Goal: Task Accomplishment & Management: Complete application form

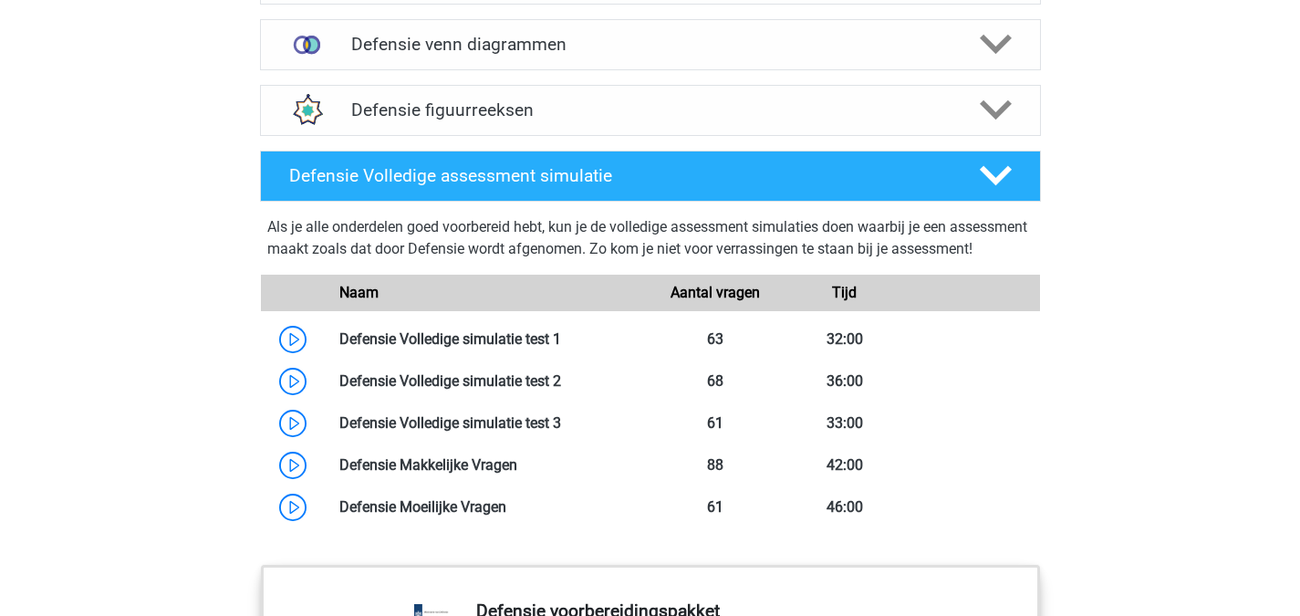
scroll to position [1615, 0]
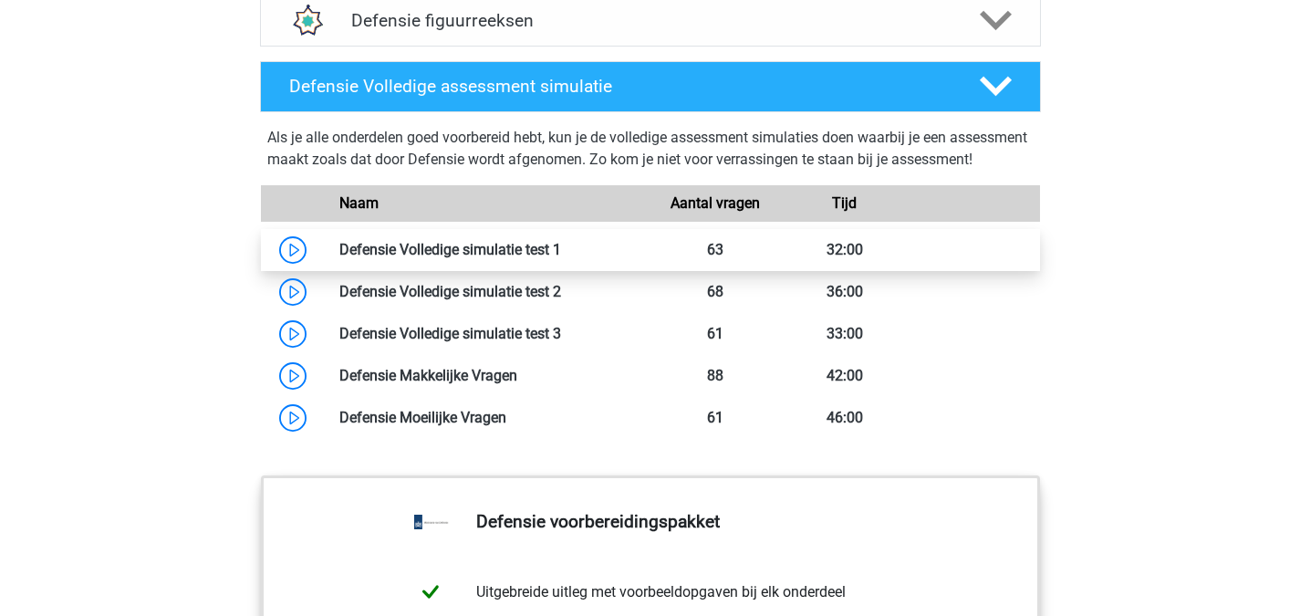
click at [561, 258] on link at bounding box center [561, 249] width 0 height 17
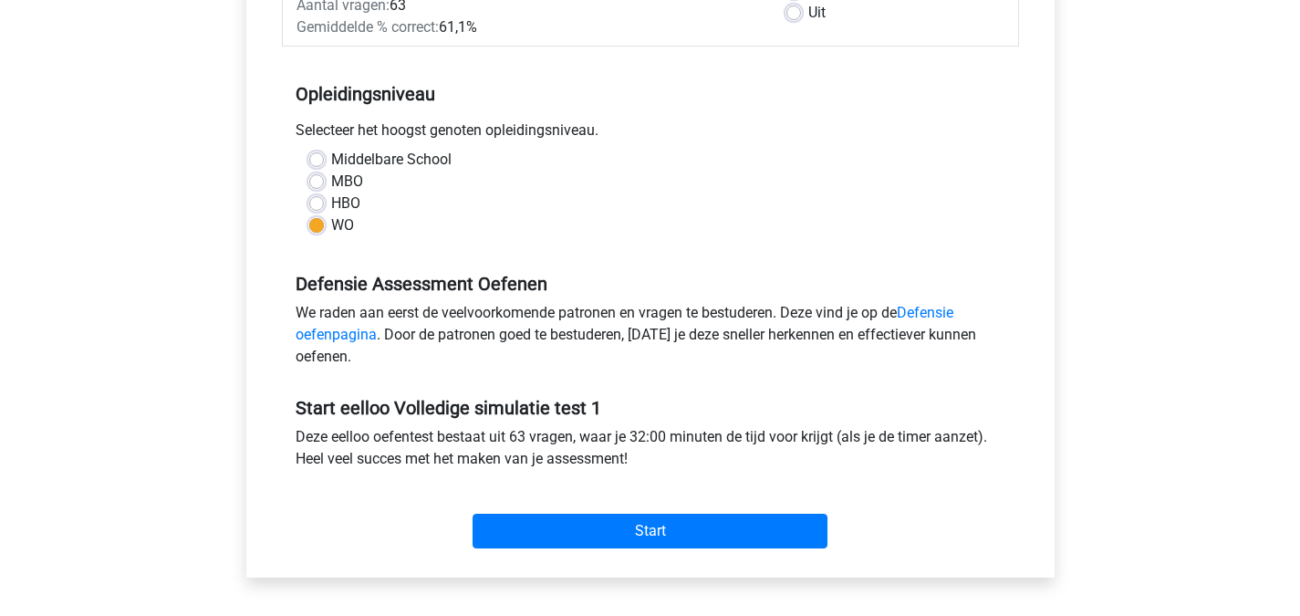
scroll to position [328, 0]
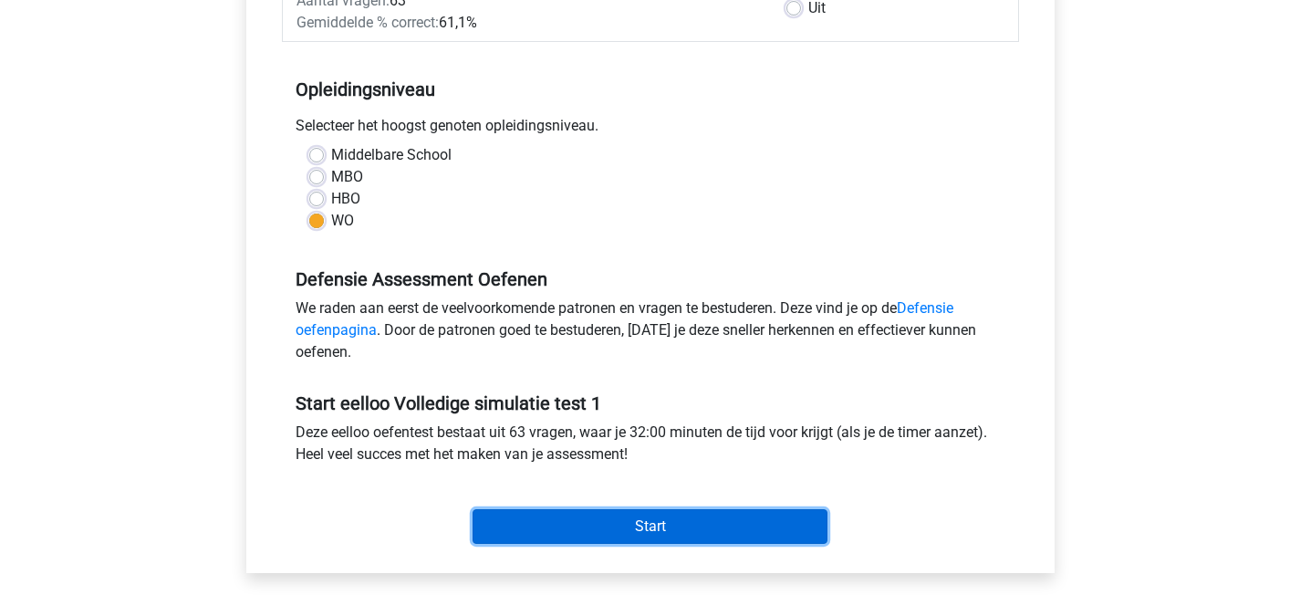
click at [693, 525] on input "Start" at bounding box center [649, 526] width 355 height 35
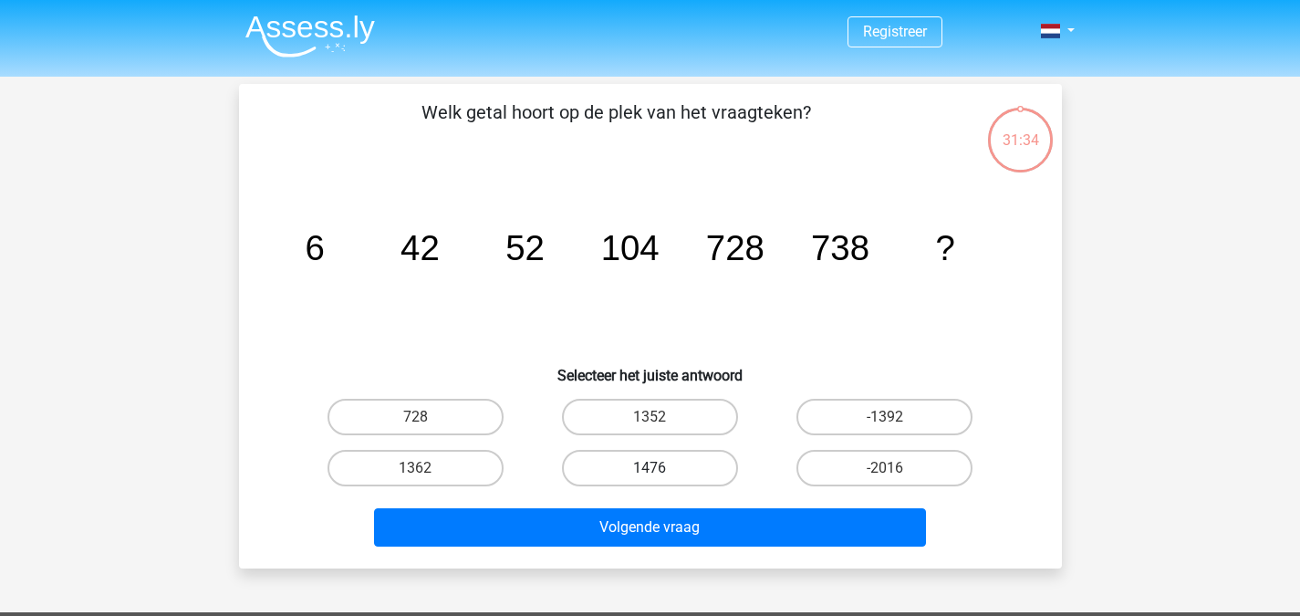
click at [700, 467] on label "1476" at bounding box center [650, 468] width 176 height 36
click at [661, 468] on input "1476" at bounding box center [655, 474] width 12 height 12
radio input "true"
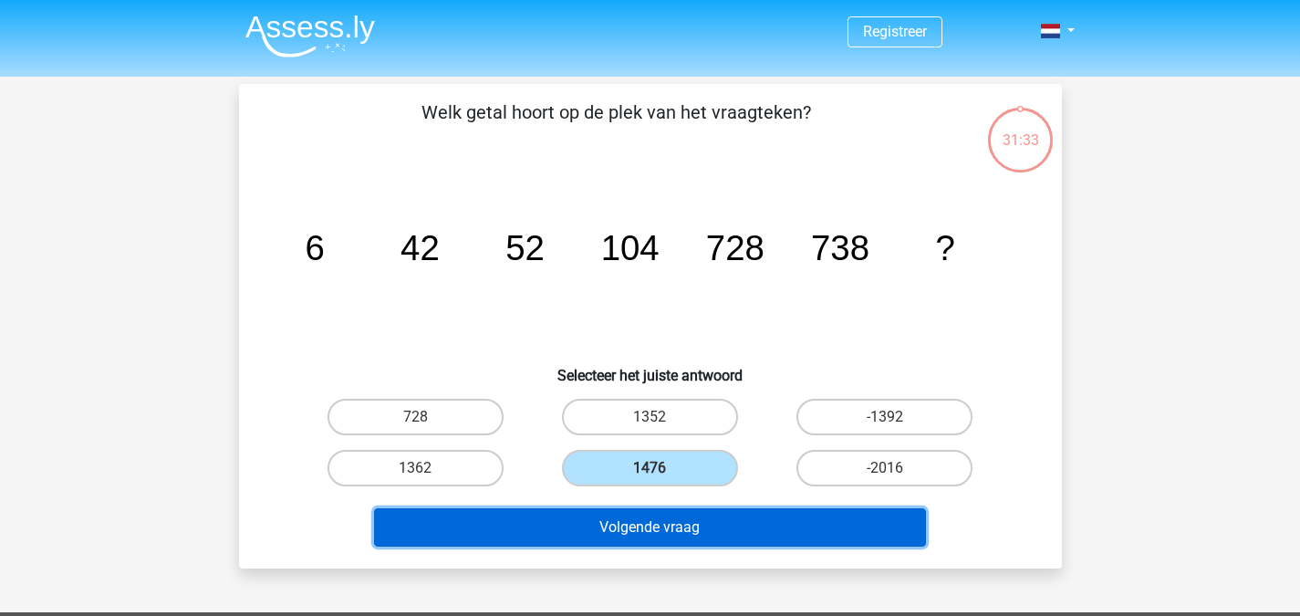
click at [723, 539] on button "Volgende vraag" at bounding box center [650, 527] width 552 height 38
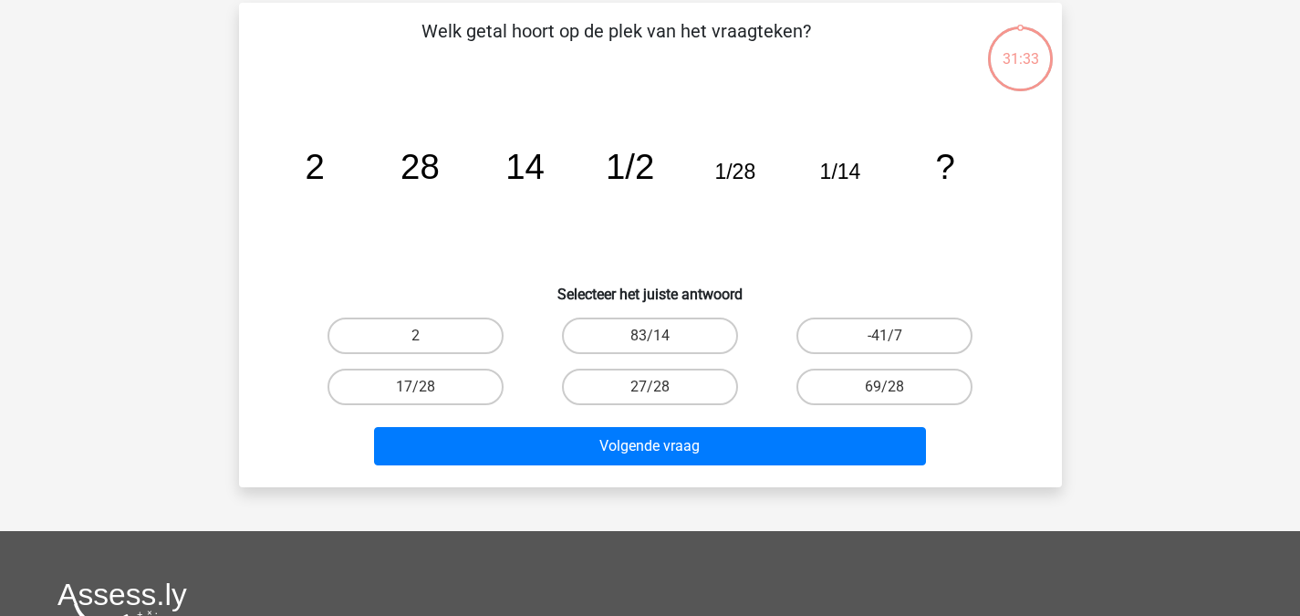
scroll to position [84, 0]
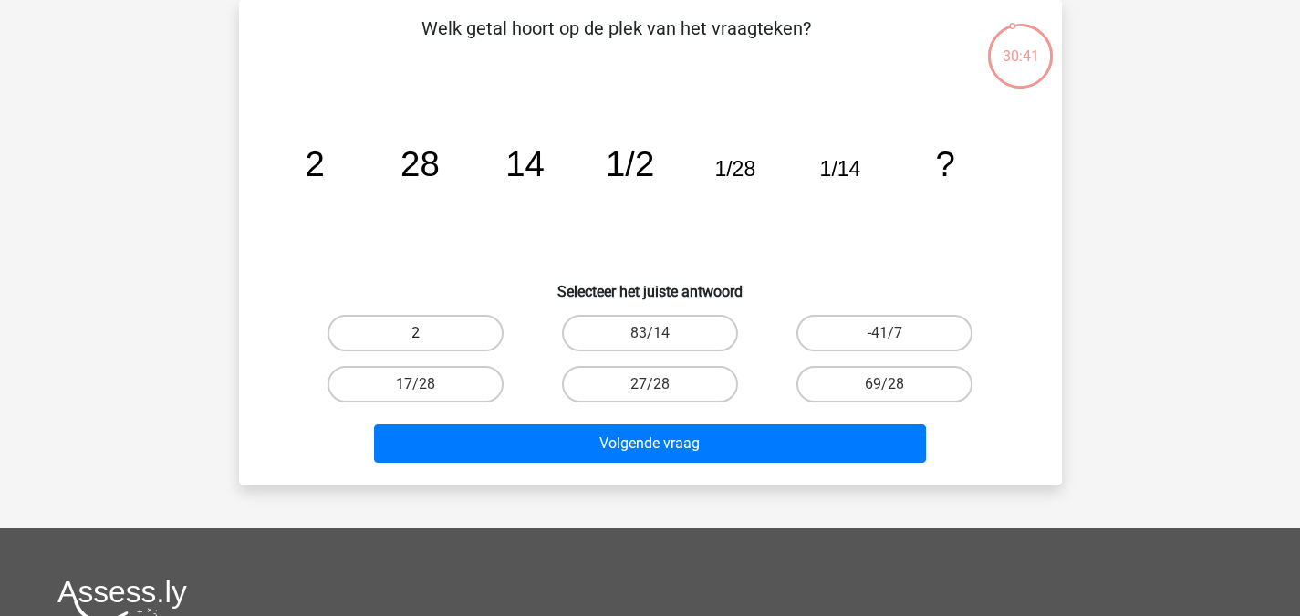
click at [461, 331] on label "2" at bounding box center [415, 333] width 176 height 36
click at [427, 333] on input "2" at bounding box center [421, 339] width 12 height 12
radio input "true"
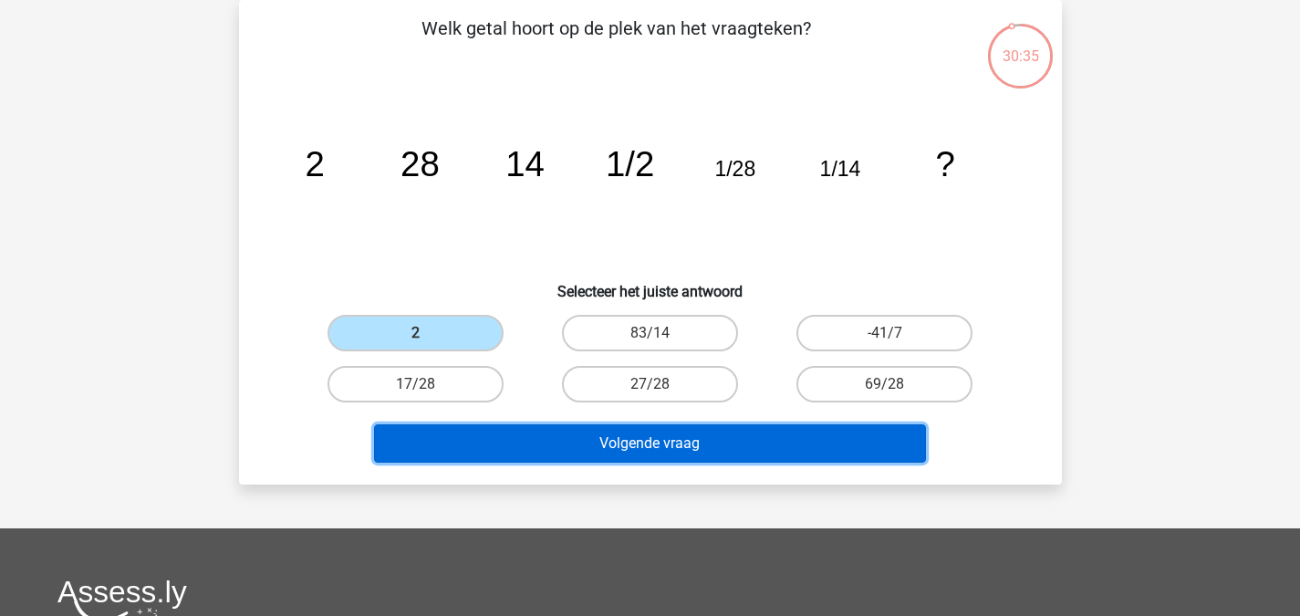
click at [586, 437] on button "Volgende vraag" at bounding box center [650, 443] width 552 height 38
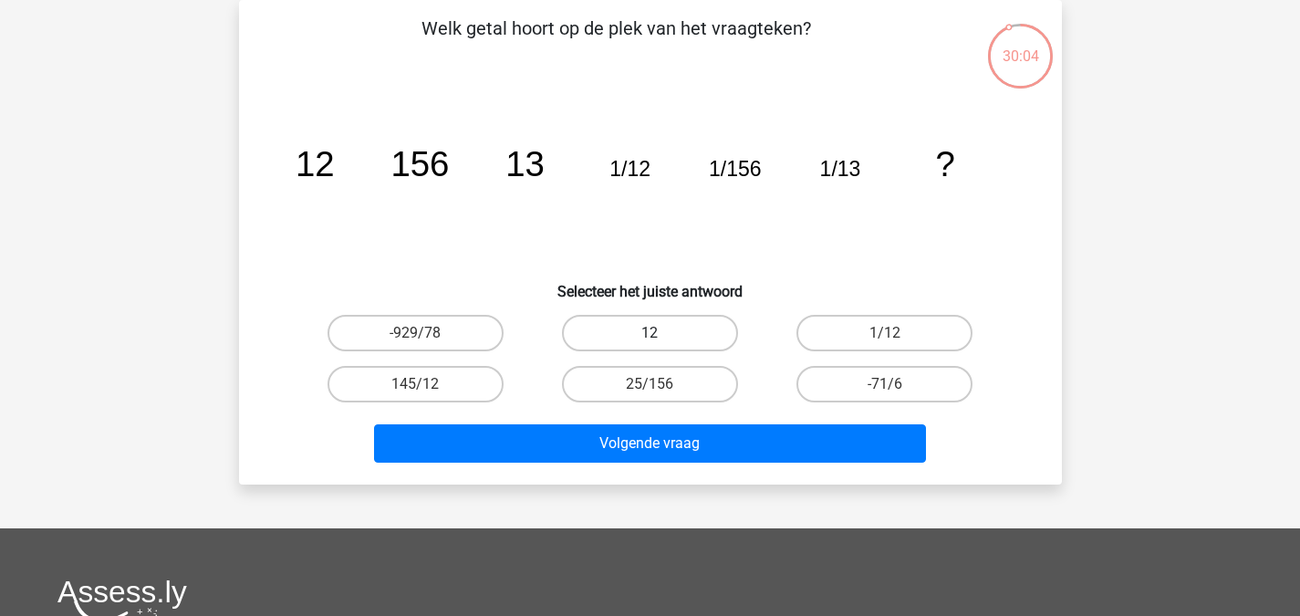
click at [632, 321] on label "12" at bounding box center [650, 333] width 176 height 36
click at [649, 333] on input "12" at bounding box center [655, 339] width 12 height 12
radio input "true"
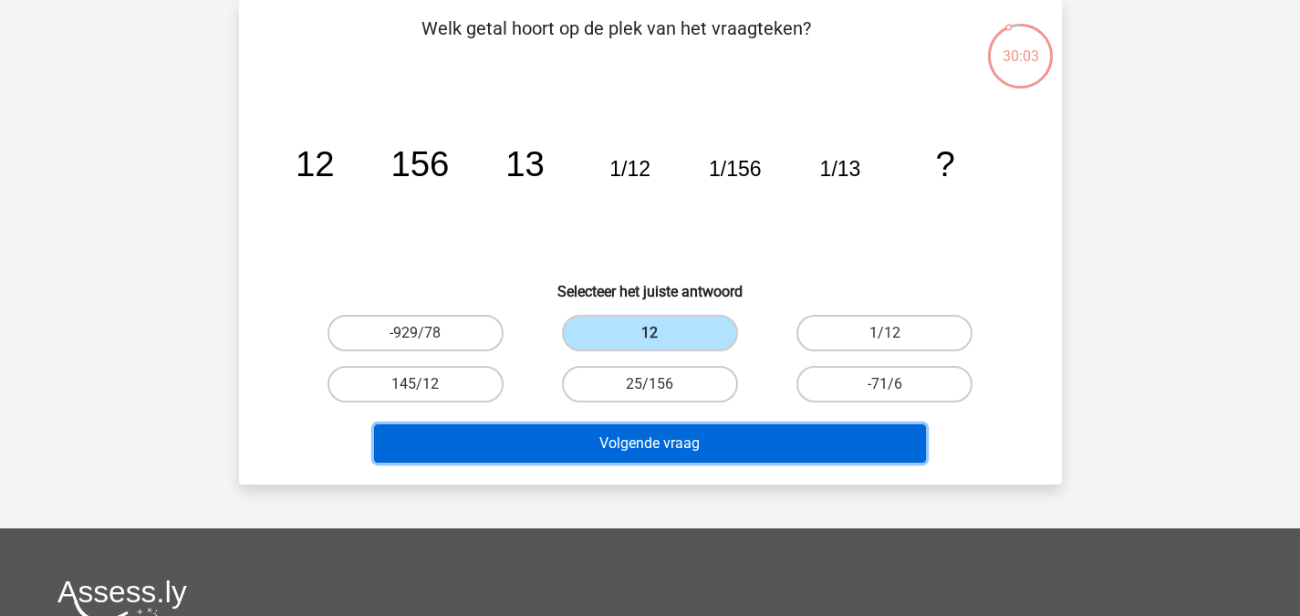
click at [738, 446] on button "Volgende vraag" at bounding box center [650, 443] width 552 height 38
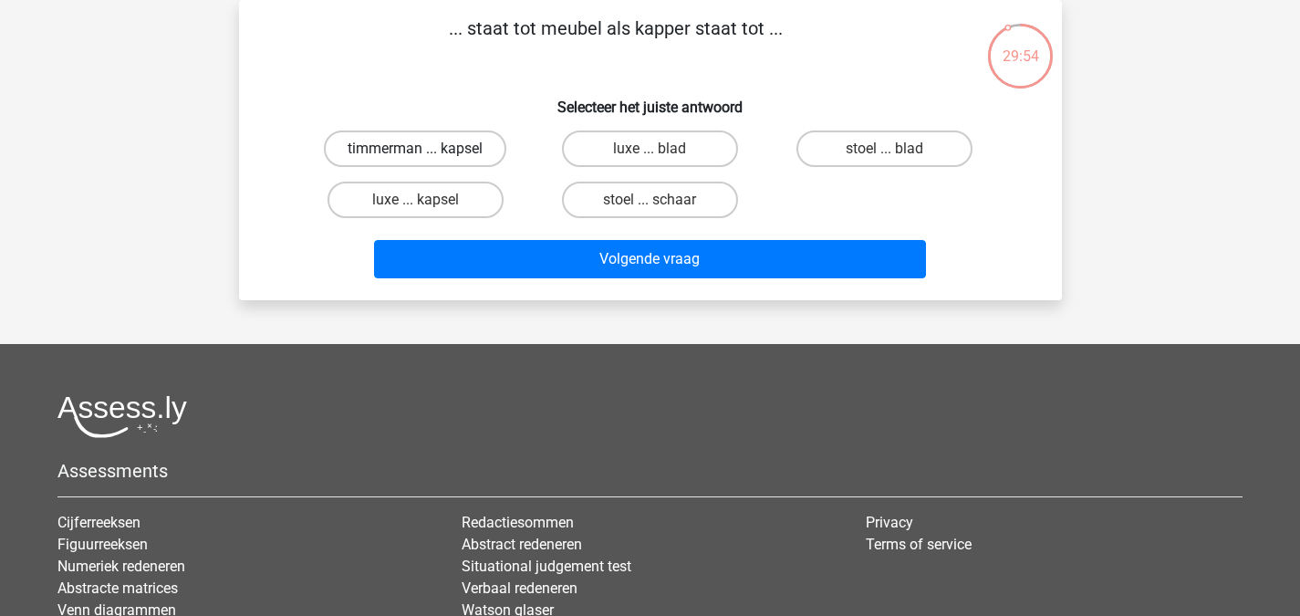
click at [497, 149] on label "timmerman ... kapsel" at bounding box center [415, 148] width 182 height 36
click at [427, 149] on input "timmerman ... kapsel" at bounding box center [421, 155] width 12 height 12
radio input "true"
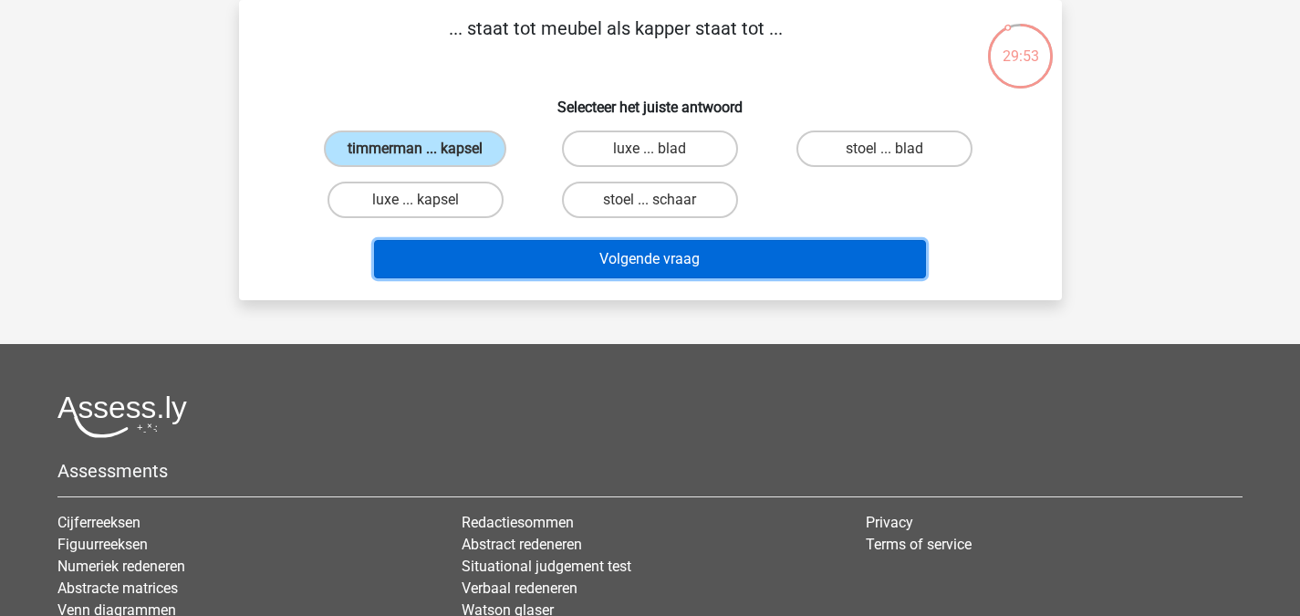
click at [599, 261] on button "Volgende vraag" at bounding box center [650, 259] width 552 height 38
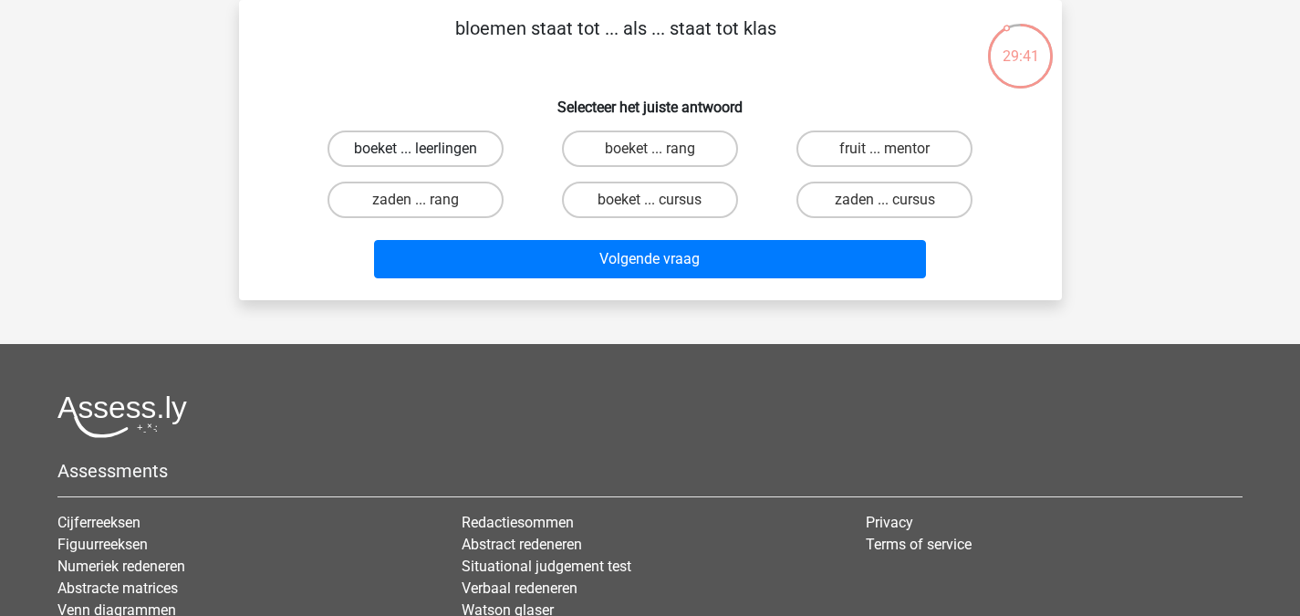
click at [484, 154] on label "boeket ... leerlingen" at bounding box center [415, 148] width 176 height 36
click at [427, 154] on input "boeket ... leerlingen" at bounding box center [421, 155] width 12 height 12
radio input "true"
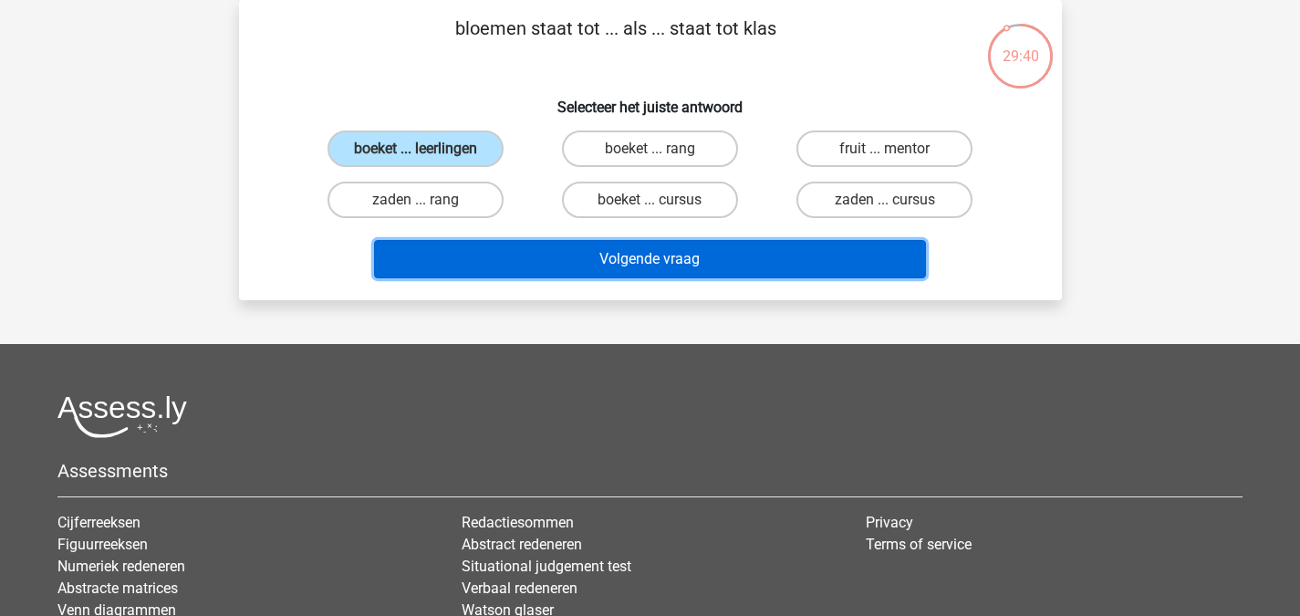
click at [527, 253] on button "Volgende vraag" at bounding box center [650, 259] width 552 height 38
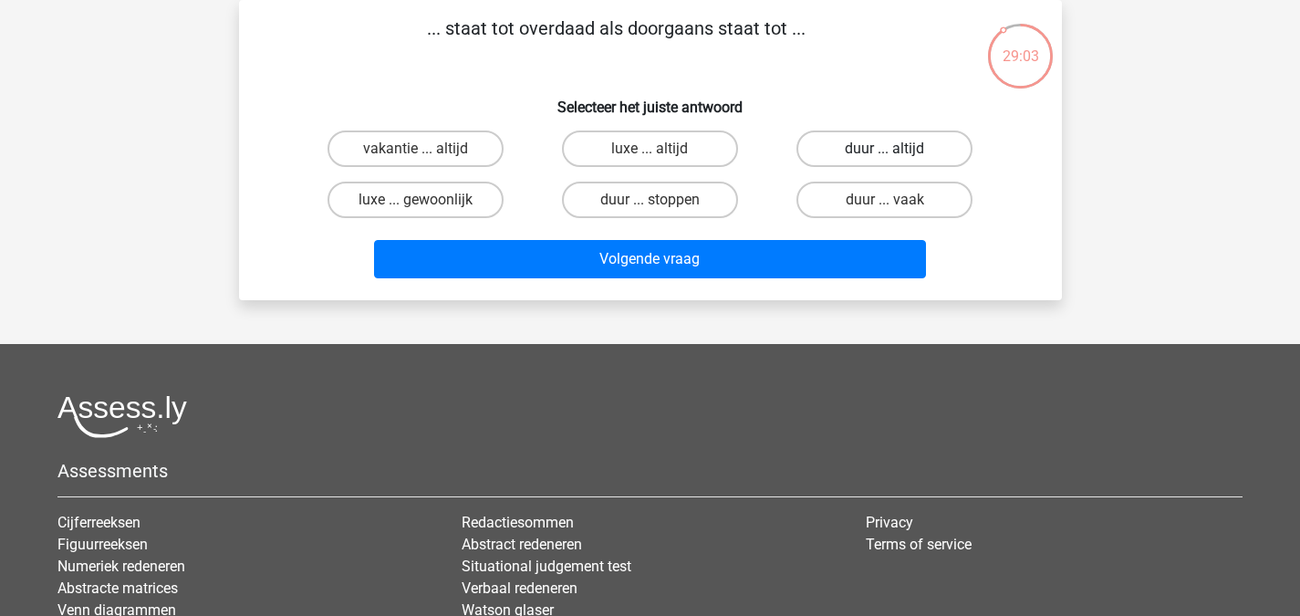
click at [846, 154] on label "duur ... altijd" at bounding box center [884, 148] width 176 height 36
click at [885, 154] on input "duur ... altijd" at bounding box center [891, 155] width 12 height 12
radio input "true"
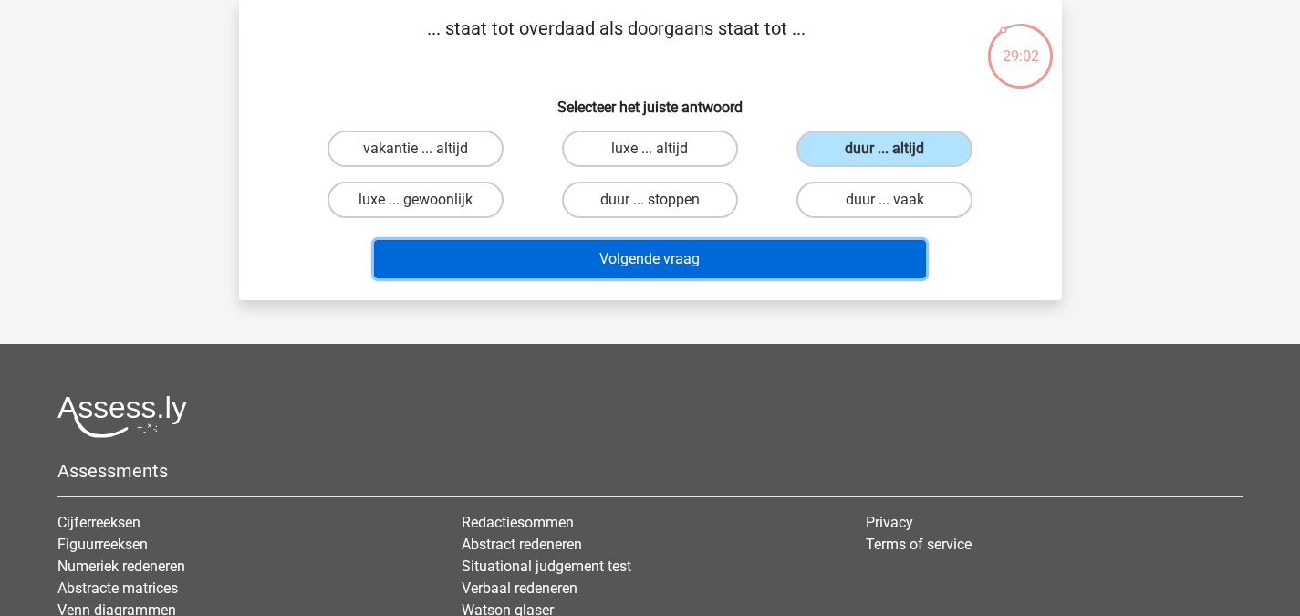
click at [742, 261] on button "Volgende vraag" at bounding box center [650, 259] width 552 height 38
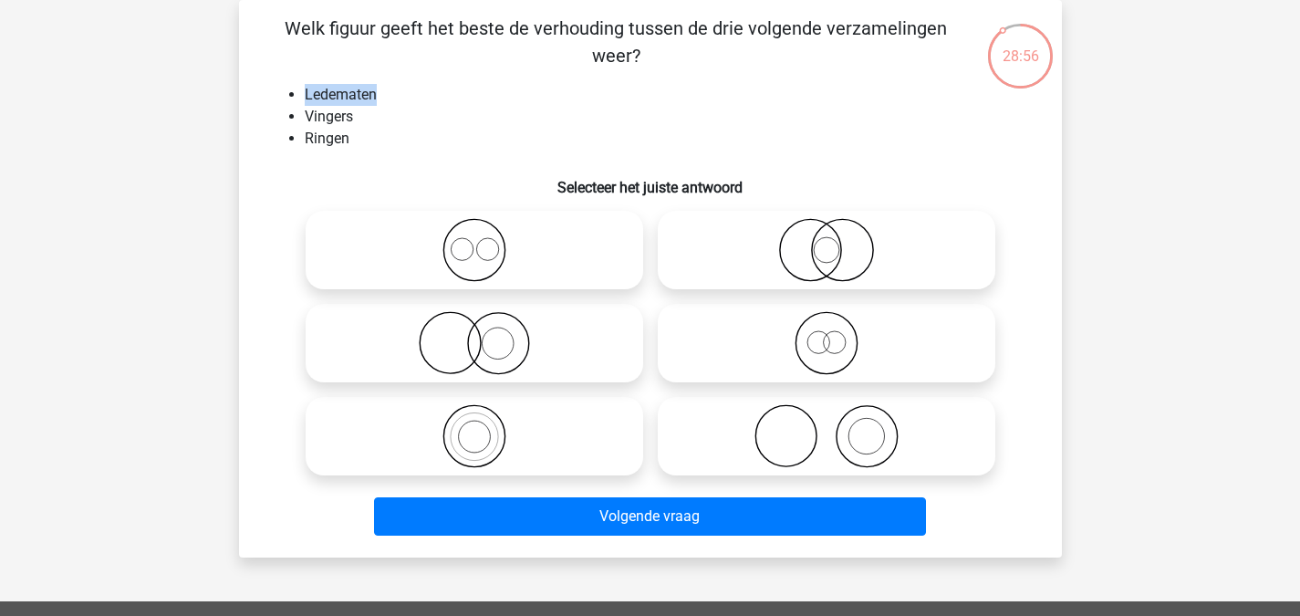
drag, startPoint x: 306, startPoint y: 90, endPoint x: 410, endPoint y: 92, distance: 104.9
click at [410, 92] on li "Ledematen" at bounding box center [669, 95] width 728 height 22
drag, startPoint x: 305, startPoint y: 95, endPoint x: 398, endPoint y: 92, distance: 93.1
click at [398, 92] on li "Ledematen" at bounding box center [669, 95] width 728 height 22
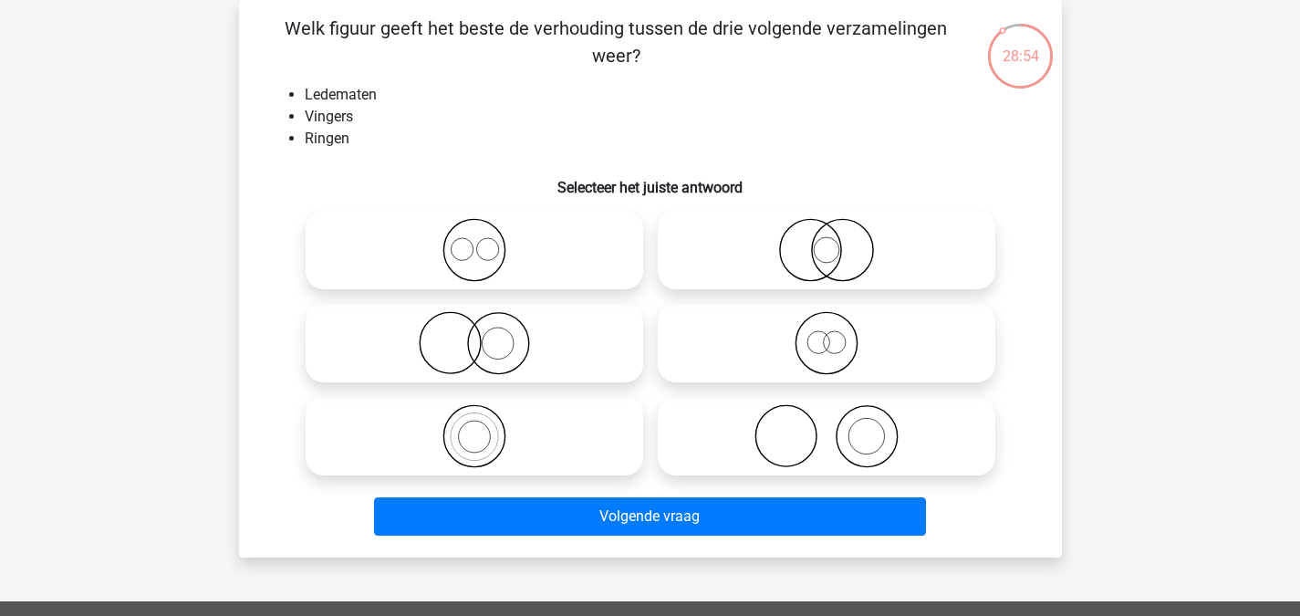
click at [420, 135] on li "Ringen" at bounding box center [669, 139] width 728 height 22
click at [594, 362] on icon at bounding box center [474, 343] width 323 height 64
click at [486, 334] on input "radio" at bounding box center [480, 328] width 12 height 12
radio input "true"
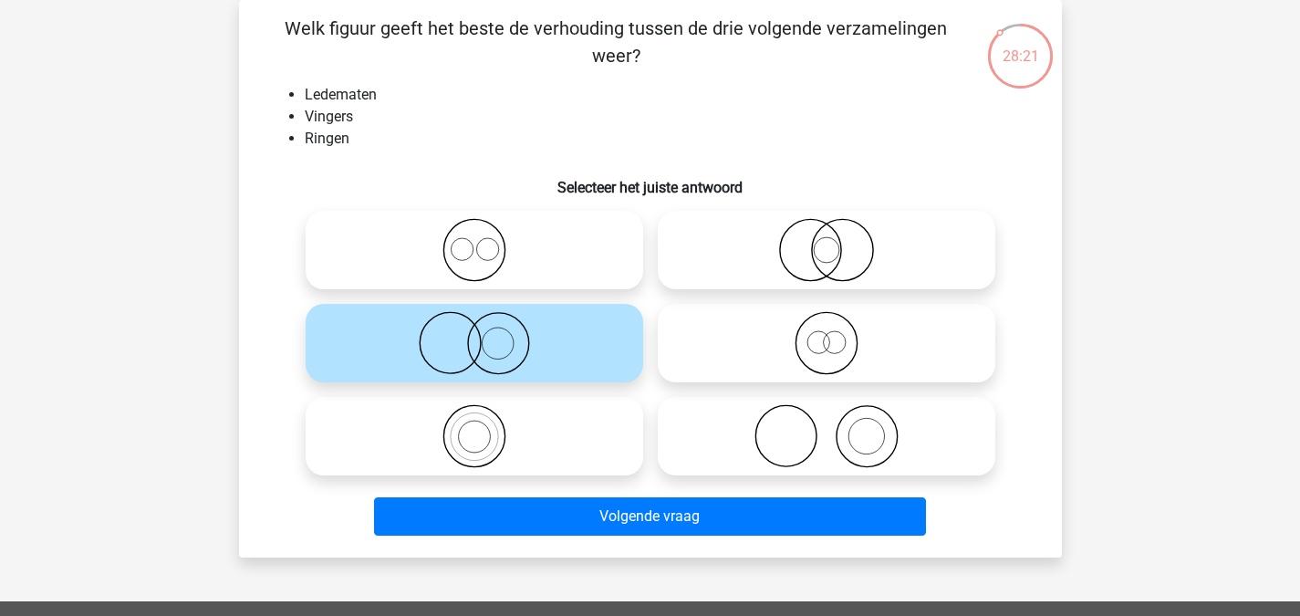
drag, startPoint x: 838, startPoint y: 463, endPoint x: 709, endPoint y: 463, distance: 129.5
click at [709, 463] on icon at bounding box center [826, 436] width 323 height 64
click at [826, 427] on input "radio" at bounding box center [832, 421] width 12 height 12
radio input "true"
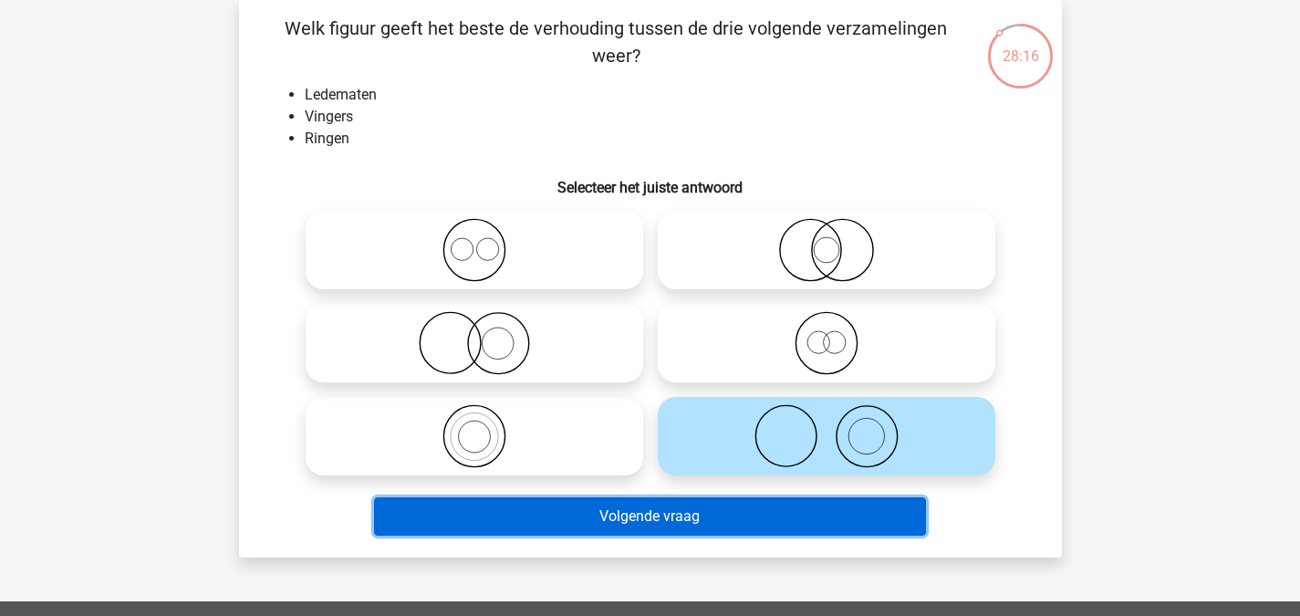
click at [754, 516] on button "Volgende vraag" at bounding box center [650, 516] width 552 height 38
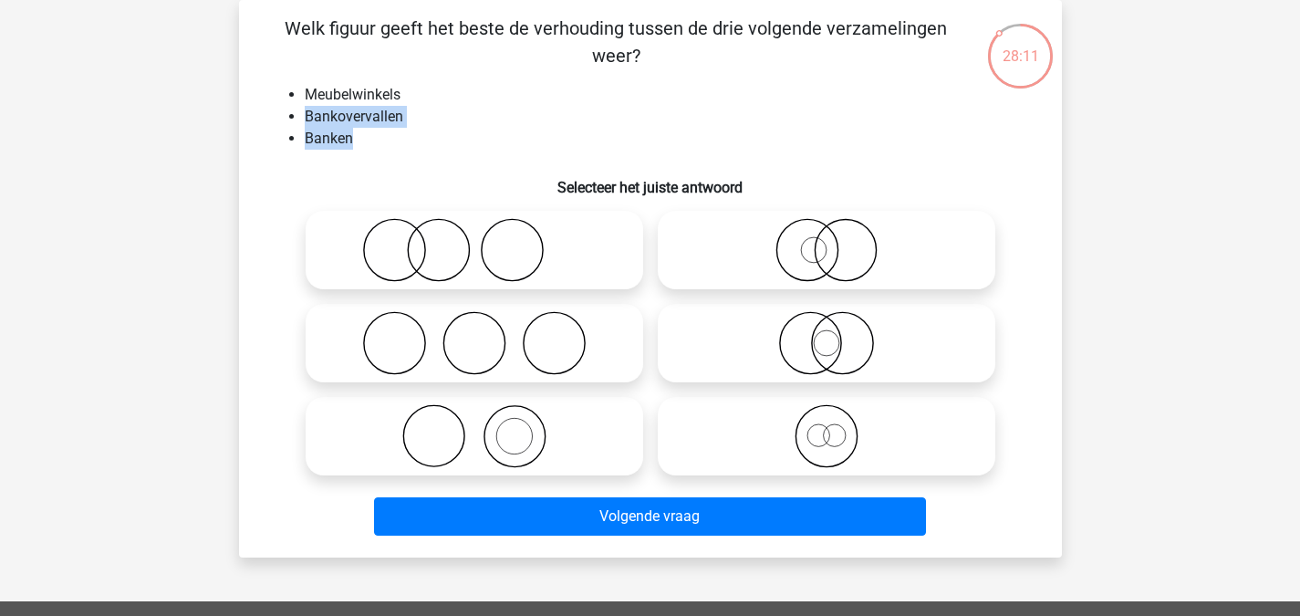
drag, startPoint x: 308, startPoint y: 114, endPoint x: 377, endPoint y: 144, distance: 74.7
click at [377, 144] on ul "Meubelwinkels Bankovervallen Banken" at bounding box center [650, 117] width 764 height 66
click at [430, 160] on div "Welk figuur geeft het beste de verhouding tussen de drie volgende verzamelingen…" at bounding box center [650, 279] width 808 height 528
click at [576, 452] on icon at bounding box center [474, 436] width 323 height 64
click at [486, 427] on input "radio" at bounding box center [480, 421] width 12 height 12
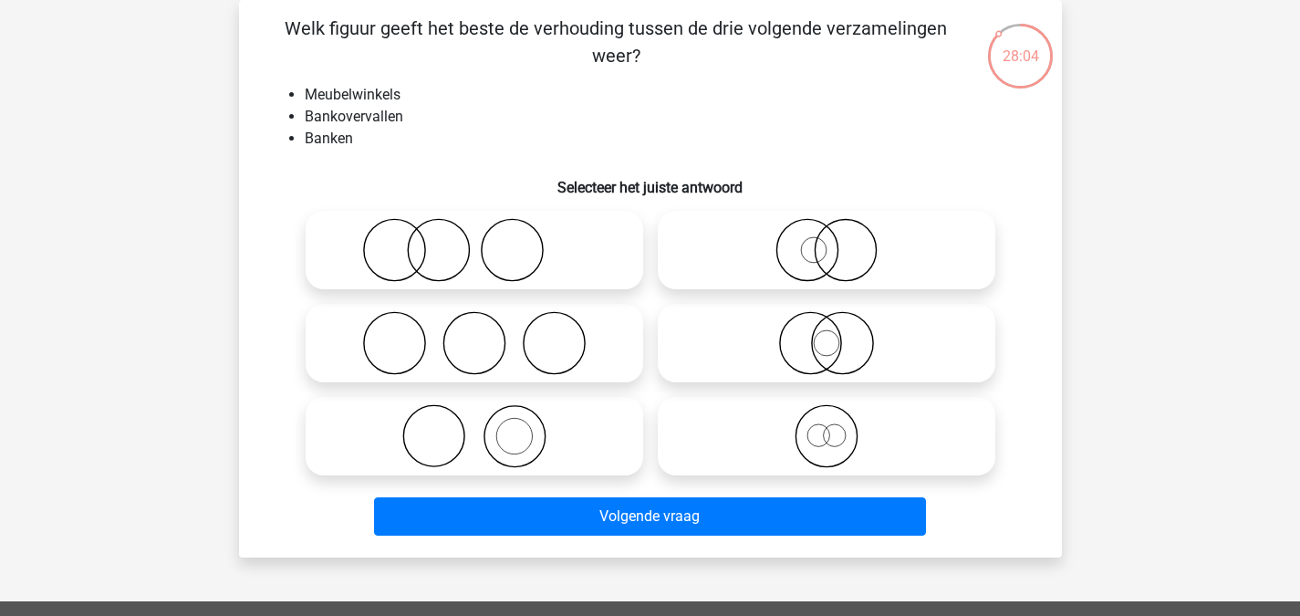
radio input "true"
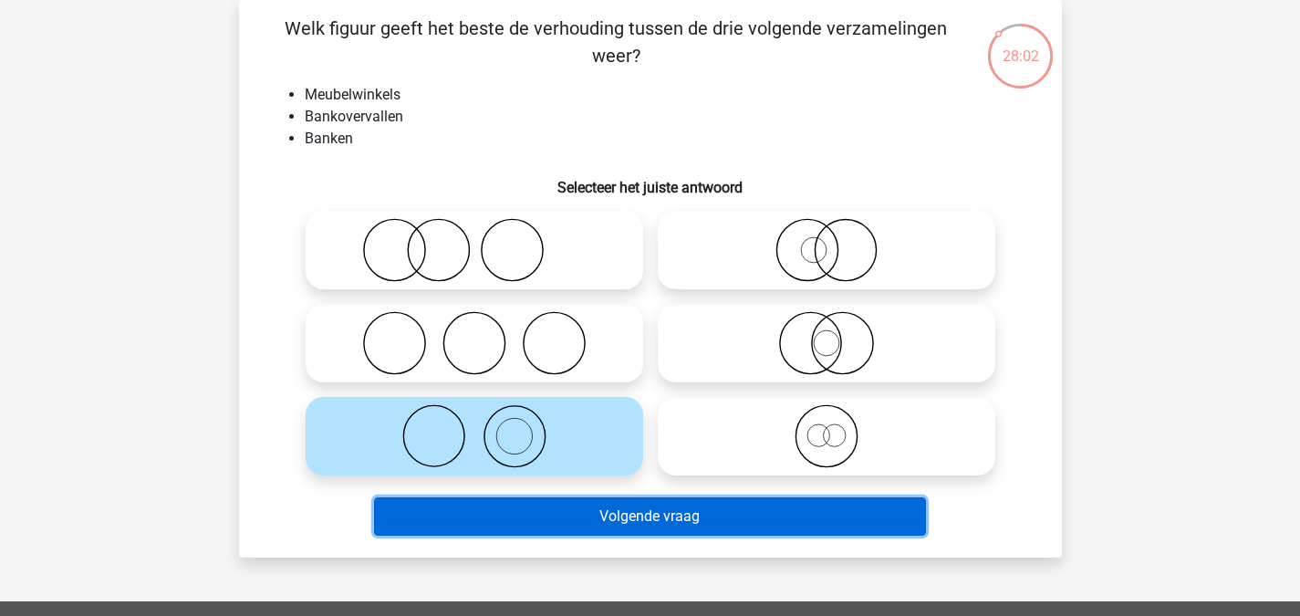
click at [628, 516] on button "Volgende vraag" at bounding box center [650, 516] width 552 height 38
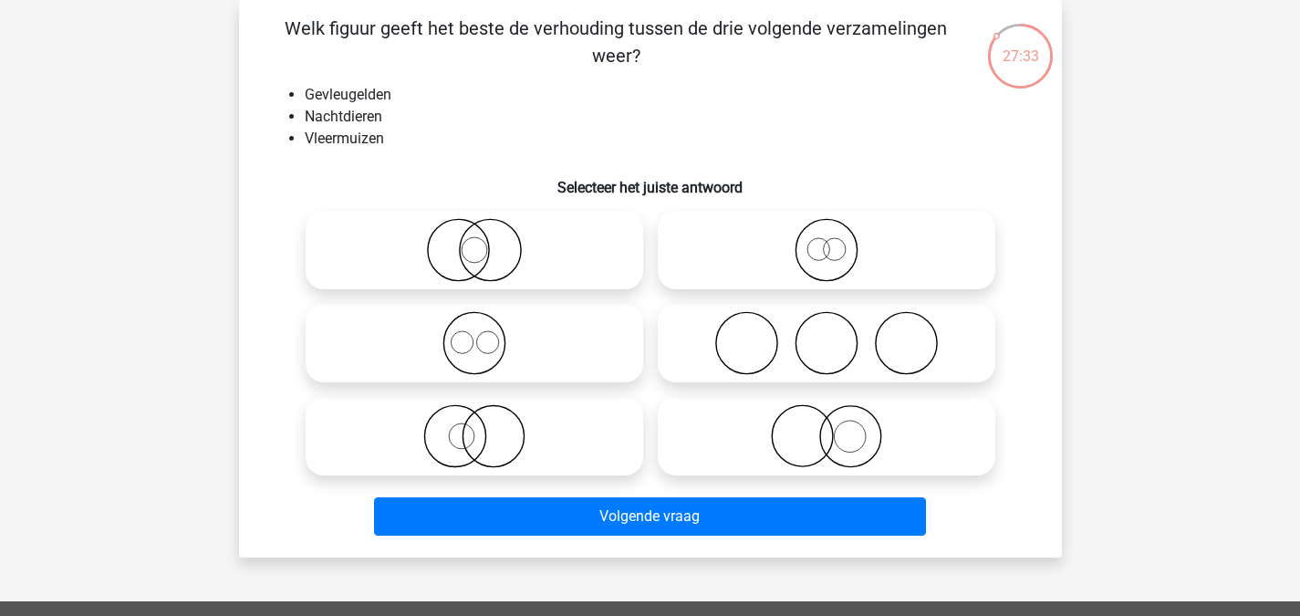
click at [507, 421] on icon at bounding box center [474, 436] width 323 height 64
click at [486, 421] on input "radio" at bounding box center [480, 421] width 12 height 12
radio input "true"
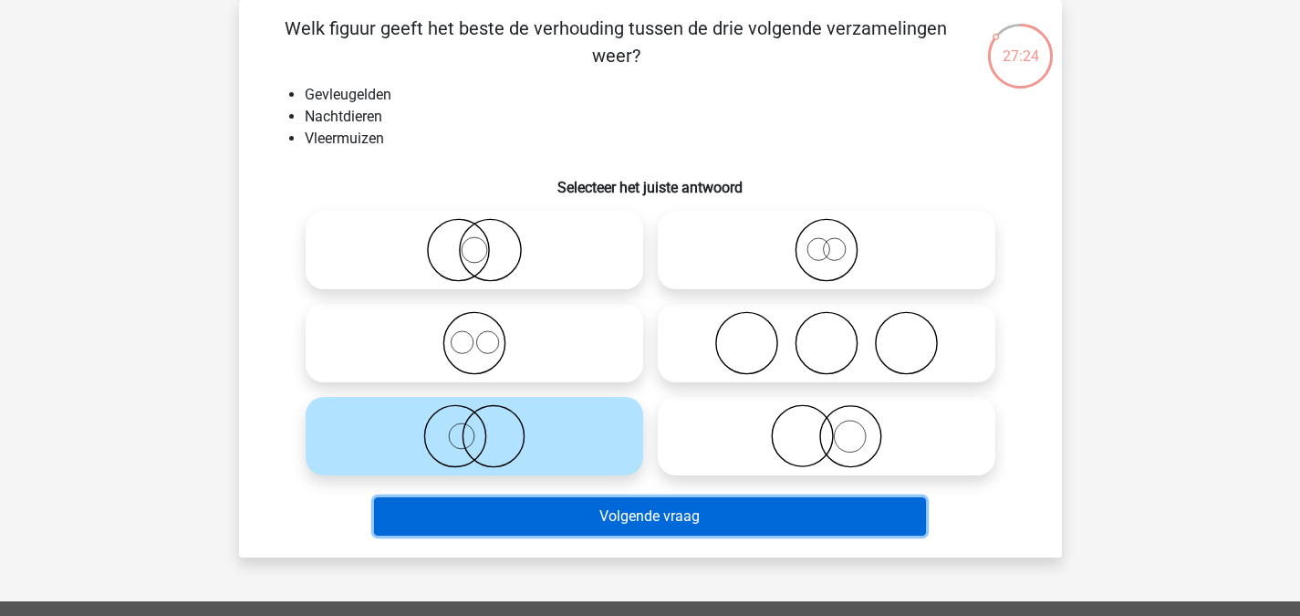
click at [623, 522] on button "Volgende vraag" at bounding box center [650, 516] width 552 height 38
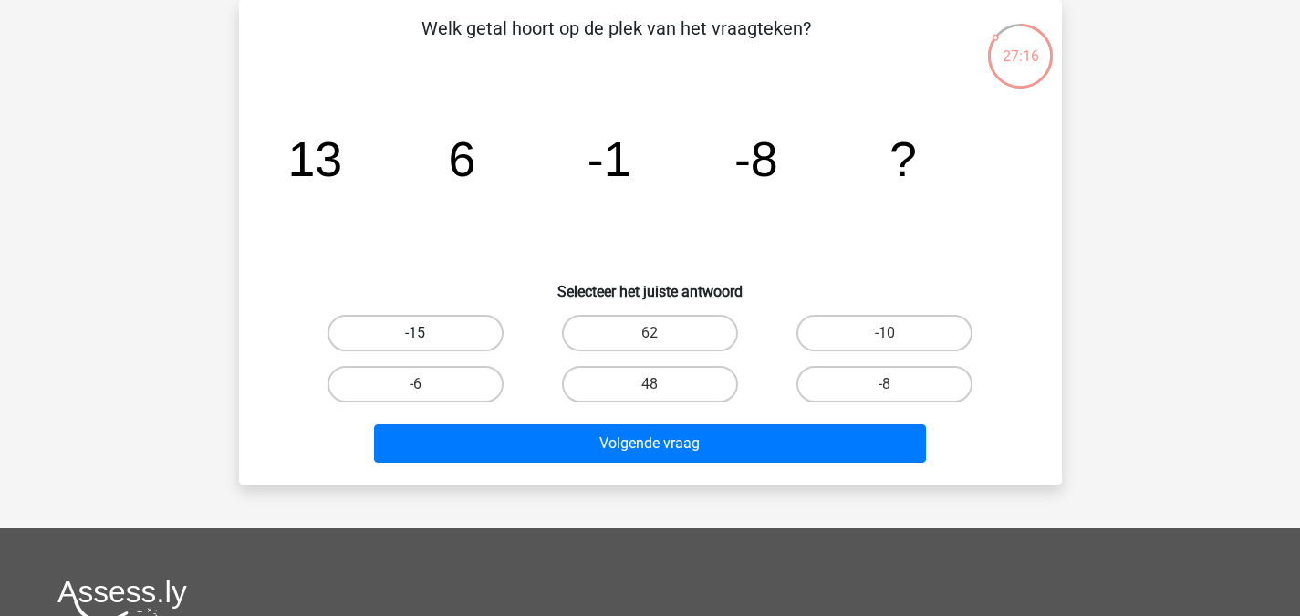
click at [447, 326] on label "-15" at bounding box center [415, 333] width 176 height 36
click at [427, 333] on input "-15" at bounding box center [421, 339] width 12 height 12
radio input "true"
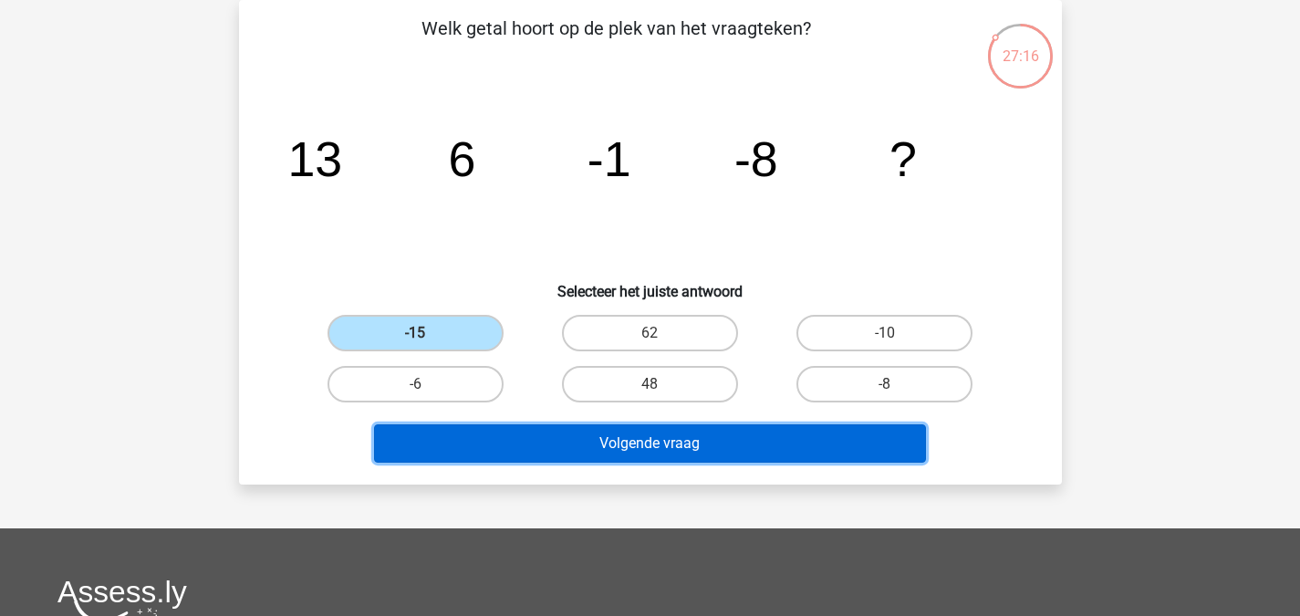
click at [601, 438] on button "Volgende vraag" at bounding box center [650, 443] width 552 height 38
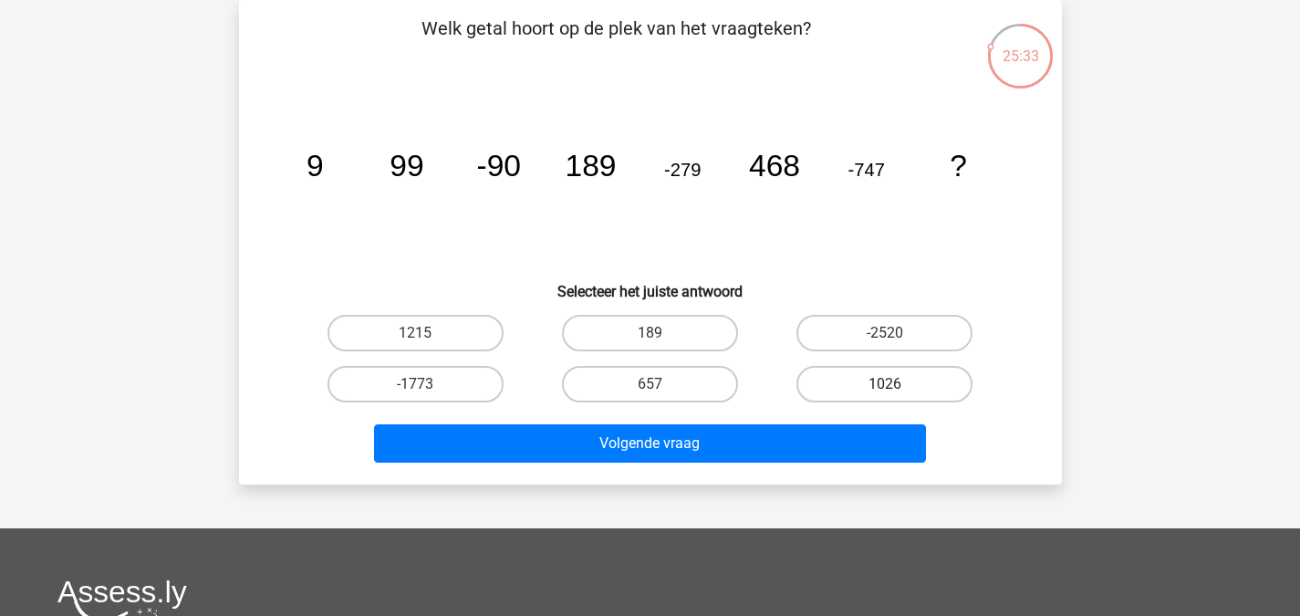
click at [843, 381] on label "1026" at bounding box center [884, 384] width 176 height 36
click at [885, 384] on input "1026" at bounding box center [891, 390] width 12 height 12
radio input "true"
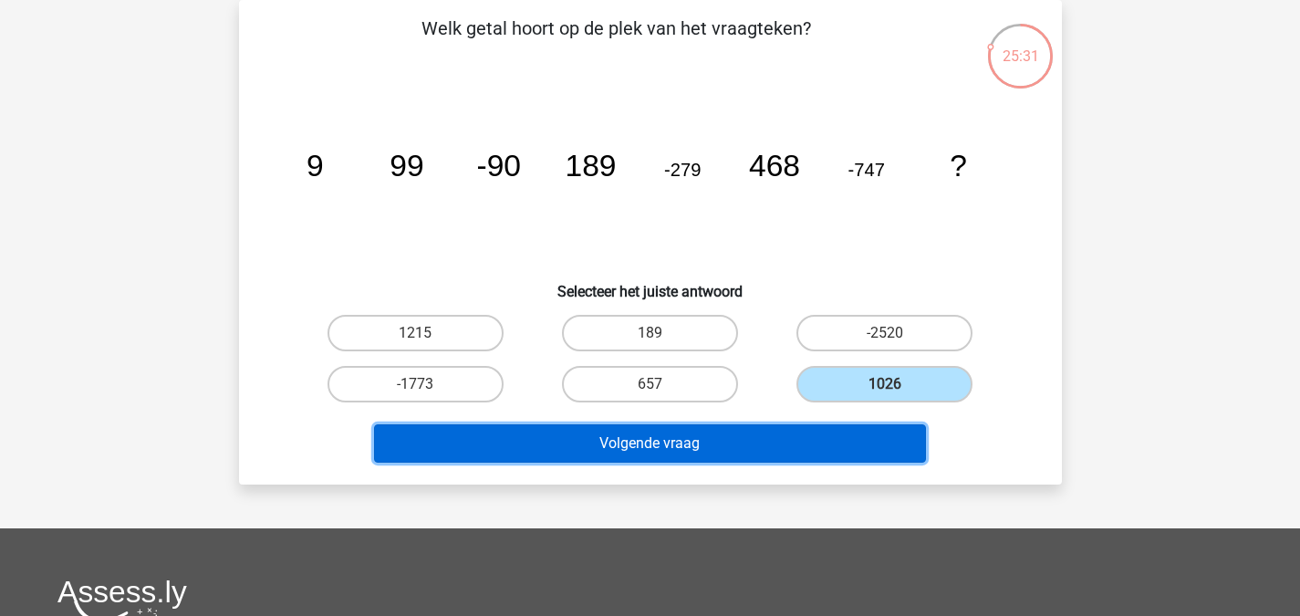
click at [745, 439] on button "Volgende vraag" at bounding box center [650, 443] width 552 height 38
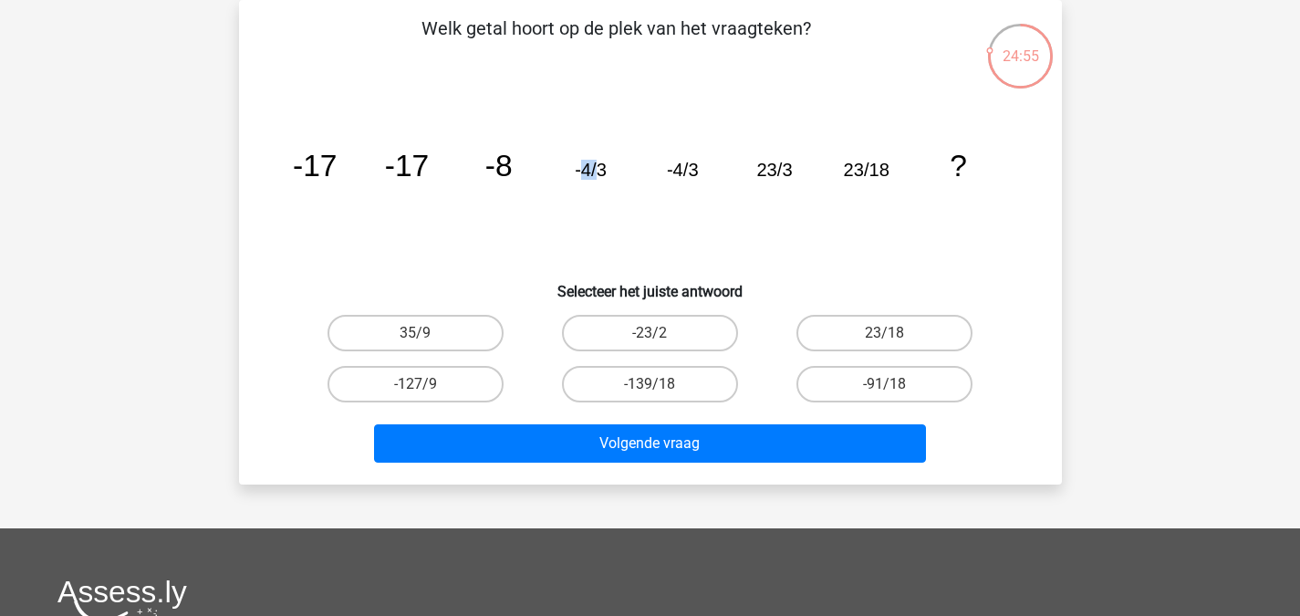
drag, startPoint x: 577, startPoint y: 170, endPoint x: 597, endPoint y: 166, distance: 20.4
click at [597, 166] on tspan "-4/3" at bounding box center [591, 170] width 32 height 20
click at [693, 177] on tspan "-4/3" at bounding box center [682, 170] width 32 height 20
drag, startPoint x: 648, startPoint y: 168, endPoint x: 694, endPoint y: 164, distance: 46.7
click at [694, 164] on icon "image/svg+xml -17 -17 -8 -4/3 -4/3 23/3 23/18 ?" at bounding box center [650, 176] width 735 height 184
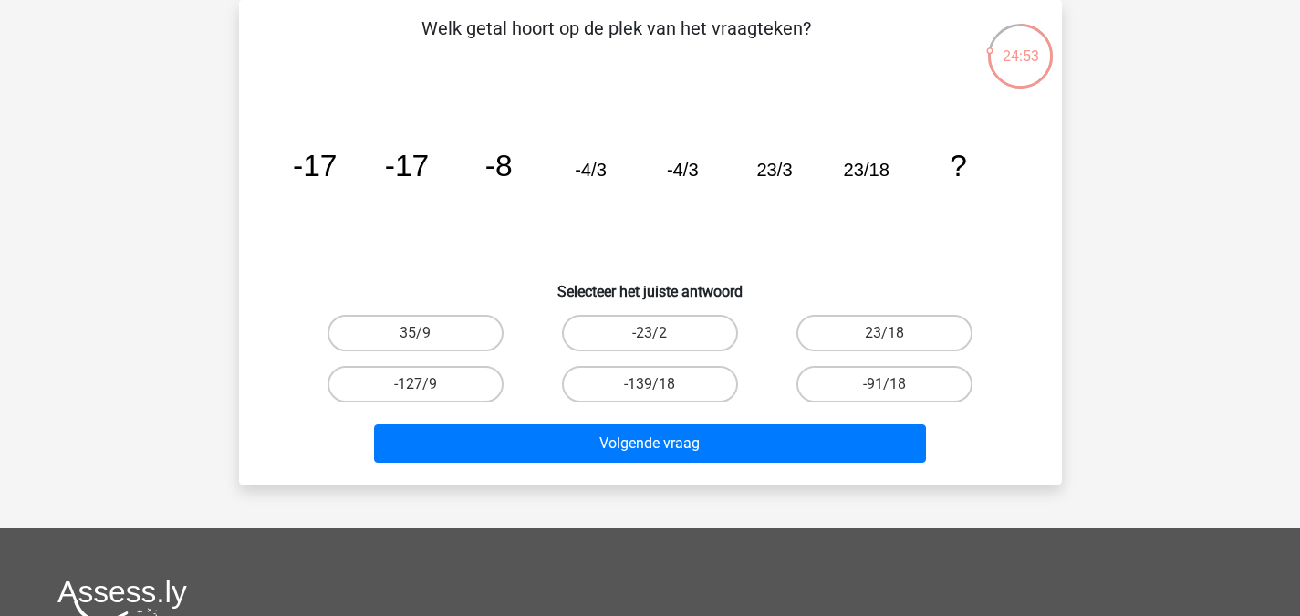
click at [740, 241] on icon "image/svg+xml -17 -17 -8 -4/3 -4/3 23/3 23/18 ?" at bounding box center [650, 176] width 735 height 184
click at [879, 322] on label "23/18" at bounding box center [884, 333] width 176 height 36
click at [885, 333] on input "23/18" at bounding box center [891, 339] width 12 height 12
radio input "true"
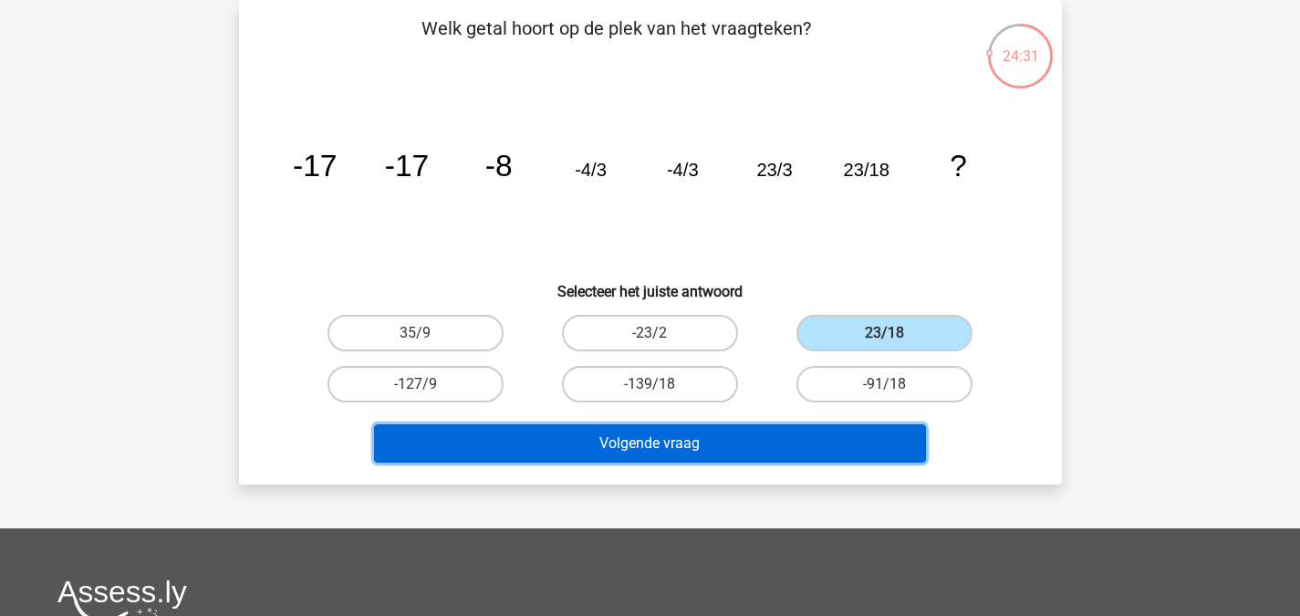
click at [771, 438] on button "Volgende vraag" at bounding box center [650, 443] width 552 height 38
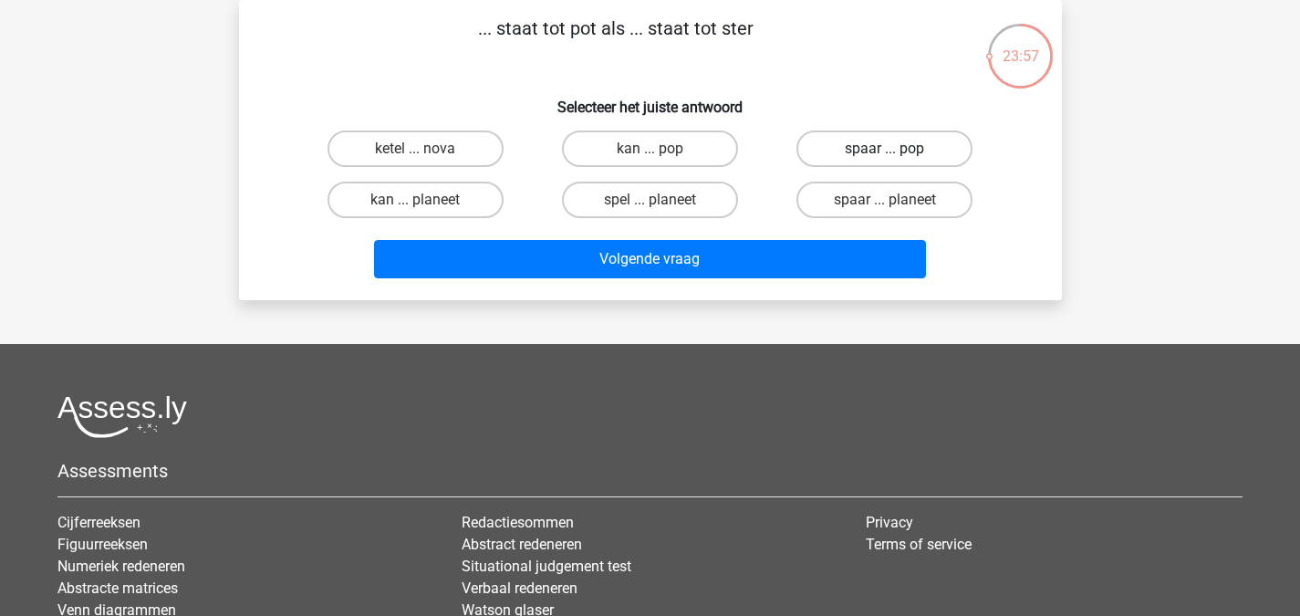
click at [868, 154] on label "spaar ... pop" at bounding box center [884, 148] width 176 height 36
click at [885, 154] on input "spaar ... pop" at bounding box center [891, 155] width 12 height 12
radio input "true"
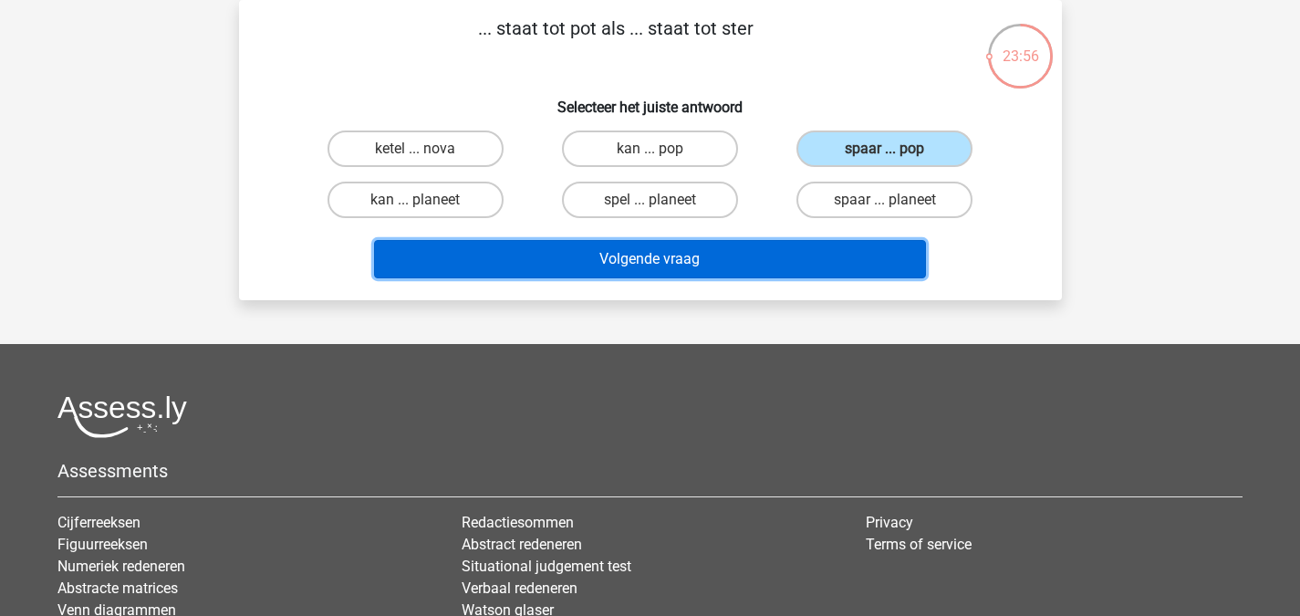
click at [775, 271] on button "Volgende vraag" at bounding box center [650, 259] width 552 height 38
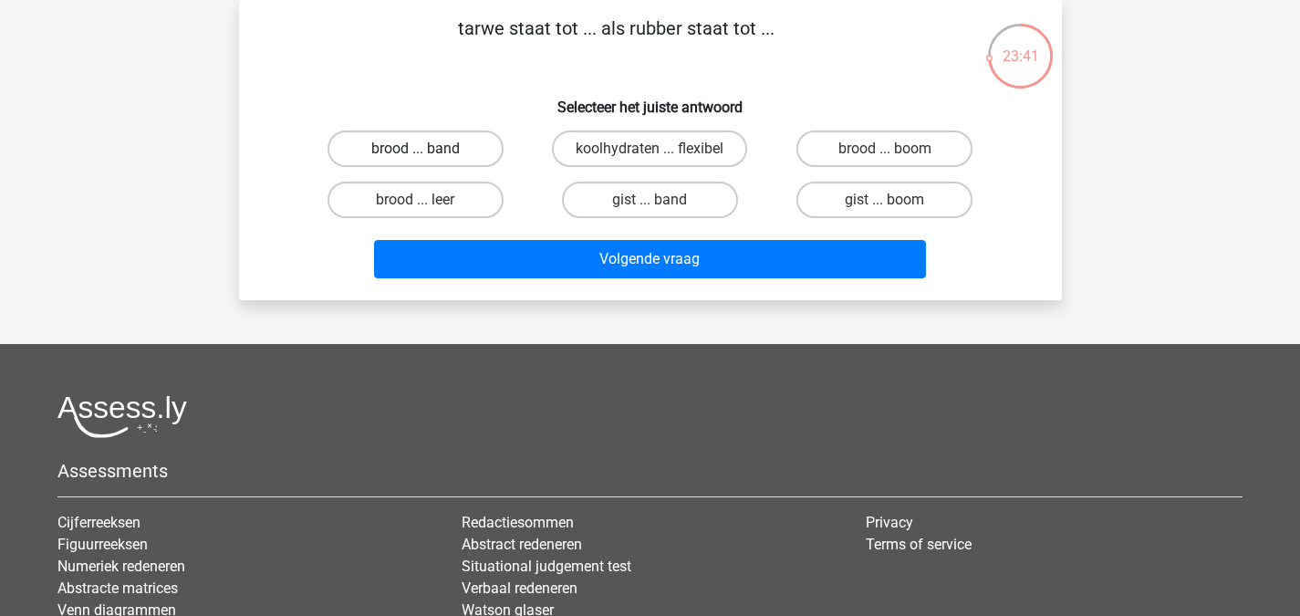
click at [456, 149] on label "brood ... band" at bounding box center [415, 148] width 176 height 36
click at [427, 149] on input "brood ... band" at bounding box center [421, 155] width 12 height 12
radio input "true"
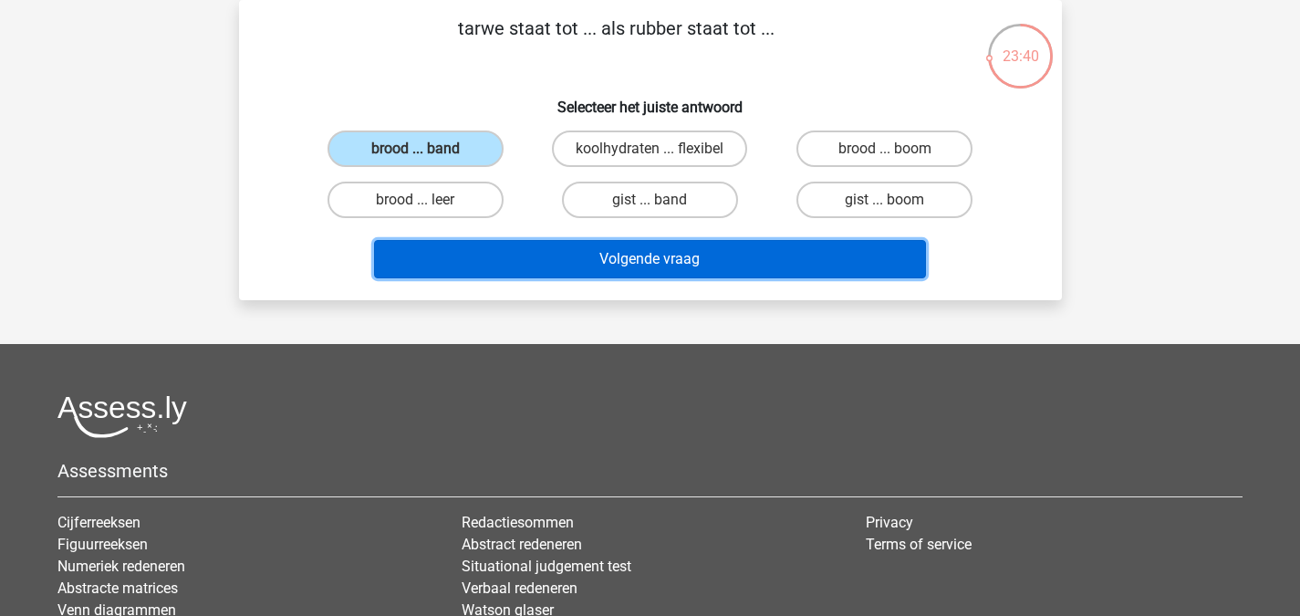
click at [539, 255] on button "Volgende vraag" at bounding box center [650, 259] width 552 height 38
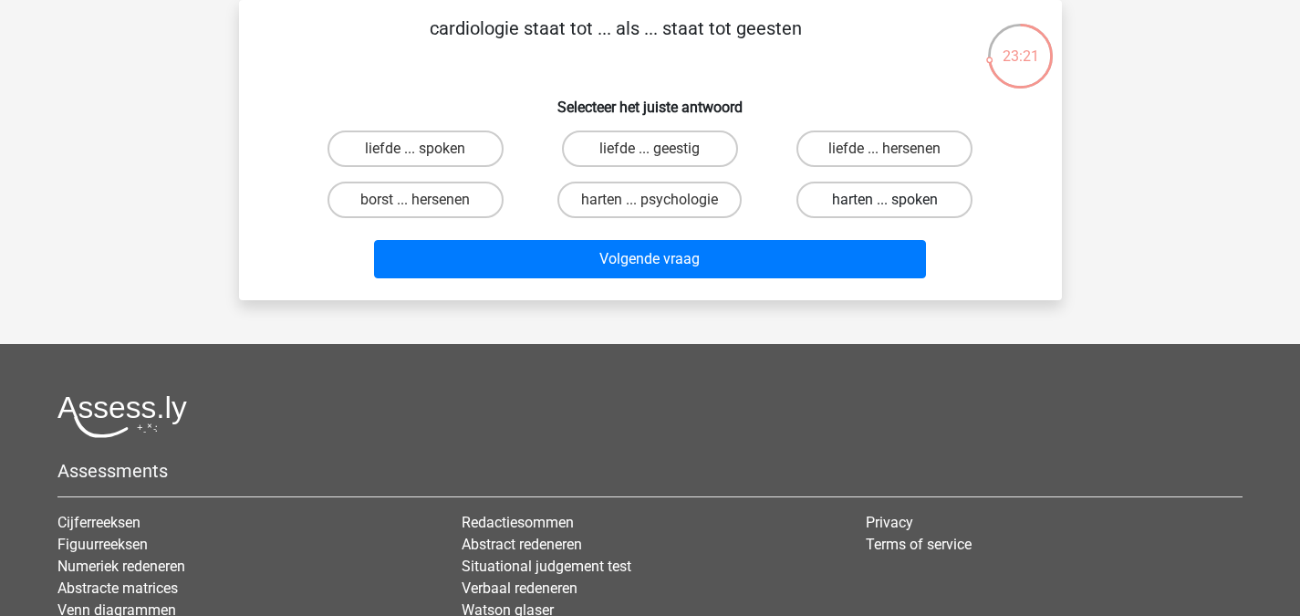
click at [851, 207] on label "harten ... spoken" at bounding box center [884, 199] width 176 height 36
click at [885, 207] on input "harten ... spoken" at bounding box center [891, 206] width 12 height 12
radio input "true"
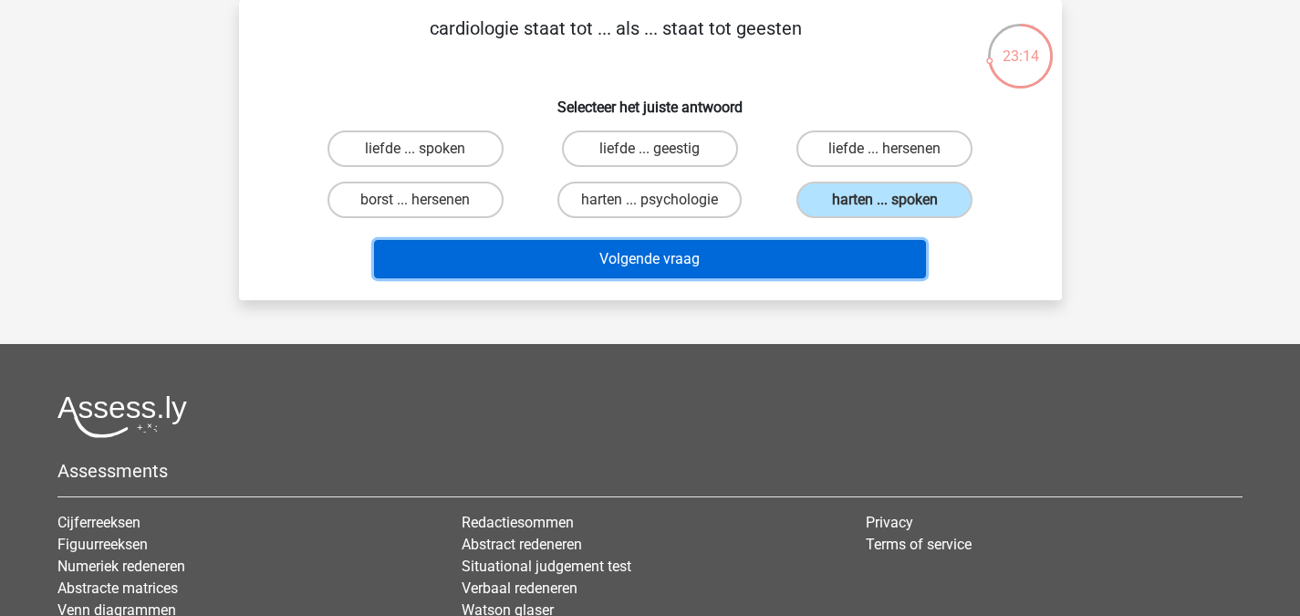
click at [811, 250] on button "Volgende vraag" at bounding box center [650, 259] width 552 height 38
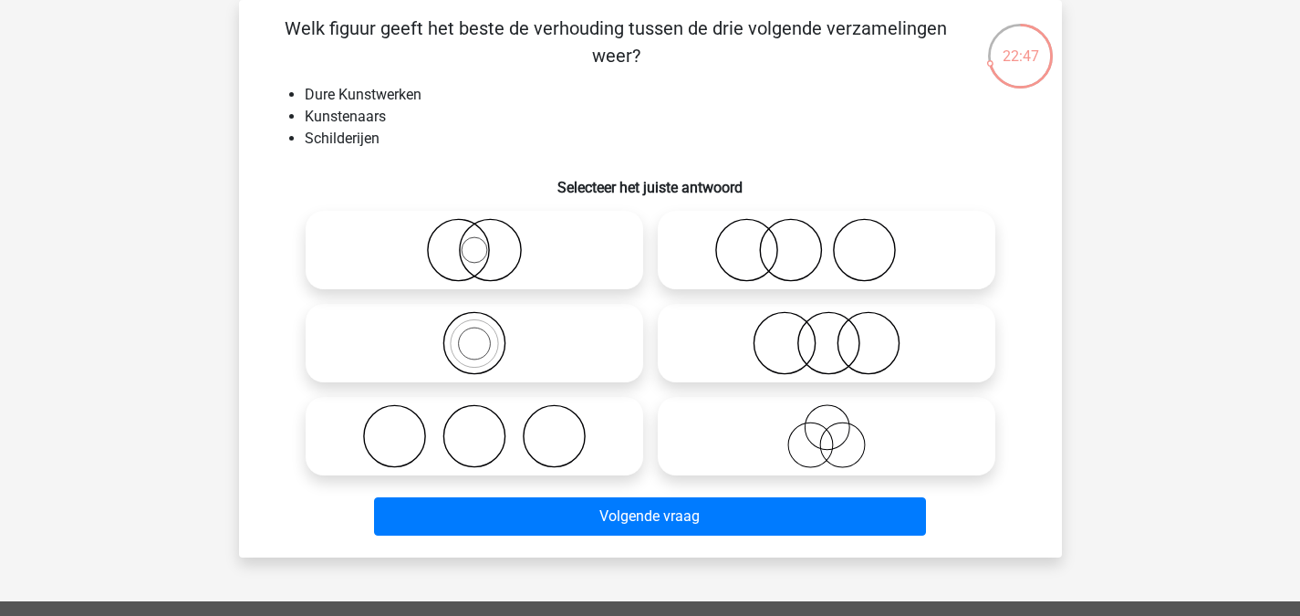
click at [558, 328] on icon at bounding box center [474, 343] width 323 height 64
click at [486, 328] on input "radio" at bounding box center [480, 328] width 12 height 12
radio input "true"
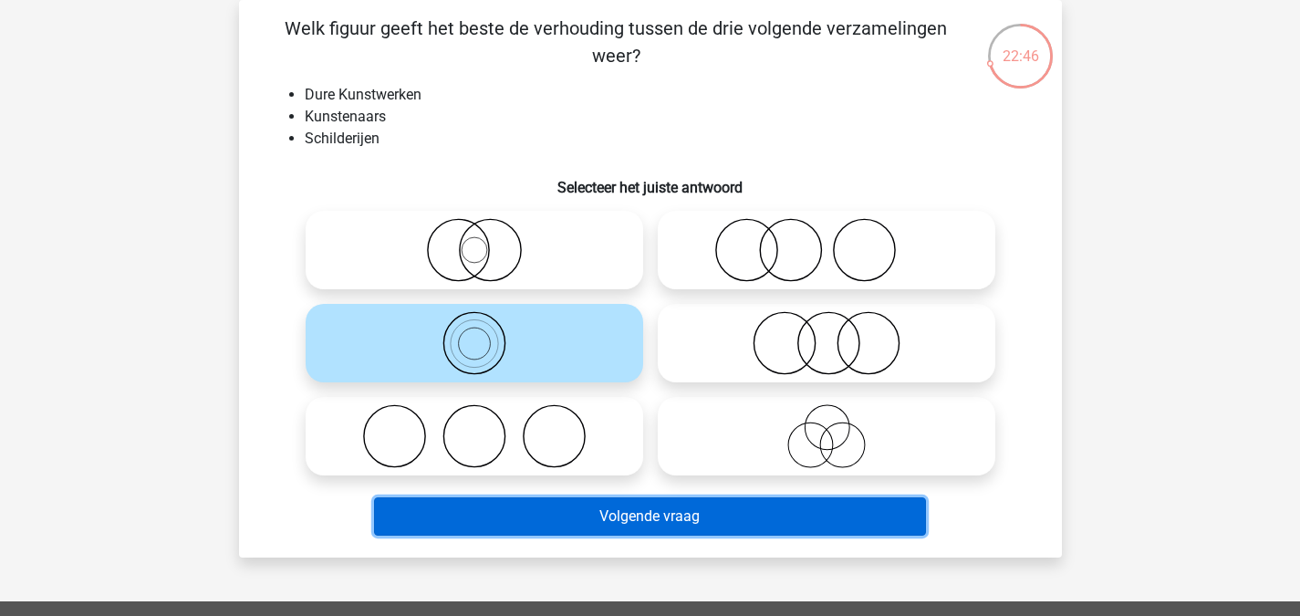
click at [660, 535] on button "Volgende vraag" at bounding box center [650, 516] width 552 height 38
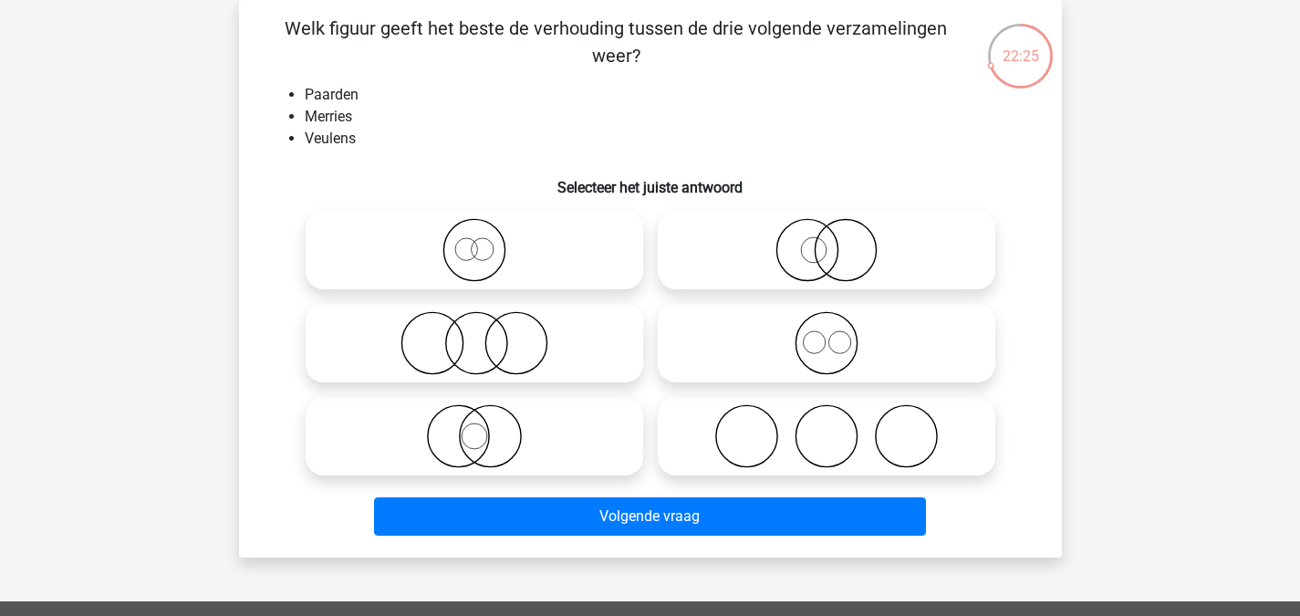
click at [876, 365] on icon at bounding box center [826, 343] width 323 height 64
click at [838, 334] on input "radio" at bounding box center [832, 328] width 12 height 12
radio input "true"
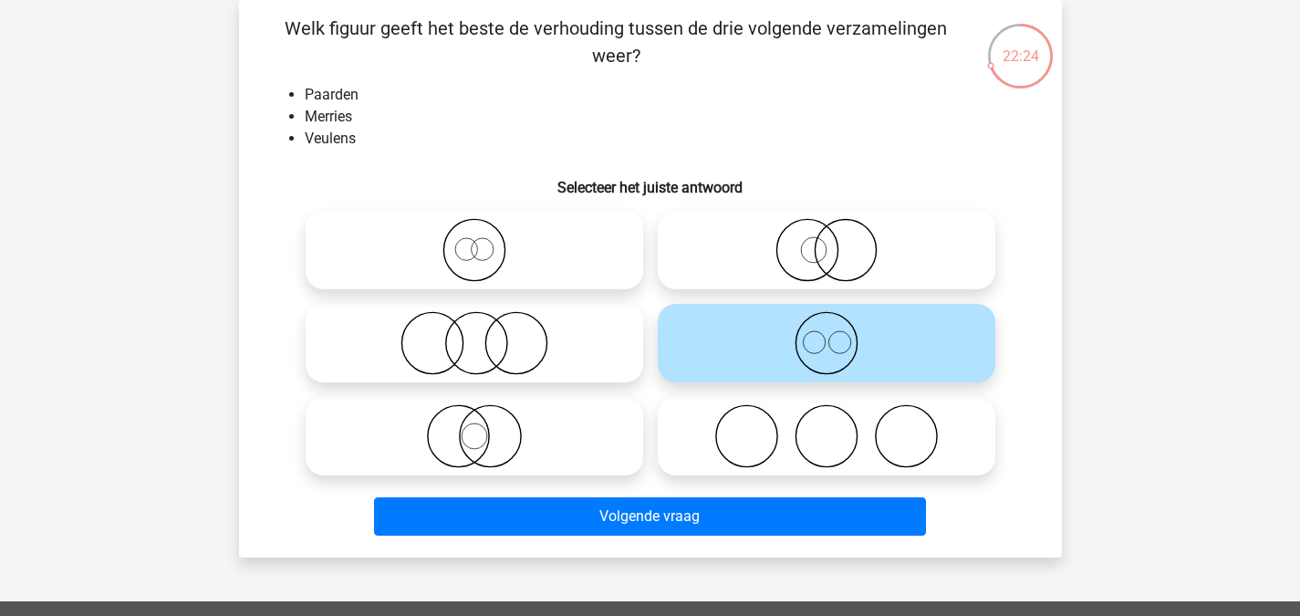
click at [731, 486] on div "Volgende vraag" at bounding box center [650, 512] width 764 height 60
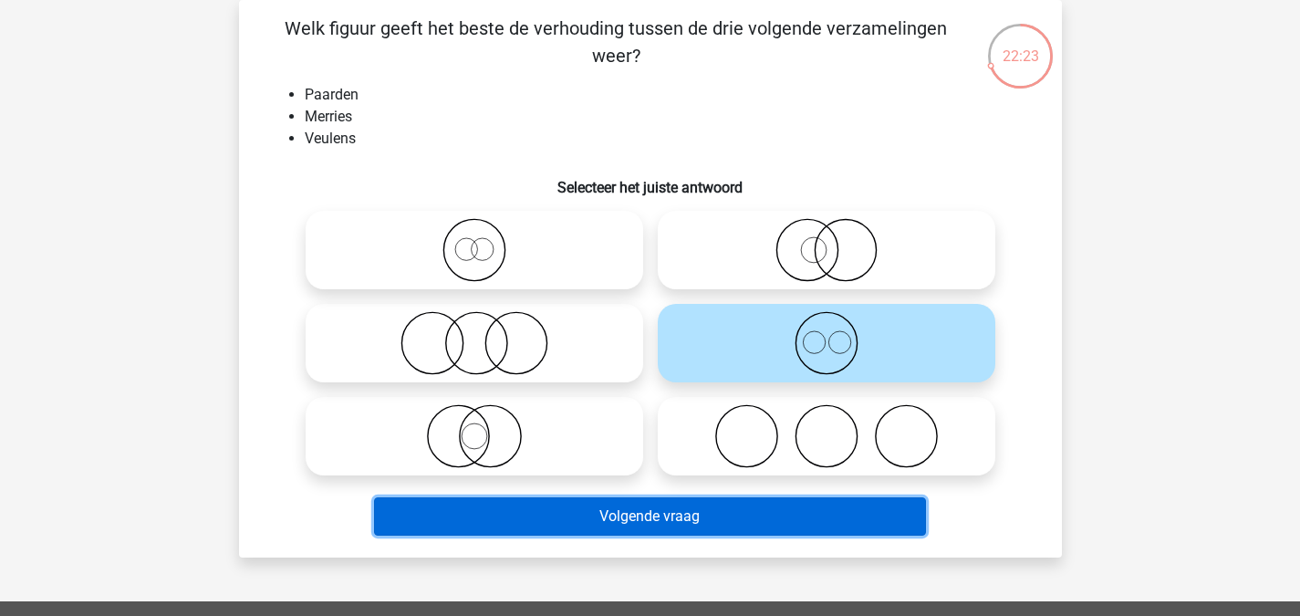
click at [720, 511] on button "Volgende vraag" at bounding box center [650, 516] width 552 height 38
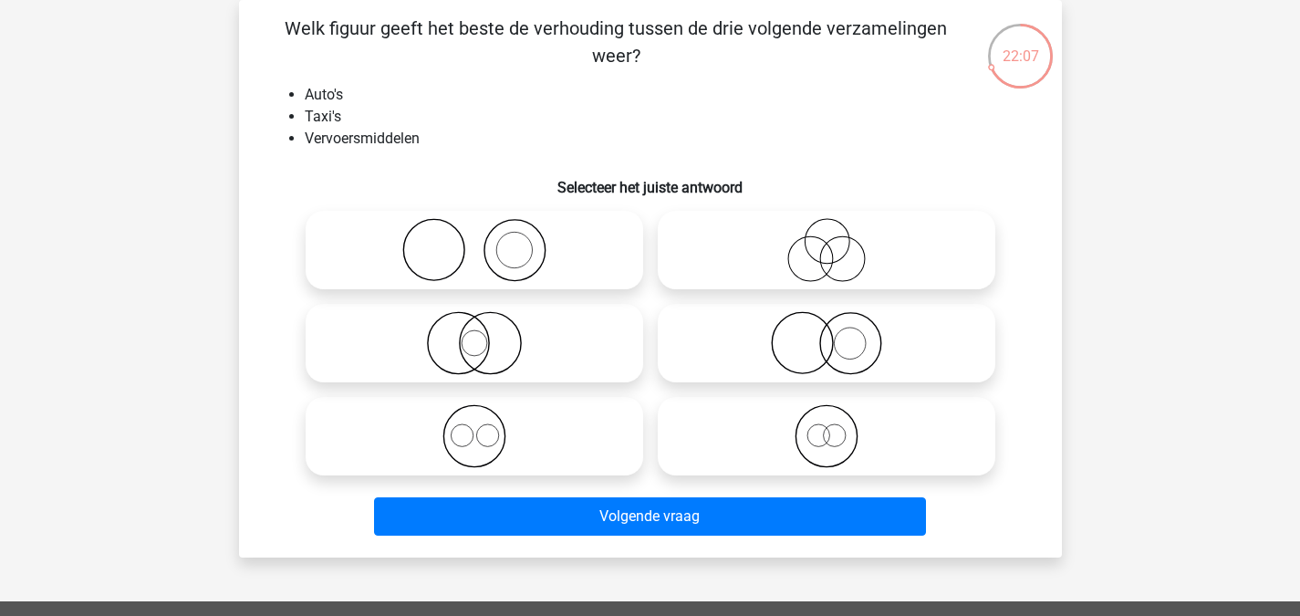
click at [745, 449] on icon at bounding box center [826, 436] width 323 height 64
click at [826, 427] on input "radio" at bounding box center [832, 421] width 12 height 12
radio input "true"
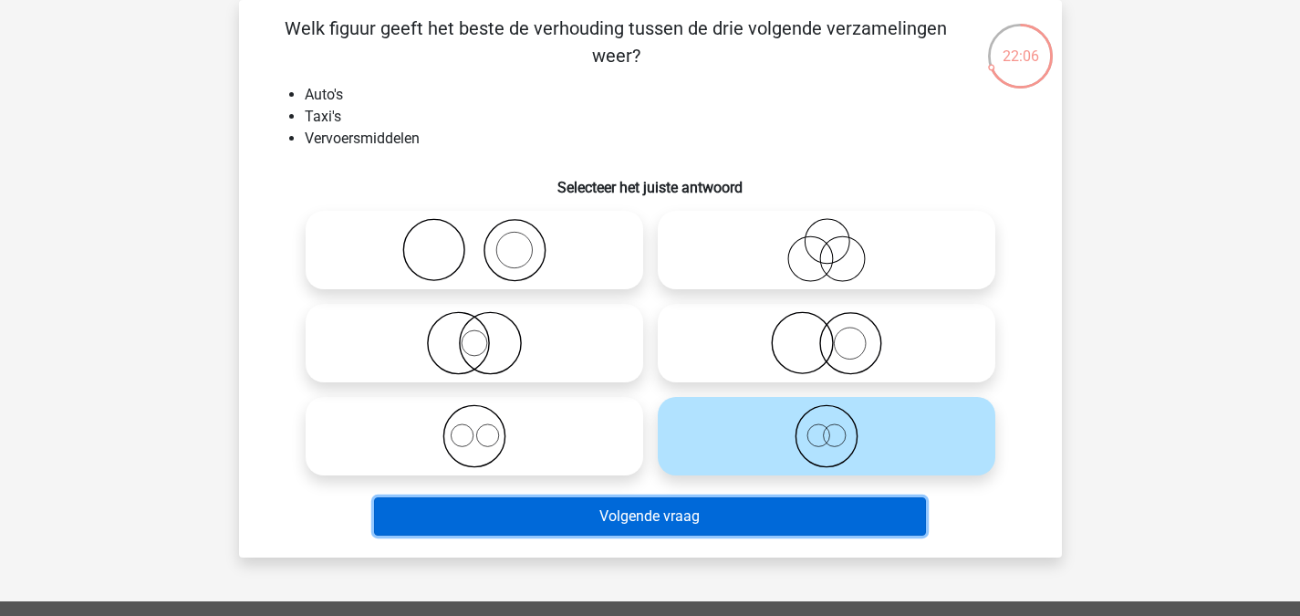
click at [747, 503] on button "Volgende vraag" at bounding box center [650, 516] width 552 height 38
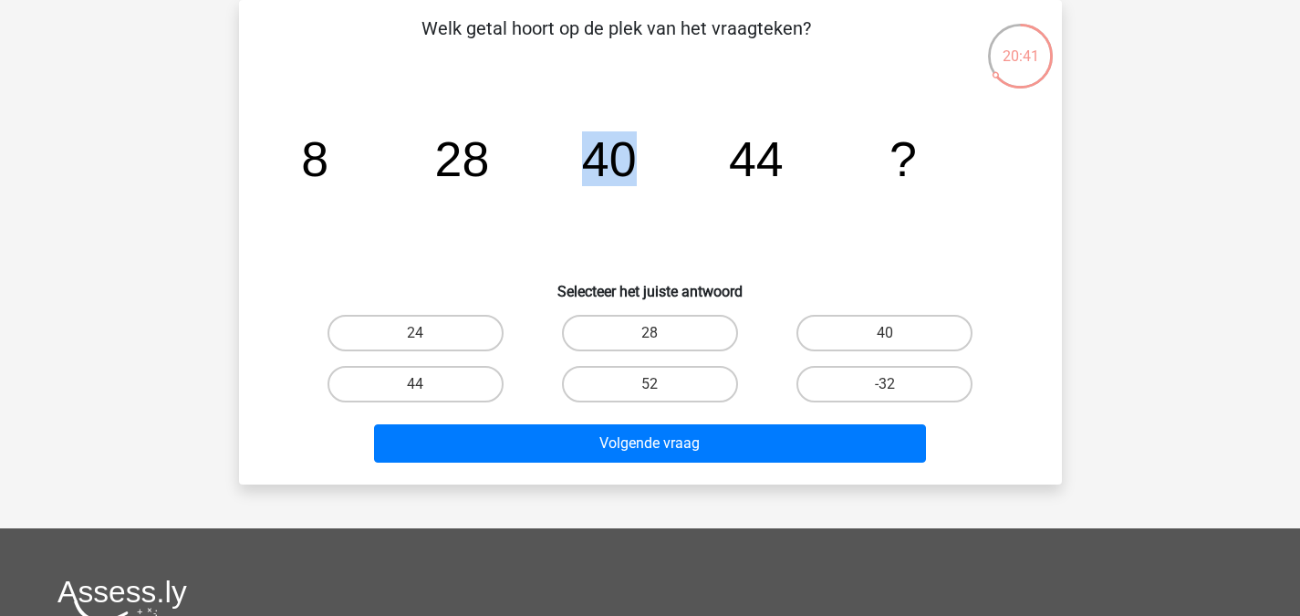
drag, startPoint x: 584, startPoint y: 149, endPoint x: 653, endPoint y: 151, distance: 69.4
click at [653, 151] on icon "image/svg+xml 8 28 40 44 ?" at bounding box center [650, 176] width 735 height 184
click at [477, 176] on tspan "28" at bounding box center [461, 158] width 55 height 55
drag, startPoint x: 731, startPoint y: 146, endPoint x: 796, endPoint y: 152, distance: 66.0
click at [796, 152] on icon "image/svg+xml 8 28 40 44 ?" at bounding box center [650, 176] width 735 height 184
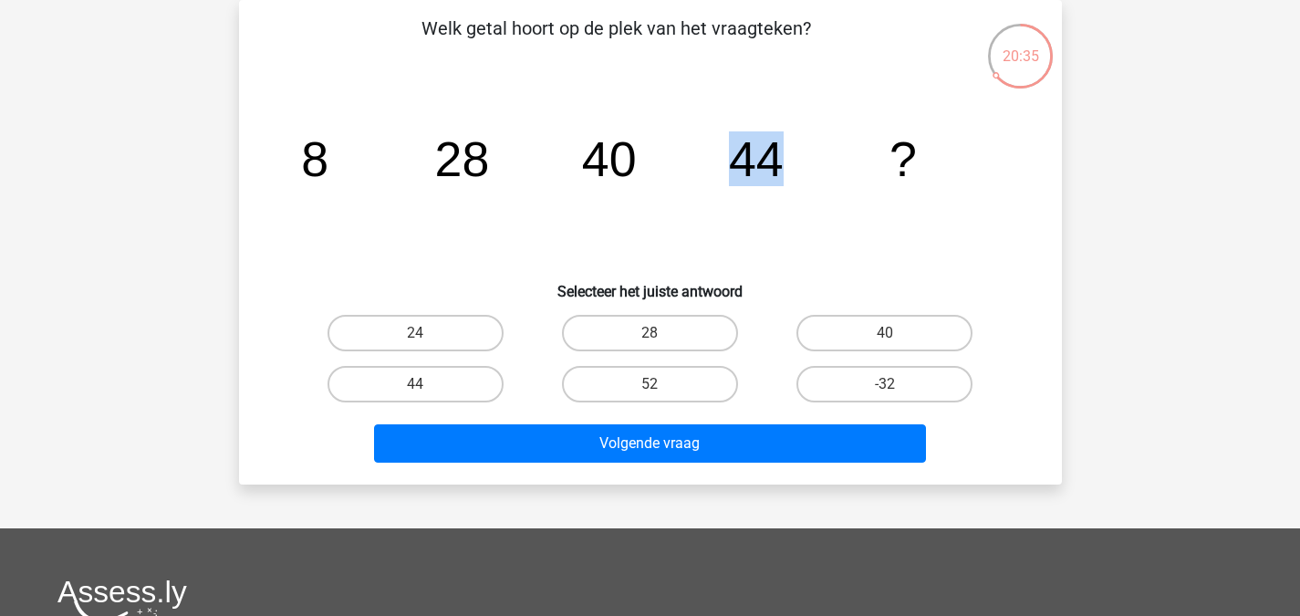
click at [796, 152] on icon "image/svg+xml 8 28 40 44 ?" at bounding box center [650, 176] width 735 height 184
click at [929, 339] on label "40" at bounding box center [884, 333] width 176 height 36
click at [897, 339] on input "40" at bounding box center [891, 339] width 12 height 12
radio input "true"
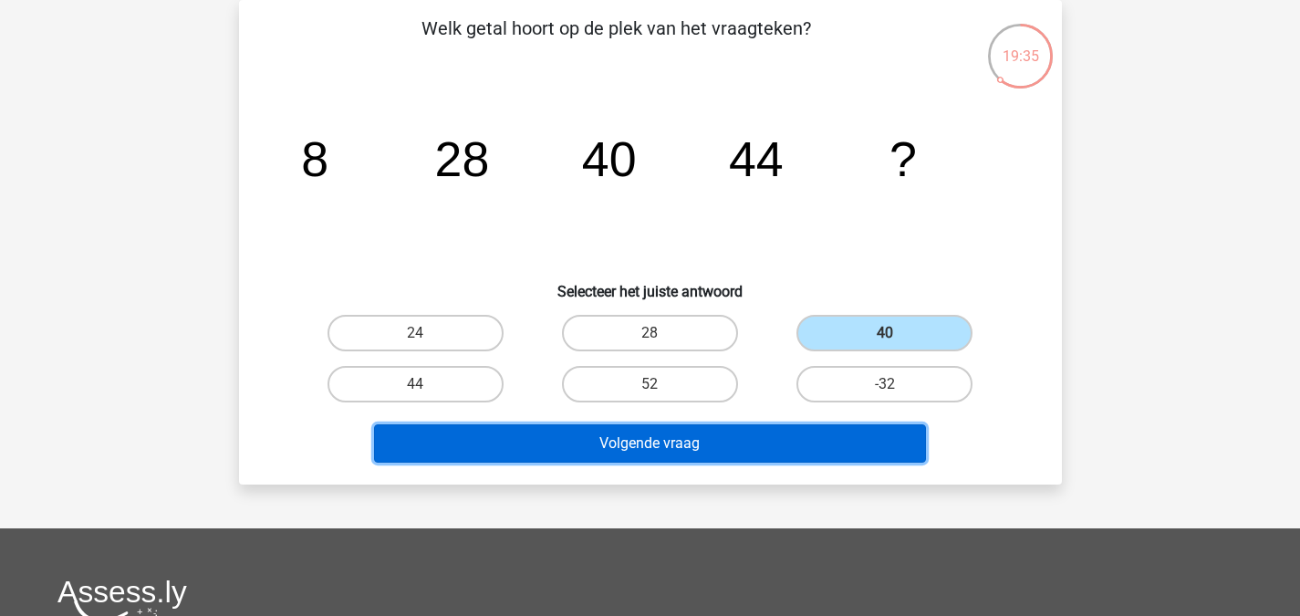
click at [648, 440] on button "Volgende vraag" at bounding box center [650, 443] width 552 height 38
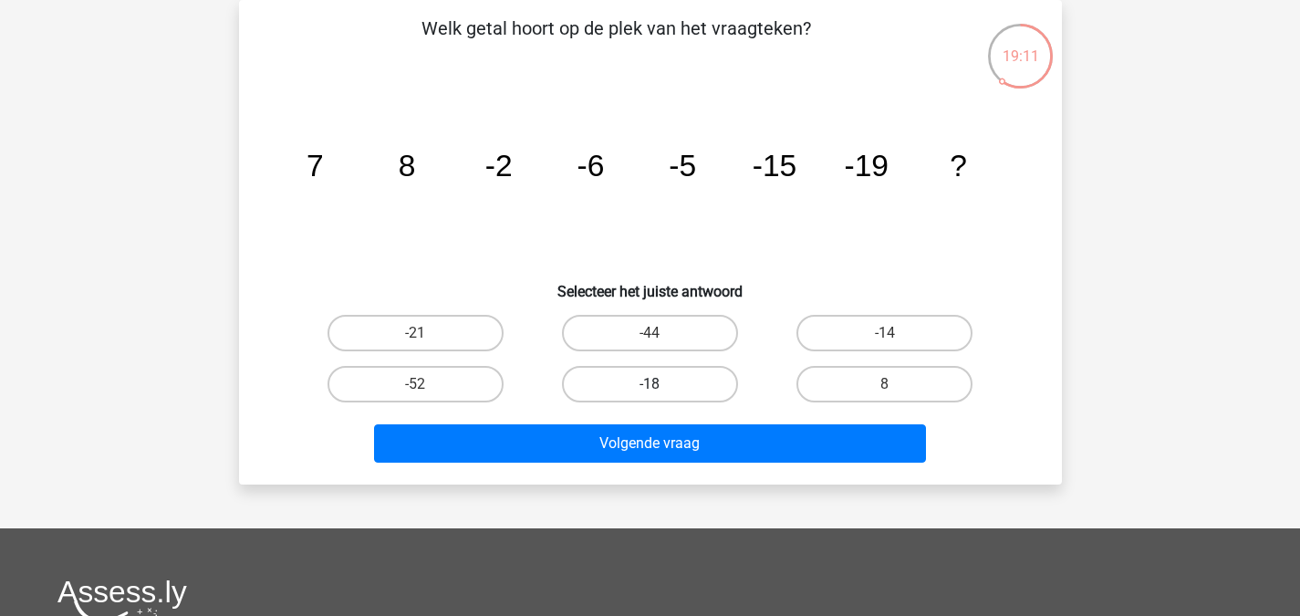
click at [664, 382] on label "-18" at bounding box center [650, 384] width 176 height 36
click at [661, 384] on input "-18" at bounding box center [655, 390] width 12 height 12
radio input "true"
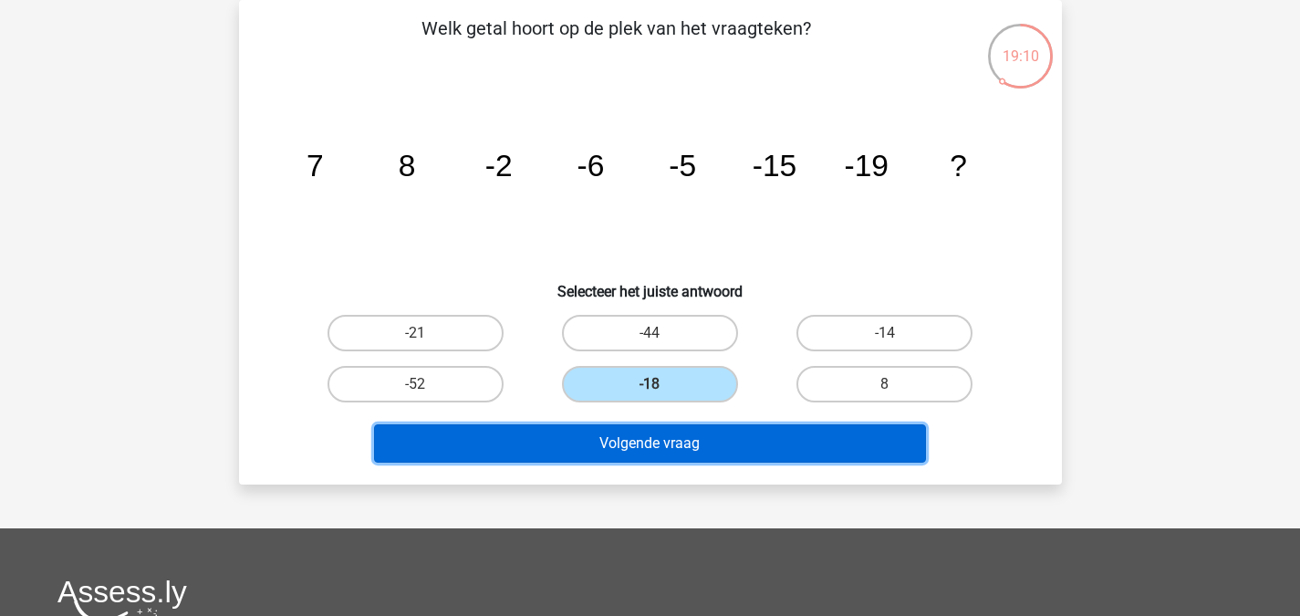
click at [673, 441] on button "Volgende vraag" at bounding box center [650, 443] width 552 height 38
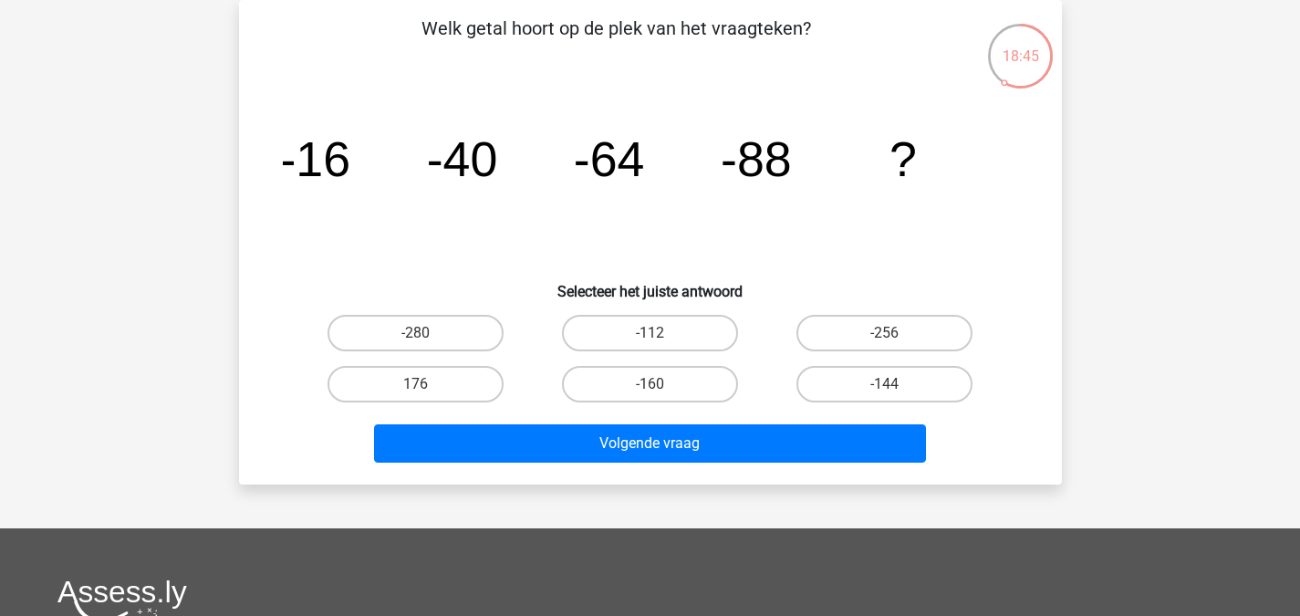
click at [658, 333] on input "-112" at bounding box center [655, 339] width 12 height 12
radio input "true"
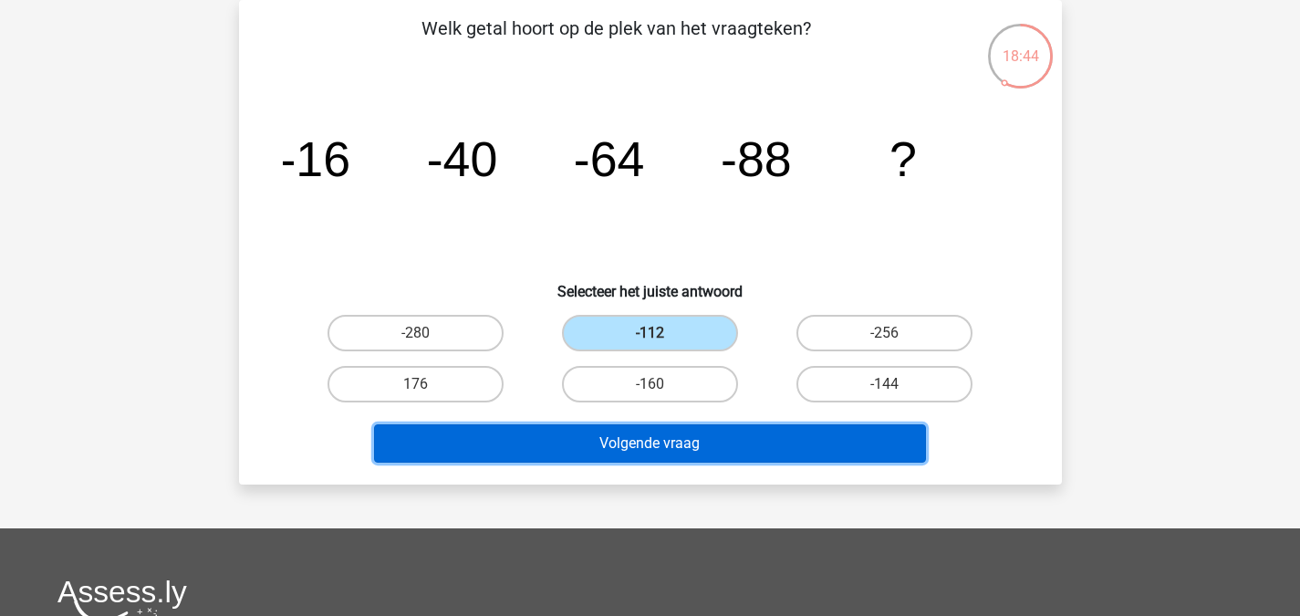
click at [670, 436] on button "Volgende vraag" at bounding box center [650, 443] width 552 height 38
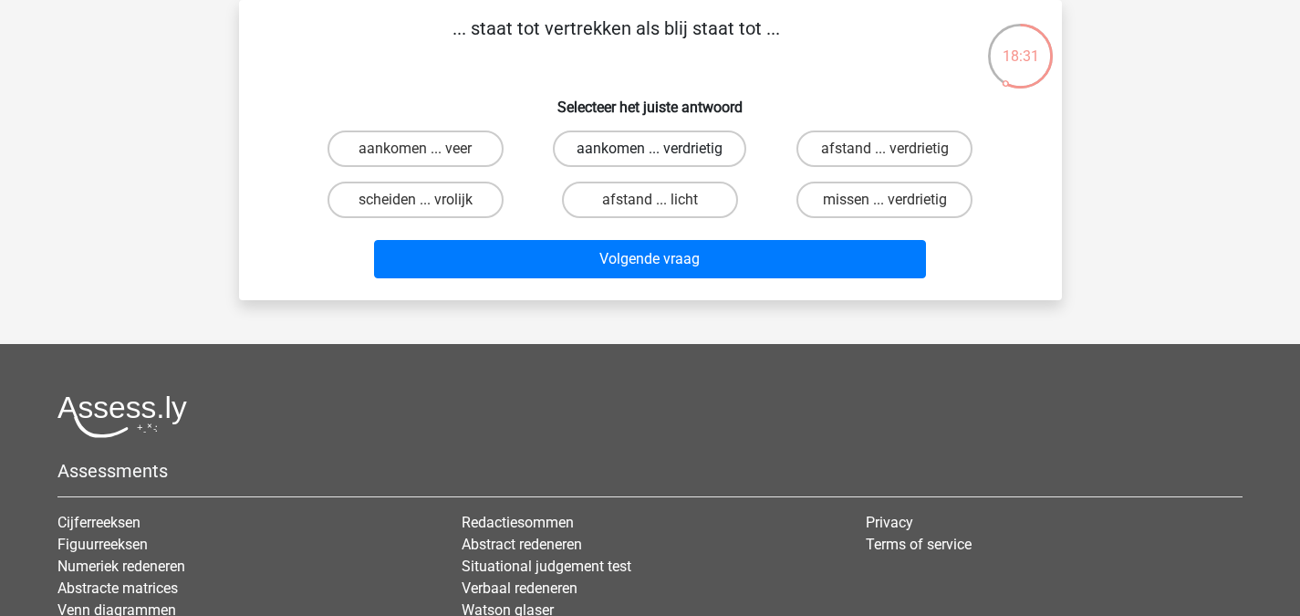
click at [700, 157] on label "aankomen ... verdrietig" at bounding box center [649, 148] width 193 height 36
click at [661, 157] on input "aankomen ... verdrietig" at bounding box center [655, 155] width 12 height 12
radio input "true"
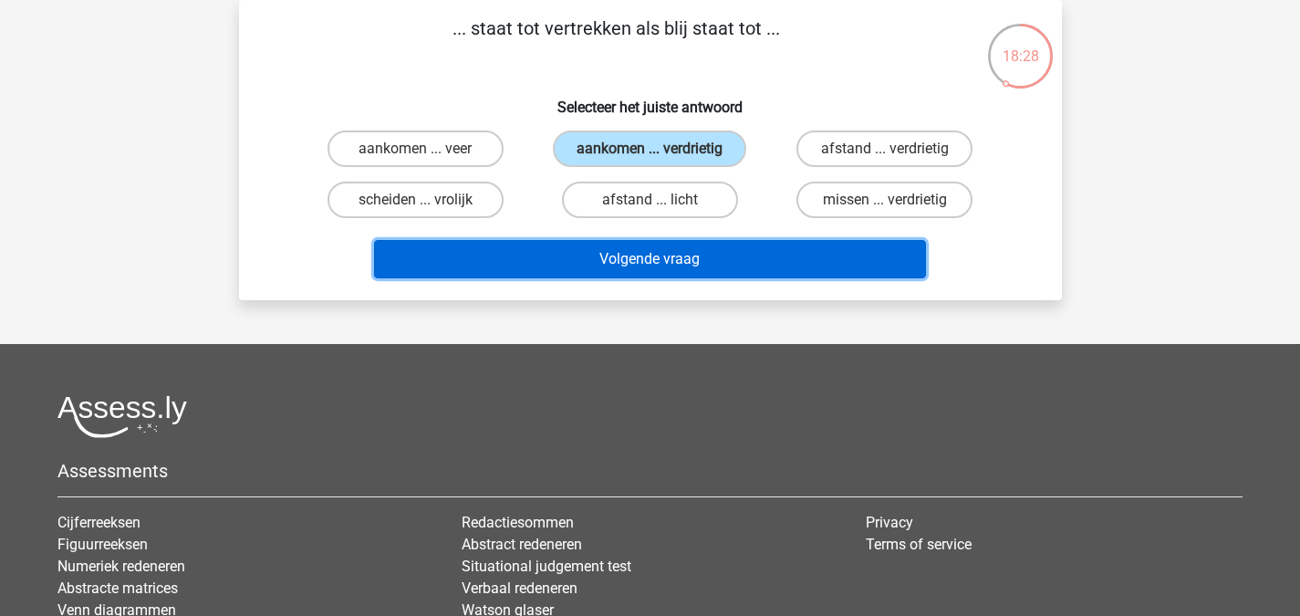
click at [650, 254] on button "Volgende vraag" at bounding box center [650, 259] width 552 height 38
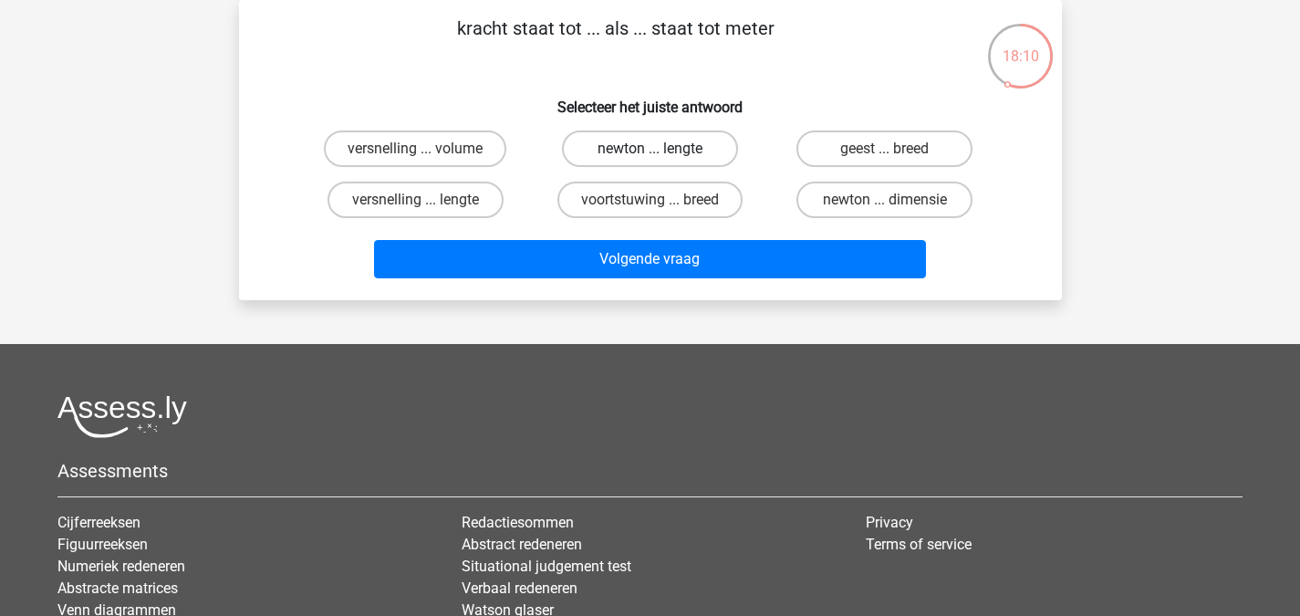
drag, startPoint x: 590, startPoint y: 161, endPoint x: 686, endPoint y: 144, distance: 97.3
click at [686, 144] on label "newton ... lengte" at bounding box center [650, 148] width 176 height 36
click at [661, 149] on input "newton ... lengte" at bounding box center [655, 155] width 12 height 12
radio input "true"
click at [686, 144] on label "newton ... lengte" at bounding box center [650, 148] width 176 height 36
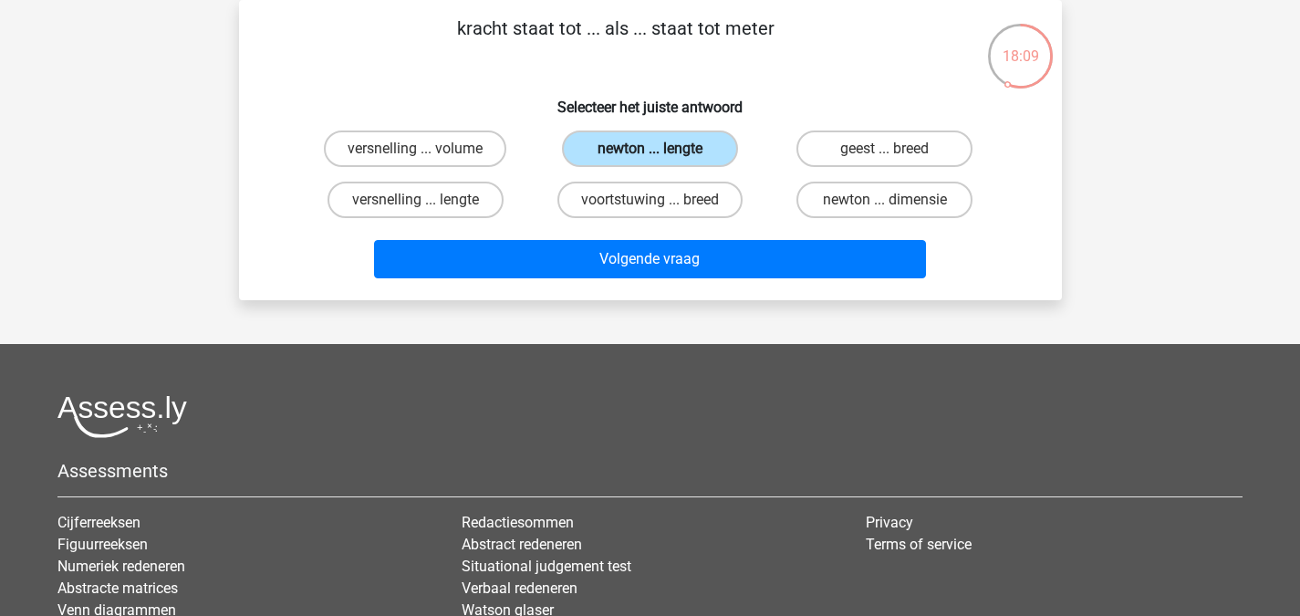
click at [661, 149] on input "newton ... lengte" at bounding box center [655, 155] width 12 height 12
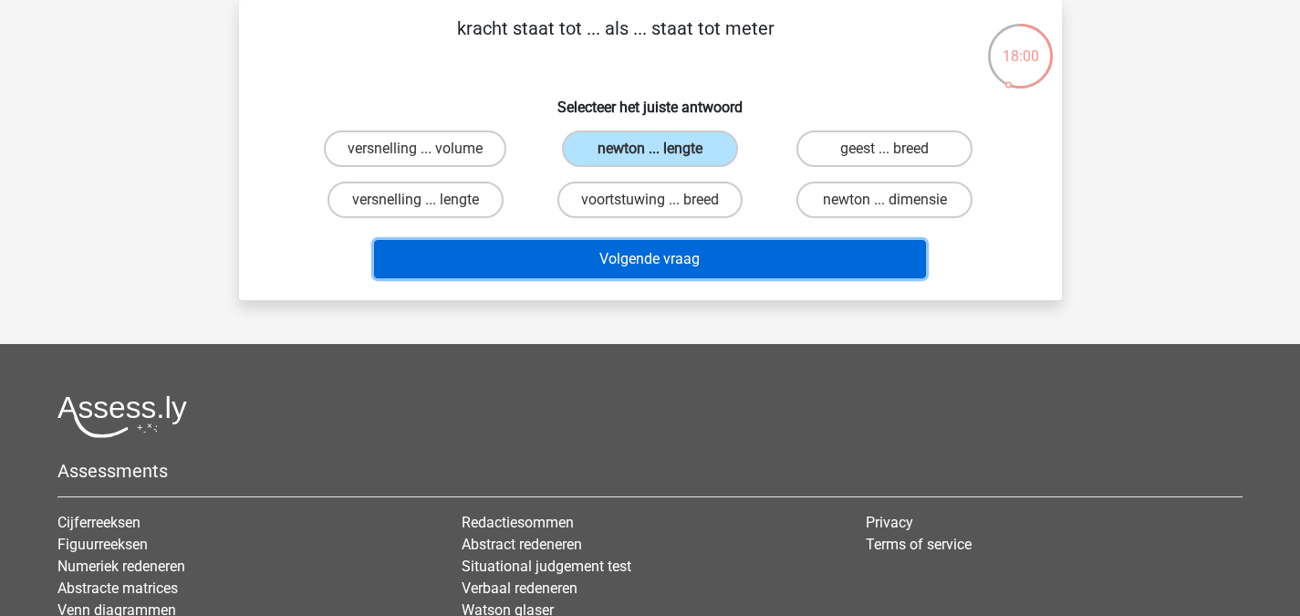
click at [753, 268] on button "Volgende vraag" at bounding box center [650, 259] width 552 height 38
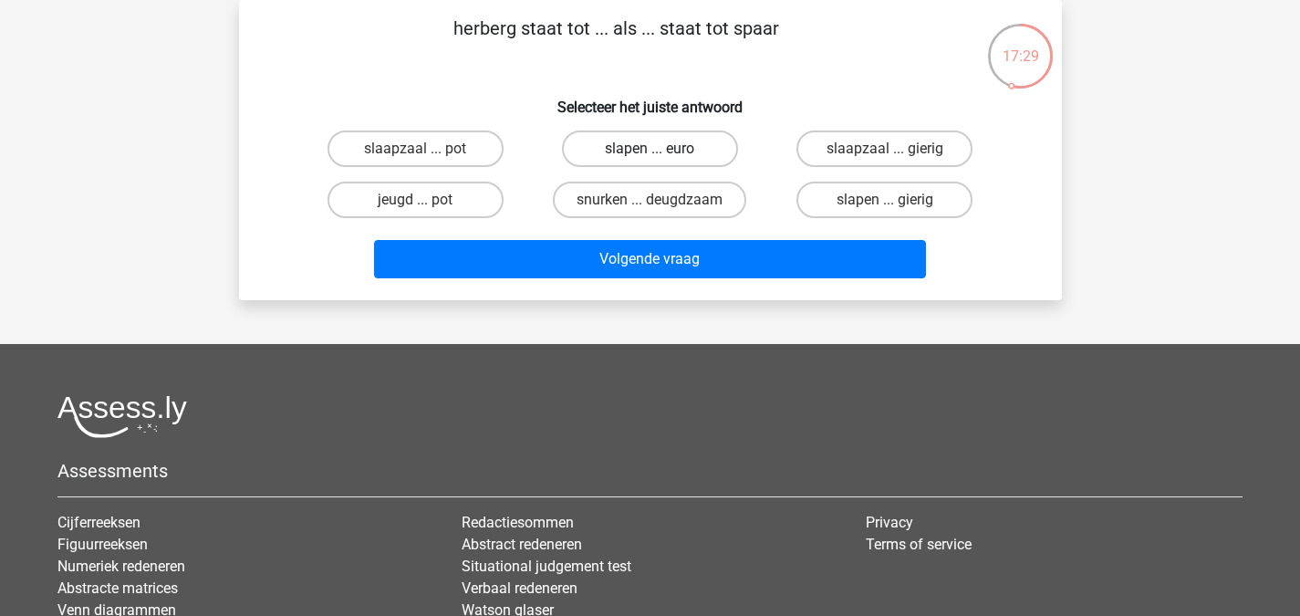
click at [688, 160] on label "slapen ... euro" at bounding box center [650, 148] width 176 height 36
click at [661, 160] on input "slapen ... euro" at bounding box center [655, 155] width 12 height 12
radio input "true"
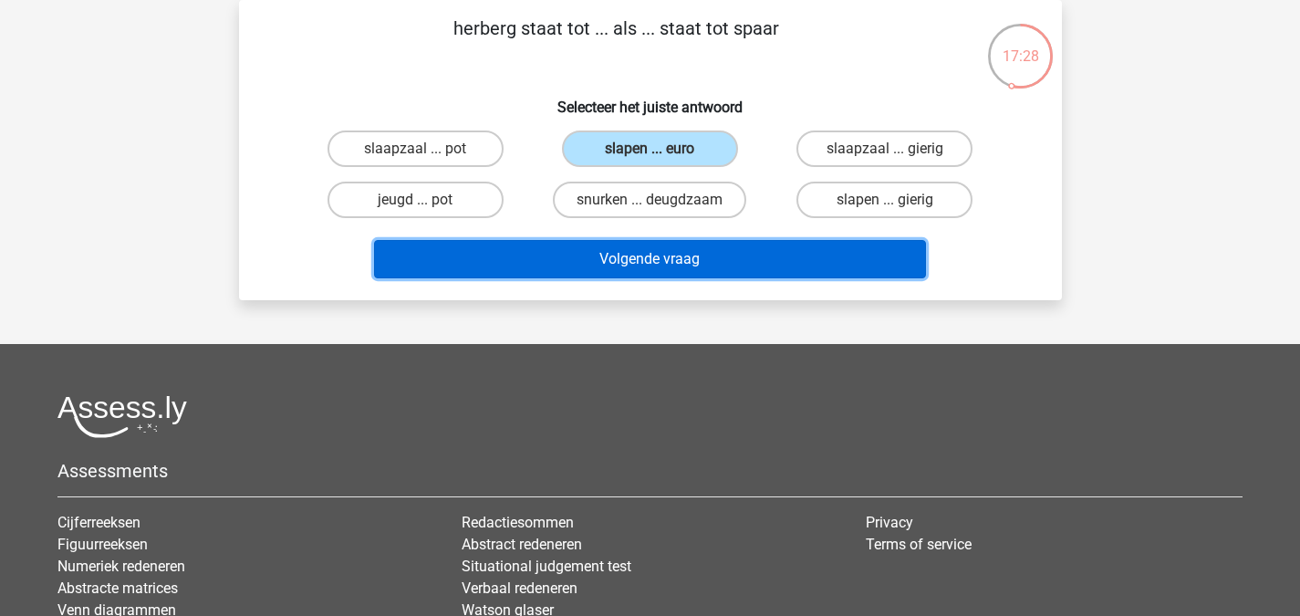
click at [704, 253] on button "Volgende vraag" at bounding box center [650, 259] width 552 height 38
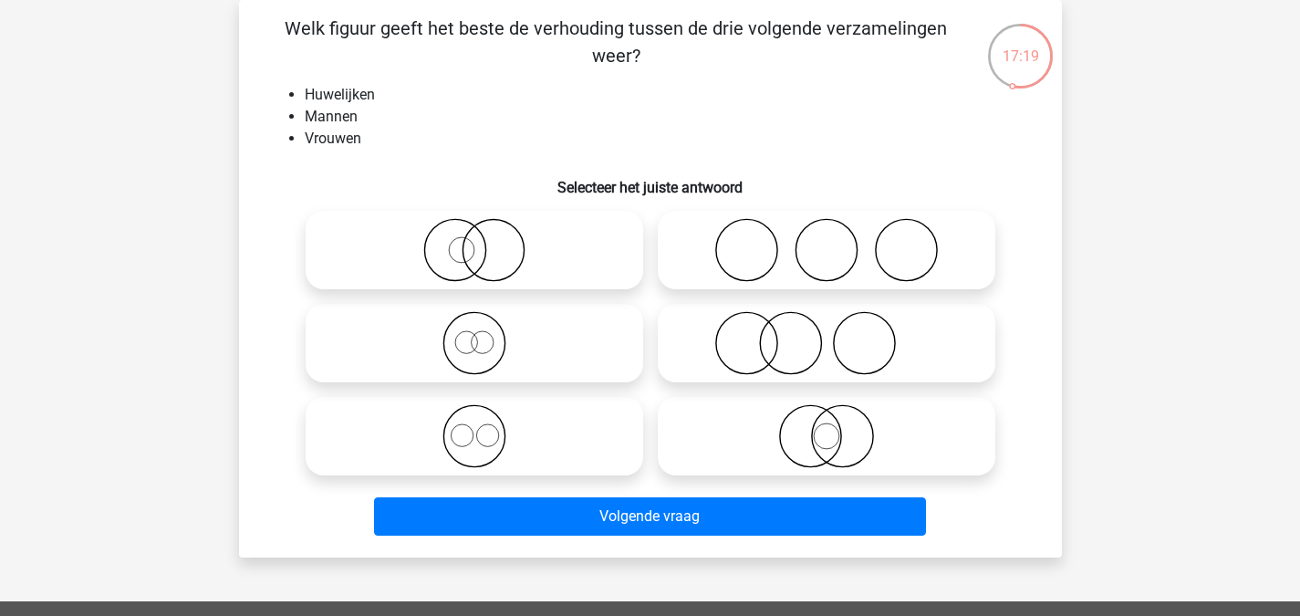
click at [532, 361] on icon at bounding box center [474, 343] width 323 height 64
click at [486, 334] on input "radio" at bounding box center [480, 328] width 12 height 12
radio input "true"
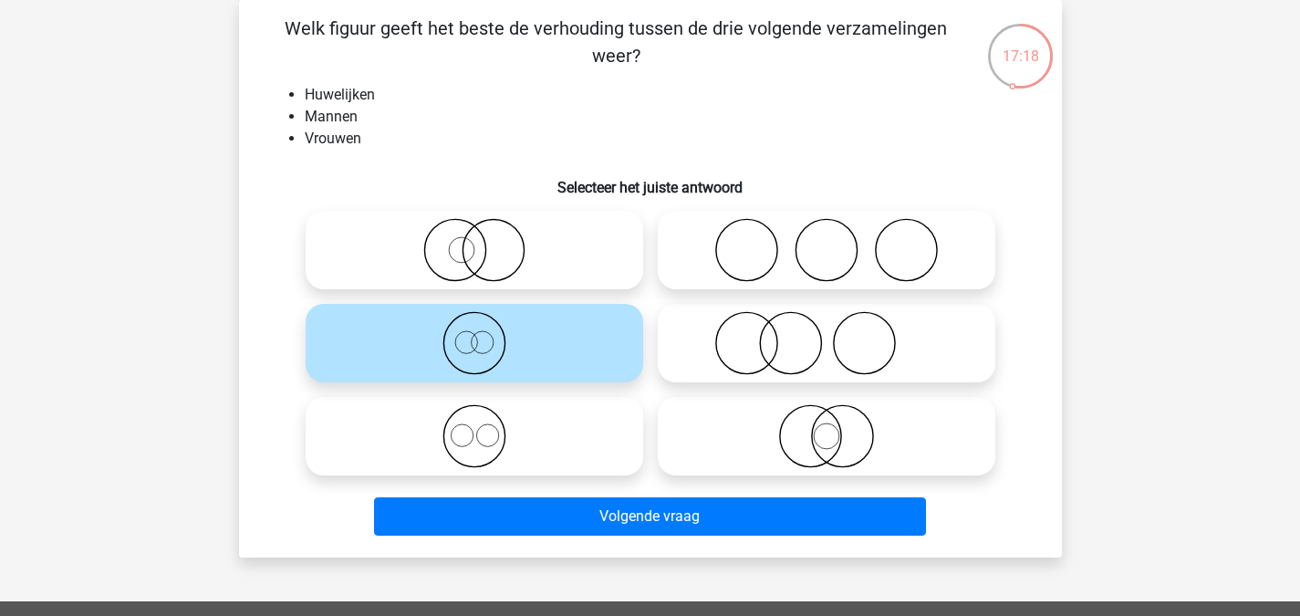
click at [610, 546] on div "Welk figuur geeft het beste de verhouding tussen de drie volgende verzamelingen…" at bounding box center [650, 278] width 823 height 557
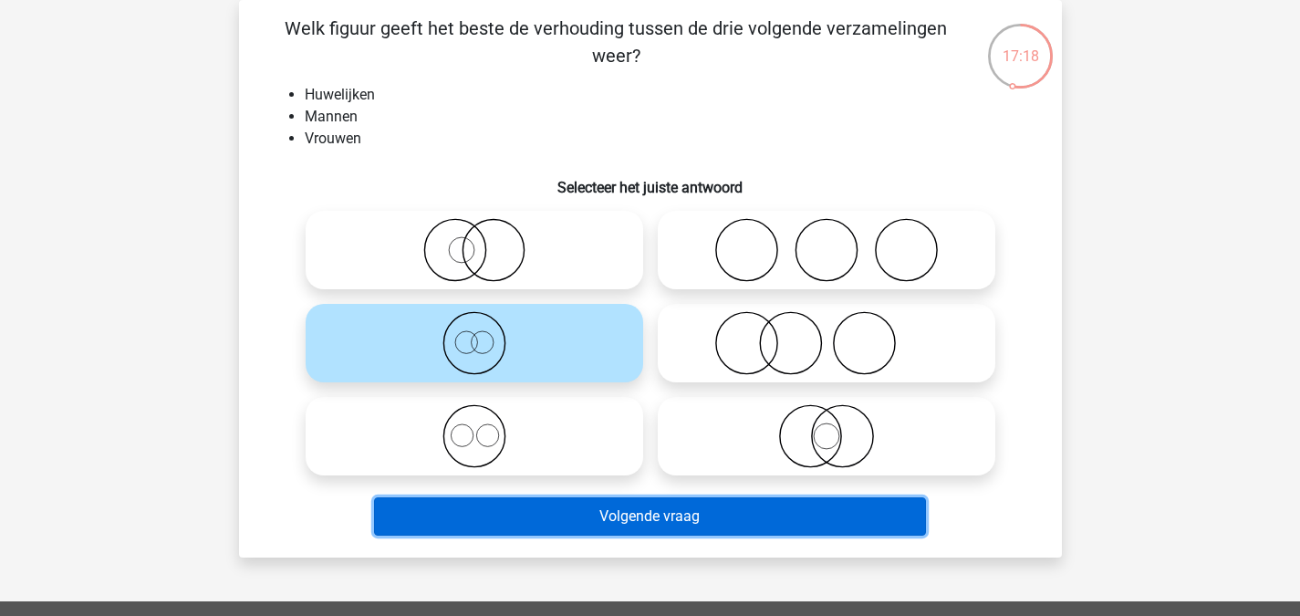
click at [645, 516] on button "Volgende vraag" at bounding box center [650, 516] width 552 height 38
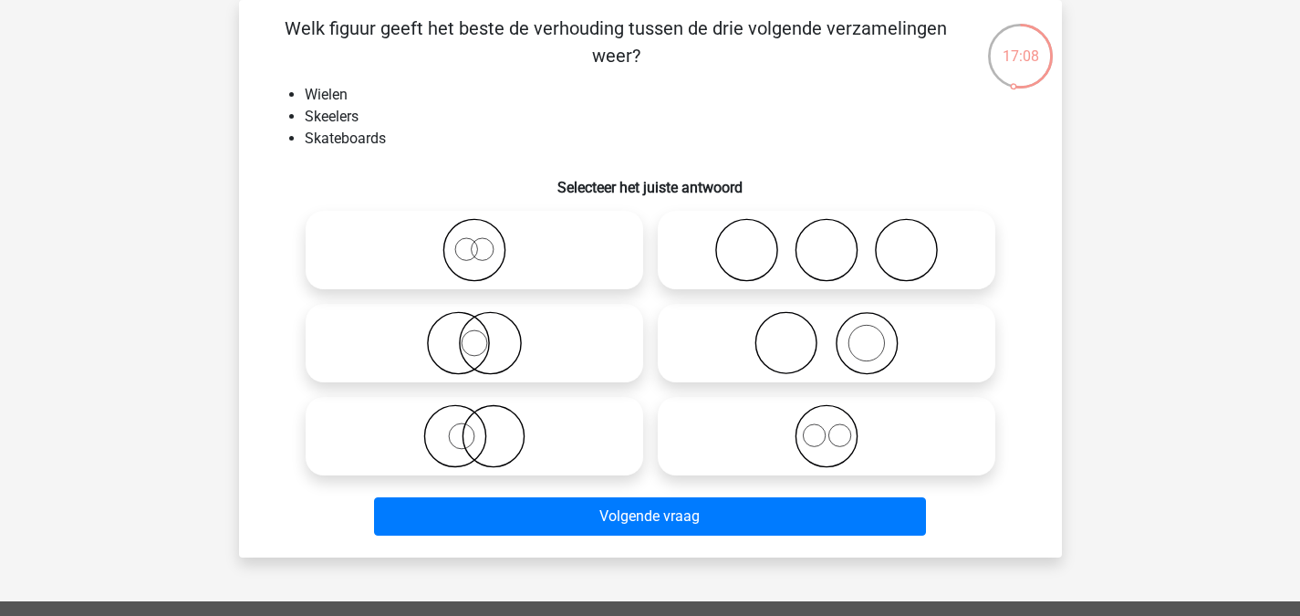
click at [831, 459] on icon at bounding box center [826, 436] width 323 height 64
click at [831, 427] on input "radio" at bounding box center [832, 421] width 12 height 12
radio input "true"
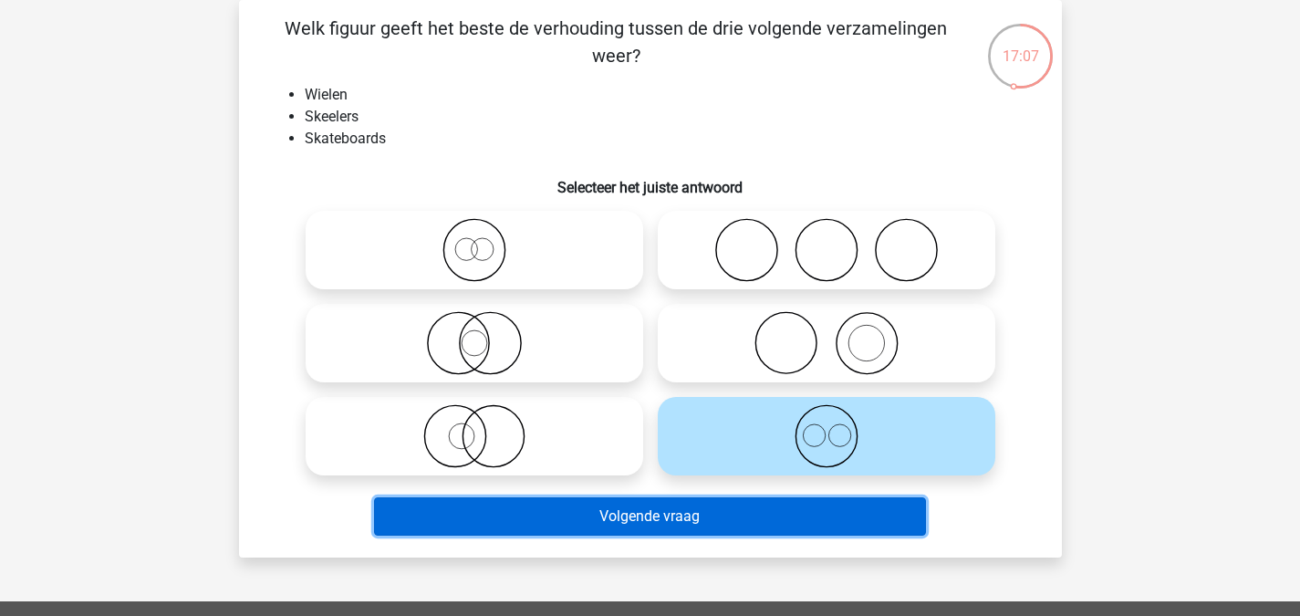
click at [754, 516] on button "Volgende vraag" at bounding box center [650, 516] width 552 height 38
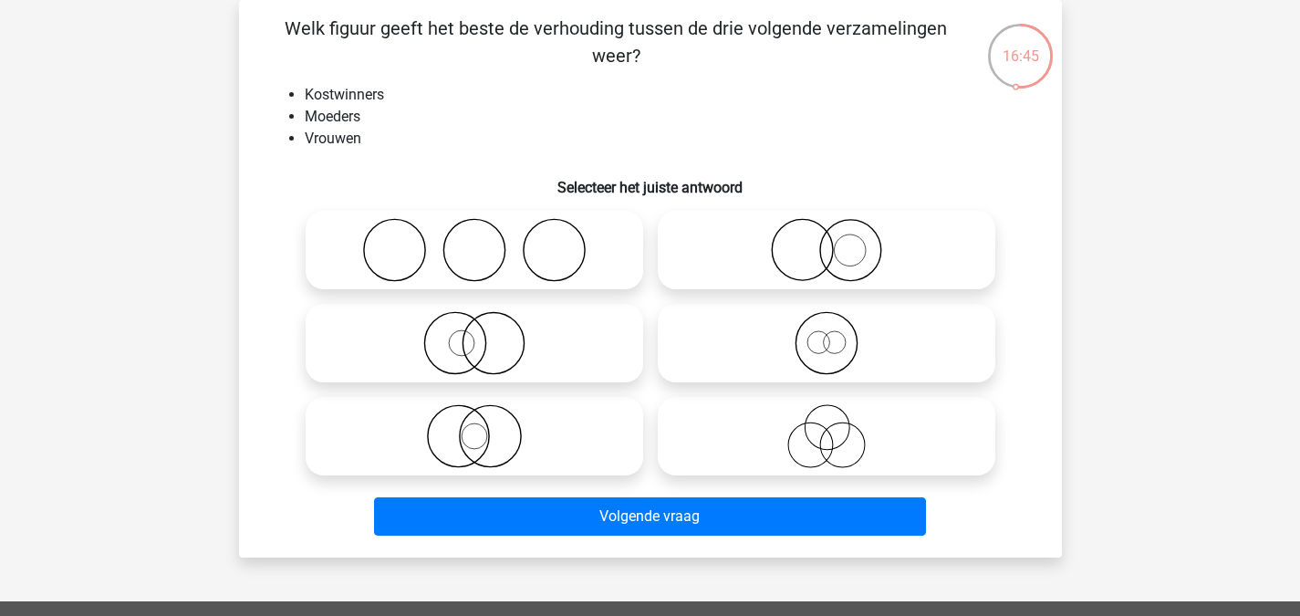
click at [473, 340] on icon at bounding box center [474, 343] width 323 height 64
click at [474, 334] on input "radio" at bounding box center [480, 328] width 12 height 12
radio input "true"
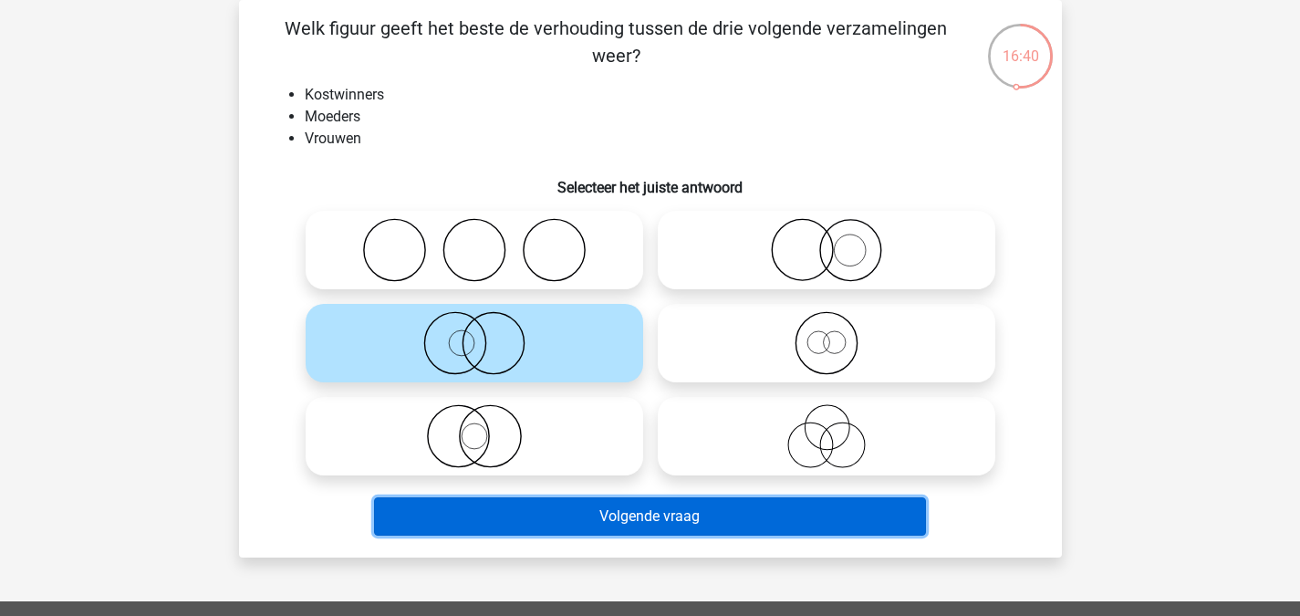
click at [577, 520] on button "Volgende vraag" at bounding box center [650, 516] width 552 height 38
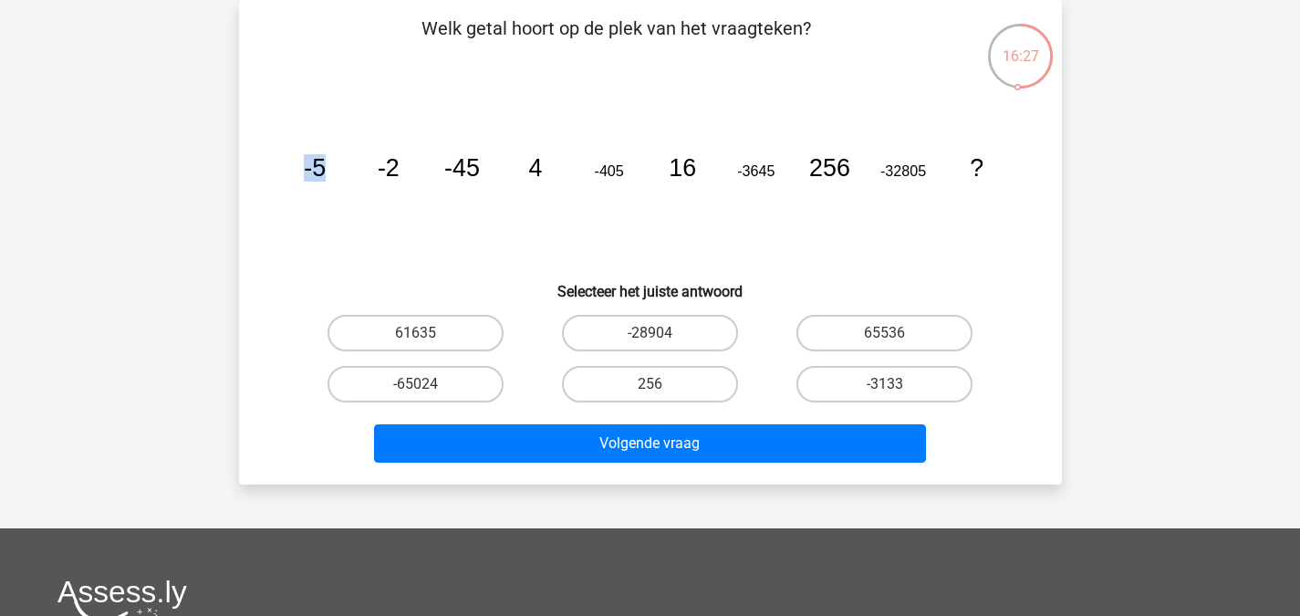
drag, startPoint x: 285, startPoint y: 170, endPoint x: 335, endPoint y: 171, distance: 49.3
click at [335, 171] on icon "image/svg+xml -5 -2 -45 4 -405 16 -3645 256 -32805 ?" at bounding box center [650, 176] width 735 height 184
click at [410, 263] on icon "image/svg+xml -5 -2 -45 4 -405 16 -3645 256 -32805 ?" at bounding box center [650, 176] width 735 height 184
drag, startPoint x: 805, startPoint y: 171, endPoint x: 838, endPoint y: 171, distance: 32.8
click at [838, 171] on icon "image/svg+xml -5 -2 -45 4 -405 16 -3645 256 -32805 ?" at bounding box center [650, 176] width 735 height 184
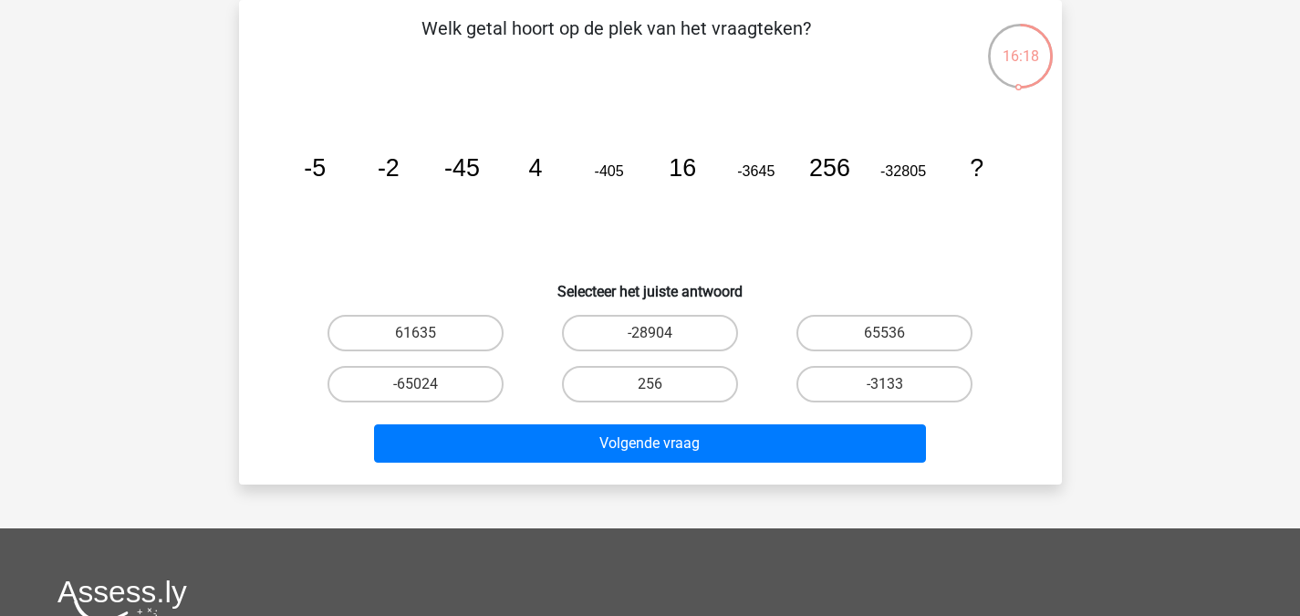
click at [775, 176] on icon "image/svg+xml -5 -2 -45 4 -405 16 -3645 256 -32805 ?" at bounding box center [650, 176] width 735 height 184
drag, startPoint x: 777, startPoint y: 166, endPoint x: 866, endPoint y: 164, distance: 89.4
click at [866, 164] on icon "image/svg+xml -5 -2 -45 4 -405 16 -3645 256 -32805 ?" at bounding box center [650, 176] width 735 height 184
click at [783, 244] on icon "image/svg+xml -5 -2 -45 4 -405 16 -3645 256 -32805 ?" at bounding box center [650, 176] width 735 height 184
drag, startPoint x: 658, startPoint y: 151, endPoint x: 706, endPoint y: 151, distance: 47.4
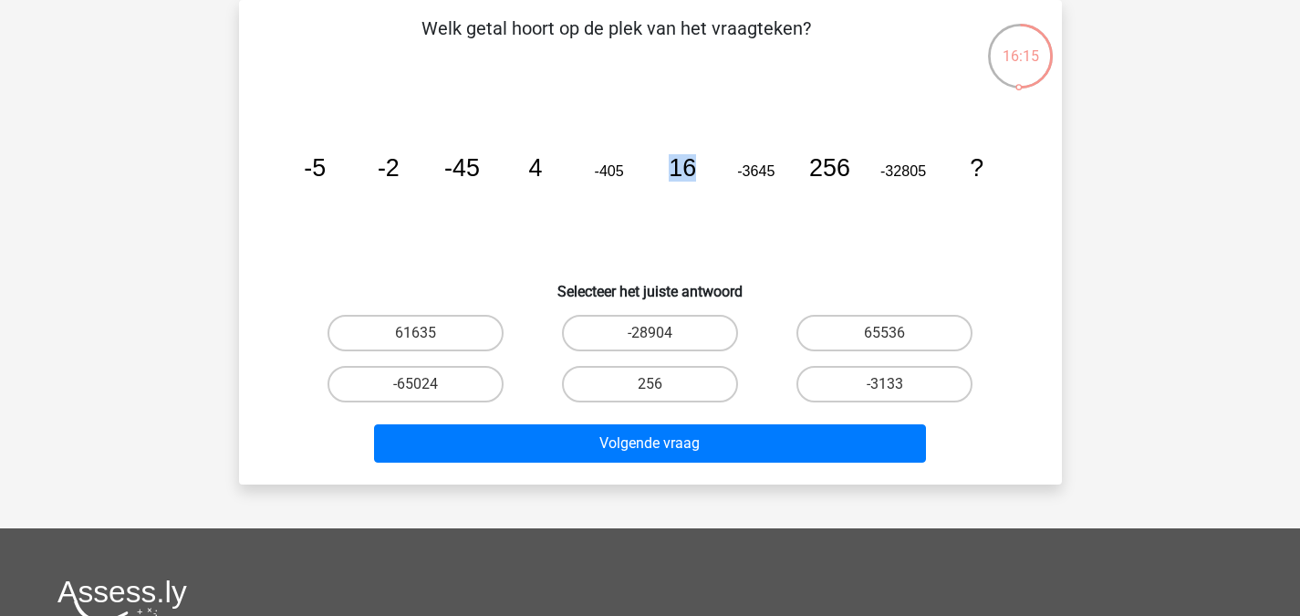
click at [706, 151] on icon "image/svg+xml -5 -2 -45 4 -405 16 -3645 256 -32805 ?" at bounding box center [650, 176] width 735 height 184
click at [680, 262] on icon "image/svg+xml -5 -2 -45 4 -405 16 -3645 256 -32805 ?" at bounding box center [650, 176] width 735 height 184
drag, startPoint x: 655, startPoint y: 162, endPoint x: 710, endPoint y: 166, distance: 55.8
click at [710, 166] on icon "image/svg+xml -5 -2 -45 4 -405 16 -3645 256 -32805 ?" at bounding box center [650, 176] width 735 height 184
click at [460, 182] on icon "image/svg+xml -5 -2 -45 4 -405 16 -3645 256 -32805 ?" at bounding box center [650, 176] width 735 height 184
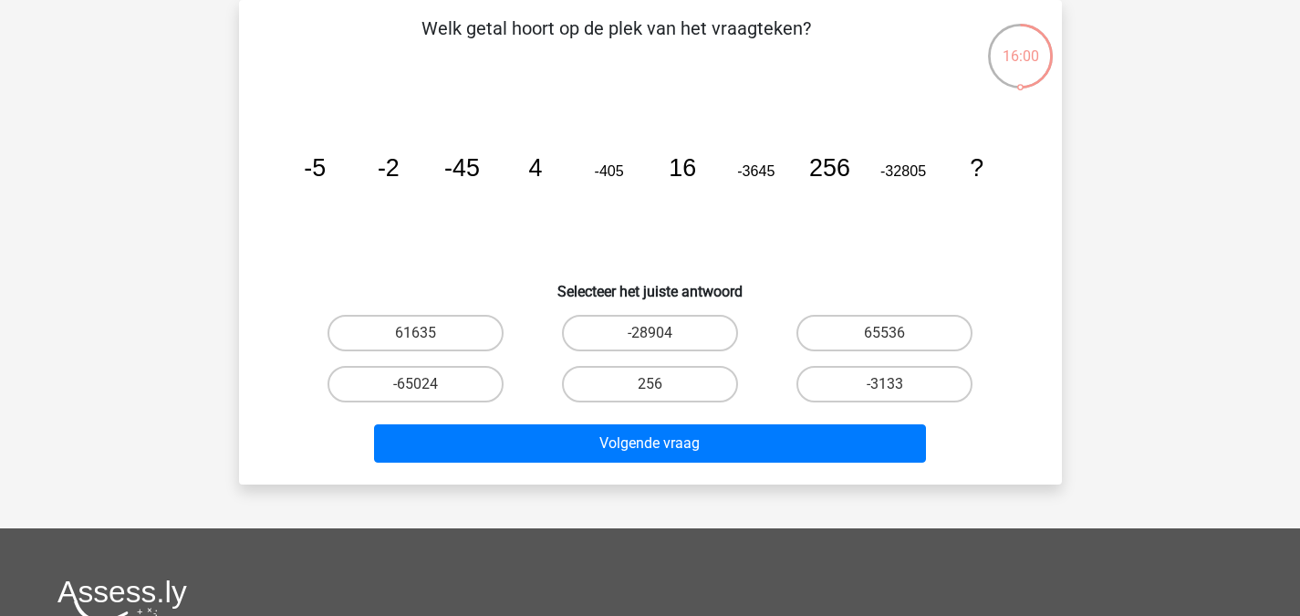
click at [586, 177] on icon "image/svg+xml -5 -2 -45 4 -405 16 -3645 256 -32805 ?" at bounding box center [650, 176] width 735 height 184
drag, startPoint x: 587, startPoint y: 170, endPoint x: 642, endPoint y: 170, distance: 54.7
click at [642, 170] on icon "image/svg+xml -5 -2 -45 4 -405 16 -3645 256 -32805 ?" at bounding box center [650, 176] width 735 height 184
click at [632, 207] on icon "image/svg+xml -5 -2 -45 4 -405 16 -3645 256 -32805 ?" at bounding box center [650, 176] width 735 height 184
drag, startPoint x: 577, startPoint y: 162, endPoint x: 627, endPoint y: 169, distance: 50.6
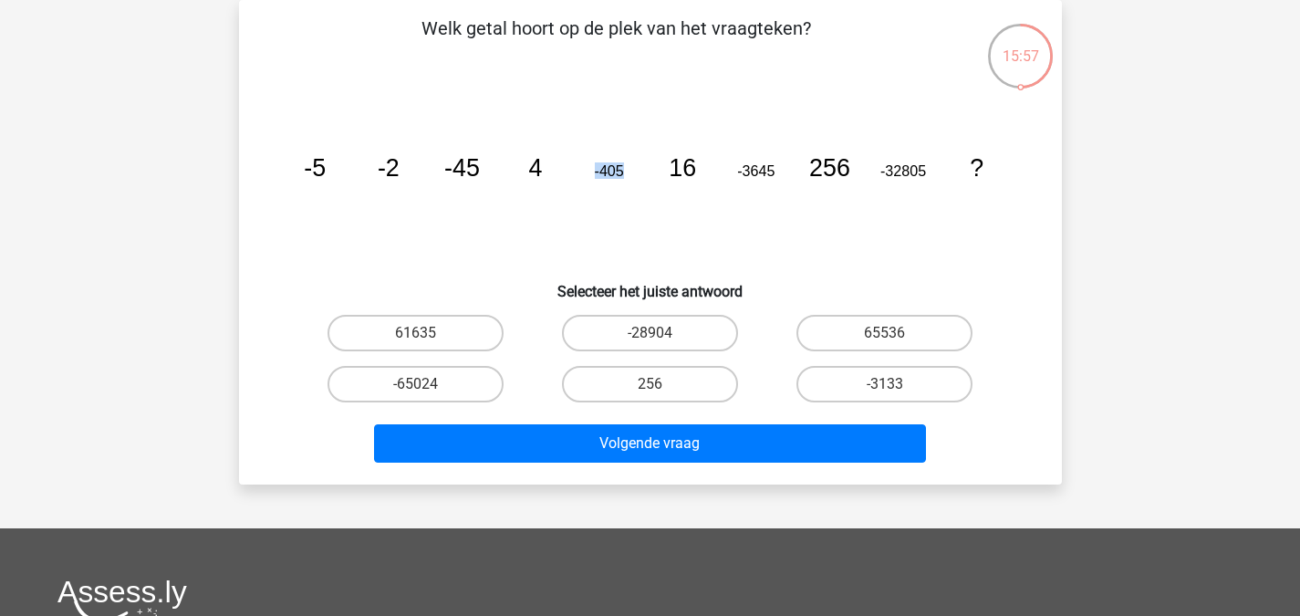
click at [627, 169] on icon "image/svg+xml -5 -2 -45 4 -405 16 -3645 256 -32805 ?" at bounding box center [650, 176] width 735 height 184
click at [632, 185] on icon "image/svg+xml -5 -2 -45 4 -405 16 -3645 256 -32805 ?" at bounding box center [650, 176] width 735 height 184
drag, startPoint x: 588, startPoint y: 163, endPoint x: 636, endPoint y: 171, distance: 48.0
click at [636, 171] on icon "image/svg+xml -5 -2 -45 4 -405 16 -3645 256 -32805 ?" at bounding box center [650, 176] width 735 height 184
click at [645, 208] on icon "image/svg+xml -5 -2 -45 4 -405 16 -3645 256 -32805 ?" at bounding box center [650, 176] width 735 height 184
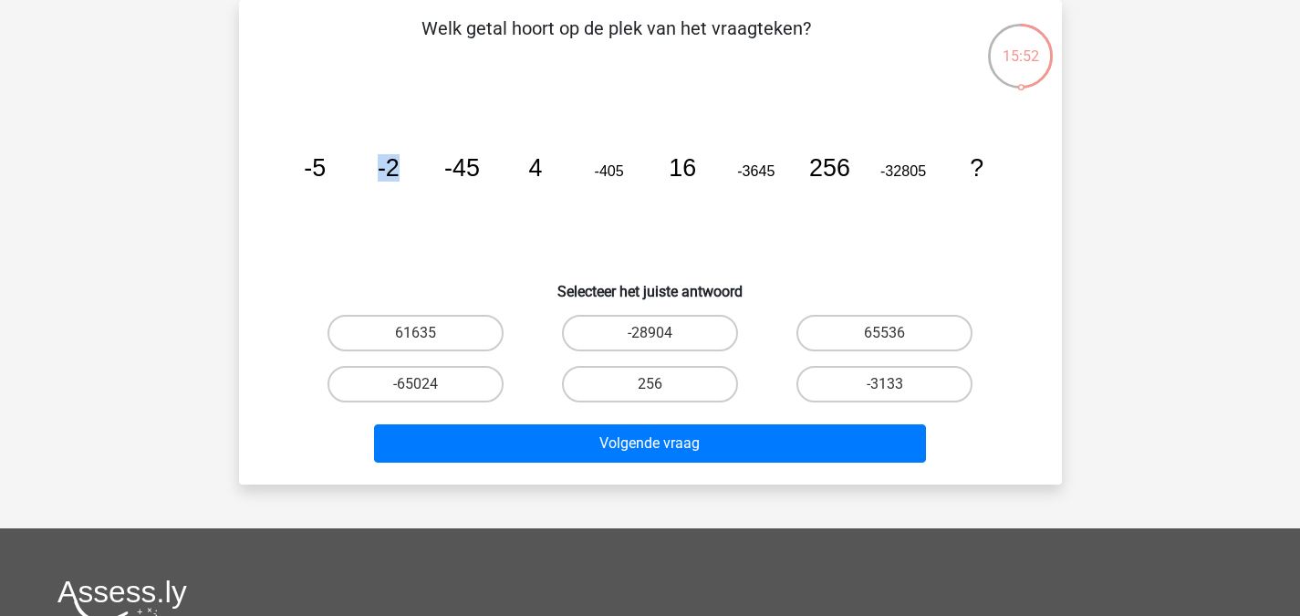
drag, startPoint x: 364, startPoint y: 153, endPoint x: 397, endPoint y: 160, distance: 33.4
click at [397, 160] on icon "image/svg+xml -5 -2 -45 4 -405 16 -3645 256 -32805 ?" at bounding box center [650, 176] width 735 height 184
drag, startPoint x: 515, startPoint y: 160, endPoint x: 550, endPoint y: 165, distance: 35.1
click at [550, 165] on icon "image/svg+xml -5 -2 -45 4 -405 16 -3645 256 -32805 ?" at bounding box center [650, 176] width 735 height 184
drag, startPoint x: 661, startPoint y: 162, endPoint x: 711, endPoint y: 168, distance: 50.5
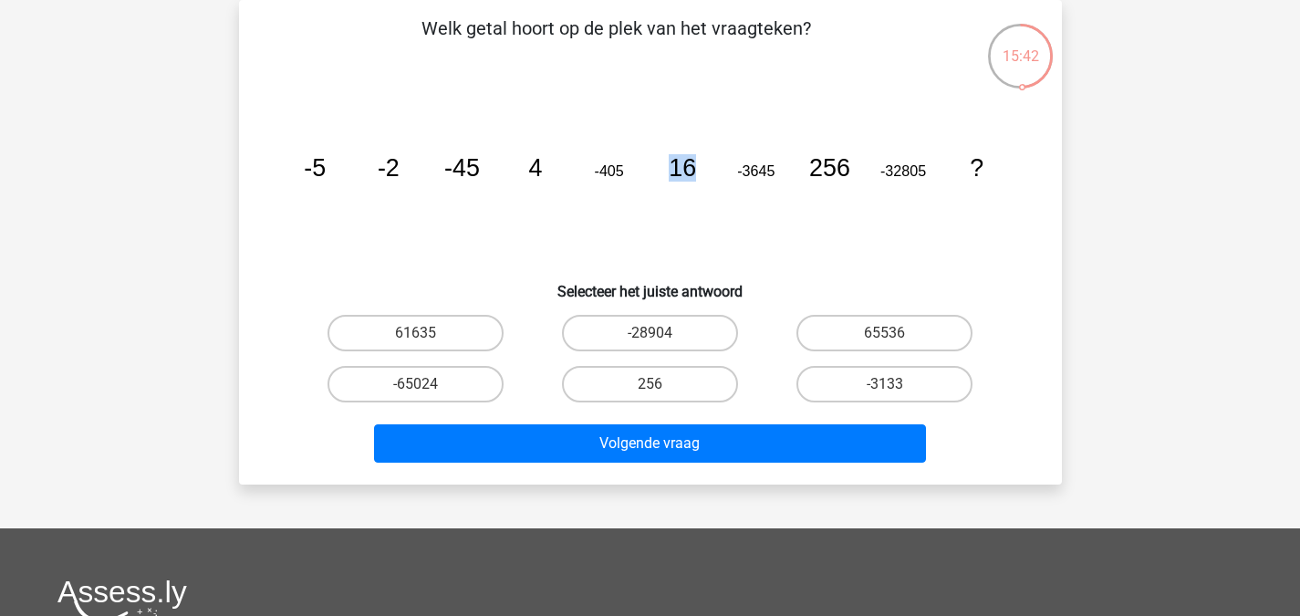
click at [711, 168] on icon "image/svg+xml -5 -2 -45 4 -405 16 -3645 256 -32805 ?" at bounding box center [650, 176] width 735 height 184
click at [698, 198] on icon "image/svg+xml -5 -2 -45 4 -405 16 -3645 256 -32805 ?" at bounding box center [650, 176] width 735 height 184
click at [824, 339] on label "65536" at bounding box center [884, 333] width 176 height 36
click at [885, 339] on input "65536" at bounding box center [891, 339] width 12 height 12
radio input "true"
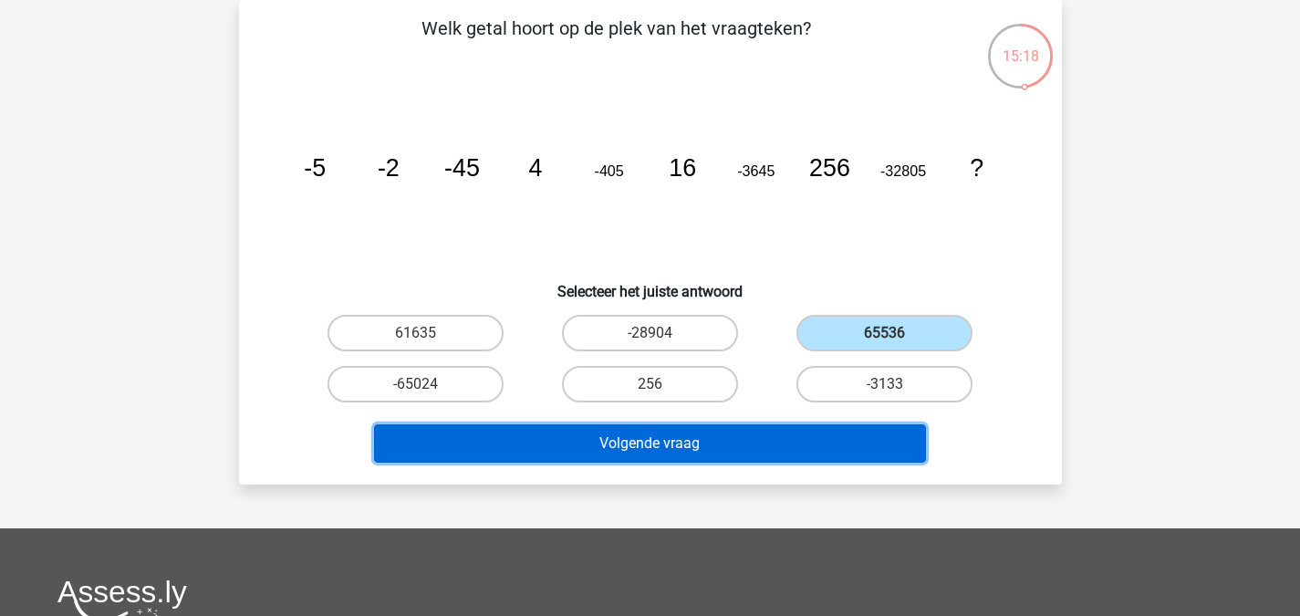
click at [742, 454] on button "Volgende vraag" at bounding box center [650, 443] width 552 height 38
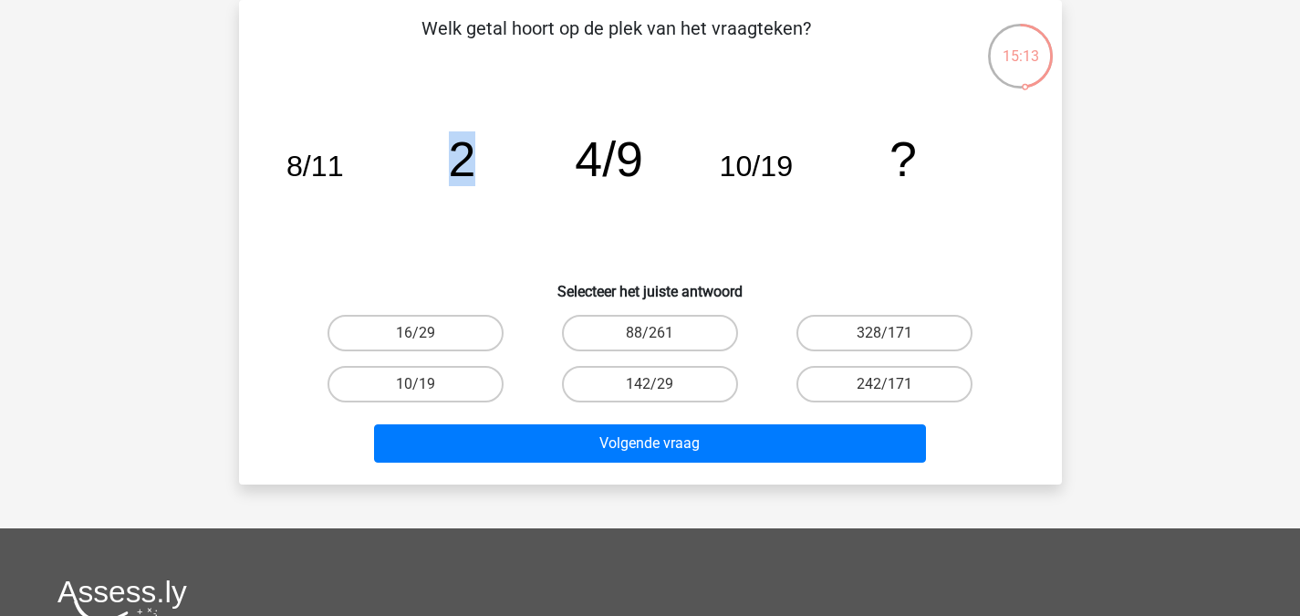
drag, startPoint x: 432, startPoint y: 118, endPoint x: 533, endPoint y: 145, distance: 104.0
click at [533, 145] on icon "image/svg+xml 8/11 2 4/9 10/19 ?" at bounding box center [650, 176] width 735 height 184
click at [393, 195] on icon "image/svg+xml 8/11 2 4/9 10/19 ?" at bounding box center [650, 176] width 735 height 184
drag, startPoint x: 285, startPoint y: 171, endPoint x: 383, endPoint y: 156, distance: 99.7
click at [383, 156] on icon "image/svg+xml 8/11 2 4/9 10/19 ?" at bounding box center [650, 176] width 735 height 184
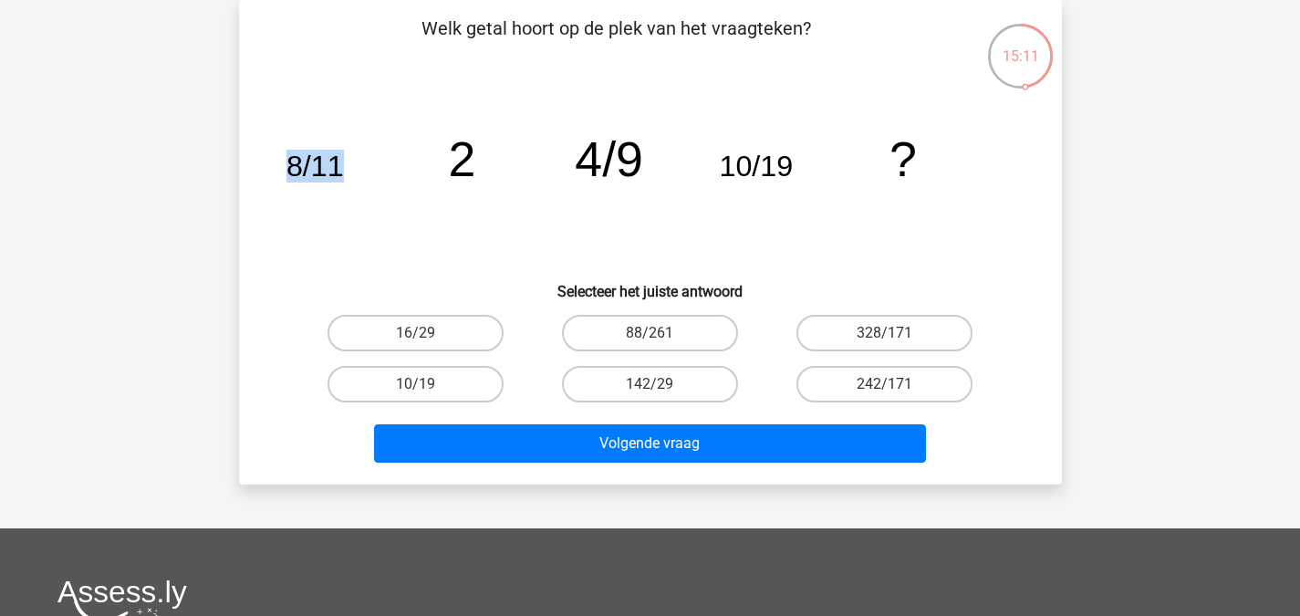
click at [383, 156] on icon "image/svg+xml 8/11 2 4/9 10/19 ?" at bounding box center [650, 176] width 735 height 184
drag, startPoint x: 254, startPoint y: 148, endPoint x: 362, endPoint y: 158, distance: 109.0
click at [362, 158] on div "Welk getal hoort op de plek van het vraagteken? image/svg+xml 8/11 2 4/9 10/19 …" at bounding box center [650, 242] width 808 height 455
click at [331, 266] on icon "image/svg+xml 8/11 2 4/9 10/19 ?" at bounding box center [650, 176] width 735 height 184
click at [447, 327] on label "16/29" at bounding box center [415, 333] width 176 height 36
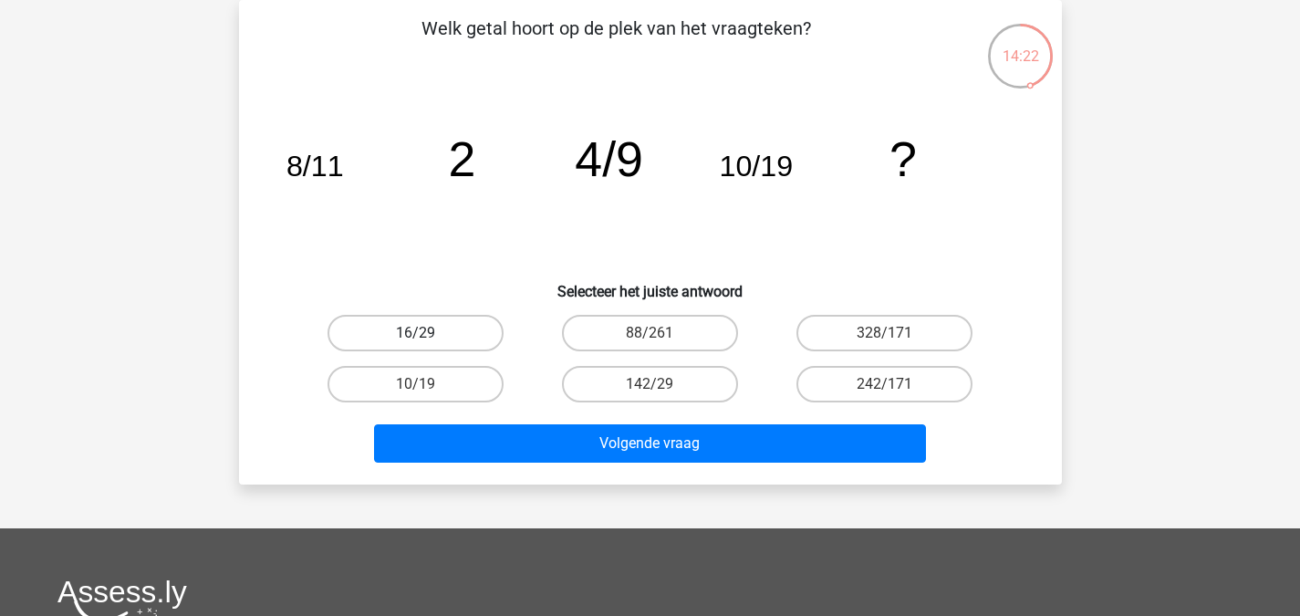
click at [427, 333] on input "16/29" at bounding box center [421, 339] width 12 height 12
radio input "true"
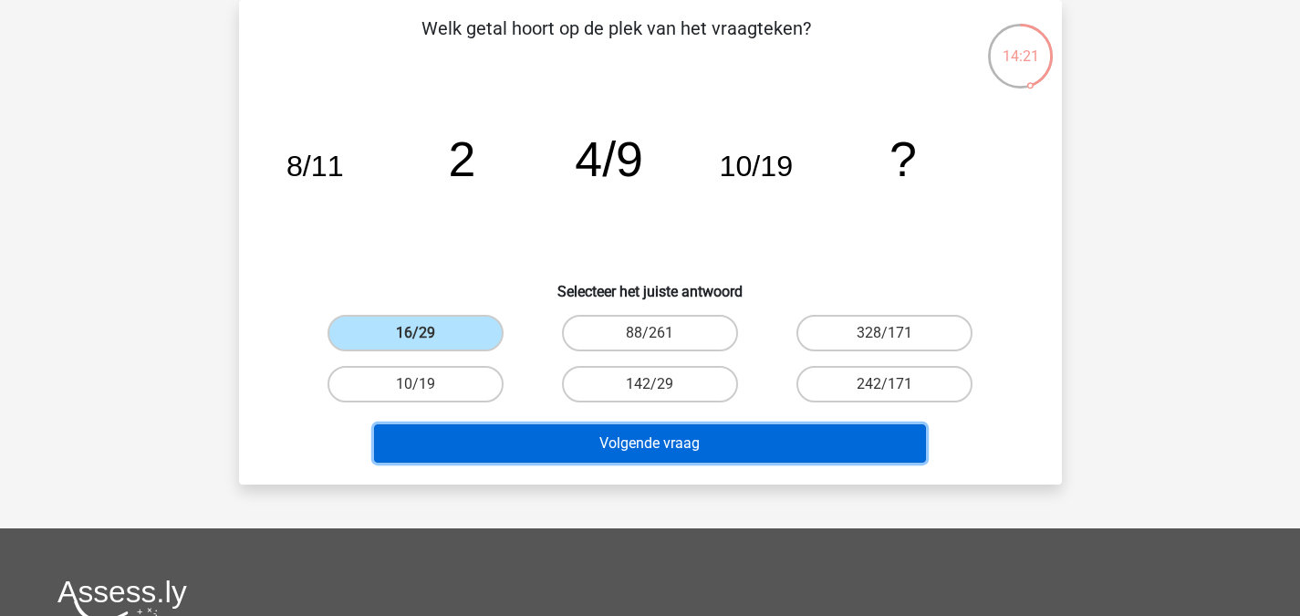
click at [587, 451] on button "Volgende vraag" at bounding box center [650, 443] width 552 height 38
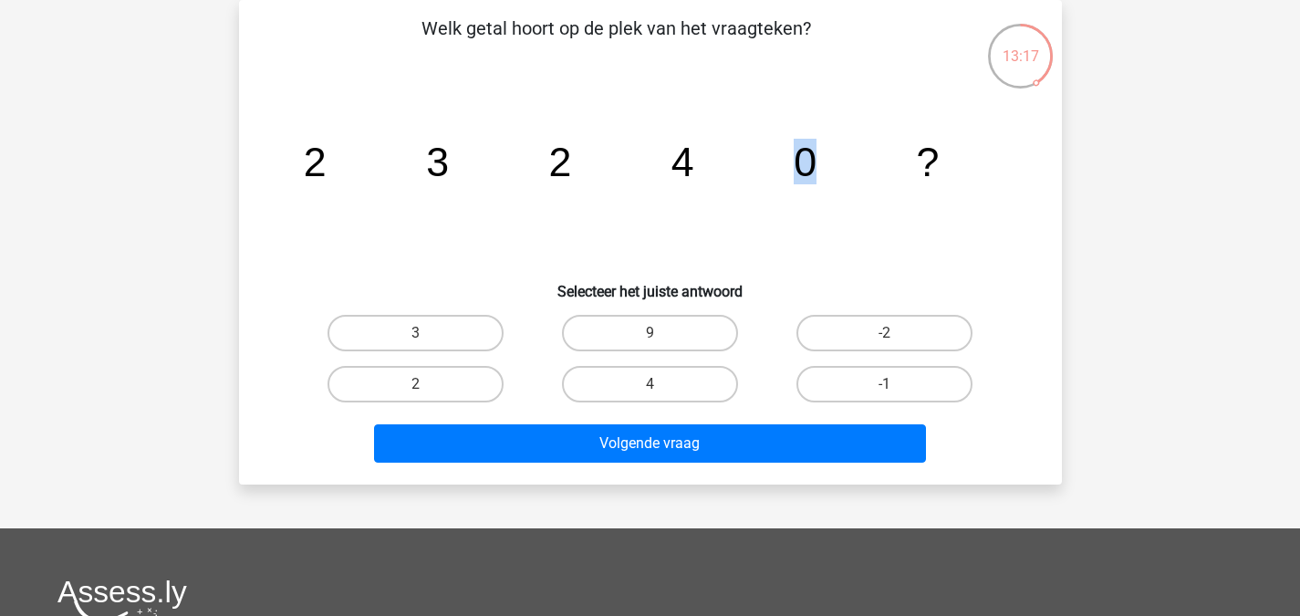
drag, startPoint x: 778, startPoint y: 163, endPoint x: 832, endPoint y: 165, distance: 53.8
click at [832, 165] on icon "image/svg+xml 2 3 2 4 0 ?" at bounding box center [650, 176] width 735 height 184
click at [835, 190] on icon "image/svg+xml 2 3 2 4 0 ?" at bounding box center [650, 176] width 735 height 184
drag, startPoint x: 769, startPoint y: 148, endPoint x: 820, endPoint y: 162, distance: 53.1
click at [820, 162] on icon "image/svg+xml 2 3 2 4 0 ?" at bounding box center [650, 176] width 735 height 184
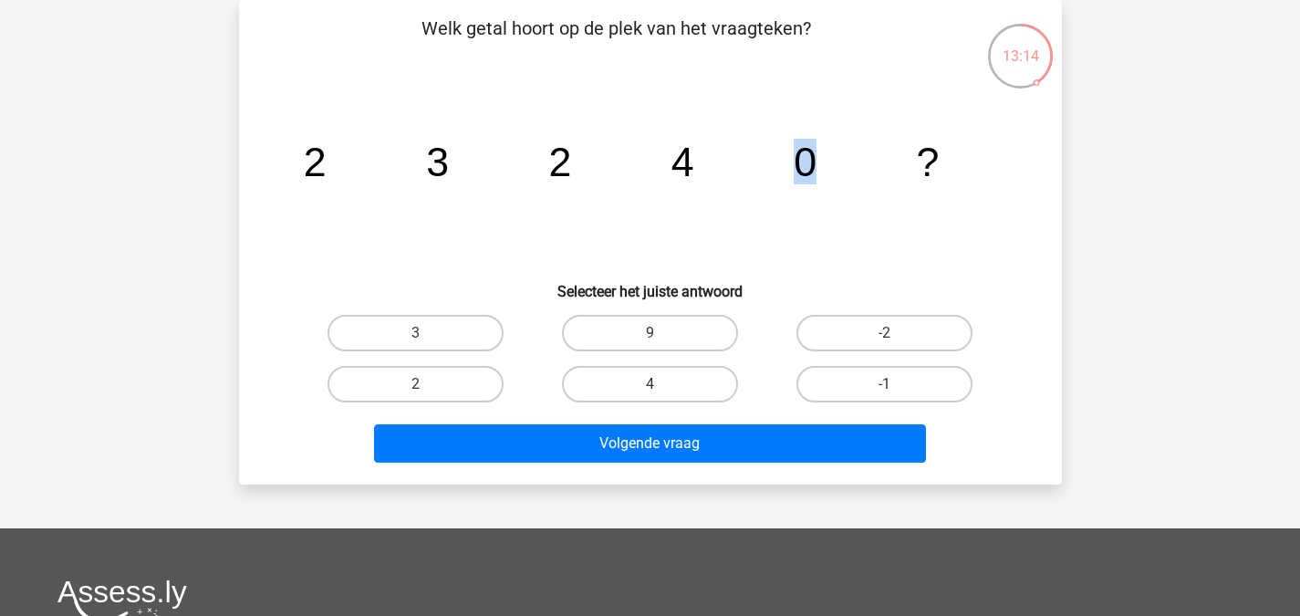
click at [831, 174] on icon "image/svg+xml 2 3 2 4 0 ?" at bounding box center [650, 176] width 735 height 184
drag, startPoint x: 789, startPoint y: 156, endPoint x: 813, endPoint y: 158, distance: 23.8
click at [813, 158] on icon "image/svg+xml 2 3 2 4 0 ?" at bounding box center [650, 176] width 735 height 184
click at [814, 163] on tspan "0" at bounding box center [804, 162] width 23 height 46
drag, startPoint x: 782, startPoint y: 157, endPoint x: 808, endPoint y: 161, distance: 26.8
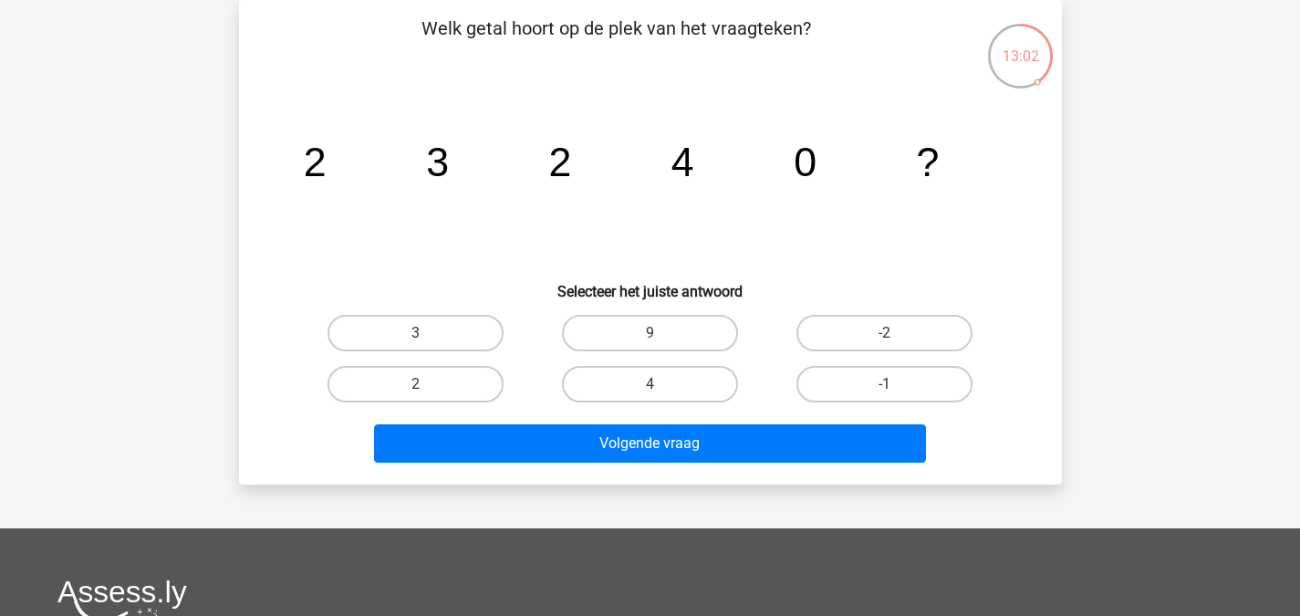
click at [805, 161] on icon "image/svg+xml 2 3 2 4 0 ?" at bounding box center [650, 176] width 735 height 184
click at [734, 275] on h6 "Selecteer het juiste antwoord" at bounding box center [650, 284] width 764 height 32
click at [689, 392] on label "4" at bounding box center [650, 384] width 176 height 36
click at [661, 392] on input "4" at bounding box center [655, 390] width 12 height 12
radio input "true"
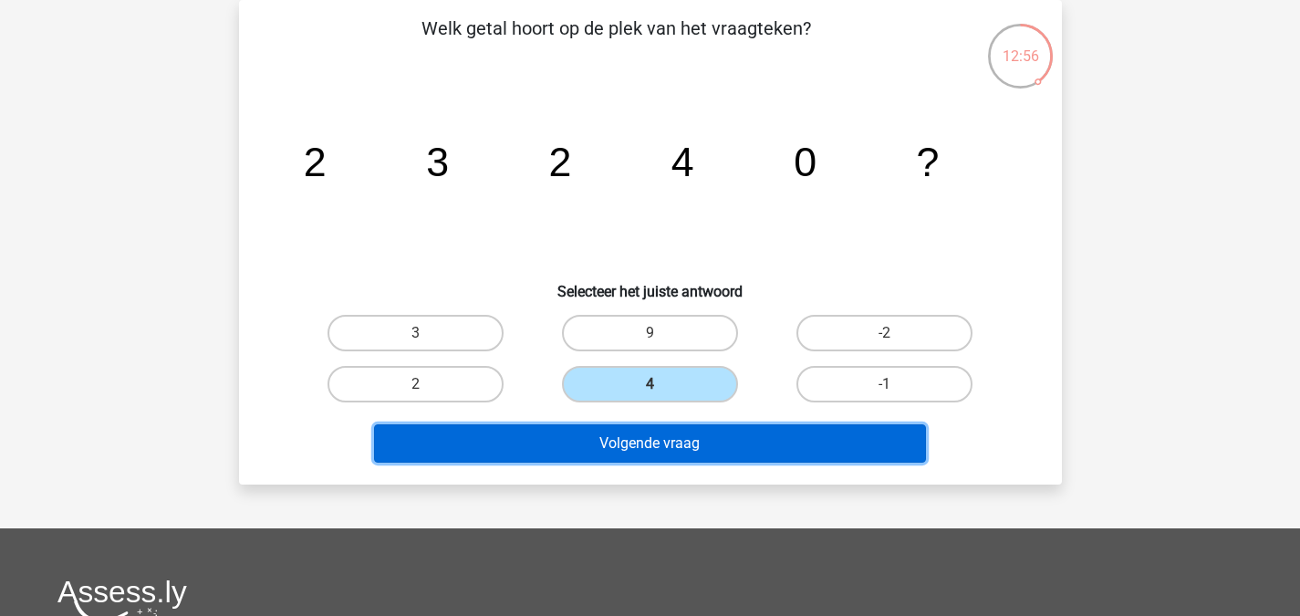
click at [764, 447] on button "Volgende vraag" at bounding box center [650, 443] width 552 height 38
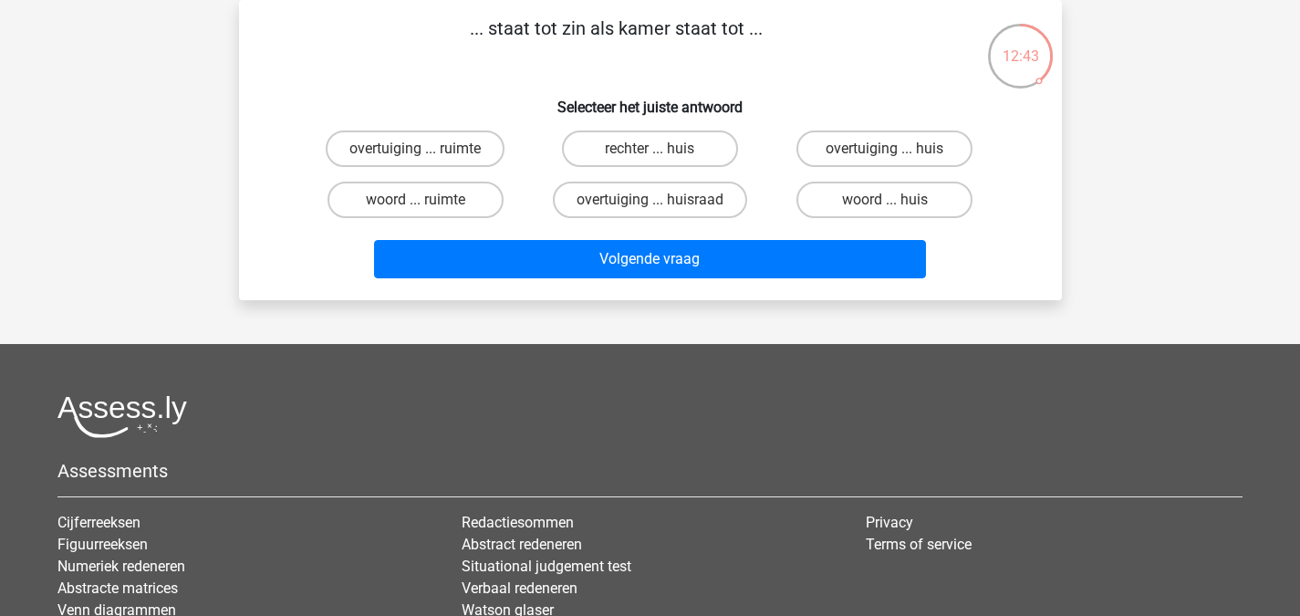
click at [894, 201] on input "woord ... huis" at bounding box center [891, 206] width 12 height 12
radio input "true"
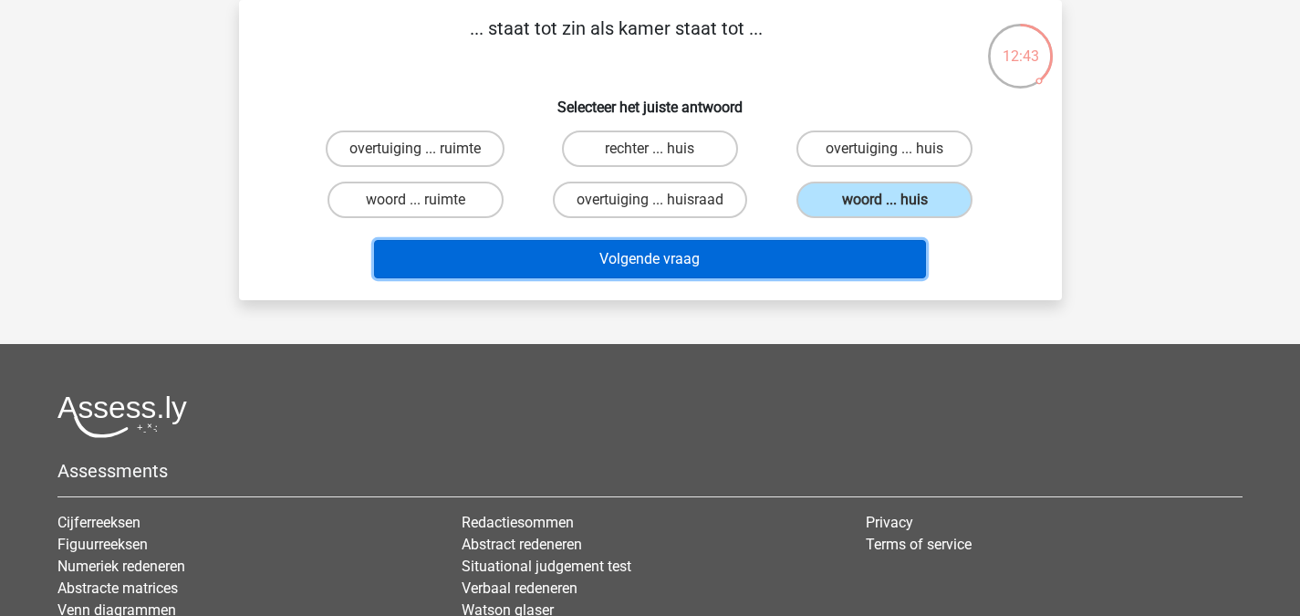
click at [813, 261] on button "Volgende vraag" at bounding box center [650, 259] width 552 height 38
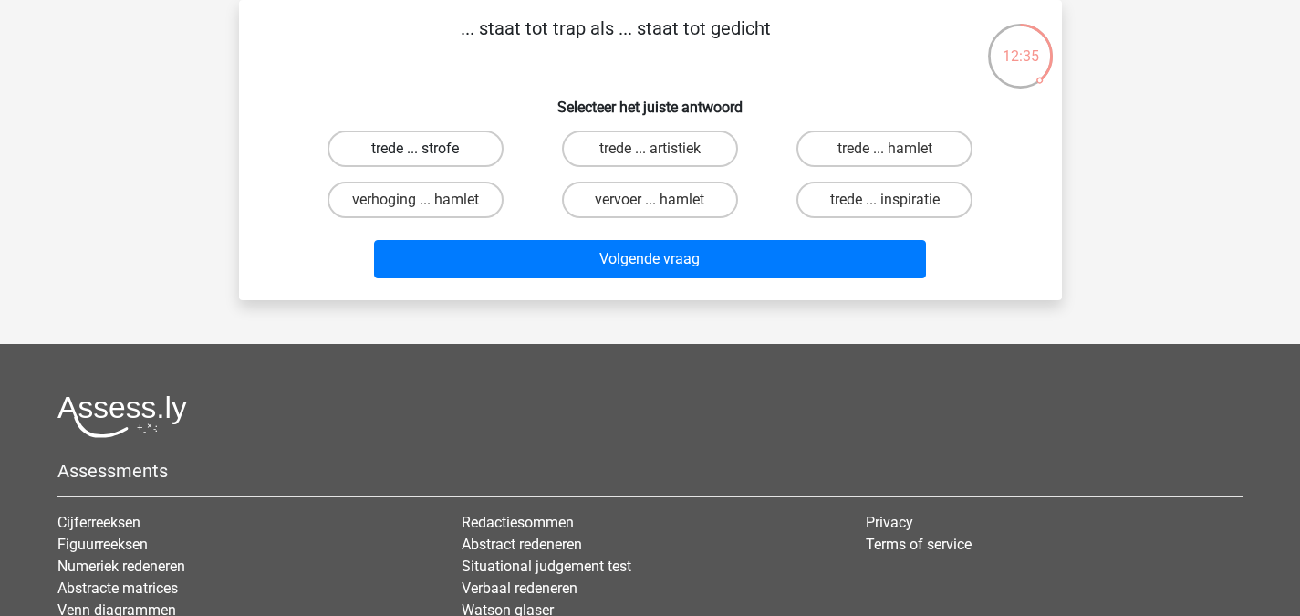
click at [468, 150] on label "trede ... strofe" at bounding box center [415, 148] width 176 height 36
click at [427, 150] on input "trede ... strofe" at bounding box center [421, 155] width 12 height 12
radio input "true"
click at [553, 239] on div "Volgende vraag" at bounding box center [650, 255] width 764 height 60
click at [567, 284] on div "Volgende vraag" at bounding box center [650, 263] width 704 height 46
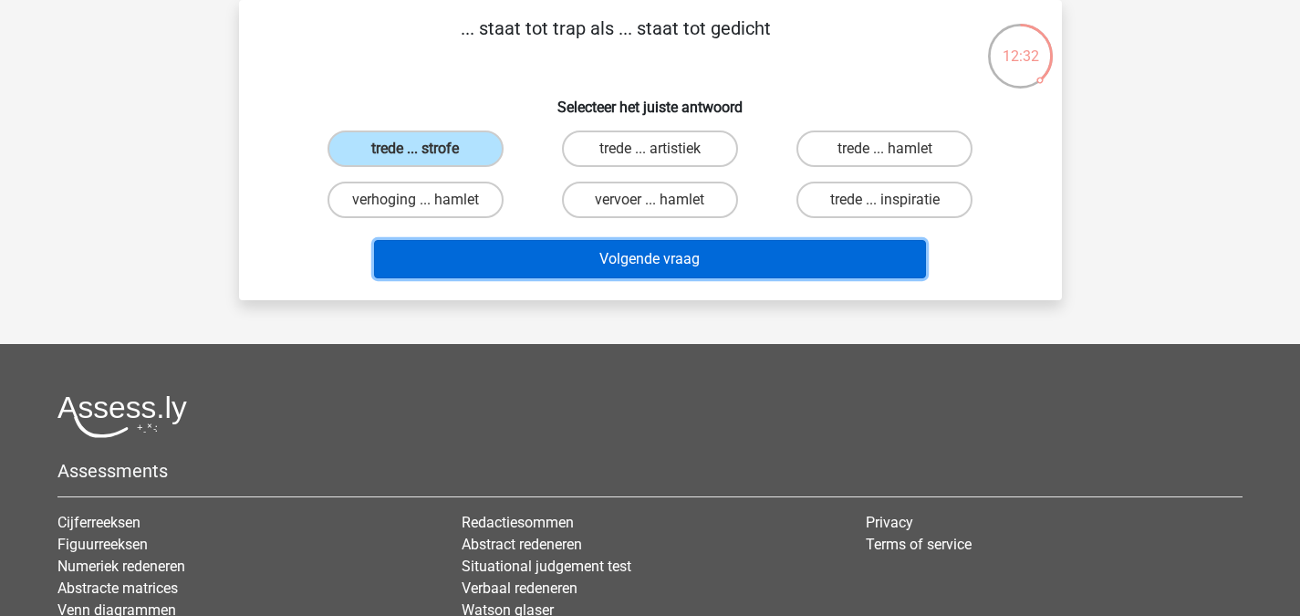
click at [570, 271] on button "Volgende vraag" at bounding box center [650, 259] width 552 height 38
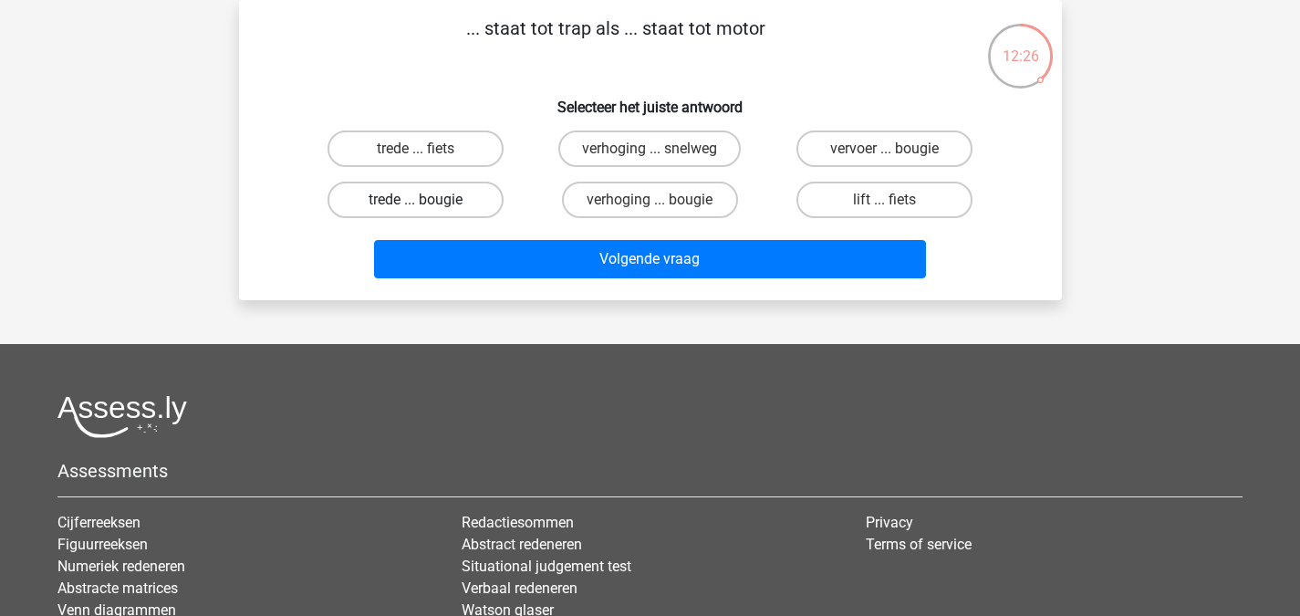
click at [466, 199] on label "trede ... bougie" at bounding box center [415, 199] width 176 height 36
click at [427, 200] on input "trede ... bougie" at bounding box center [421, 206] width 12 height 12
radio input "true"
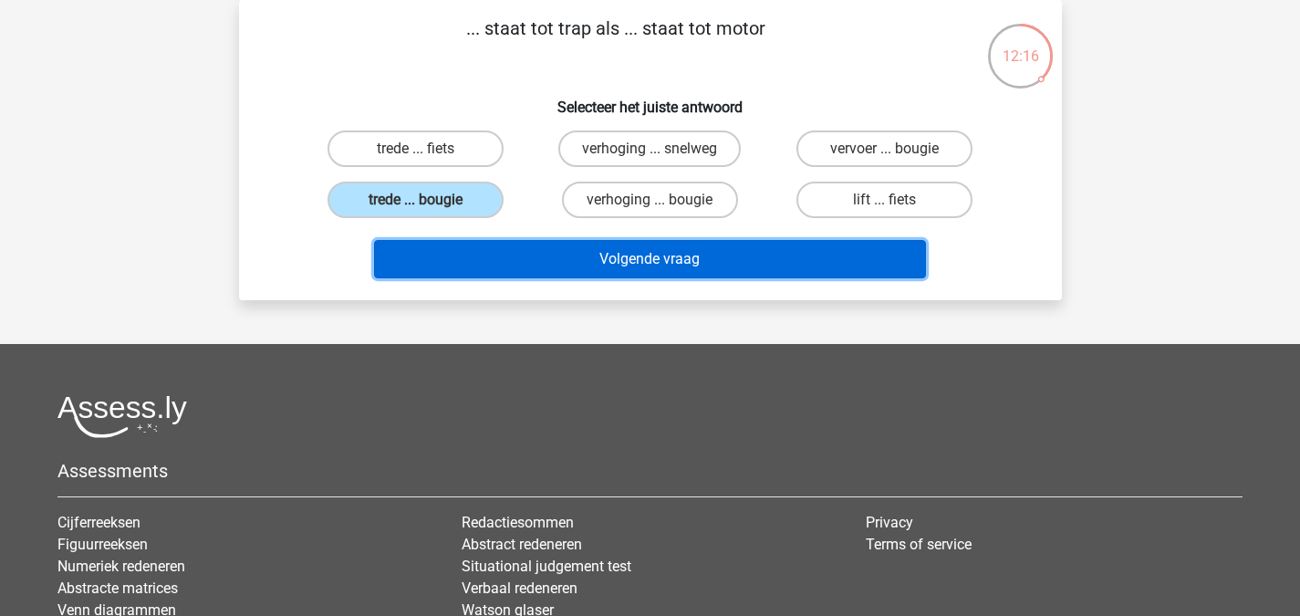
click at [769, 264] on button "Volgende vraag" at bounding box center [650, 259] width 552 height 38
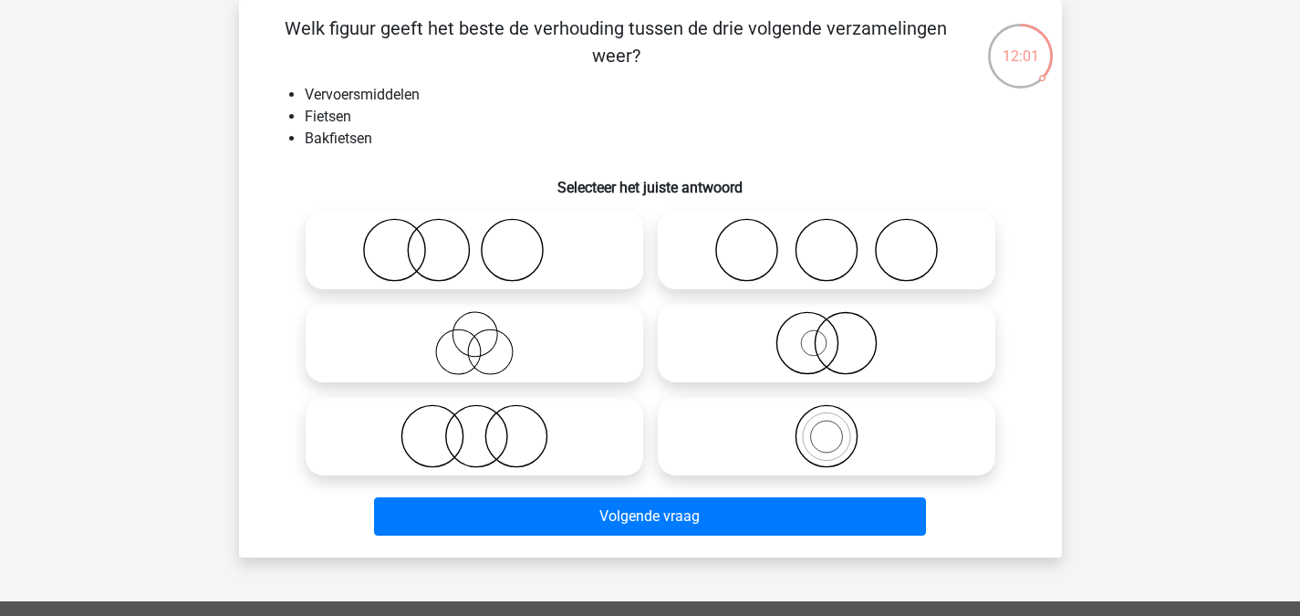
click at [871, 328] on circle at bounding box center [844, 343] width 61 height 61
click at [838, 328] on input "radio" at bounding box center [832, 328] width 12 height 12
radio input "true"
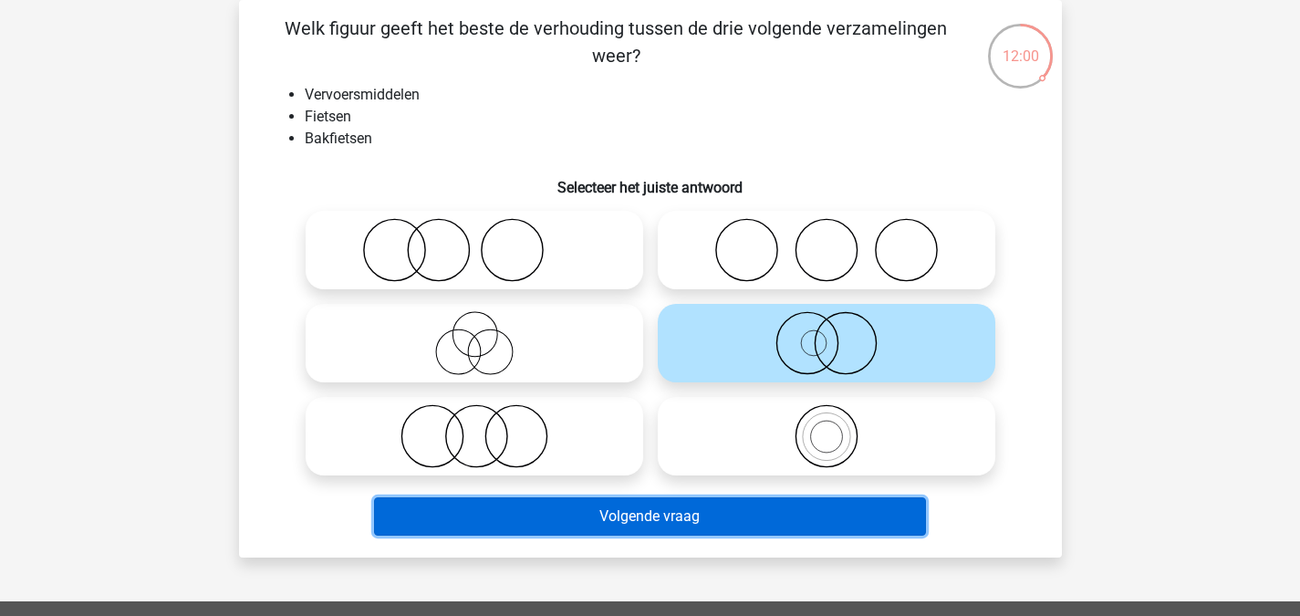
click at [772, 511] on button "Volgende vraag" at bounding box center [650, 516] width 552 height 38
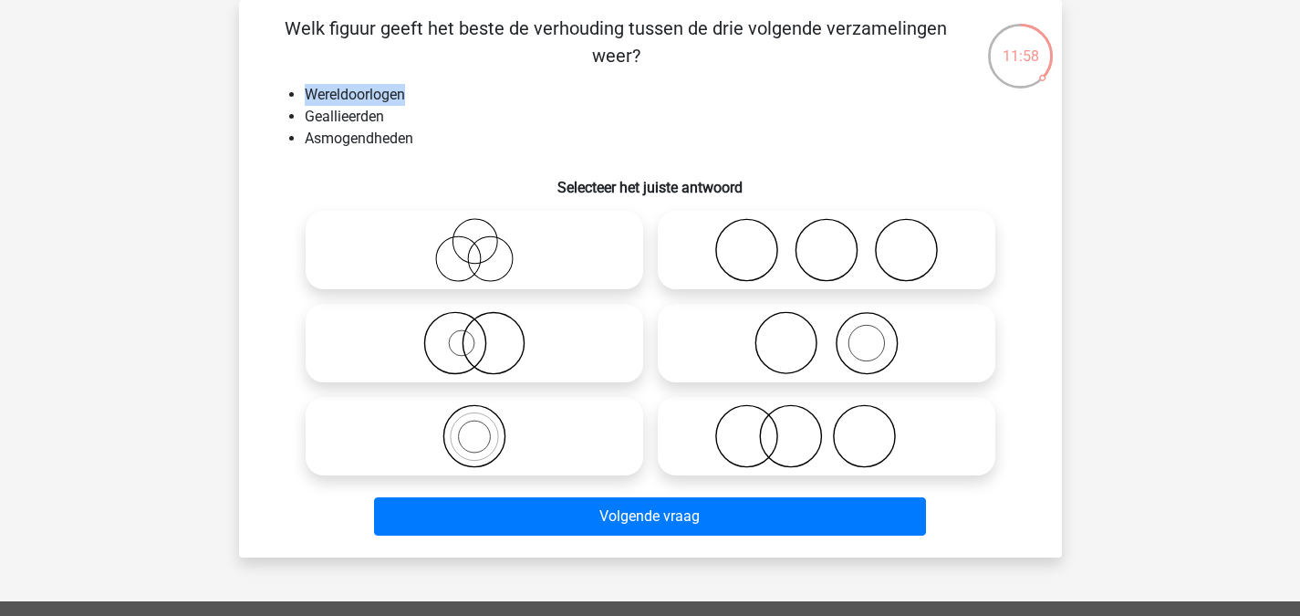
drag, startPoint x: 316, startPoint y: 77, endPoint x: 370, endPoint y: 98, distance: 58.6
click at [404, 79] on div "Welk figuur geeft het beste de verhouding tussen de drie volgende verzamelingen…" at bounding box center [650, 279] width 808 height 528
drag, startPoint x: 344, startPoint y: 119, endPoint x: 393, endPoint y: 121, distance: 49.3
click at [409, 116] on li "Geallieerden" at bounding box center [669, 117] width 728 height 22
drag, startPoint x: 308, startPoint y: 137, endPoint x: 456, endPoint y: 139, distance: 147.8
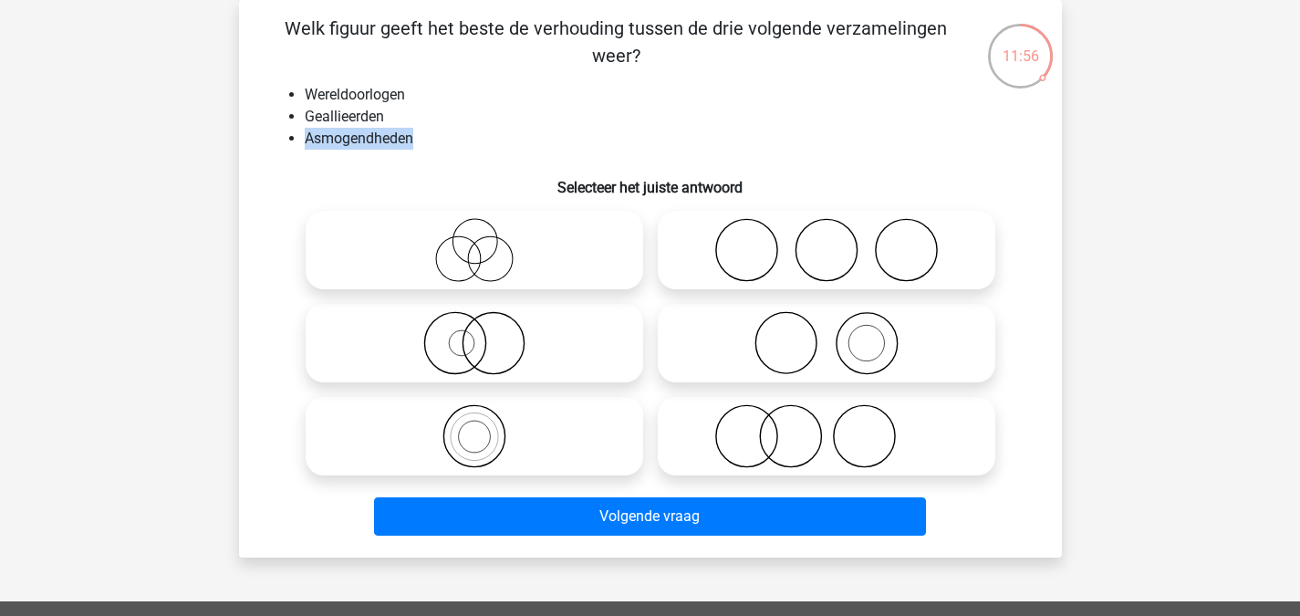
click at [456, 139] on li "Asmogendheden" at bounding box center [669, 139] width 728 height 22
drag, startPoint x: 298, startPoint y: 98, endPoint x: 349, endPoint y: 104, distance: 51.5
click at [389, 100] on ul "Wereldoorlogen Geallieerden Asmogendheden" at bounding box center [650, 117] width 764 height 66
drag, startPoint x: 316, startPoint y: 113, endPoint x: 510, endPoint y: 130, distance: 194.0
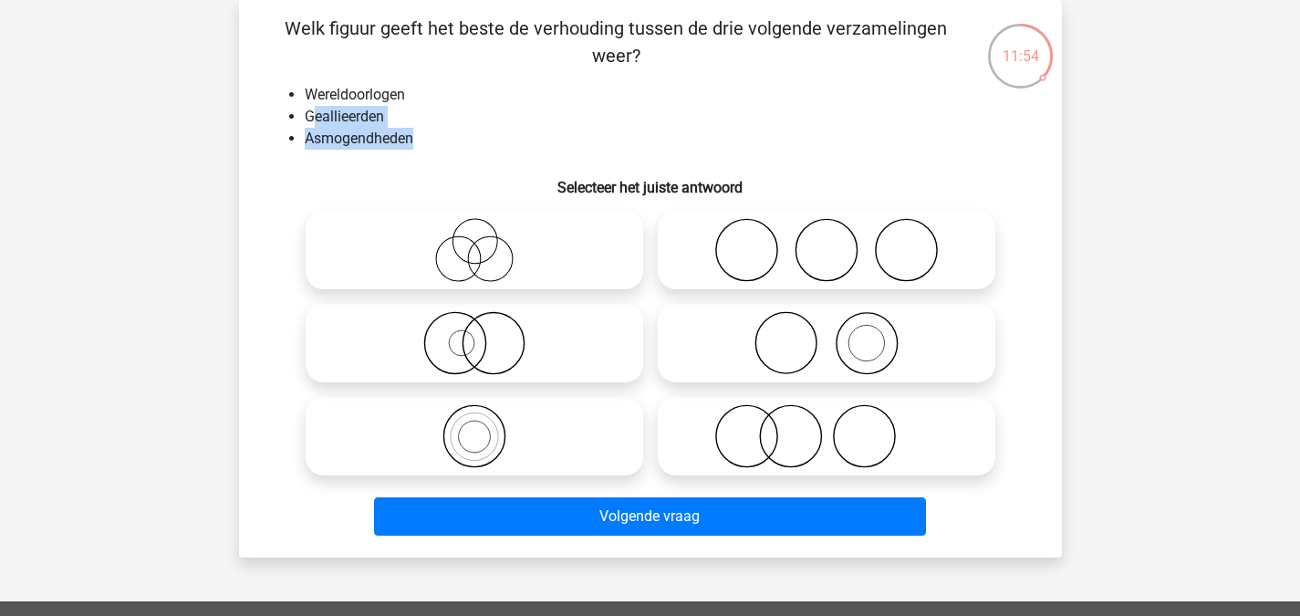
click at [510, 130] on ul "Wereldoorlogen Geallieerden Asmogendheden" at bounding box center [650, 117] width 764 height 66
click at [510, 130] on li "Asmogendheden" at bounding box center [669, 139] width 728 height 22
click at [839, 363] on icon at bounding box center [826, 343] width 323 height 64
click at [838, 334] on input "radio" at bounding box center [832, 328] width 12 height 12
radio input "true"
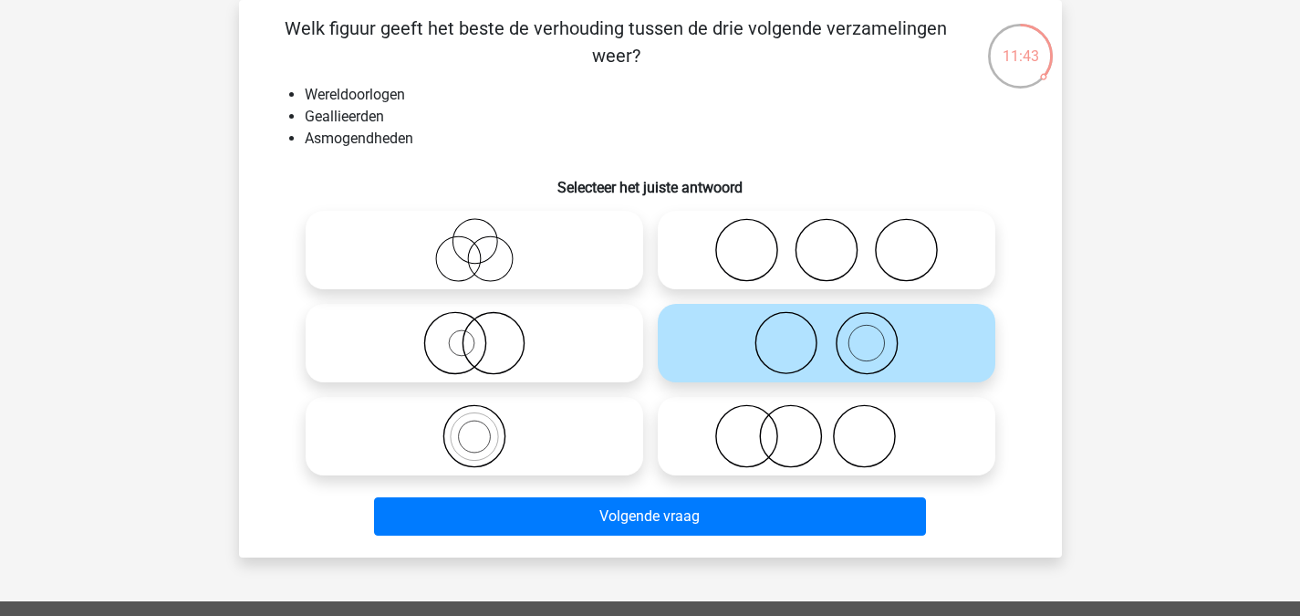
click at [548, 364] on icon at bounding box center [474, 343] width 323 height 64
click at [486, 334] on input "radio" at bounding box center [480, 328] width 12 height 12
radio input "true"
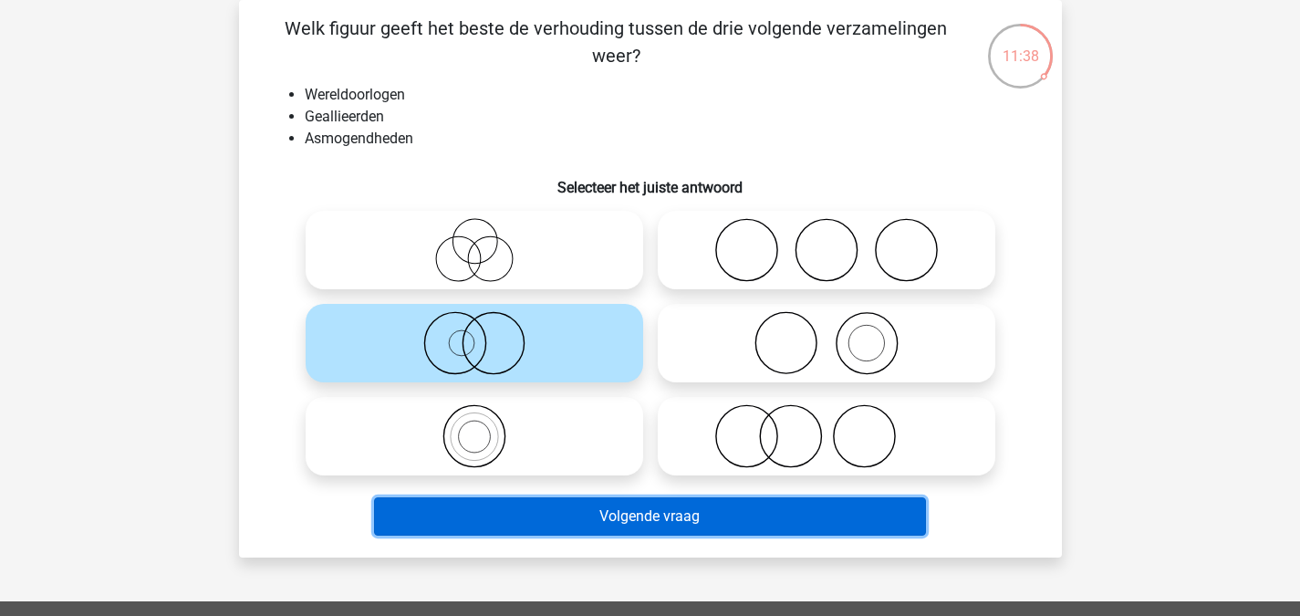
click at [634, 498] on button "Volgende vraag" at bounding box center [650, 516] width 552 height 38
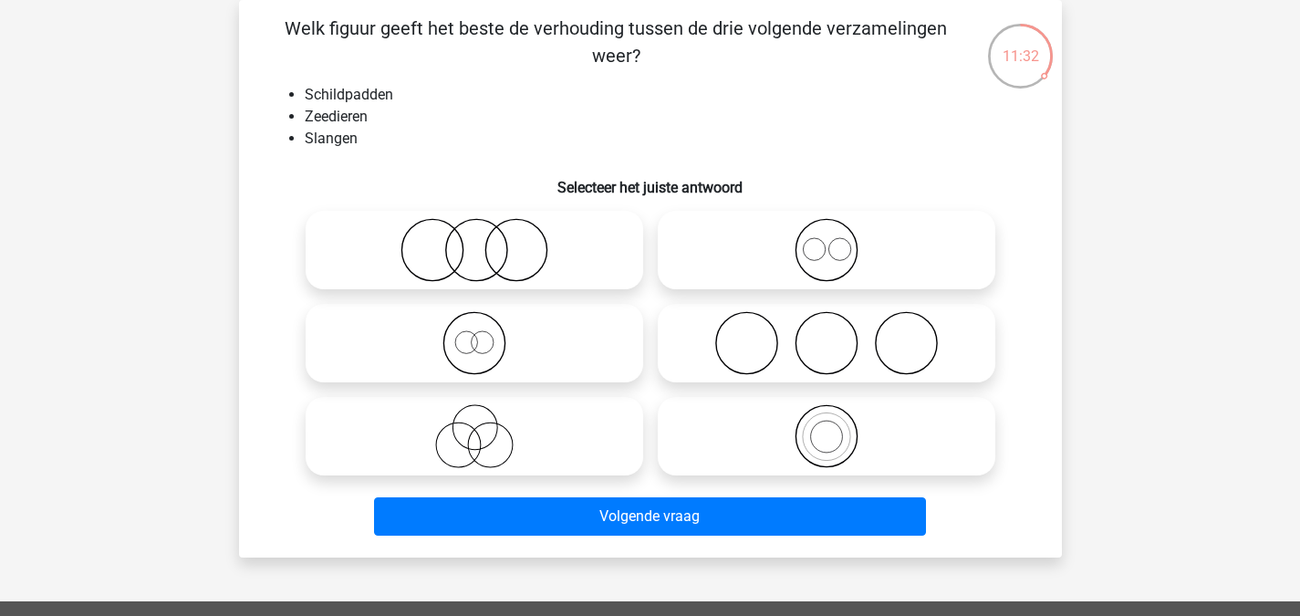
click at [795, 250] on circle at bounding box center [825, 250] width 61 height 61
click at [826, 241] on input "radio" at bounding box center [832, 235] width 12 height 12
radio input "true"
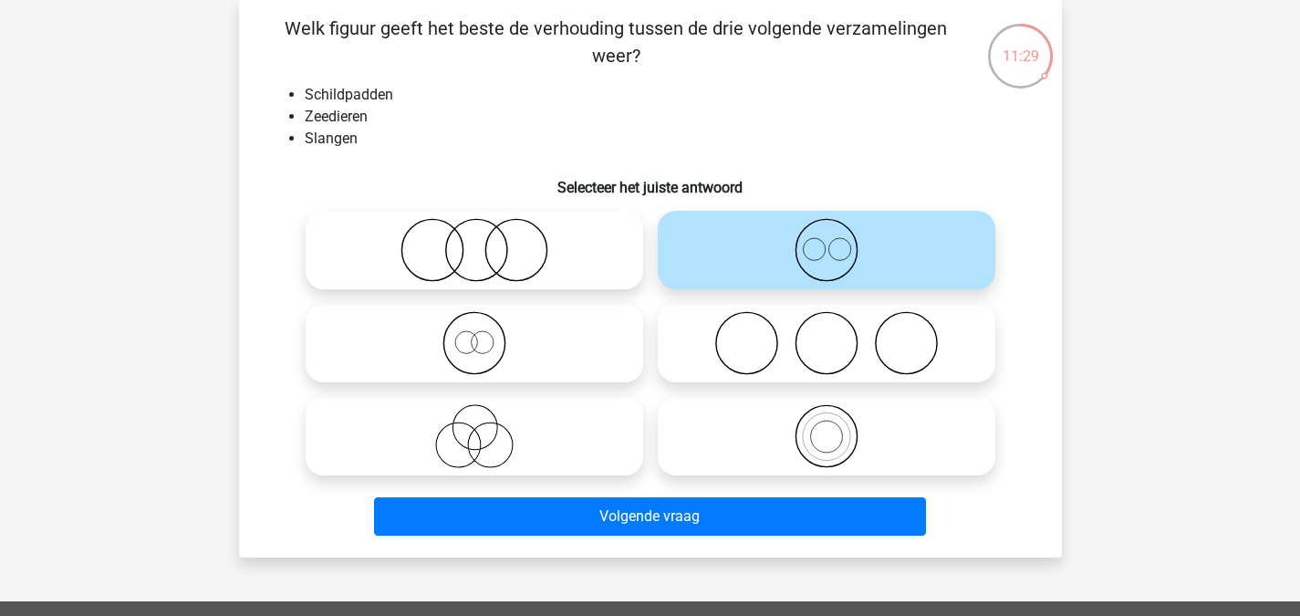
click at [856, 257] on icon at bounding box center [826, 250] width 323 height 64
click at [838, 241] on input "radio" at bounding box center [832, 235] width 12 height 12
click at [737, 337] on icon at bounding box center [826, 343] width 323 height 64
click at [826, 334] on input "radio" at bounding box center [832, 328] width 12 height 12
radio input "true"
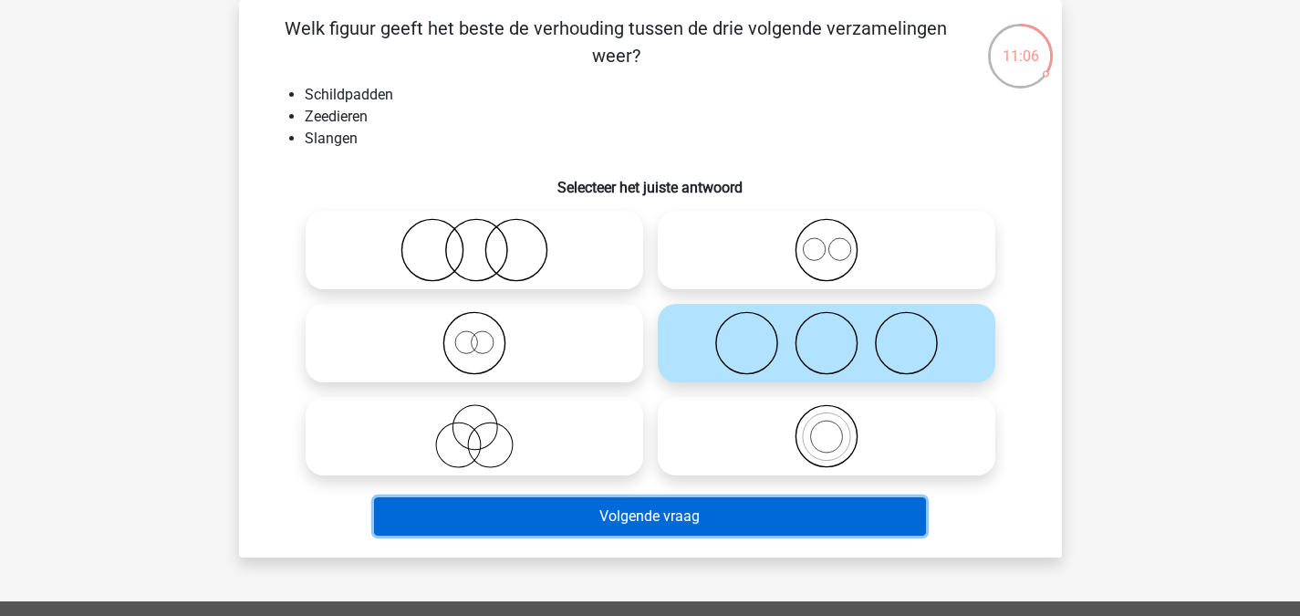
click at [709, 523] on button "Volgende vraag" at bounding box center [650, 516] width 552 height 38
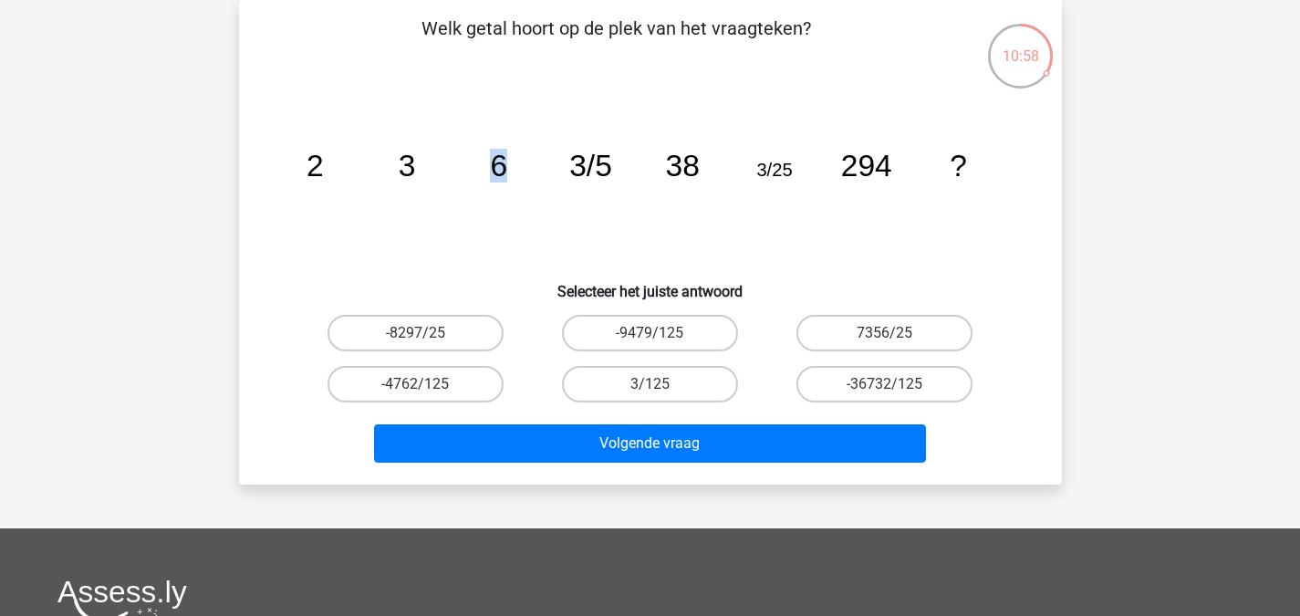
drag, startPoint x: 493, startPoint y: 143, endPoint x: 563, endPoint y: 151, distance: 69.8
click at [563, 151] on icon "image/svg+xml 2 3 6 3/5 38 3/25 294 ?" at bounding box center [650, 176] width 735 height 184
drag, startPoint x: 651, startPoint y: 161, endPoint x: 725, endPoint y: 166, distance: 74.0
click at [725, 166] on icon "image/svg+xml 2 3 6 3/5 38 3/25 294 ?" at bounding box center [650, 176] width 735 height 184
click at [679, 227] on icon "image/svg+xml 2 3 6 3/5 38 3/25 294 ?" at bounding box center [650, 176] width 735 height 184
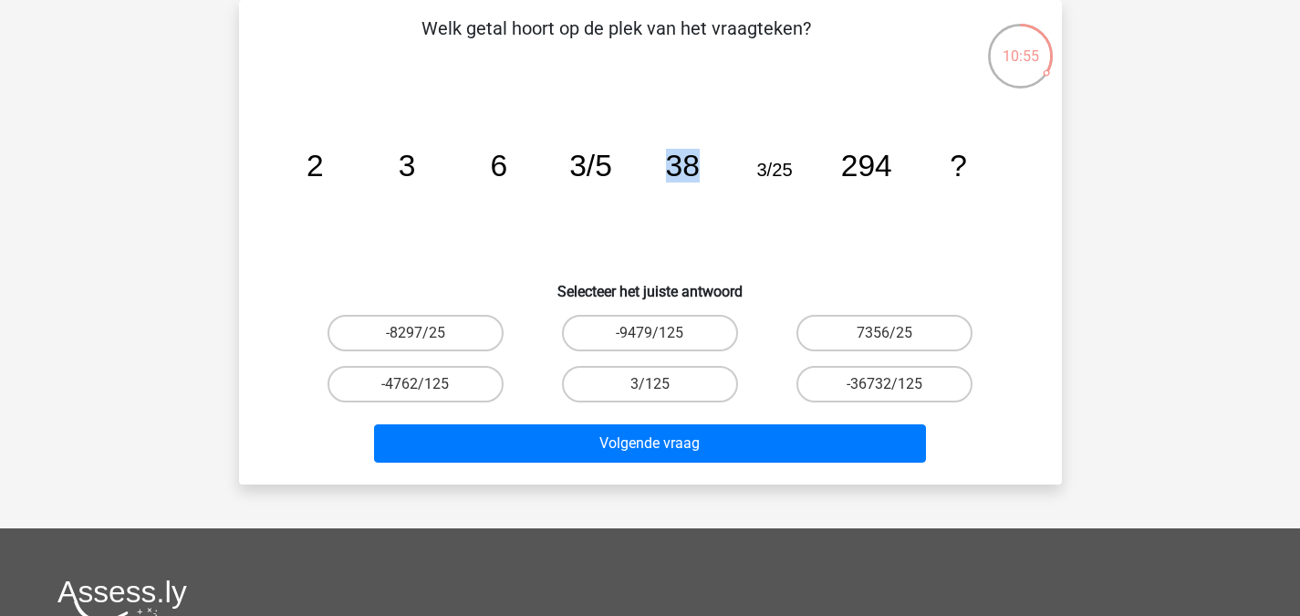
drag, startPoint x: 659, startPoint y: 181, endPoint x: 698, endPoint y: 280, distance: 105.7
click at [705, 181] on icon "image/svg+xml 2 3 6 3/5 38 3/25 294 ?" at bounding box center [650, 176] width 735 height 184
click at [691, 293] on h6 "Selecteer het juiste antwoord" at bounding box center [650, 284] width 764 height 32
drag, startPoint x: 646, startPoint y: 160, endPoint x: 702, endPoint y: 161, distance: 56.6
click at [702, 161] on icon "image/svg+xml 2 3 6 3/5 38 3/25 294 ?" at bounding box center [650, 176] width 735 height 184
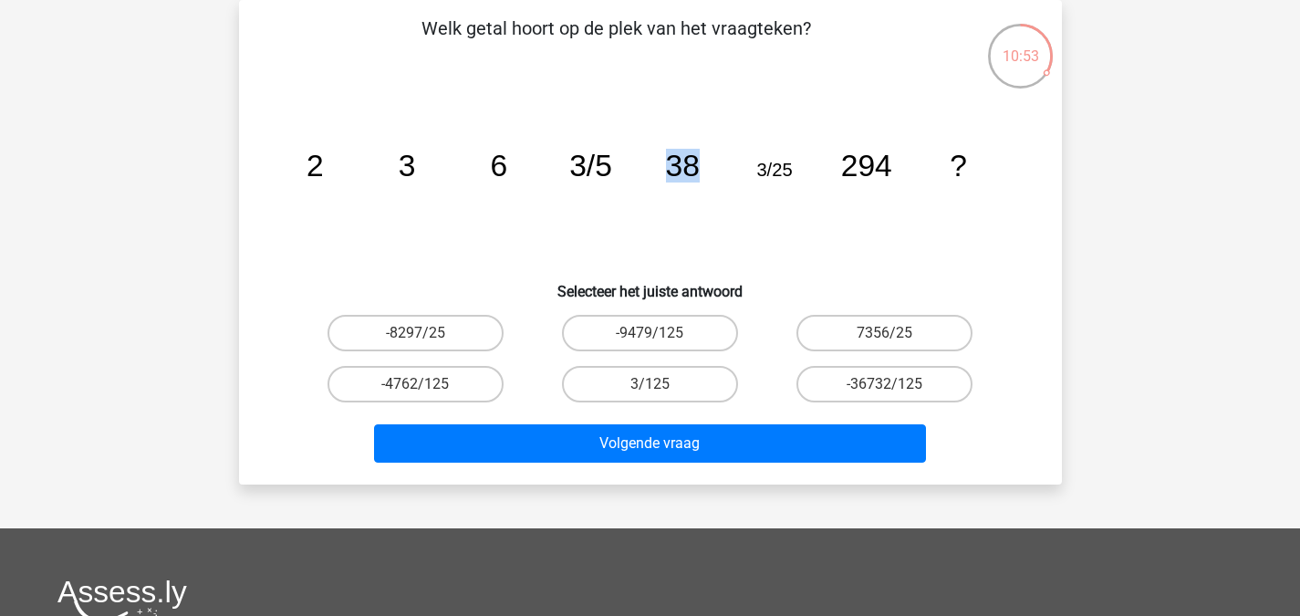
click at [689, 213] on icon "image/svg+xml 2 3 6 3/5 38 3/25 294 ?" at bounding box center [650, 176] width 735 height 184
drag, startPoint x: 758, startPoint y: 171, endPoint x: 802, endPoint y: 171, distance: 43.8
click at [802, 171] on icon "image/svg+xml 2 3 6 3/5 38 3/25 294 ?" at bounding box center [650, 176] width 735 height 184
click at [663, 384] on label "3/125" at bounding box center [650, 384] width 176 height 36
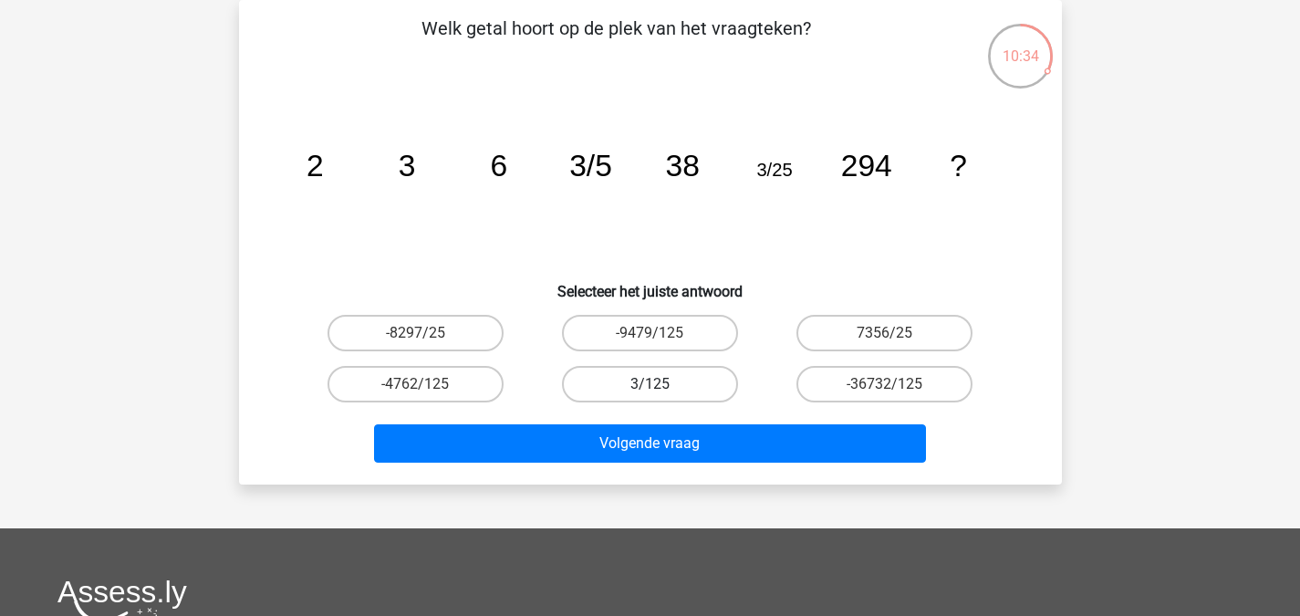
click at [661, 384] on input "3/125" at bounding box center [655, 390] width 12 height 12
radio input "true"
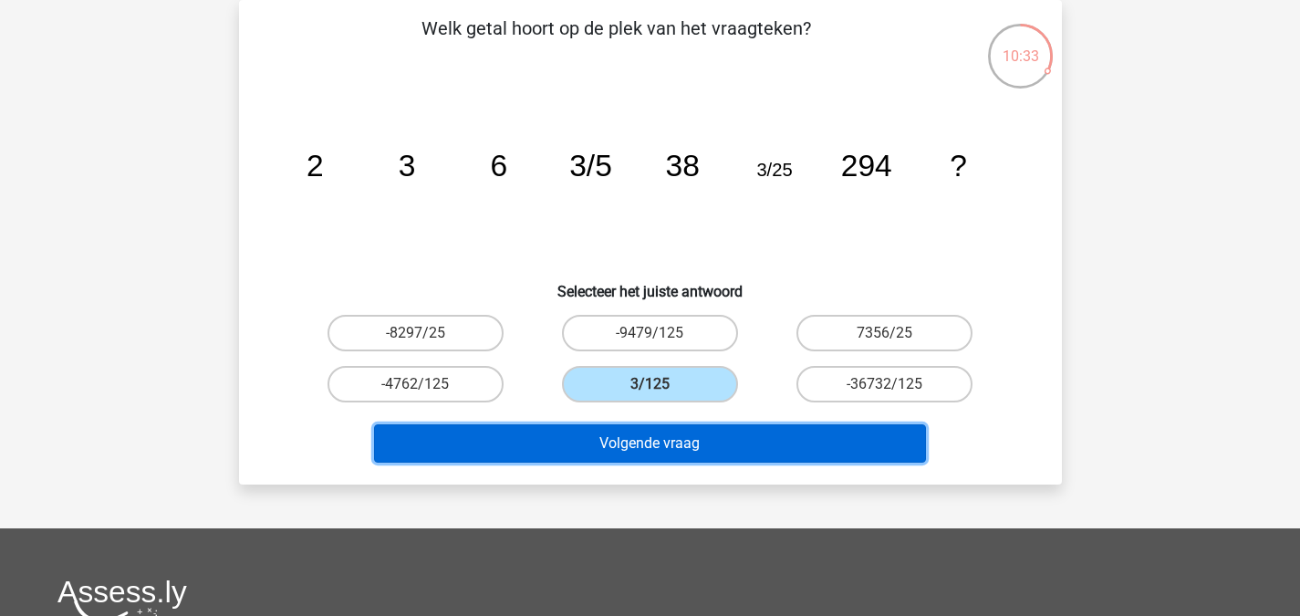
click at [636, 433] on button "Volgende vraag" at bounding box center [650, 443] width 552 height 38
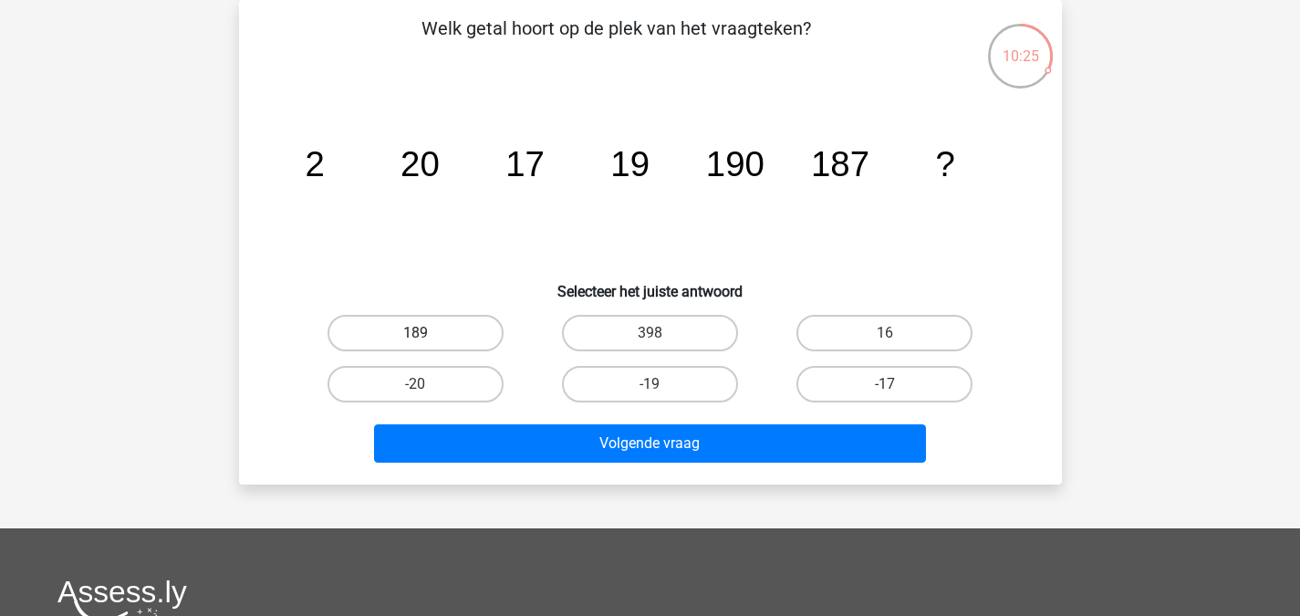
click at [444, 339] on label "189" at bounding box center [415, 333] width 176 height 36
click at [427, 339] on input "189" at bounding box center [421, 339] width 12 height 12
radio input "true"
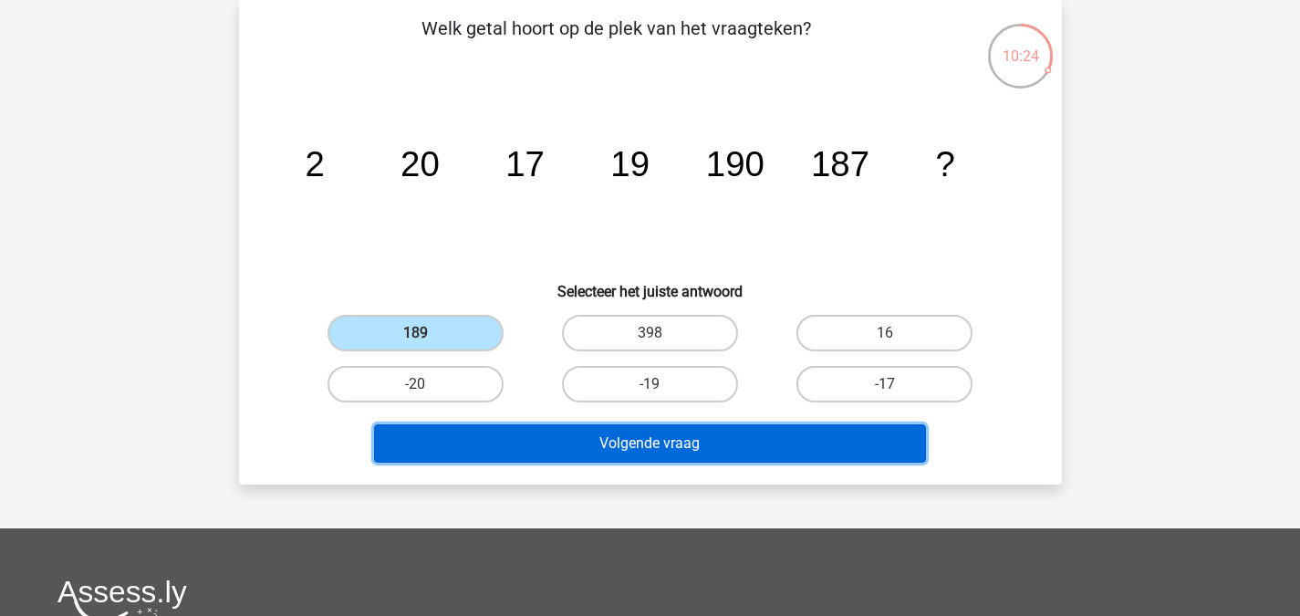
click at [570, 431] on button "Volgende vraag" at bounding box center [650, 443] width 552 height 38
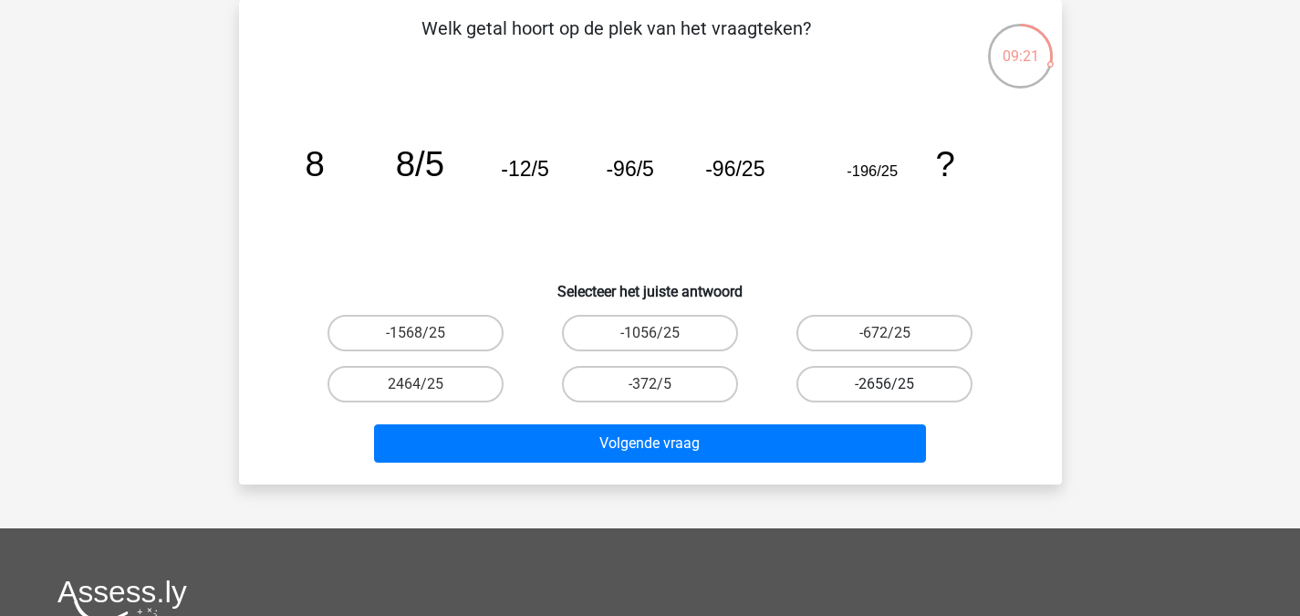
click at [895, 370] on label "-2656/25" at bounding box center [884, 384] width 176 height 36
click at [895, 384] on input "-2656/25" at bounding box center [891, 390] width 12 height 12
radio input "true"
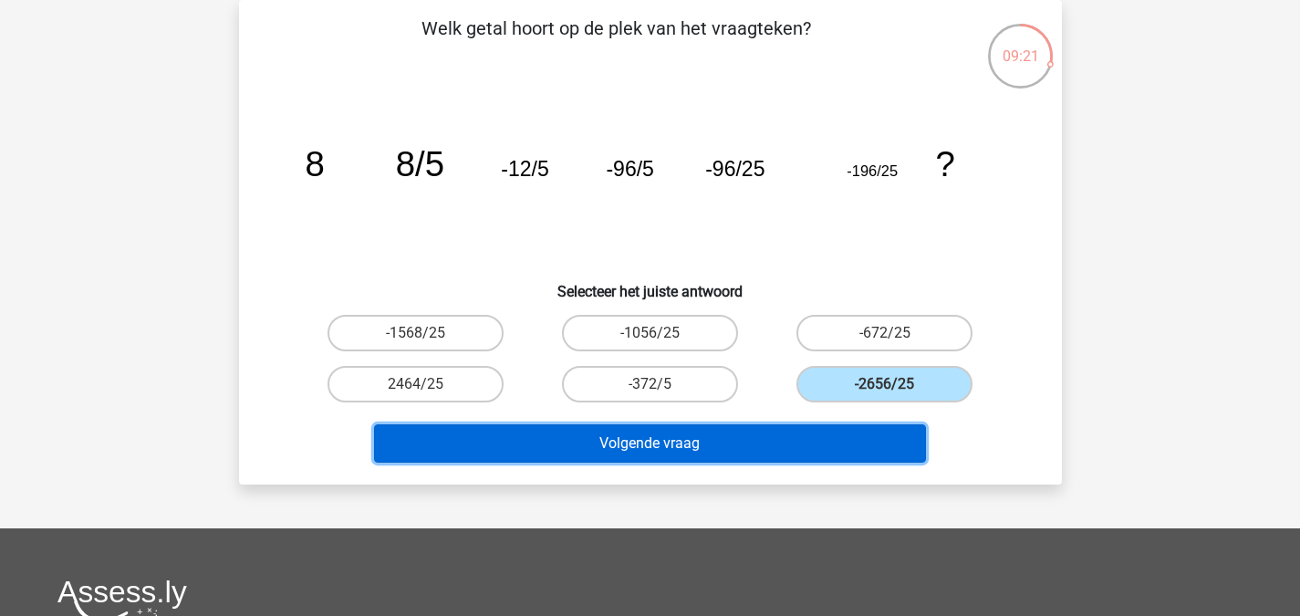
click at [833, 438] on button "Volgende vraag" at bounding box center [650, 443] width 552 height 38
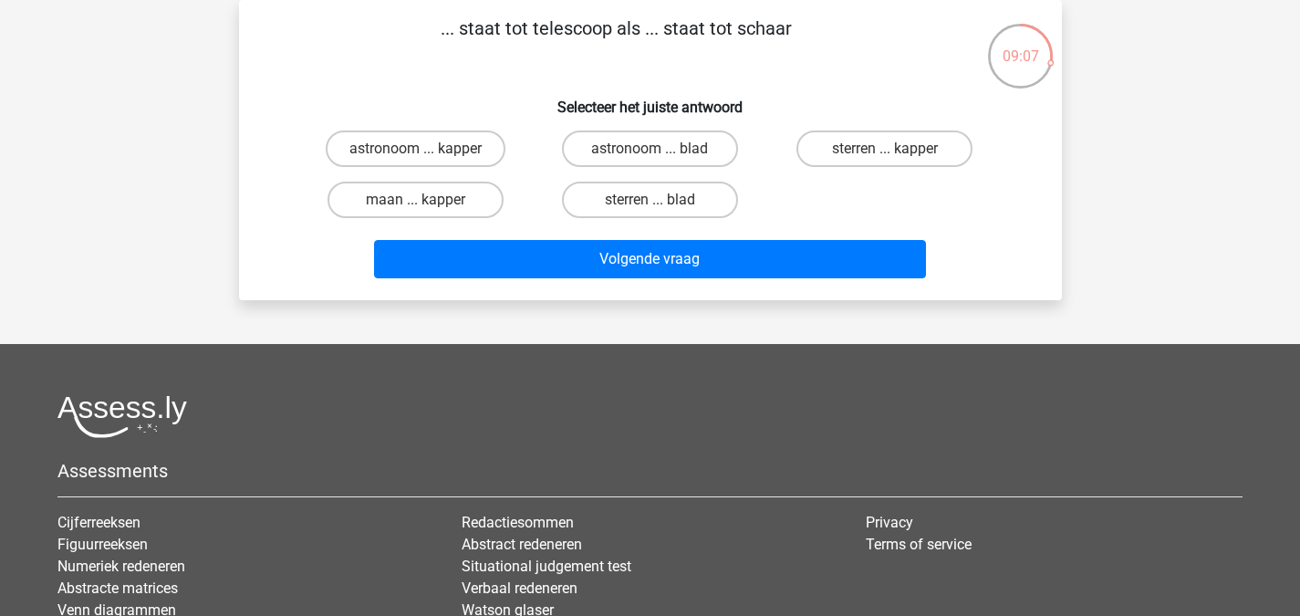
click at [502, 171] on div "astronoom ... kapper" at bounding box center [415, 148] width 234 height 51
click at [482, 151] on label "astronoom ... kapper" at bounding box center [416, 148] width 180 height 36
click at [427, 151] on input "astronoom ... kapper" at bounding box center [421, 155] width 12 height 12
radio input "true"
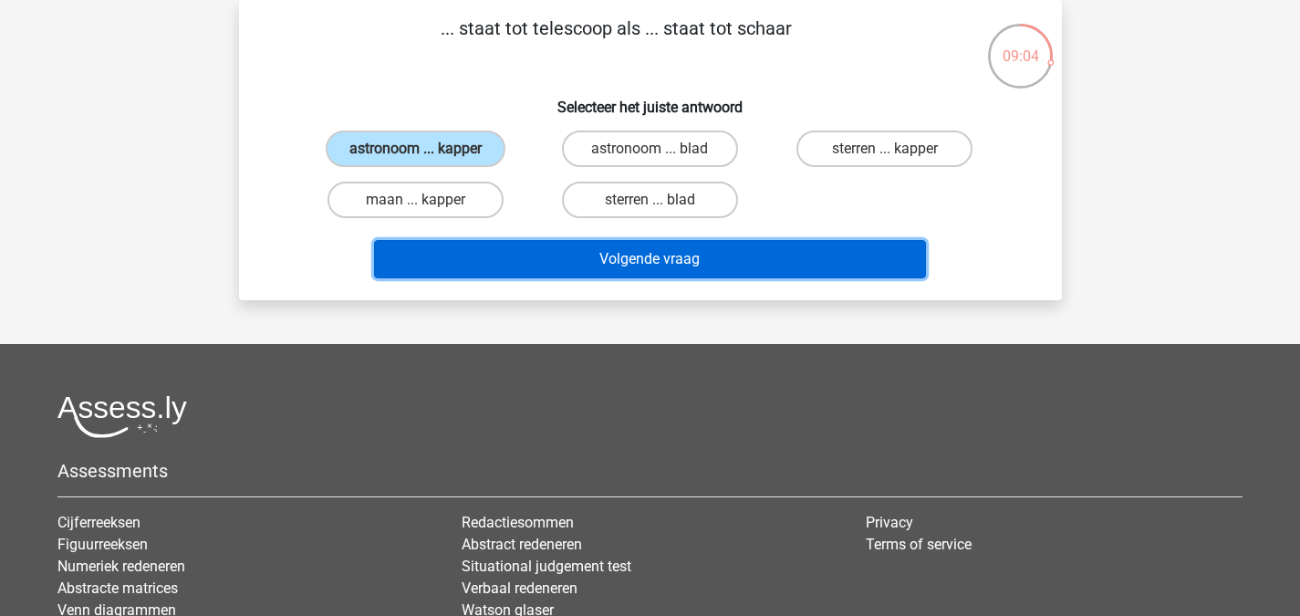
click at [541, 250] on button "Volgende vraag" at bounding box center [650, 259] width 552 height 38
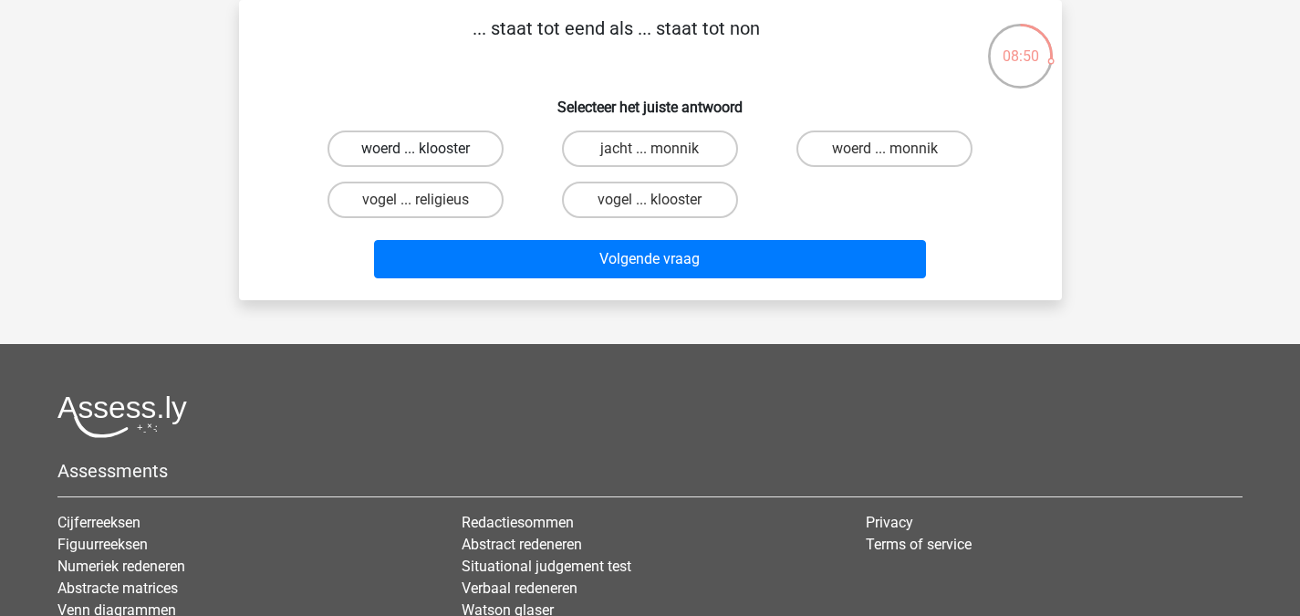
click at [477, 148] on label "woerd ... klooster" at bounding box center [415, 148] width 176 height 36
click at [427, 149] on input "woerd ... klooster" at bounding box center [421, 155] width 12 height 12
radio input "true"
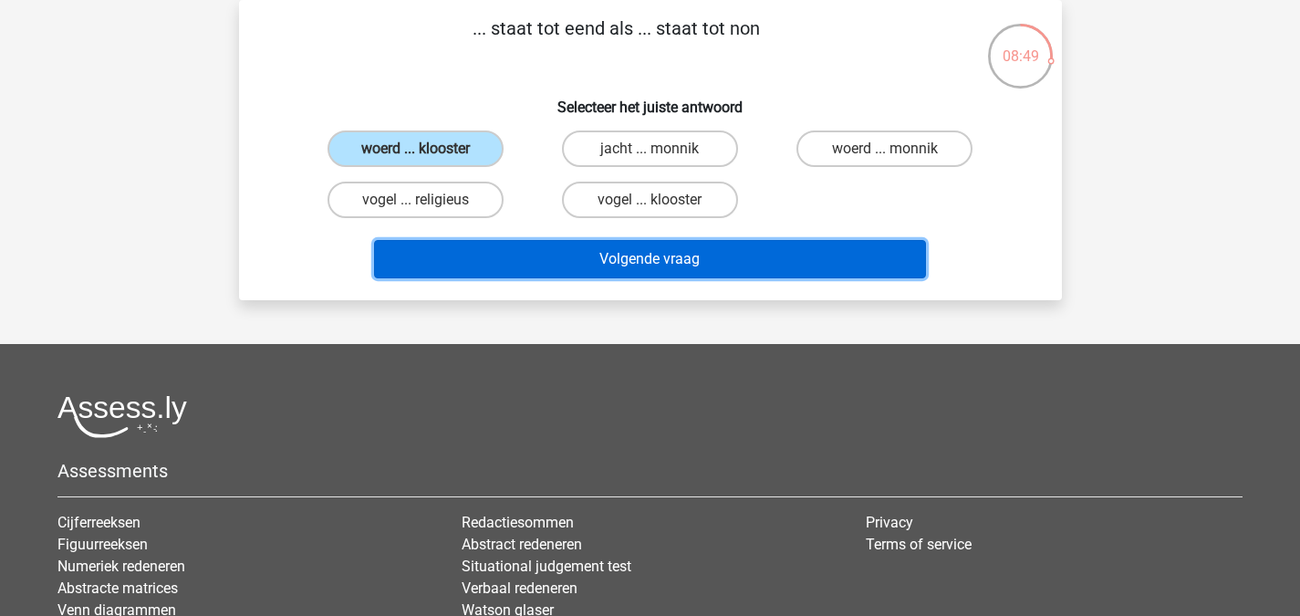
click at [539, 262] on button "Volgende vraag" at bounding box center [650, 259] width 552 height 38
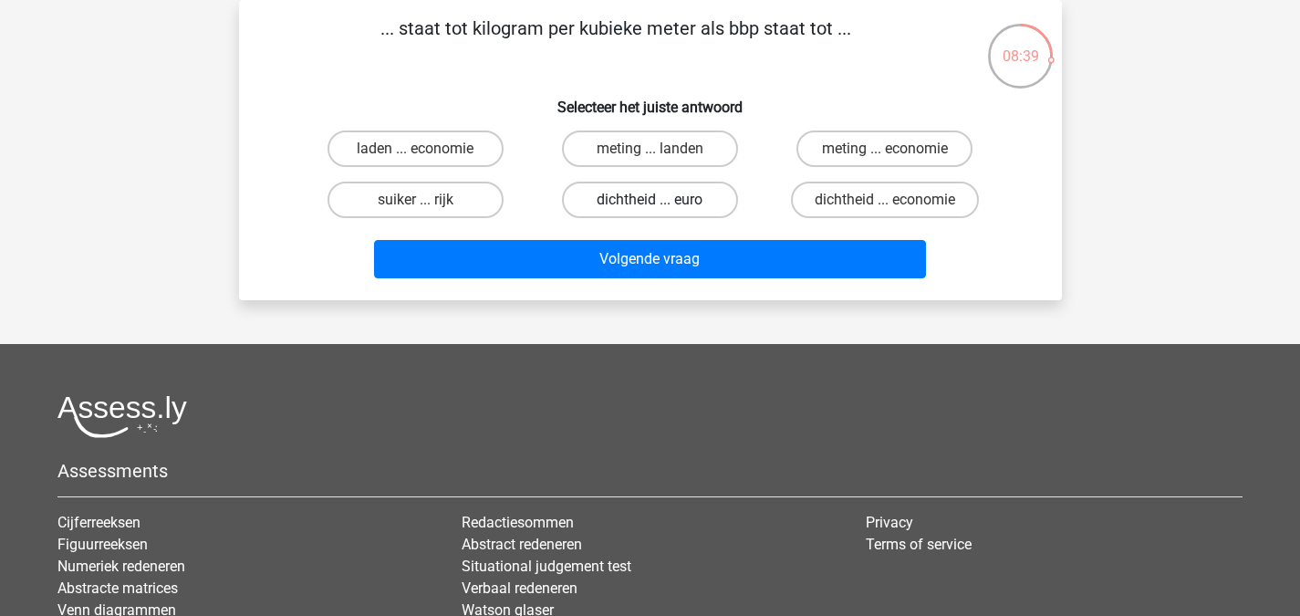
click at [712, 206] on label "dichtheid ... euro" at bounding box center [650, 199] width 176 height 36
click at [661, 206] on input "dichtheid ... euro" at bounding box center [655, 206] width 12 height 12
radio input "true"
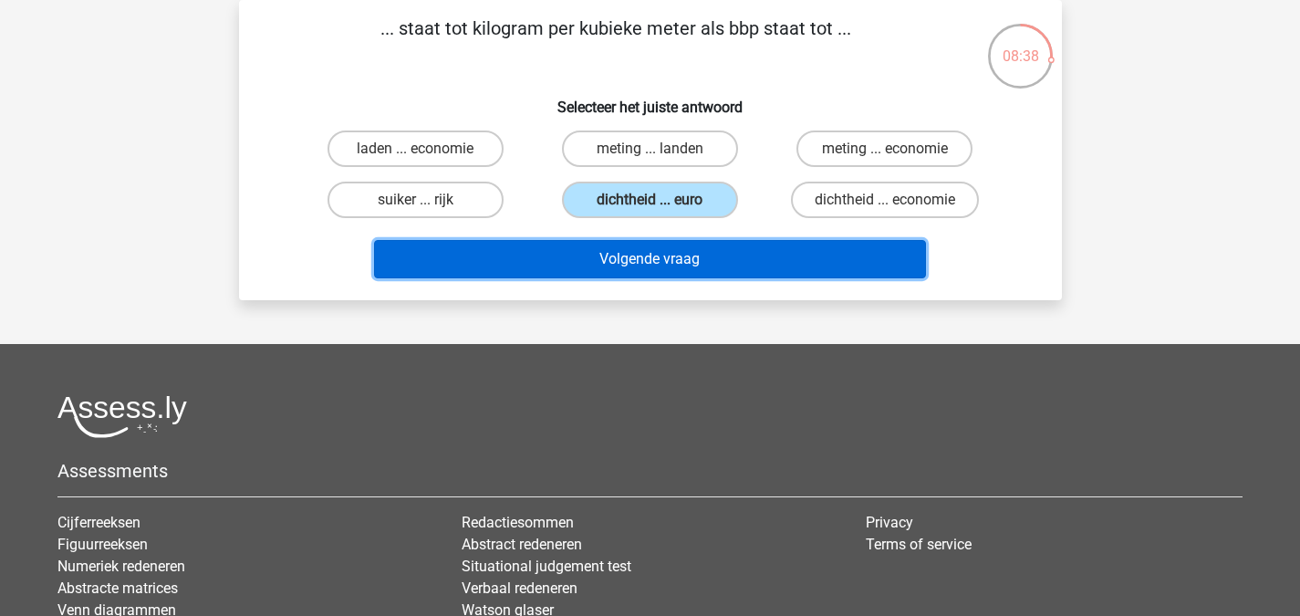
click at [712, 244] on button "Volgende vraag" at bounding box center [650, 259] width 552 height 38
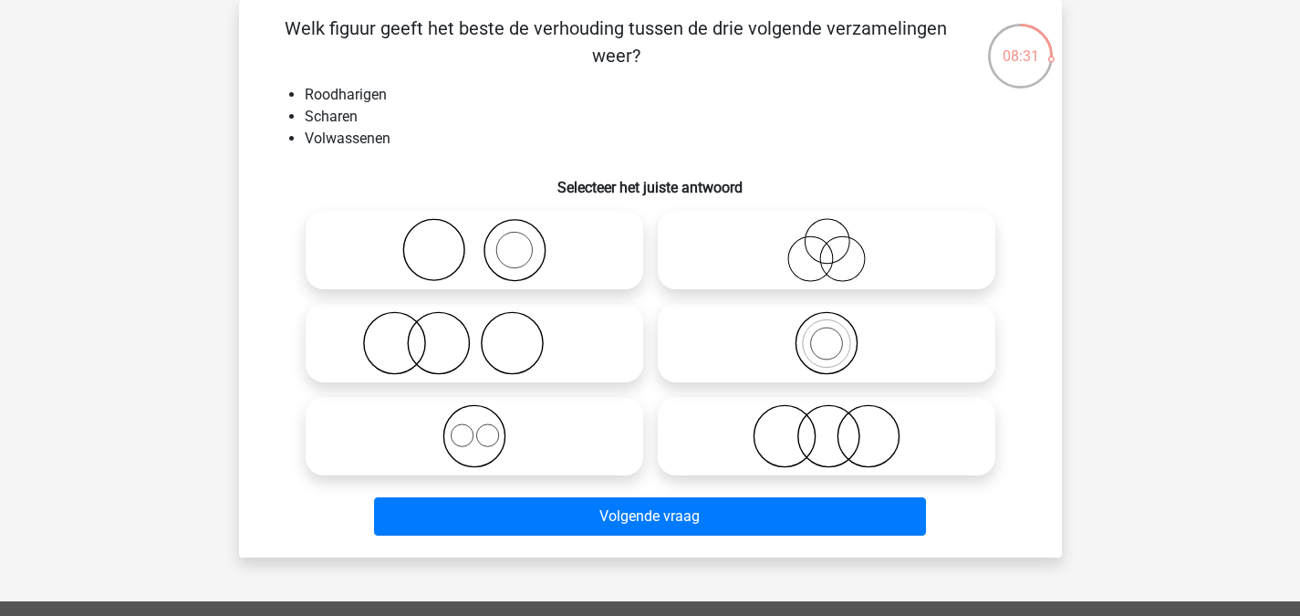
click at [566, 328] on icon at bounding box center [474, 343] width 323 height 64
click at [486, 328] on input "radio" at bounding box center [480, 328] width 12 height 12
radio input "true"
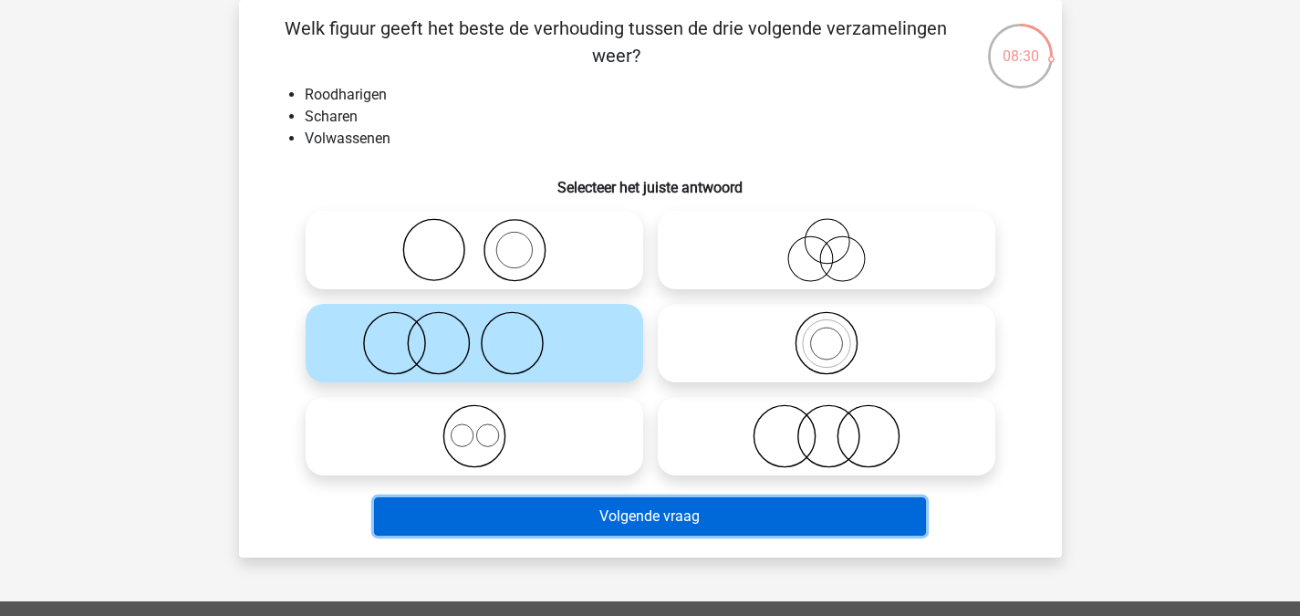
click at [647, 522] on button "Volgende vraag" at bounding box center [650, 516] width 552 height 38
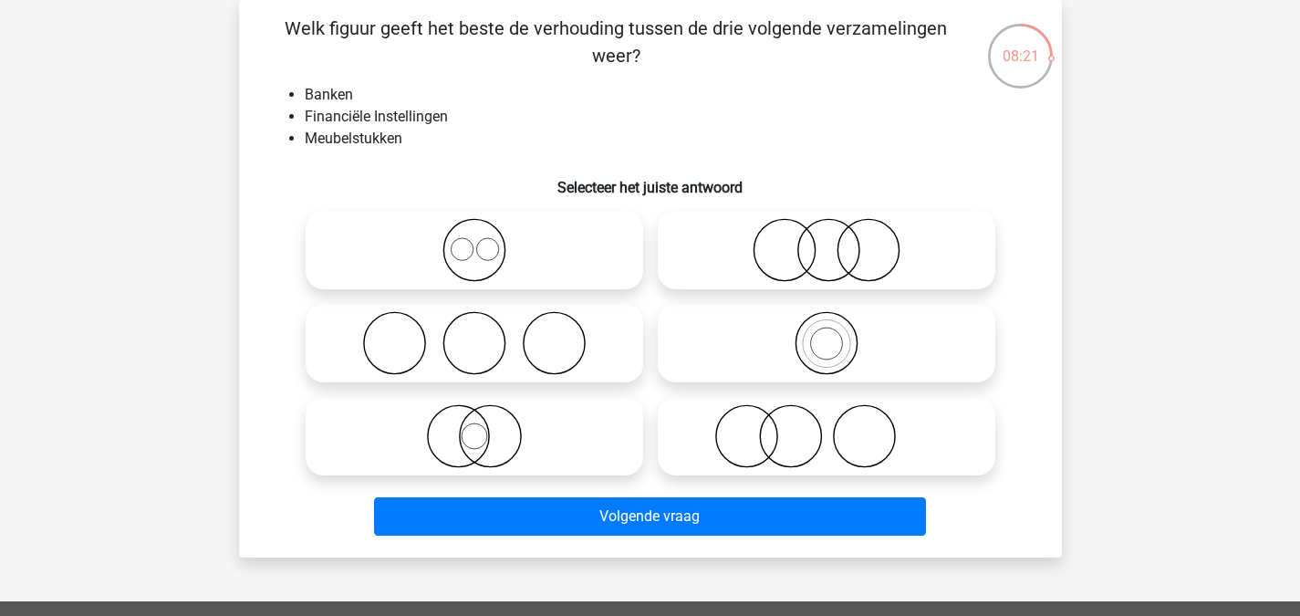
click at [818, 444] on icon at bounding box center [826, 436] width 323 height 64
click at [826, 427] on input "radio" at bounding box center [832, 421] width 12 height 12
radio input "true"
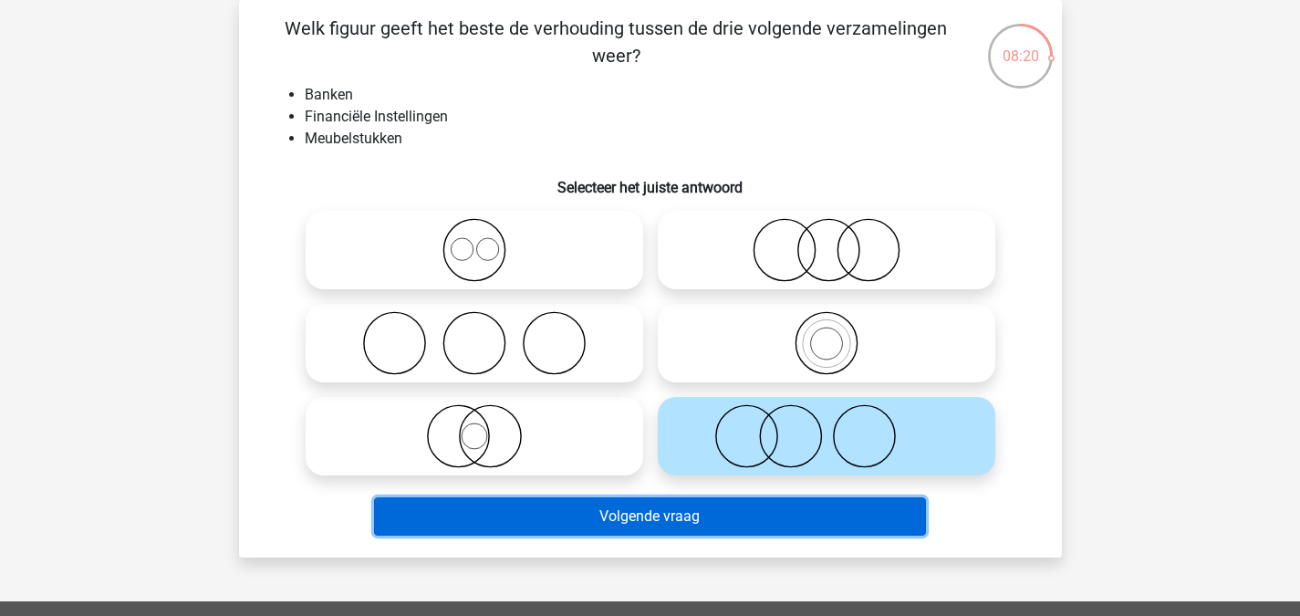
click at [740, 515] on button "Volgende vraag" at bounding box center [650, 516] width 552 height 38
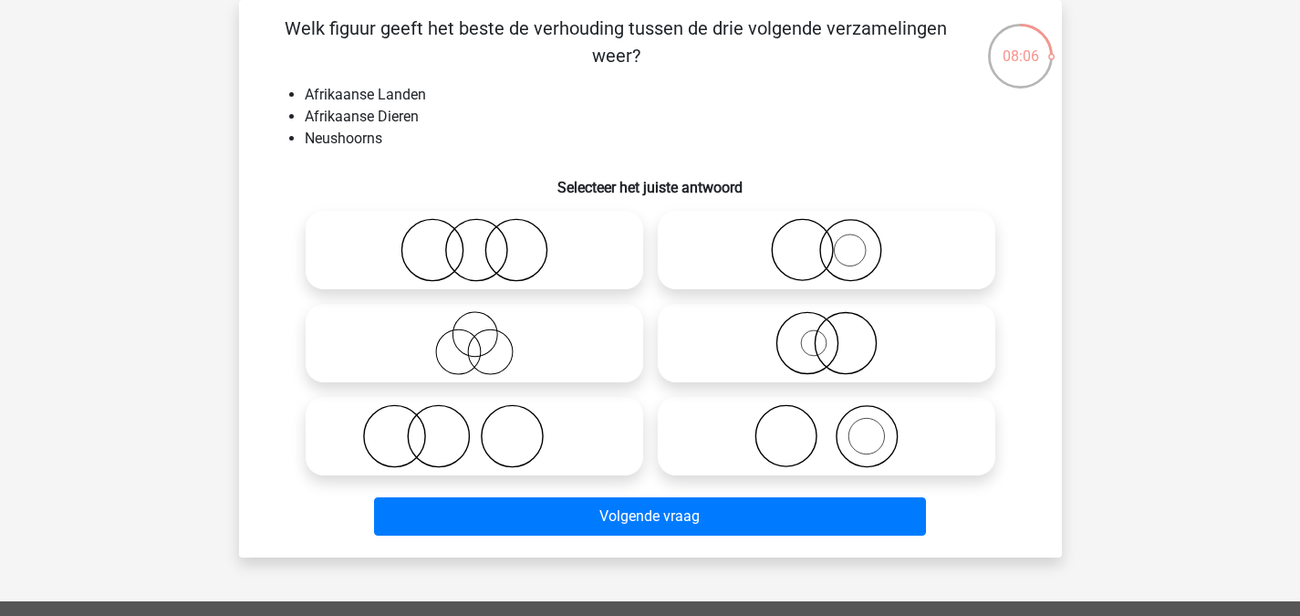
click at [838, 275] on icon at bounding box center [826, 250] width 323 height 64
click at [838, 241] on input "radio" at bounding box center [832, 235] width 12 height 12
radio input "true"
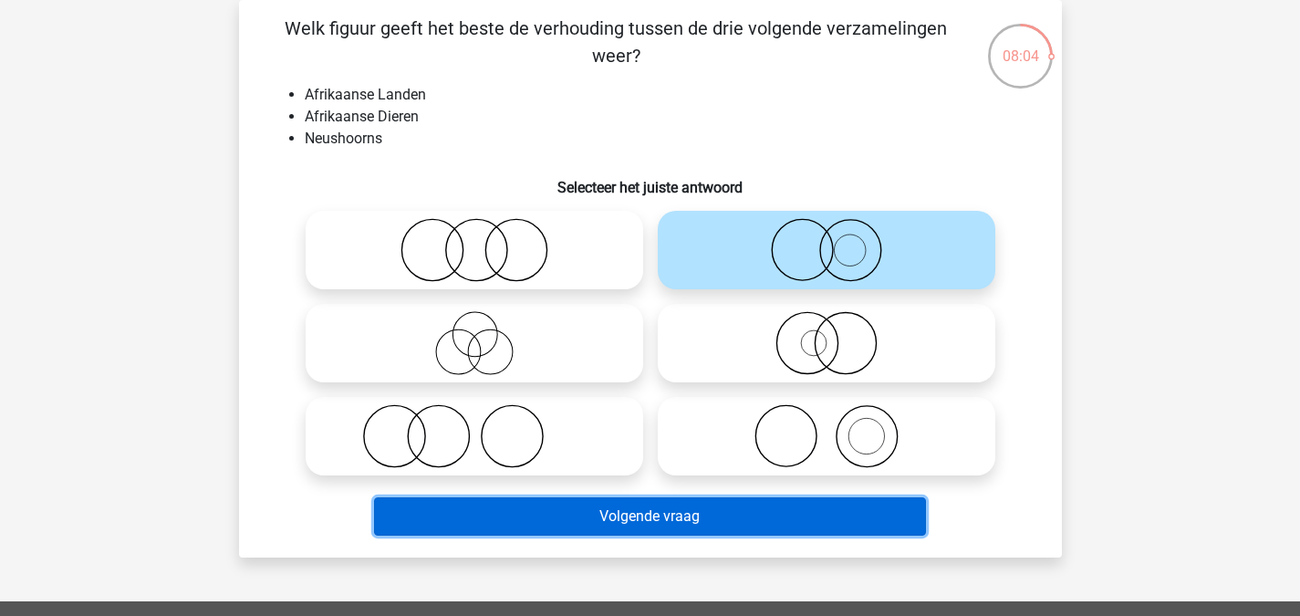
click at [752, 526] on button "Volgende vraag" at bounding box center [650, 516] width 552 height 38
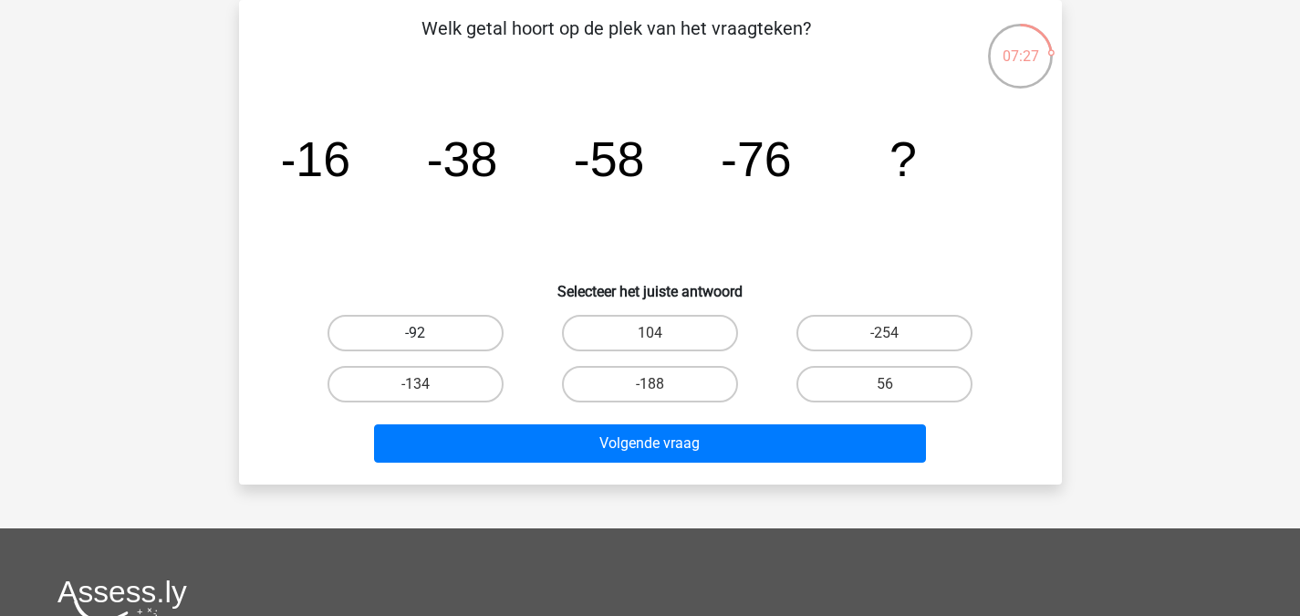
click at [461, 332] on label "-92" at bounding box center [415, 333] width 176 height 36
click at [427, 333] on input "-92" at bounding box center [421, 339] width 12 height 12
radio input "true"
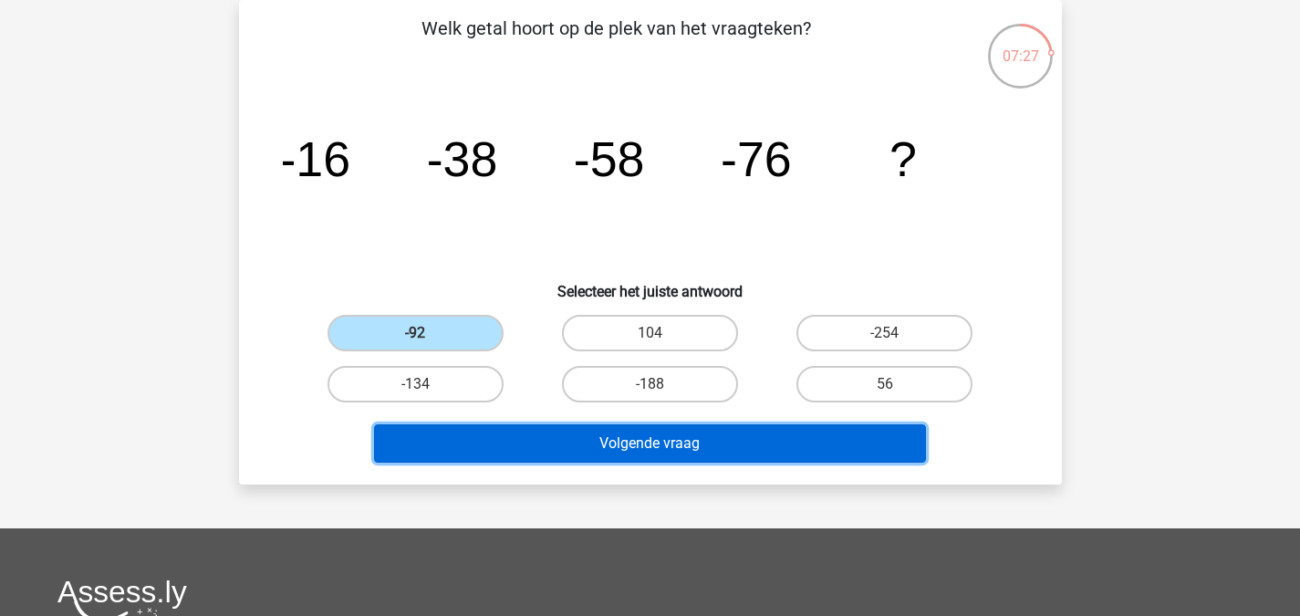
click at [575, 440] on button "Volgende vraag" at bounding box center [650, 443] width 552 height 38
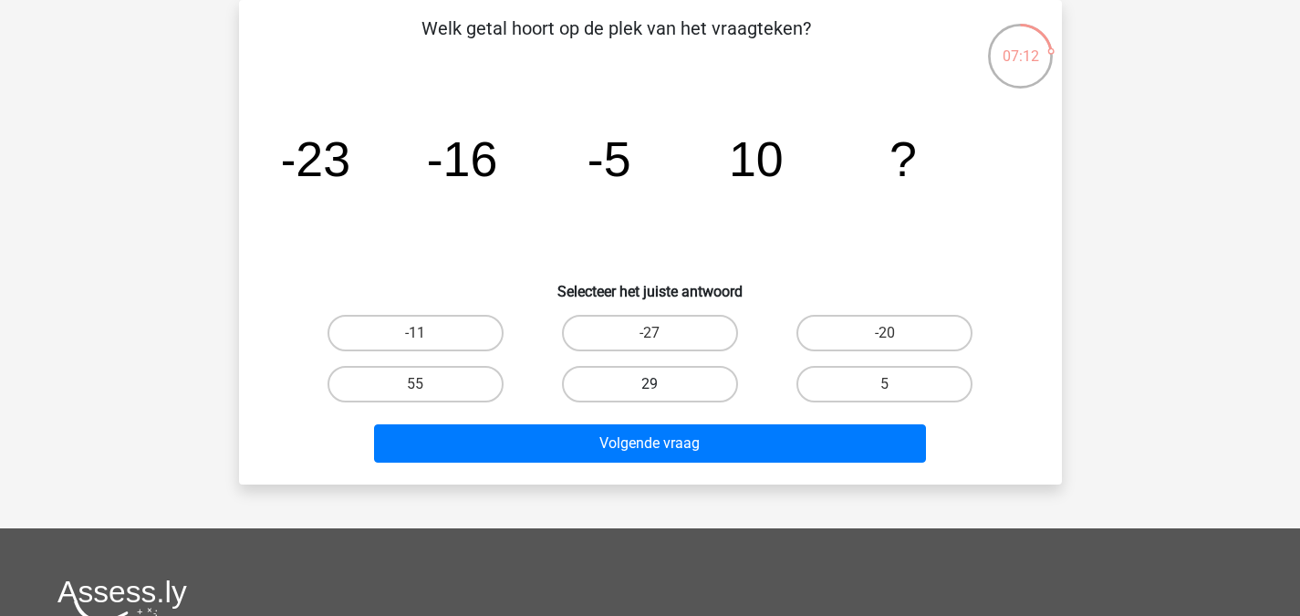
click at [702, 370] on label "29" at bounding box center [650, 384] width 176 height 36
click at [661, 384] on input "29" at bounding box center [655, 390] width 12 height 12
radio input "true"
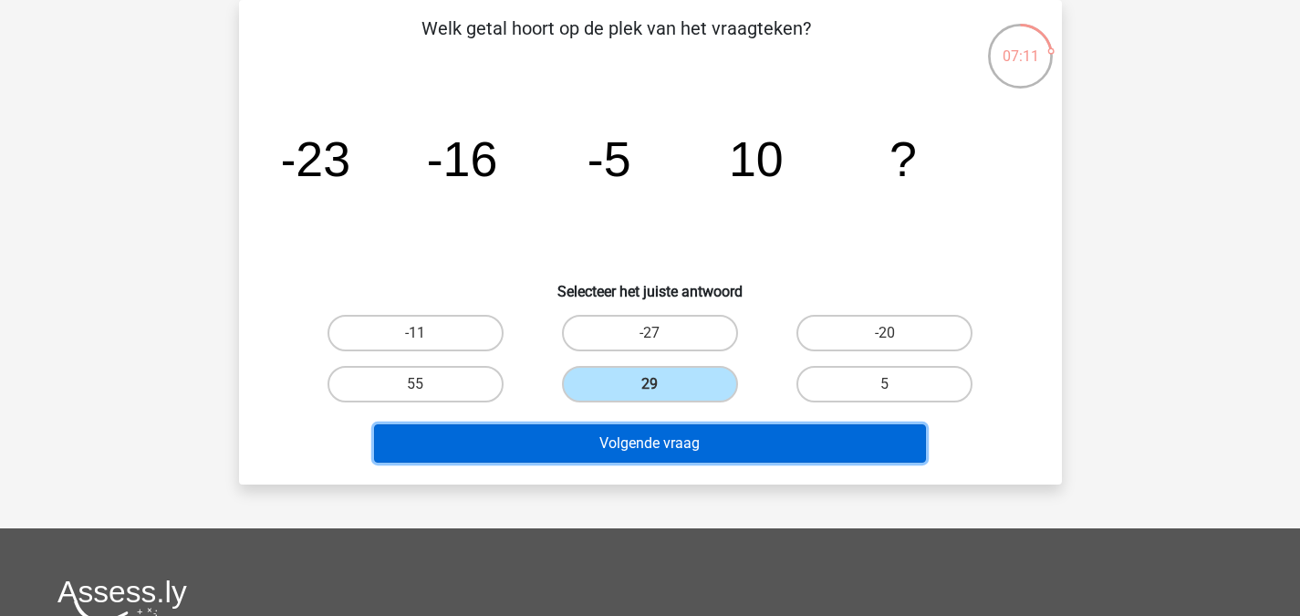
click at [714, 432] on button "Volgende vraag" at bounding box center [650, 443] width 552 height 38
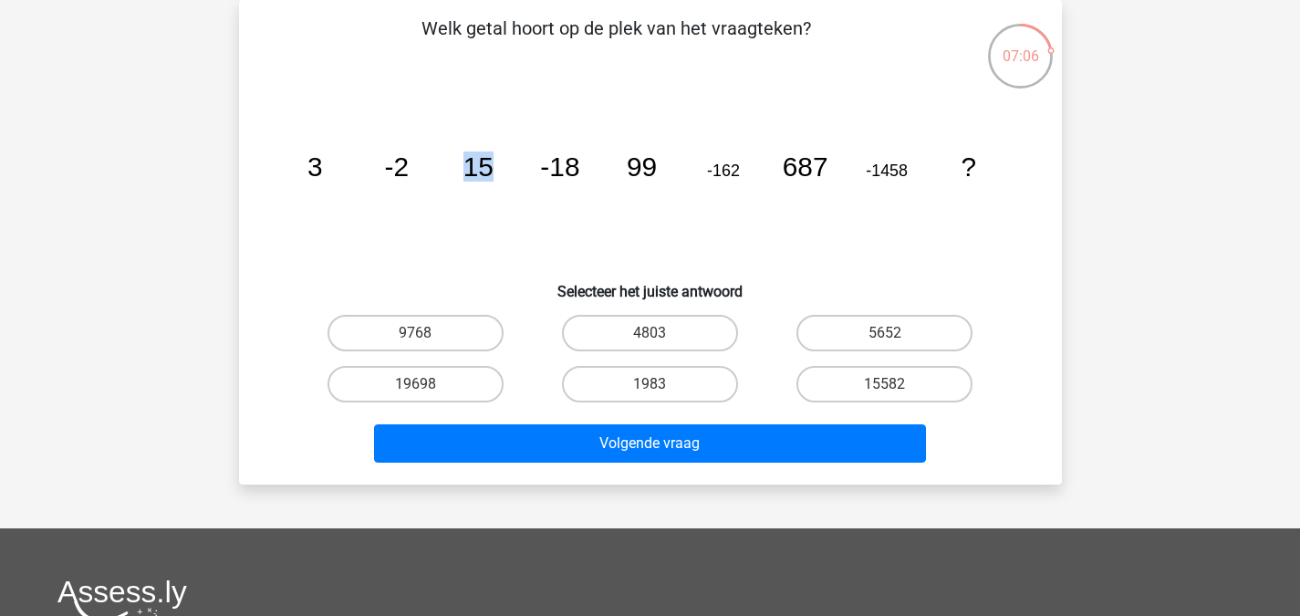
drag, startPoint x: 459, startPoint y: 170, endPoint x: 492, endPoint y: 170, distance: 33.7
click at [492, 170] on icon "image/svg+xml 3 -2 15 -18 99 -162 687 -1458 ?" at bounding box center [650, 176] width 735 height 184
click at [489, 202] on icon "image/svg+xml 3 -2 15 -18 99 -162 687 -1458 ?" at bounding box center [650, 176] width 735 height 184
drag, startPoint x: 460, startPoint y: 158, endPoint x: 513, endPoint y: 167, distance: 54.6
click at [513, 167] on icon "image/svg+xml 3 -2 15 -18 99 -162 687 -1458 ?" at bounding box center [650, 176] width 735 height 184
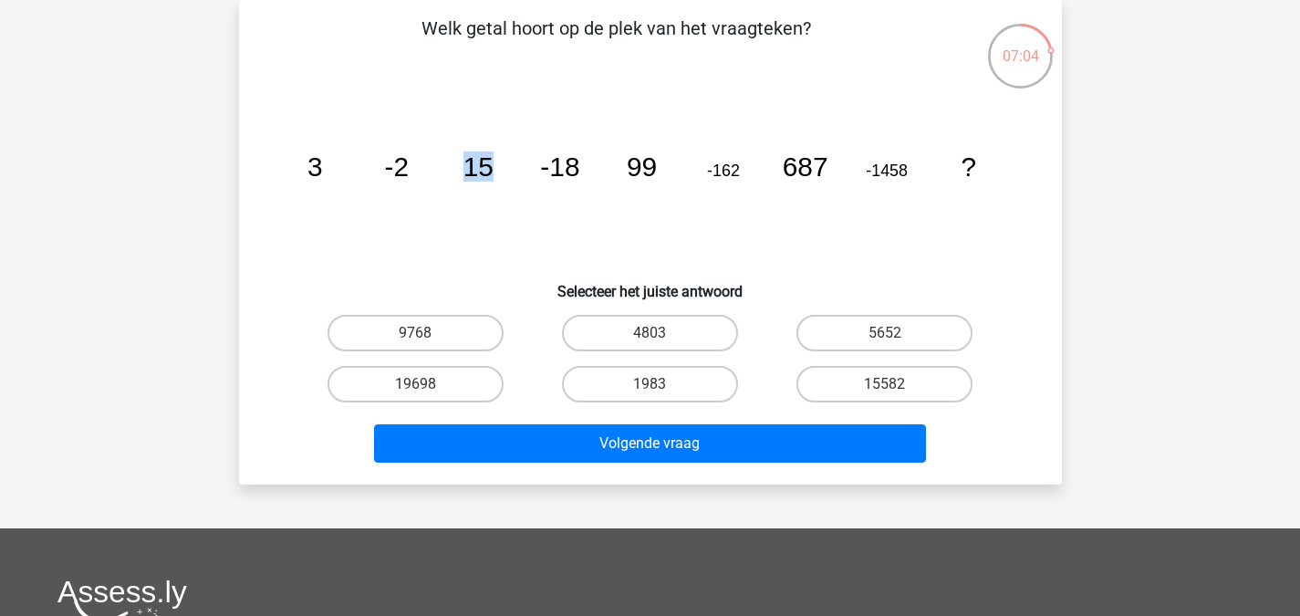
click at [513, 167] on icon "image/svg+xml 3 -2 15 -18 99 -162 687 -1458 ?" at bounding box center [650, 176] width 735 height 184
click at [675, 382] on label "1983" at bounding box center [650, 384] width 176 height 36
click at [661, 384] on input "1983" at bounding box center [655, 390] width 12 height 12
radio input "true"
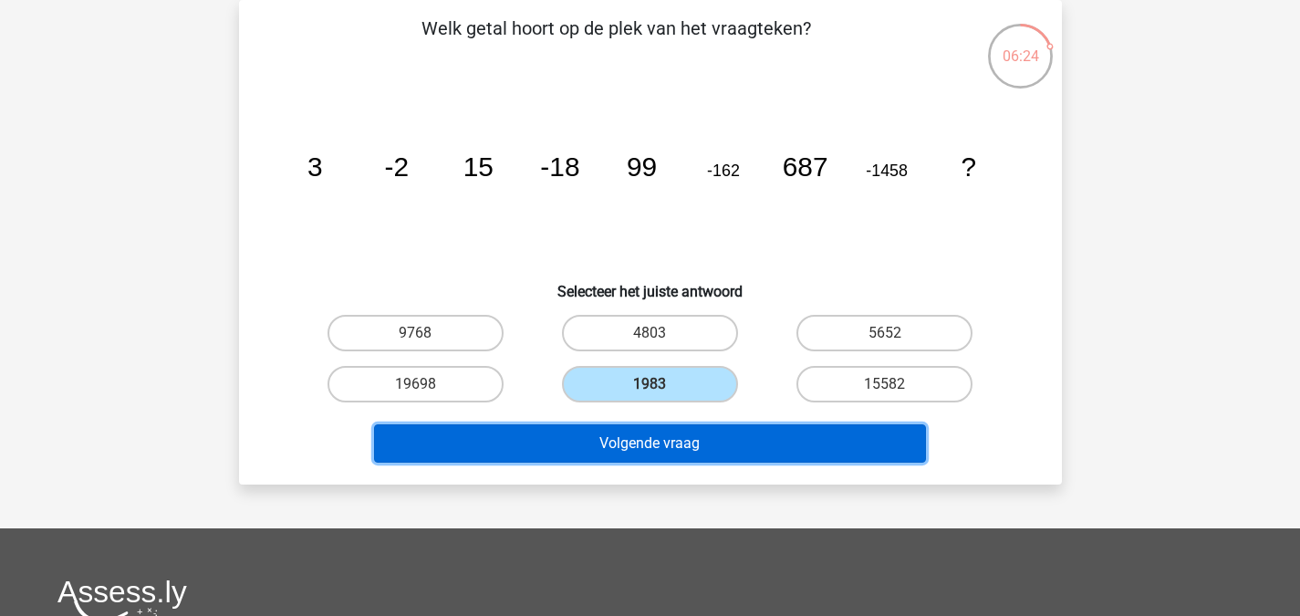
click at [750, 455] on button "Volgende vraag" at bounding box center [650, 443] width 552 height 38
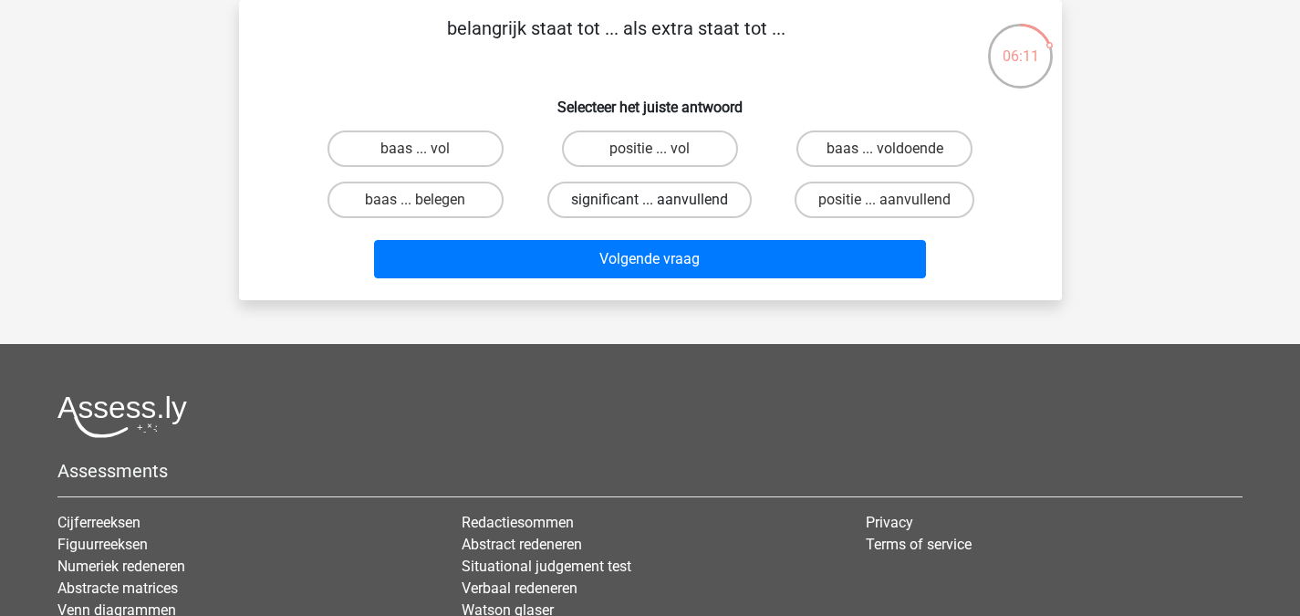
click at [613, 204] on label "significant ... aanvullend" at bounding box center [649, 199] width 204 height 36
click at [649, 204] on input "significant ... aanvullend" at bounding box center [655, 206] width 12 height 12
radio input "true"
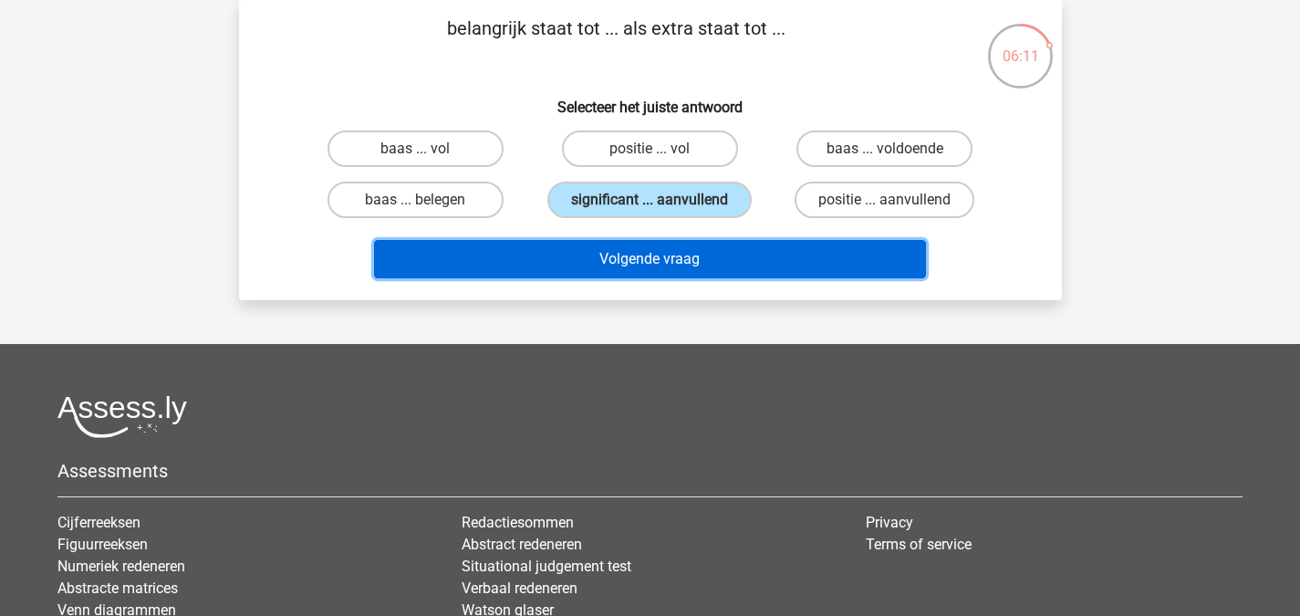
click at [641, 247] on button "Volgende vraag" at bounding box center [650, 259] width 552 height 38
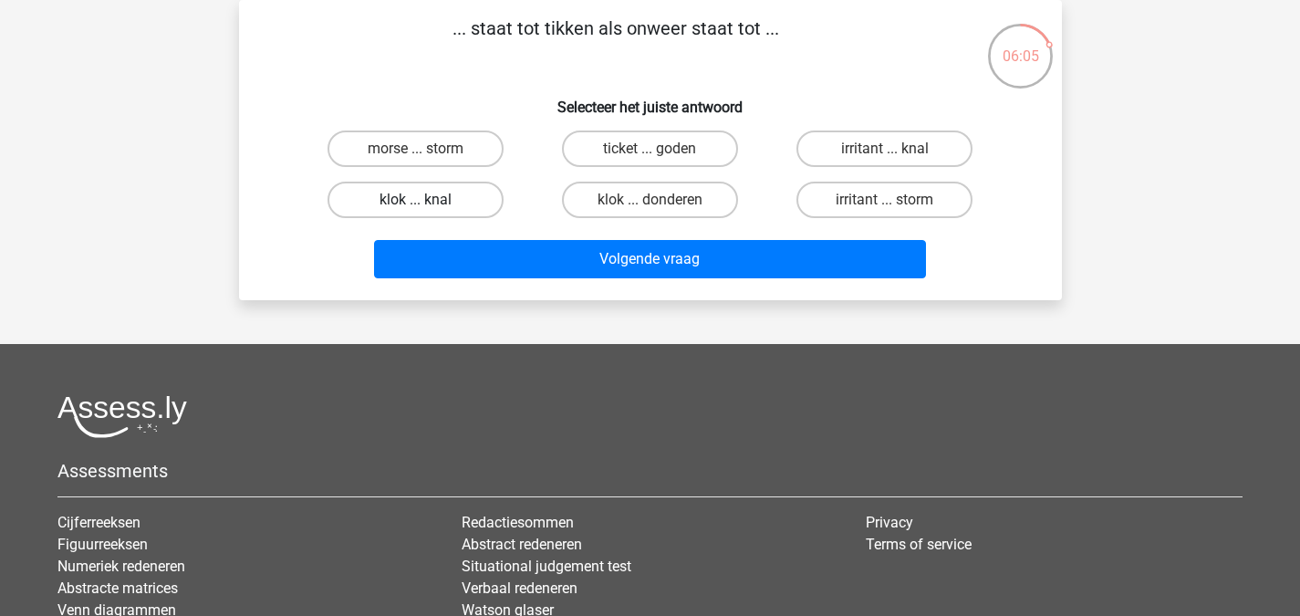
click at [492, 192] on label "klok ... knal" at bounding box center [415, 199] width 176 height 36
click at [427, 200] on input "klok ... knal" at bounding box center [421, 206] width 12 height 12
radio input "true"
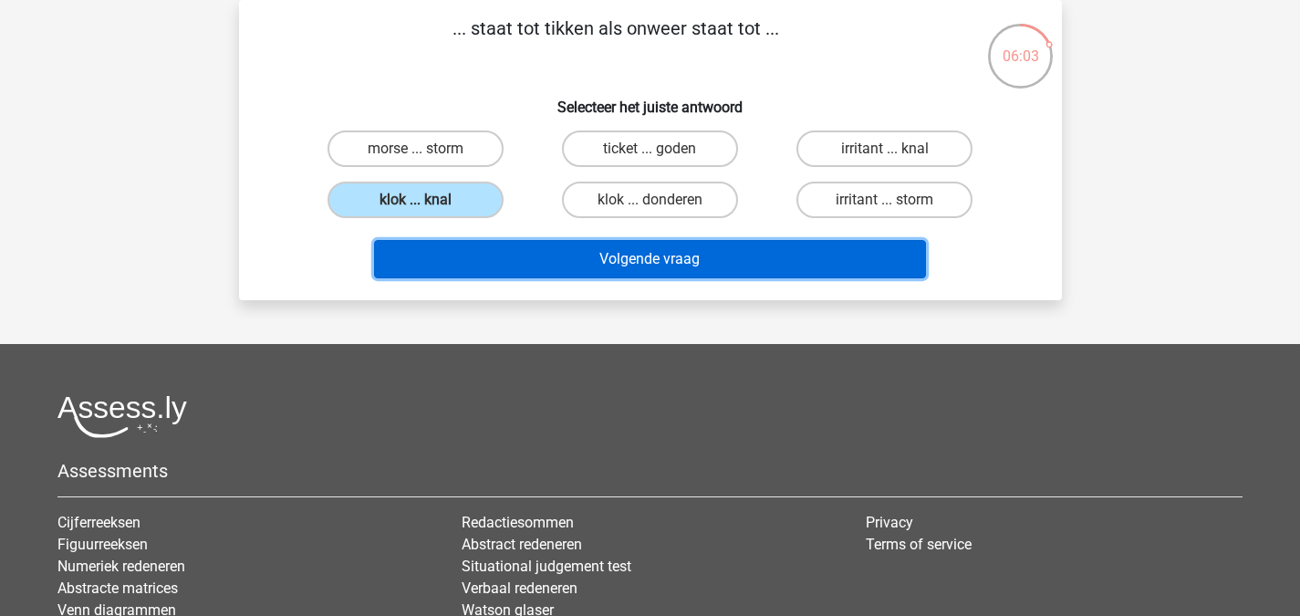
click at [721, 277] on button "Volgende vraag" at bounding box center [650, 259] width 552 height 38
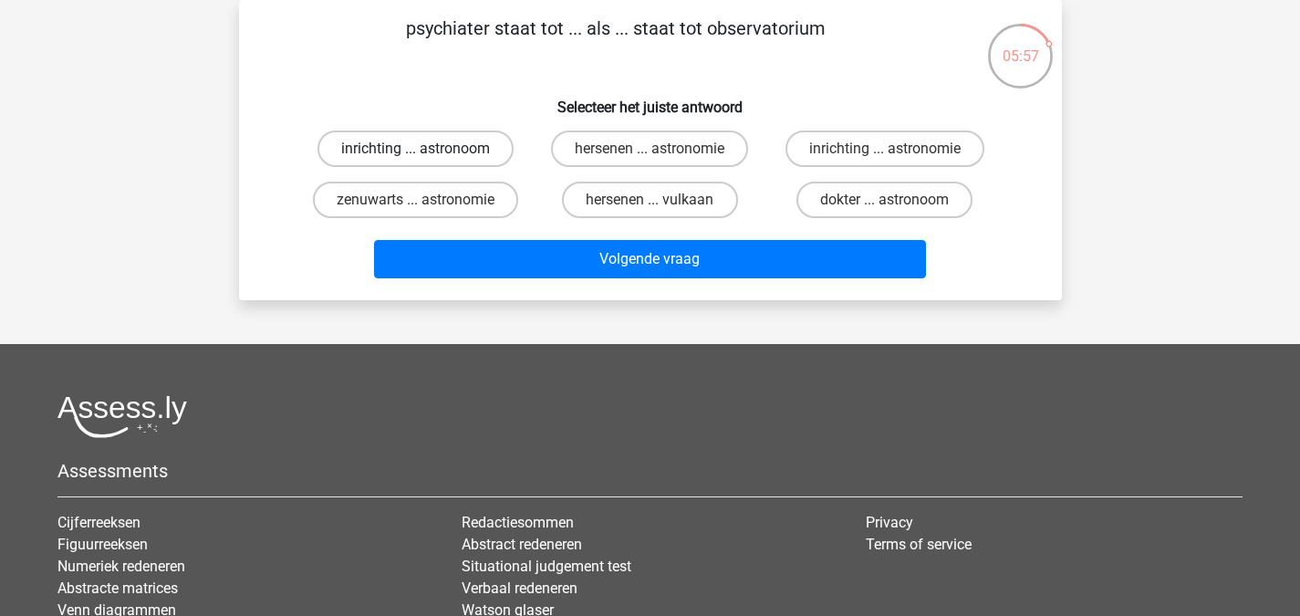
click at [466, 151] on label "inrichting ... astronoom" at bounding box center [415, 148] width 196 height 36
click at [427, 151] on input "inrichting ... astronoom" at bounding box center [421, 155] width 12 height 12
radio input "true"
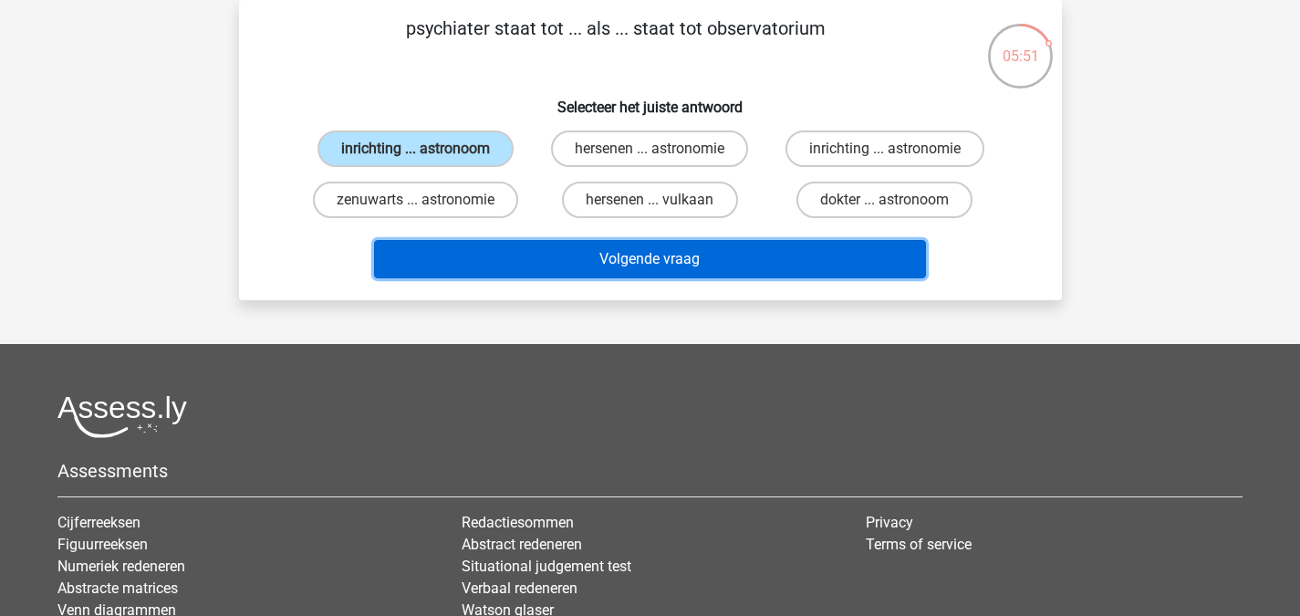
click at [762, 256] on button "Volgende vraag" at bounding box center [650, 259] width 552 height 38
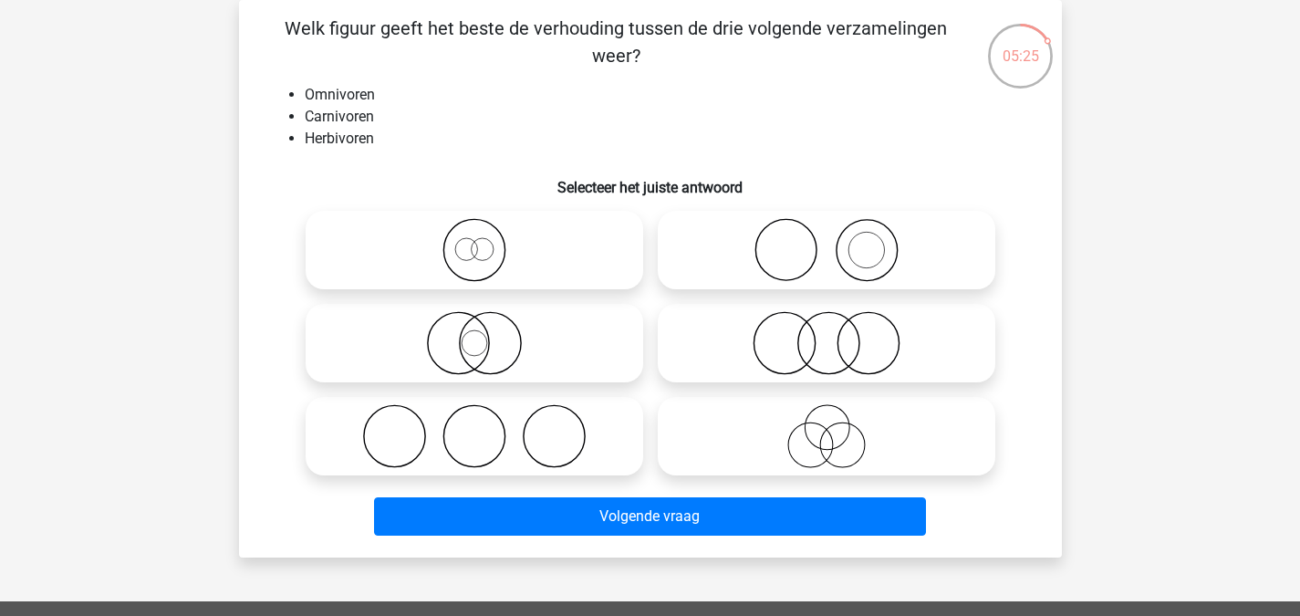
click at [803, 335] on icon at bounding box center [826, 343] width 323 height 64
click at [826, 334] on input "radio" at bounding box center [832, 328] width 12 height 12
radio input "true"
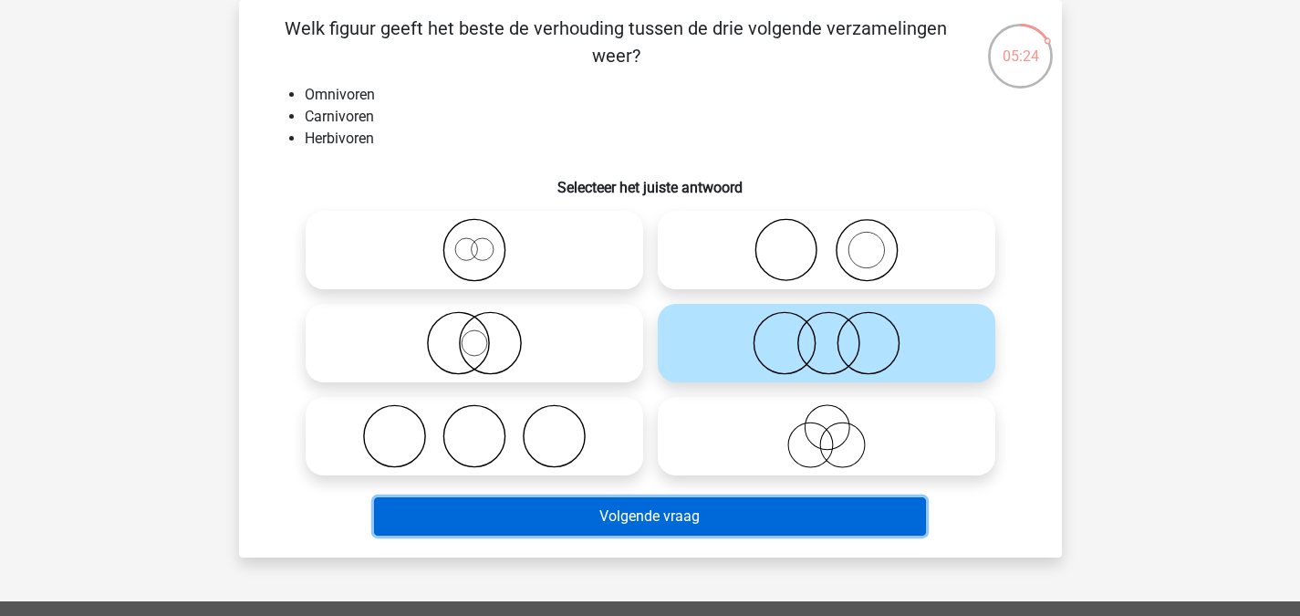
click at [762, 524] on button "Volgende vraag" at bounding box center [650, 516] width 552 height 38
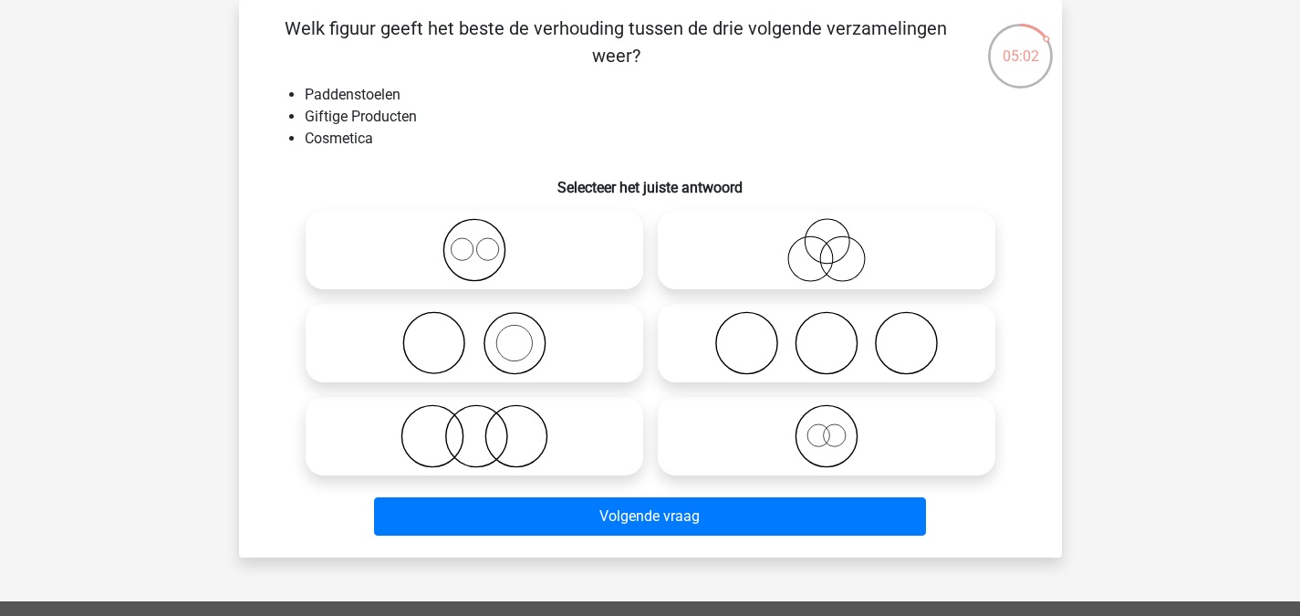
click at [555, 336] on icon at bounding box center [474, 343] width 323 height 64
click at [486, 334] on input "radio" at bounding box center [480, 328] width 12 height 12
radio input "true"
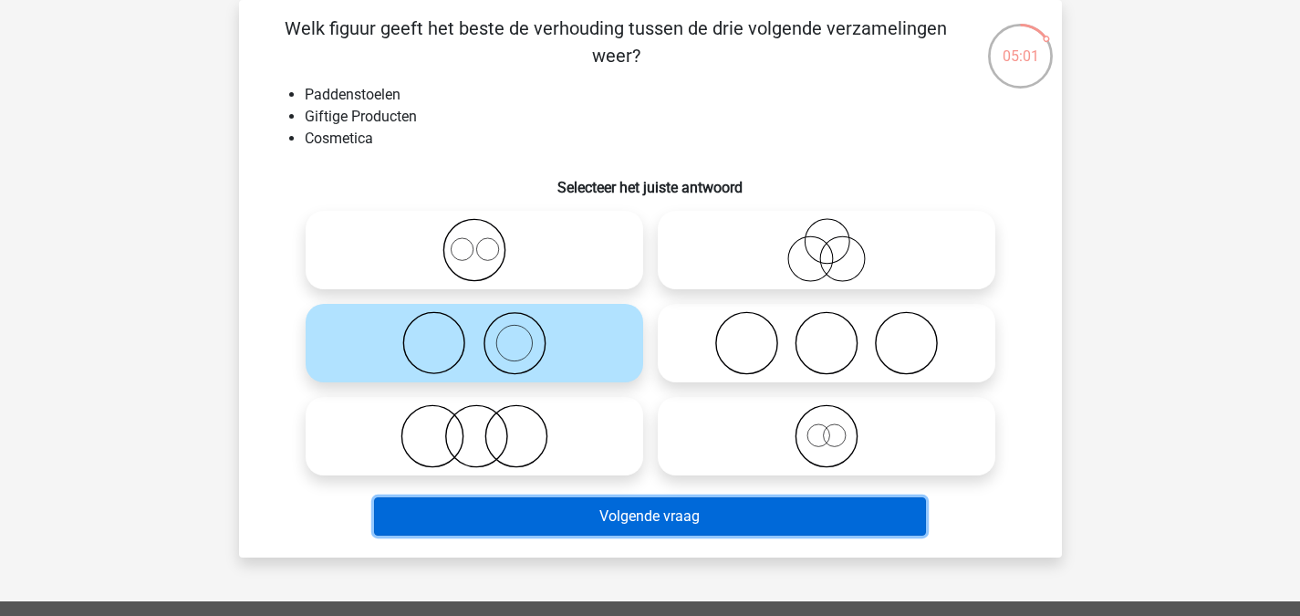
click at [632, 513] on button "Volgende vraag" at bounding box center [650, 516] width 552 height 38
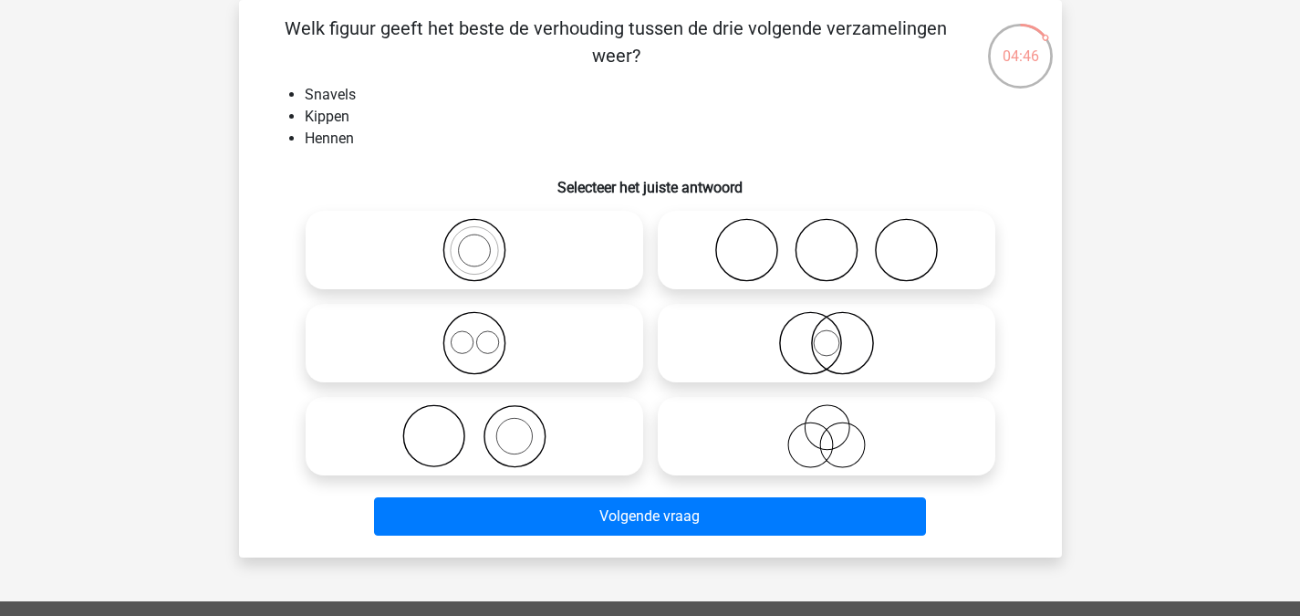
click at [718, 409] on icon at bounding box center [826, 436] width 323 height 64
click at [826, 415] on input "radio" at bounding box center [832, 421] width 12 height 12
radio input "true"
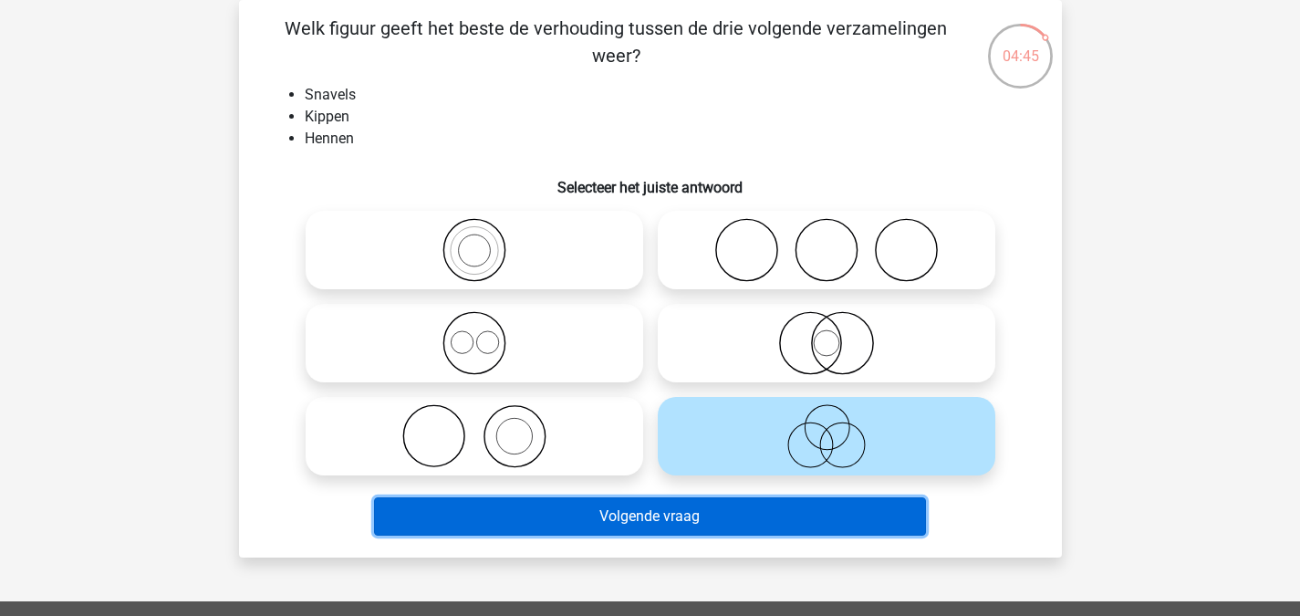
click at [661, 510] on button "Volgende vraag" at bounding box center [650, 516] width 552 height 38
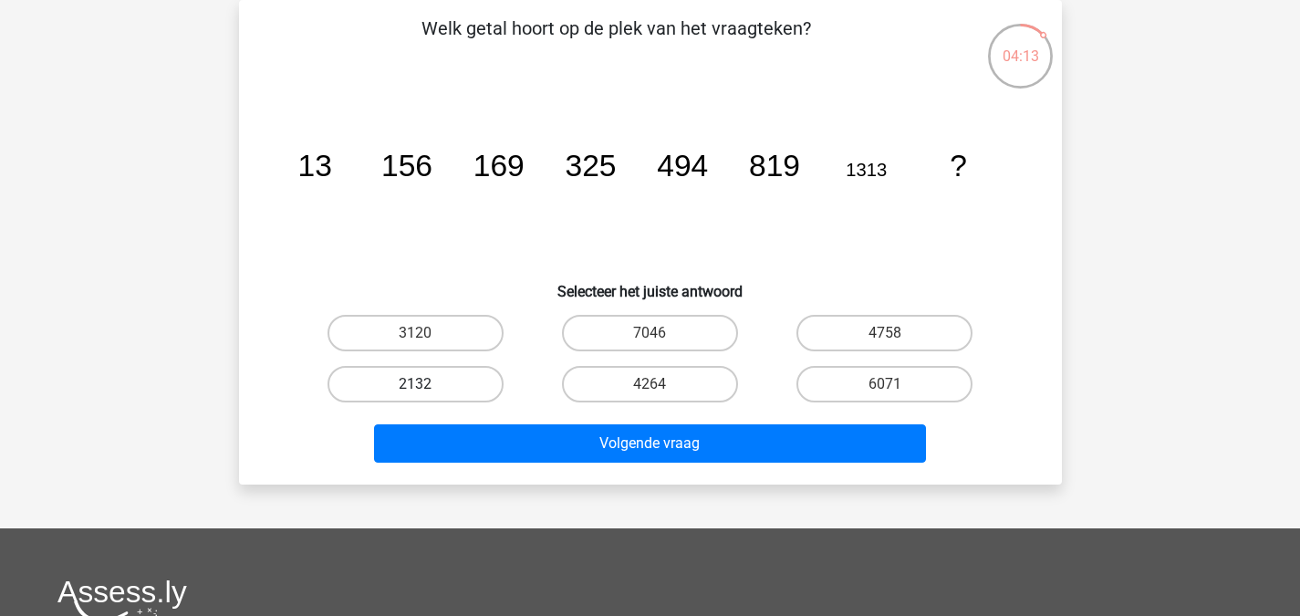
click at [421, 374] on label "2132" at bounding box center [415, 384] width 176 height 36
click at [421, 384] on input "2132" at bounding box center [421, 390] width 12 height 12
radio input "true"
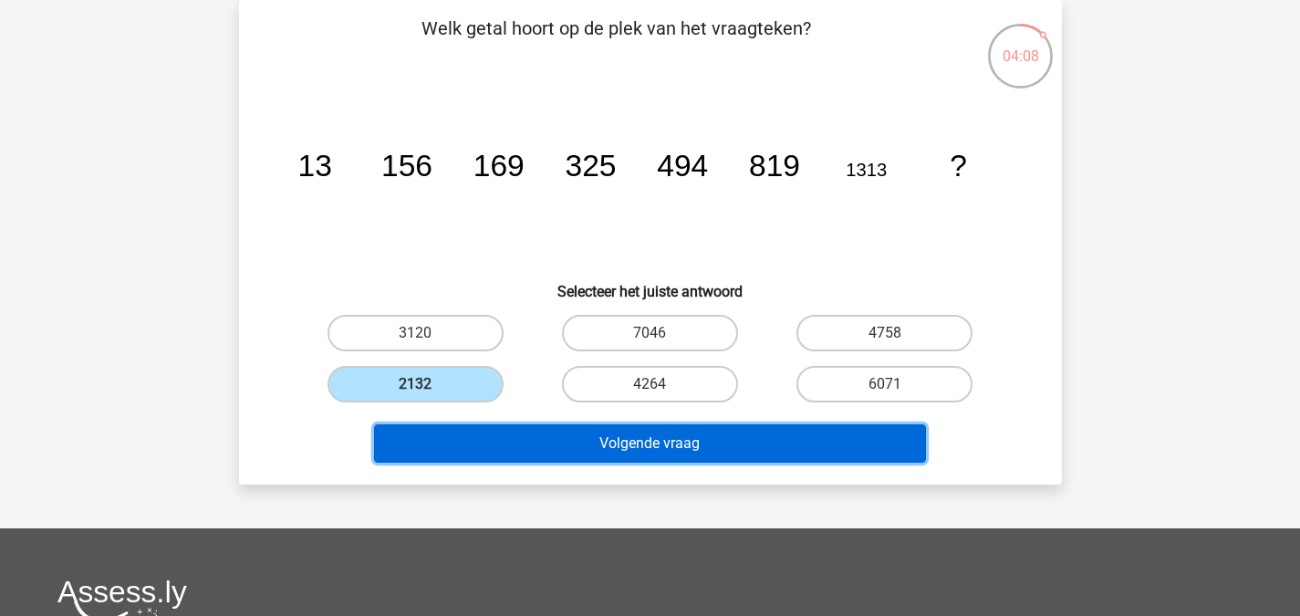
click at [785, 445] on button "Volgende vraag" at bounding box center [650, 443] width 552 height 38
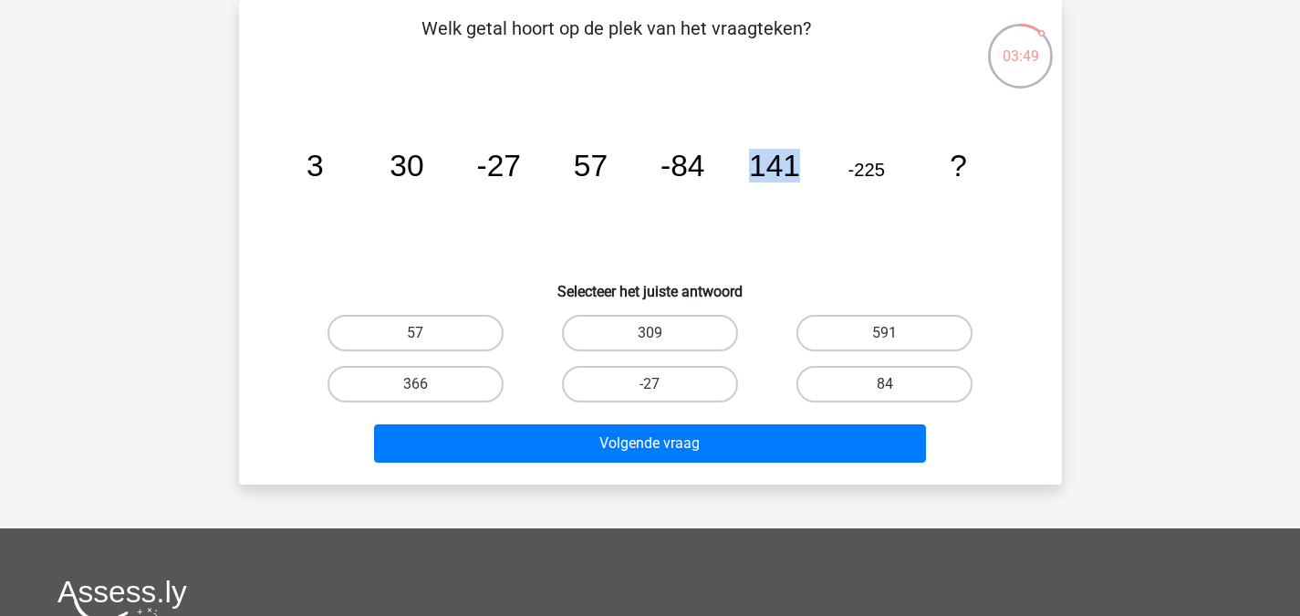
drag, startPoint x: 750, startPoint y: 169, endPoint x: 805, endPoint y: 171, distance: 55.7
click at [805, 171] on icon "image/svg+xml 3 30 -27 57 -84 141 -225 ?" at bounding box center [650, 176] width 735 height 184
click at [792, 189] on icon "image/svg+xml 3 30 -27 57 -84 141 -225 ?" at bounding box center [650, 176] width 735 height 184
click at [467, 384] on label "366" at bounding box center [415, 384] width 176 height 36
click at [427, 384] on input "366" at bounding box center [421, 390] width 12 height 12
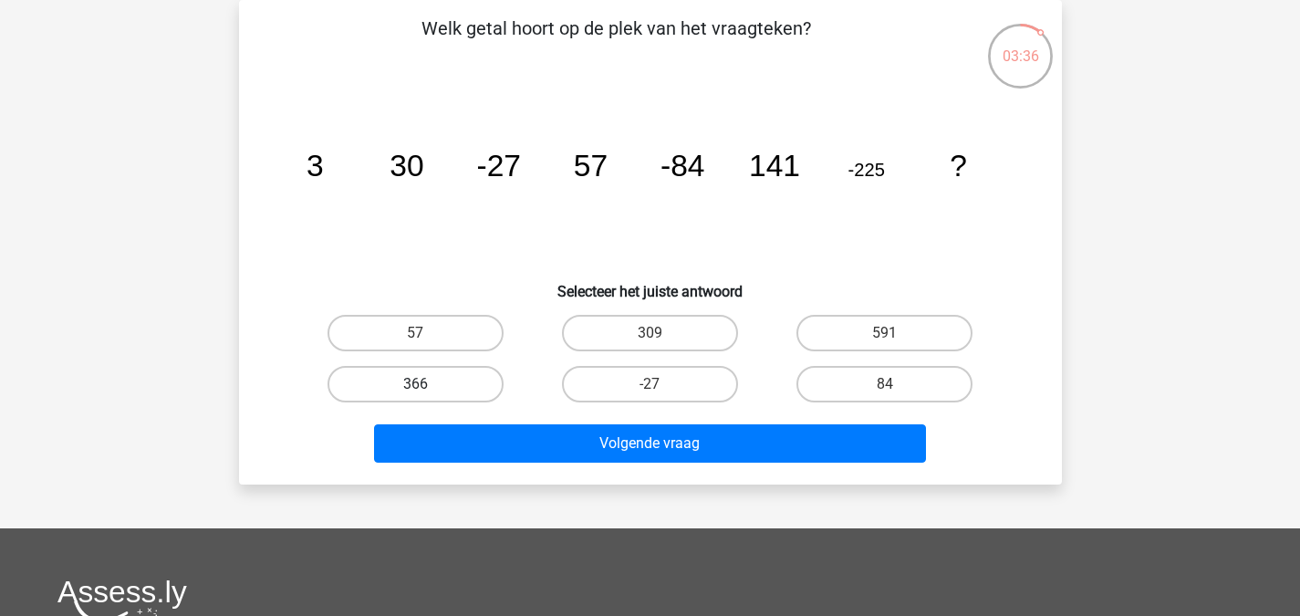
radio input "true"
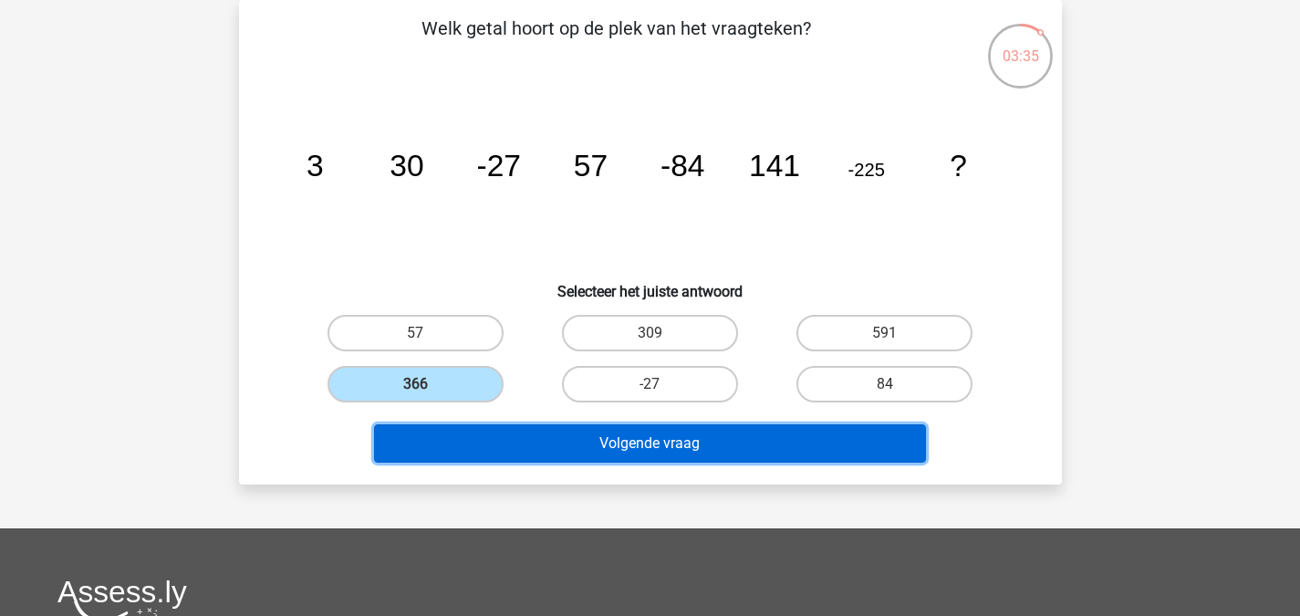
click at [555, 430] on button "Volgende vraag" at bounding box center [650, 443] width 552 height 38
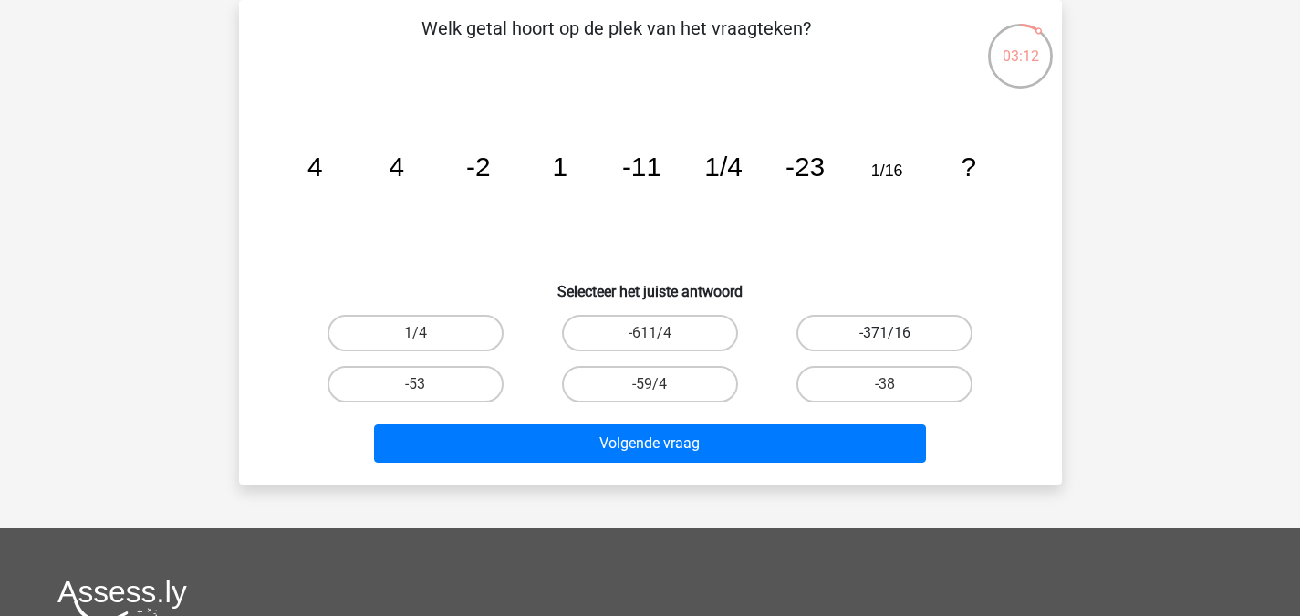
click at [838, 327] on label "-371/16" at bounding box center [884, 333] width 176 height 36
click at [885, 333] on input "-371/16" at bounding box center [891, 339] width 12 height 12
radio input "true"
click at [709, 481] on div "Welk getal hoort op de plek van het vraagteken? image/svg+xml 4 4 -2 1 -11 1/4 …" at bounding box center [650, 242] width 823 height 484
click at [850, 323] on label "-371/16" at bounding box center [884, 333] width 176 height 36
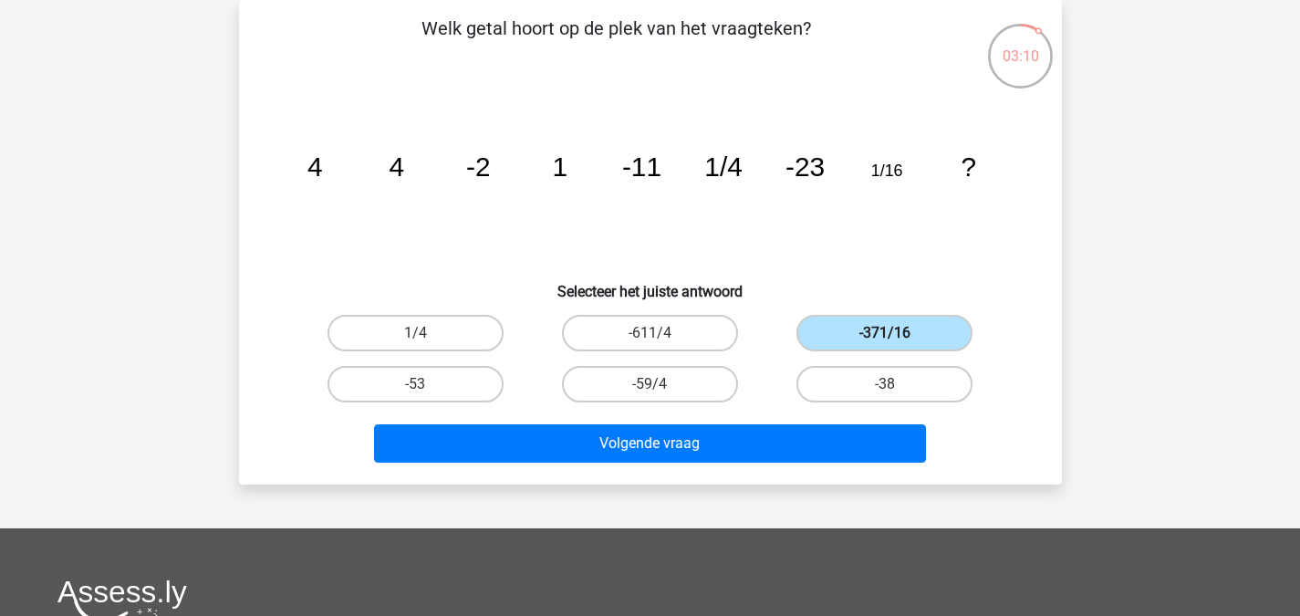
click at [885, 333] on input "-371/16" at bounding box center [891, 339] width 12 height 12
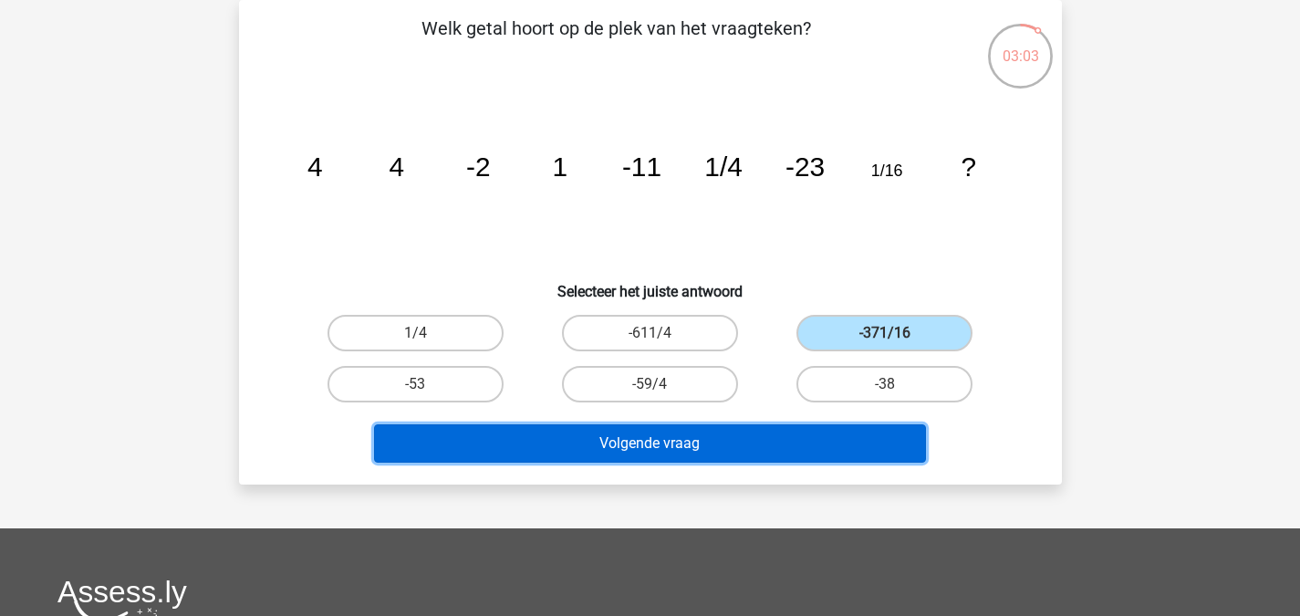
click at [674, 434] on button "Volgende vraag" at bounding box center [650, 443] width 552 height 38
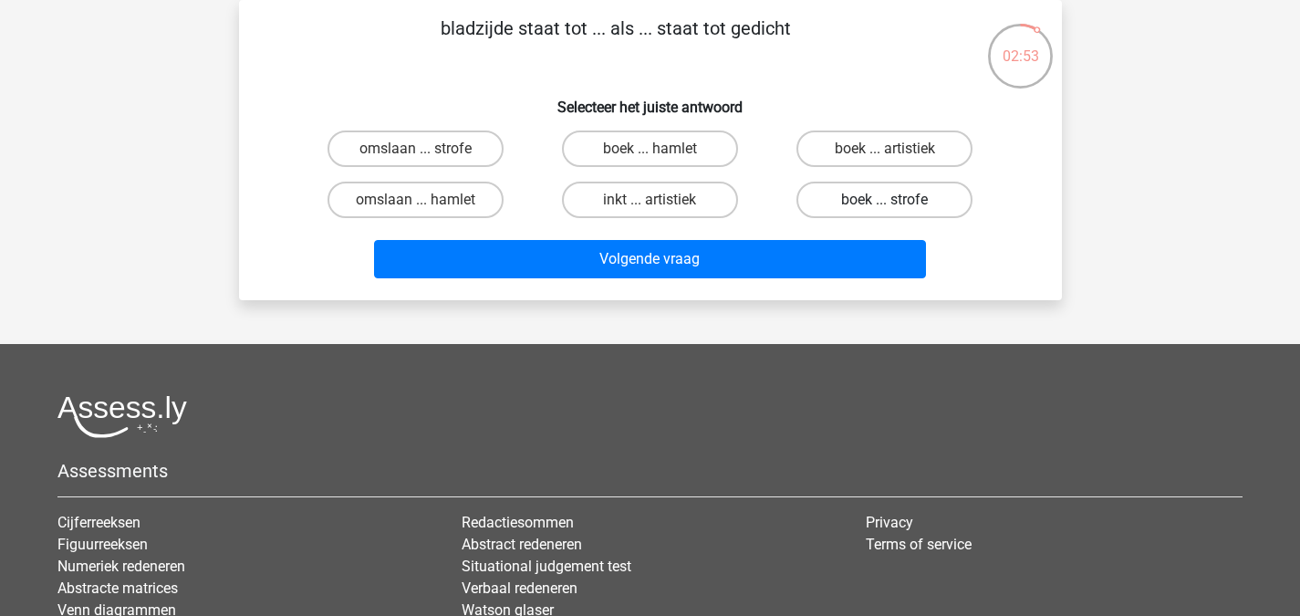
click at [840, 213] on label "boek ... strofe" at bounding box center [884, 199] width 176 height 36
click at [885, 212] on input "boek ... strofe" at bounding box center [891, 206] width 12 height 12
radio input "true"
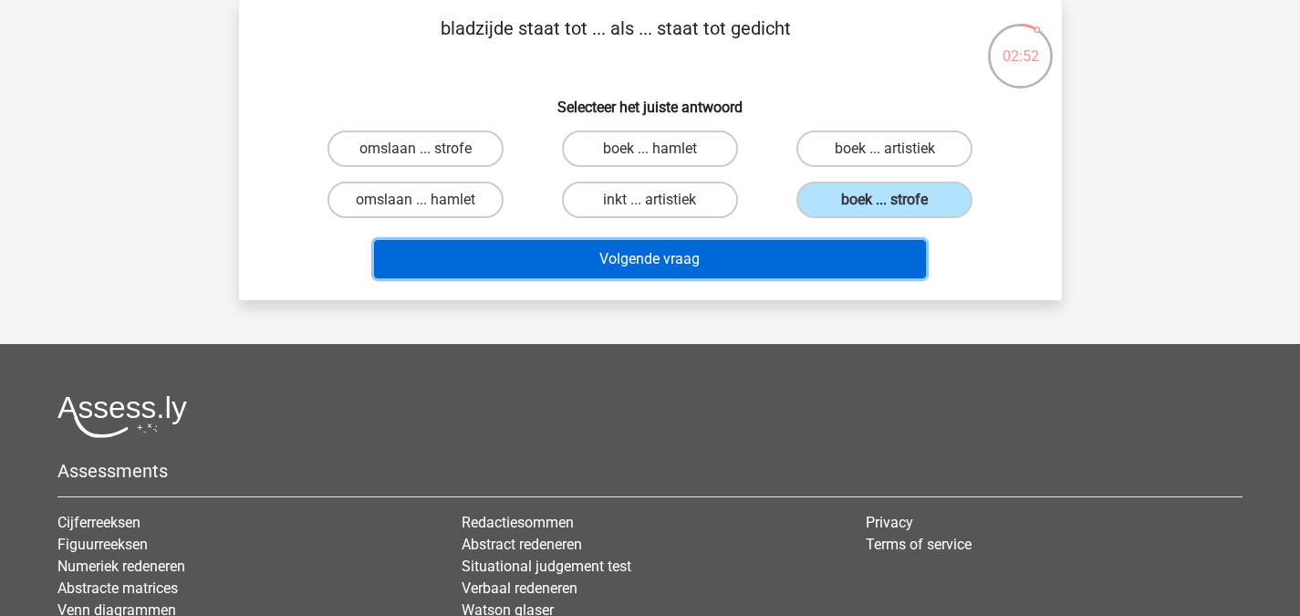
click at [762, 269] on button "Volgende vraag" at bounding box center [650, 259] width 552 height 38
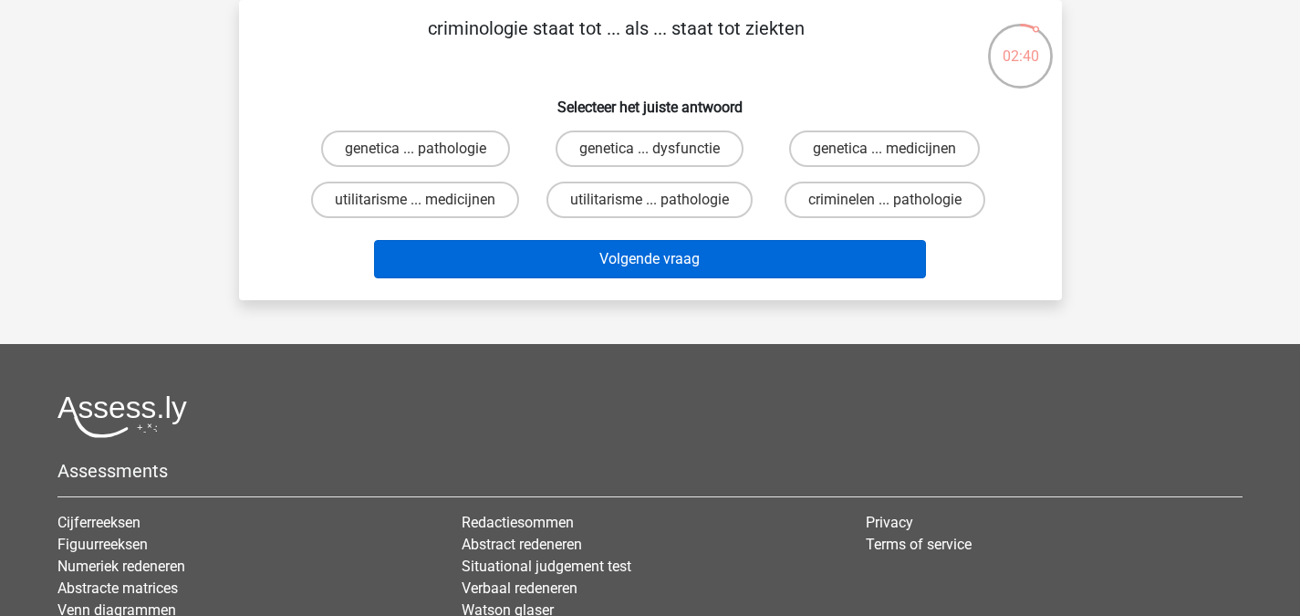
drag, startPoint x: 451, startPoint y: 200, endPoint x: 507, endPoint y: 244, distance: 71.4
click at [452, 202] on label "utilitarisme ... medicijnen" at bounding box center [415, 199] width 208 height 36
click at [427, 202] on input "utilitarisme ... medicijnen" at bounding box center [421, 206] width 12 height 12
radio input "true"
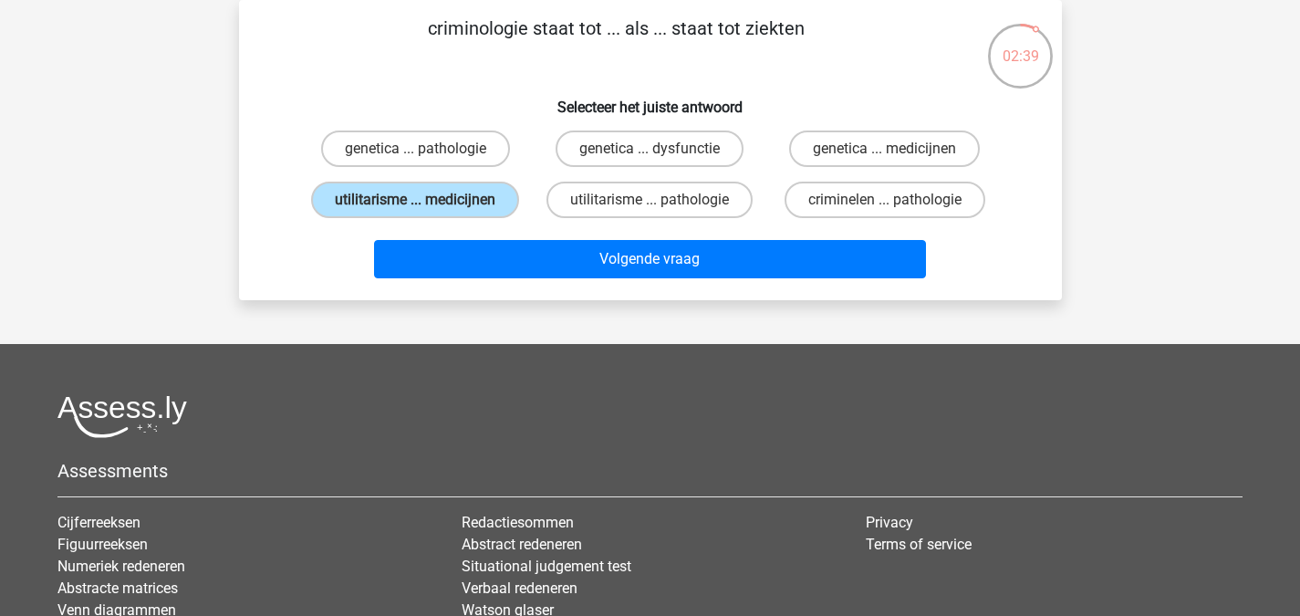
click at [530, 236] on div "Volgende vraag" at bounding box center [650, 255] width 764 height 60
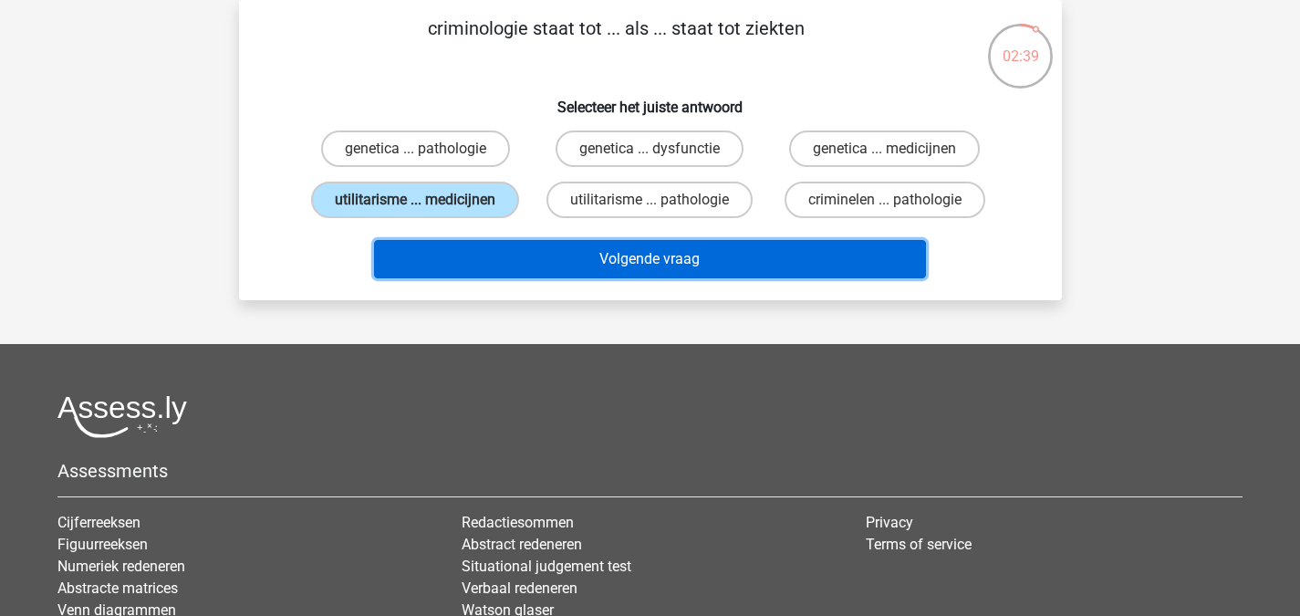
click at [577, 264] on button "Volgende vraag" at bounding box center [650, 259] width 552 height 38
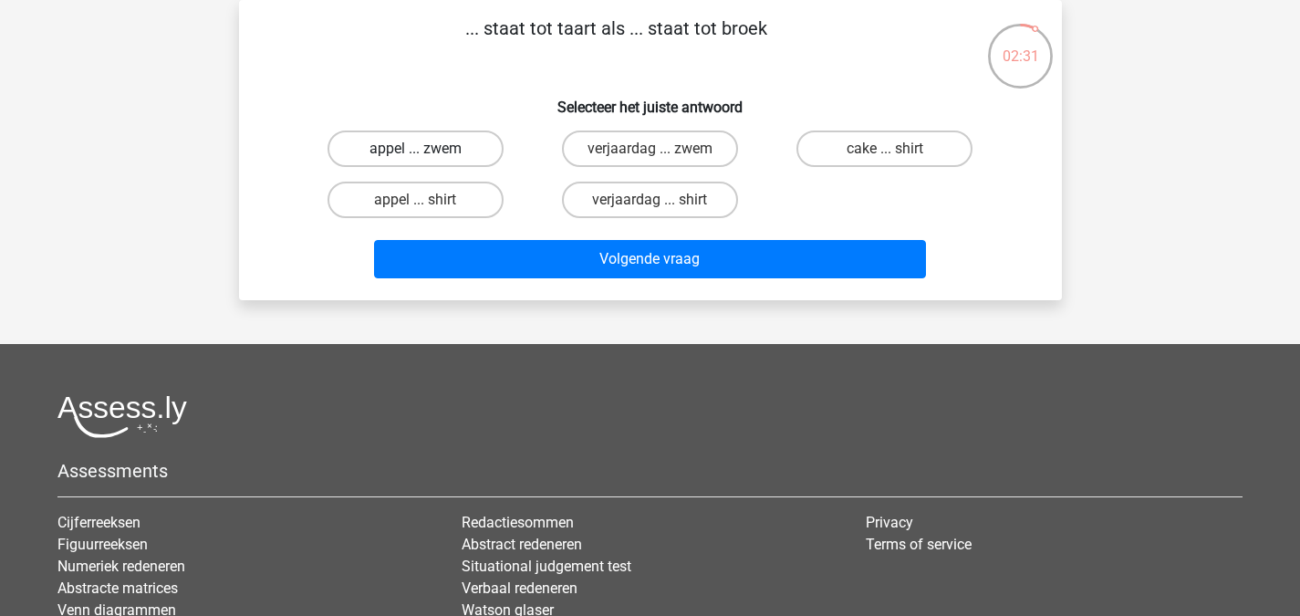
click at [462, 149] on label "appel ... zwem" at bounding box center [415, 148] width 176 height 36
click at [427, 149] on input "appel ... zwem" at bounding box center [421, 155] width 12 height 12
radio input "true"
click at [535, 228] on div "Volgende vraag" at bounding box center [650, 255] width 764 height 60
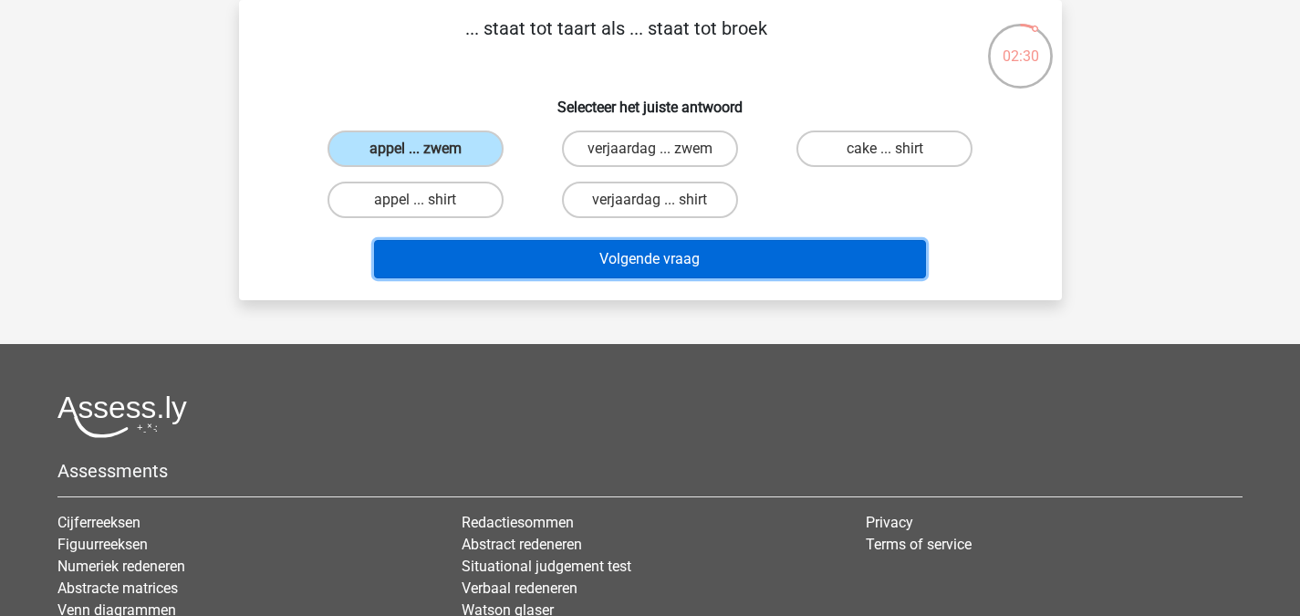
click at [554, 257] on button "Volgende vraag" at bounding box center [650, 259] width 552 height 38
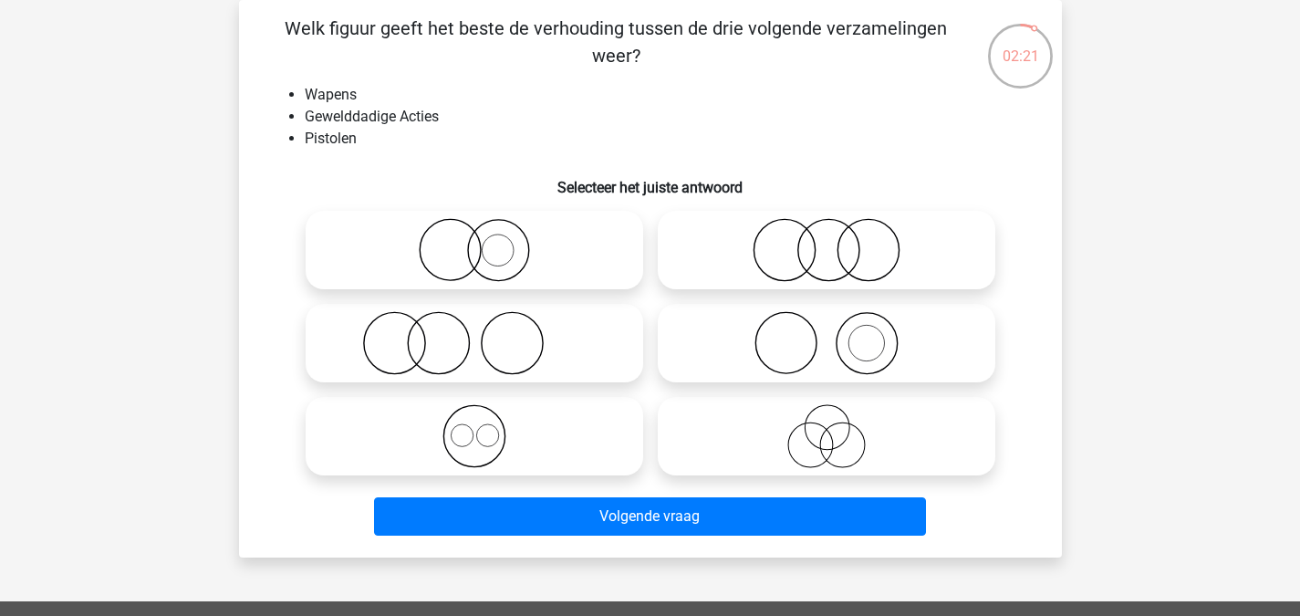
click at [553, 419] on icon at bounding box center [474, 436] width 323 height 64
click at [486, 419] on input "radio" at bounding box center [480, 421] width 12 height 12
radio input "true"
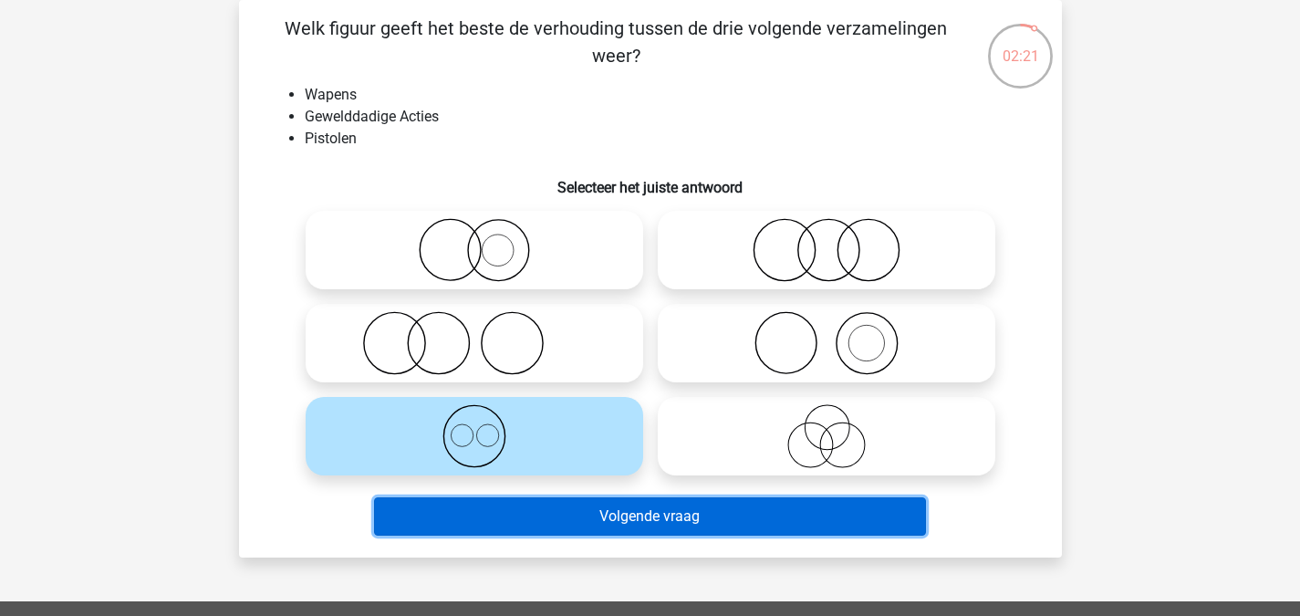
click at [612, 515] on button "Volgende vraag" at bounding box center [650, 516] width 552 height 38
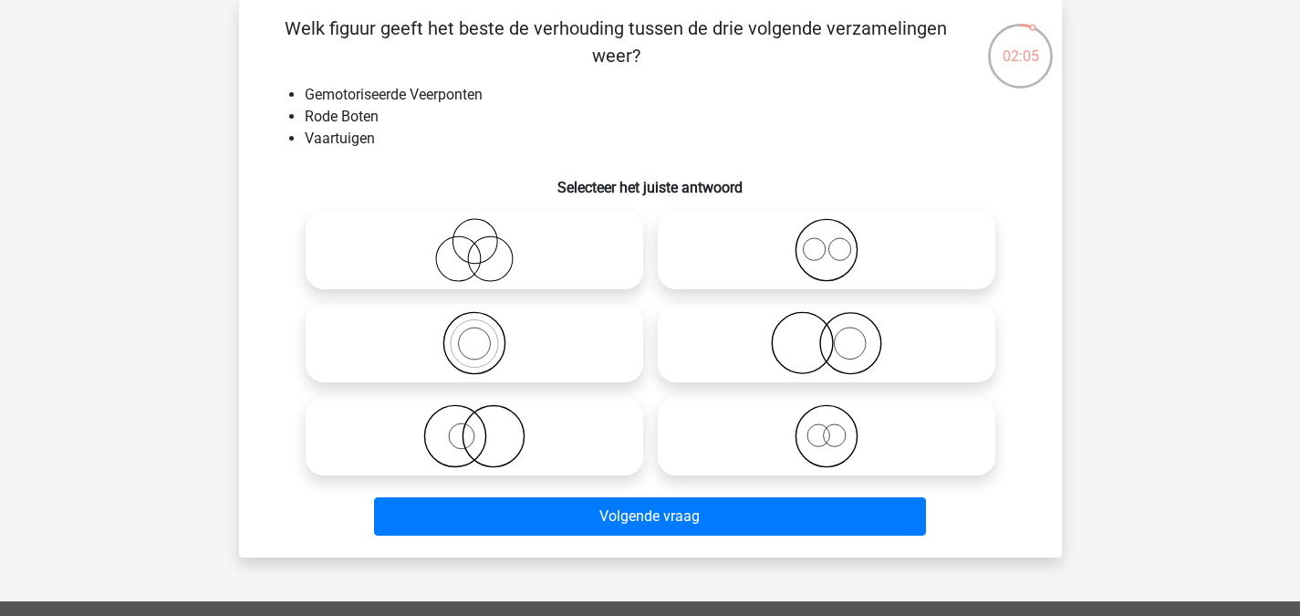
click at [809, 418] on icon at bounding box center [826, 436] width 323 height 64
click at [826, 418] on input "radio" at bounding box center [832, 421] width 12 height 12
radio input "true"
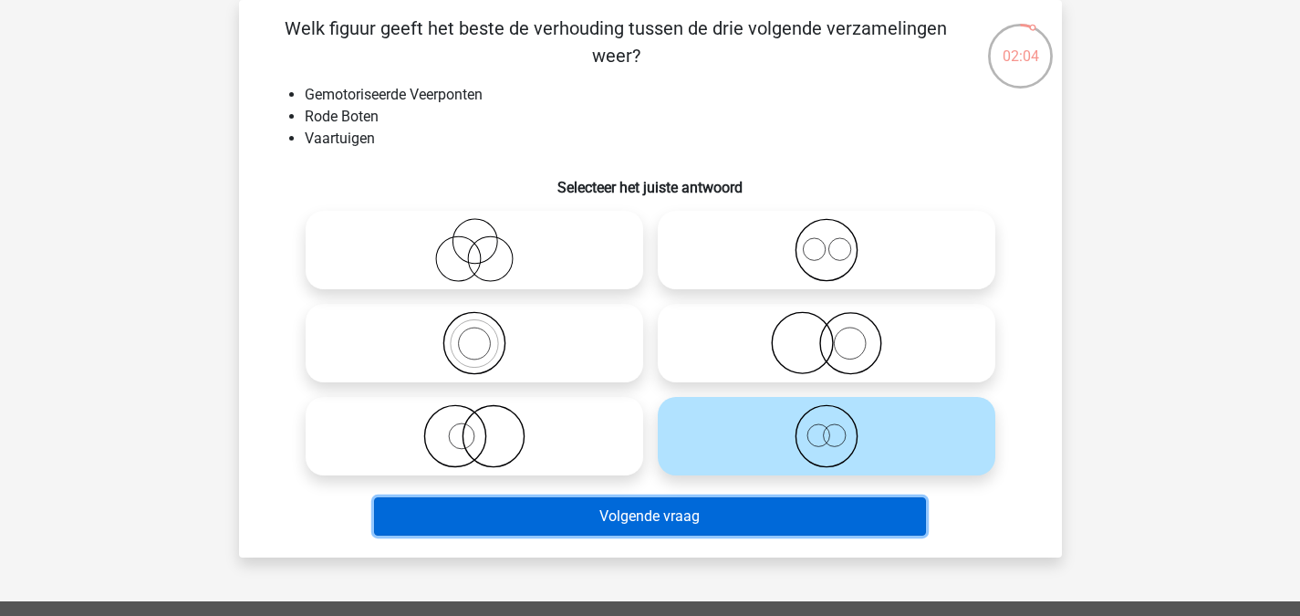
click at [771, 526] on button "Volgende vraag" at bounding box center [650, 516] width 552 height 38
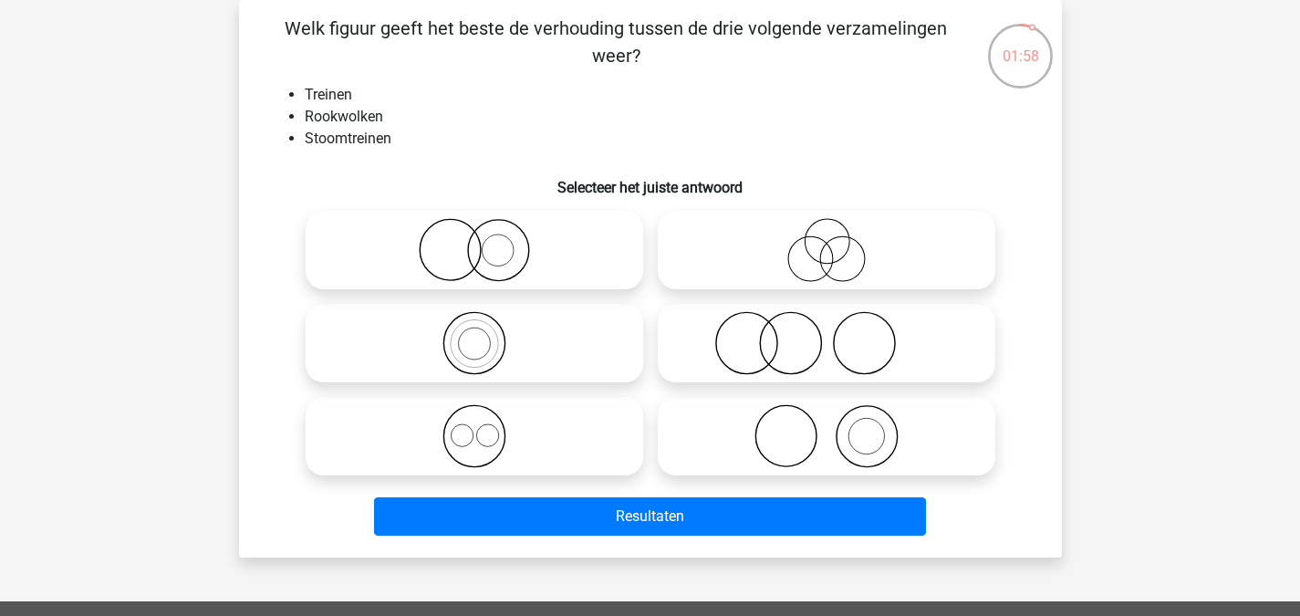
click at [610, 434] on icon at bounding box center [474, 436] width 323 height 64
click at [486, 427] on input "radio" at bounding box center [480, 421] width 12 height 12
radio input "true"
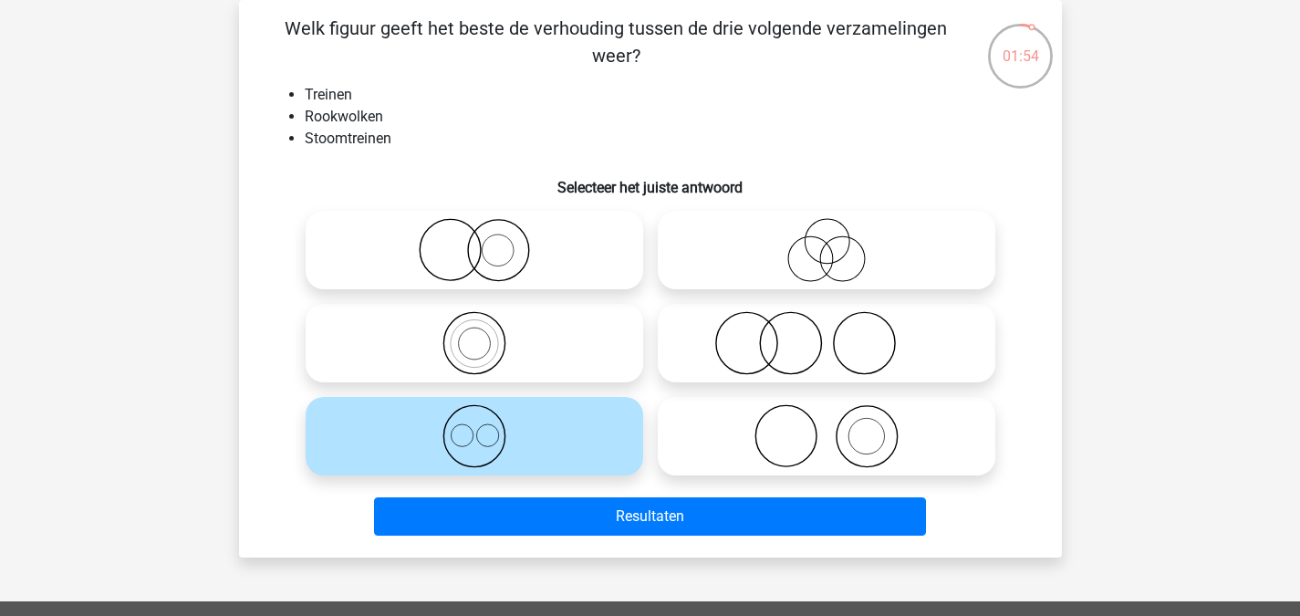
click at [541, 334] on icon at bounding box center [474, 343] width 323 height 64
click at [486, 334] on input "radio" at bounding box center [480, 328] width 12 height 12
radio input "true"
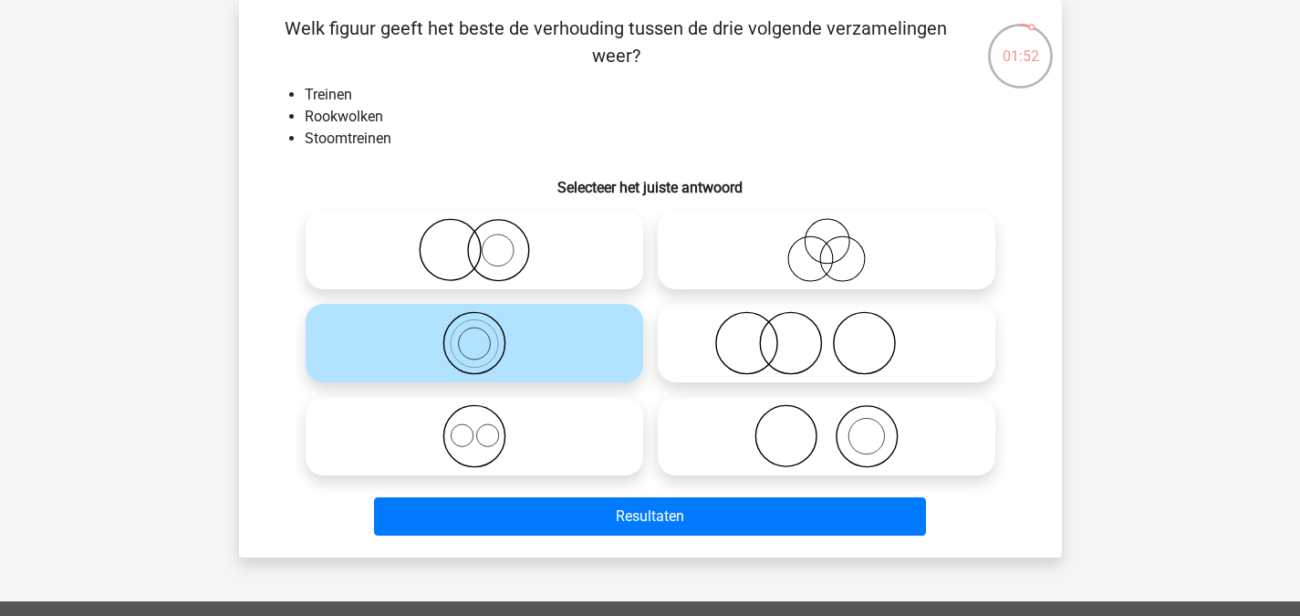
click at [593, 551] on div "Welk figuur geeft het beste de verhouding tussen de drie volgende verzamelingen…" at bounding box center [650, 278] width 823 height 557
click at [624, 495] on div "Resultaten" at bounding box center [650, 512] width 764 height 60
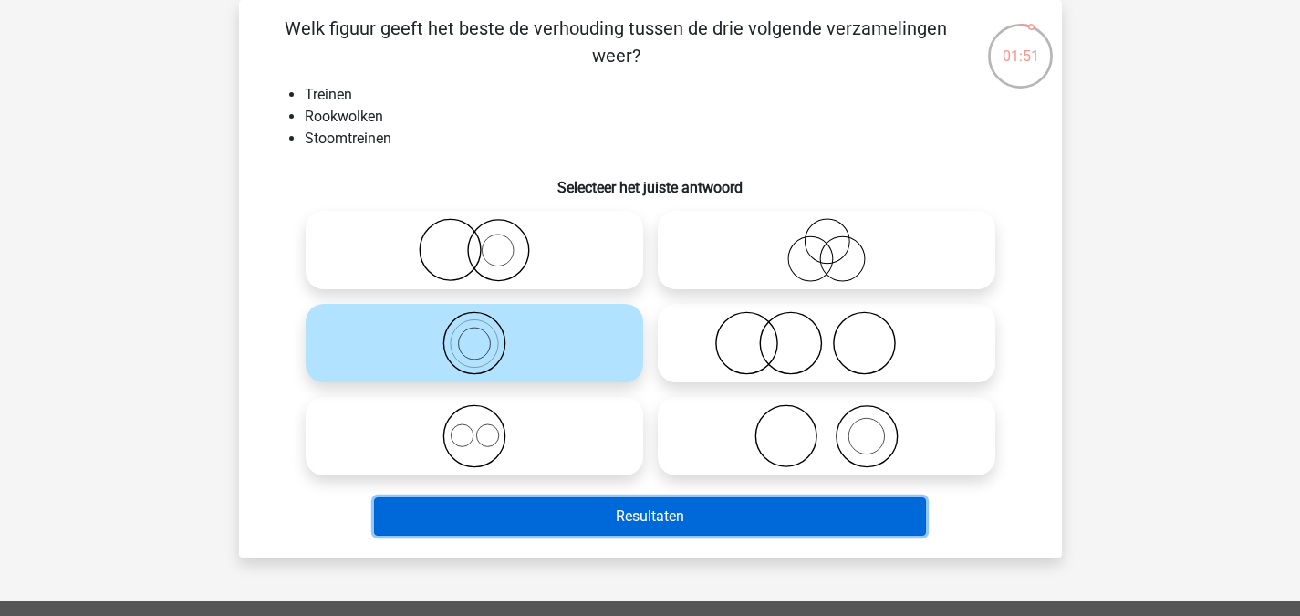
click at [632, 515] on button "Resultaten" at bounding box center [650, 516] width 552 height 38
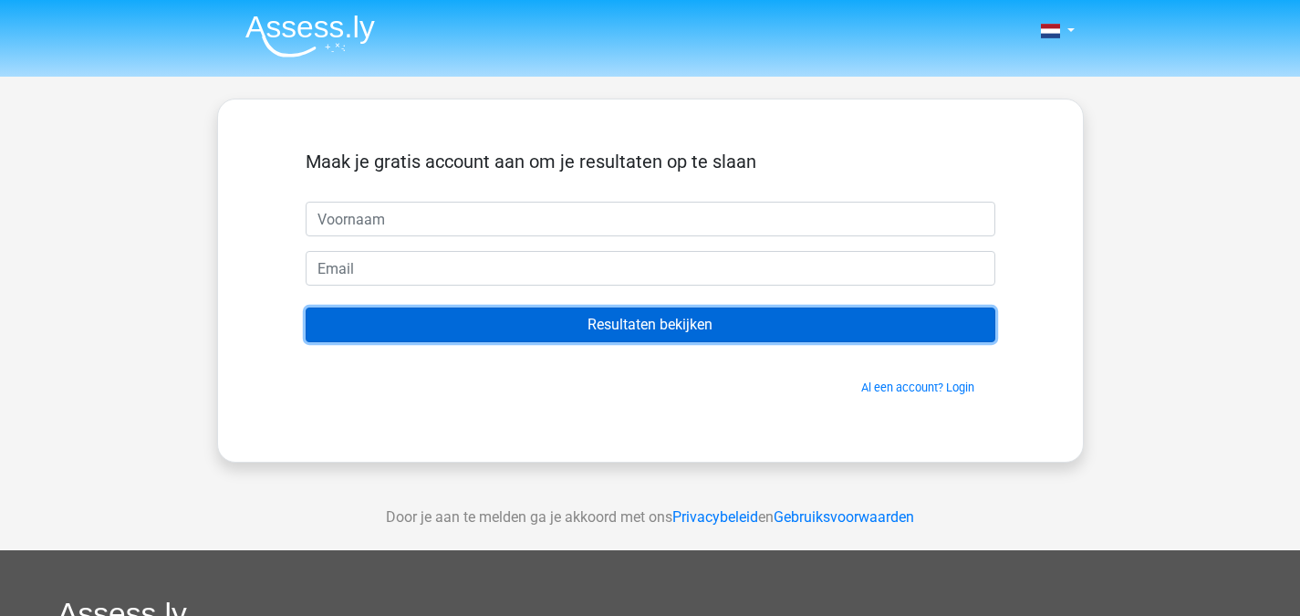
click at [553, 314] on input "Resultaten bekijken" at bounding box center [650, 324] width 689 height 35
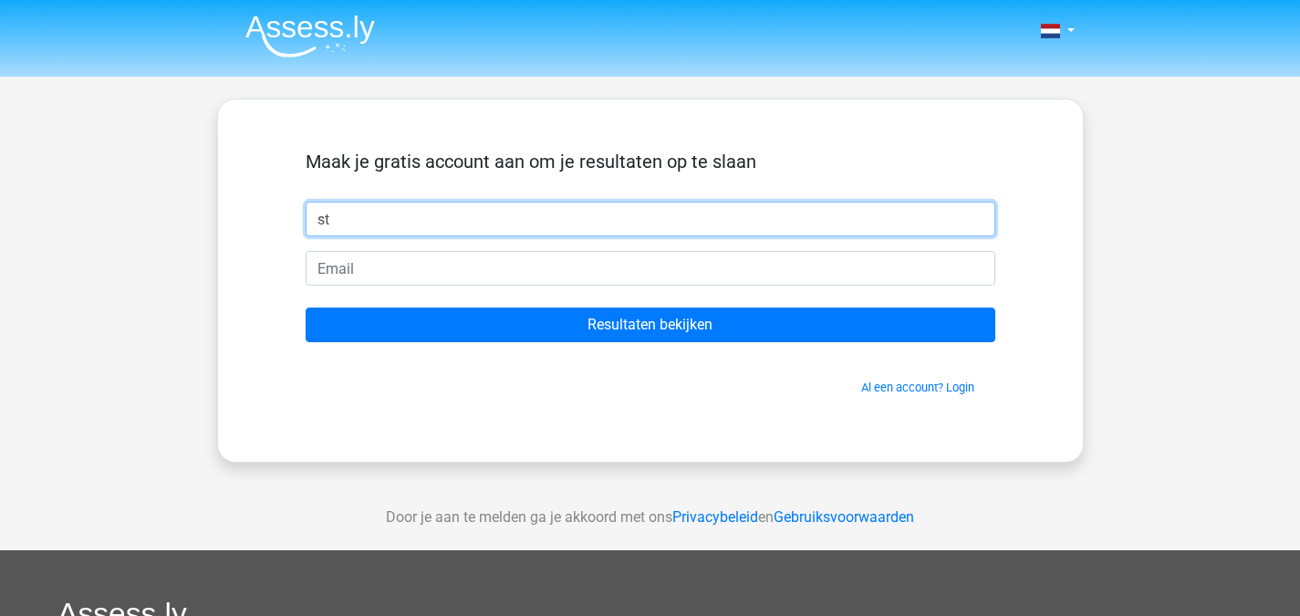
type input "stijn otto"
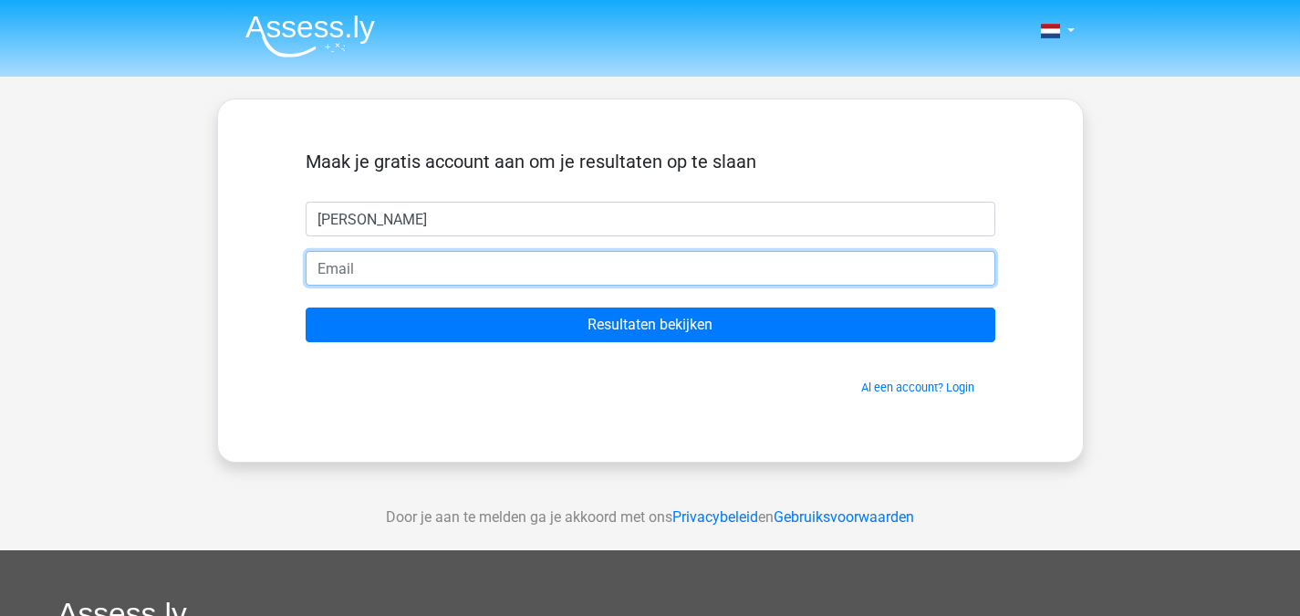
click at [443, 270] on input "email" at bounding box center [650, 268] width 689 height 35
type input "stijntablet07@gmail.com"
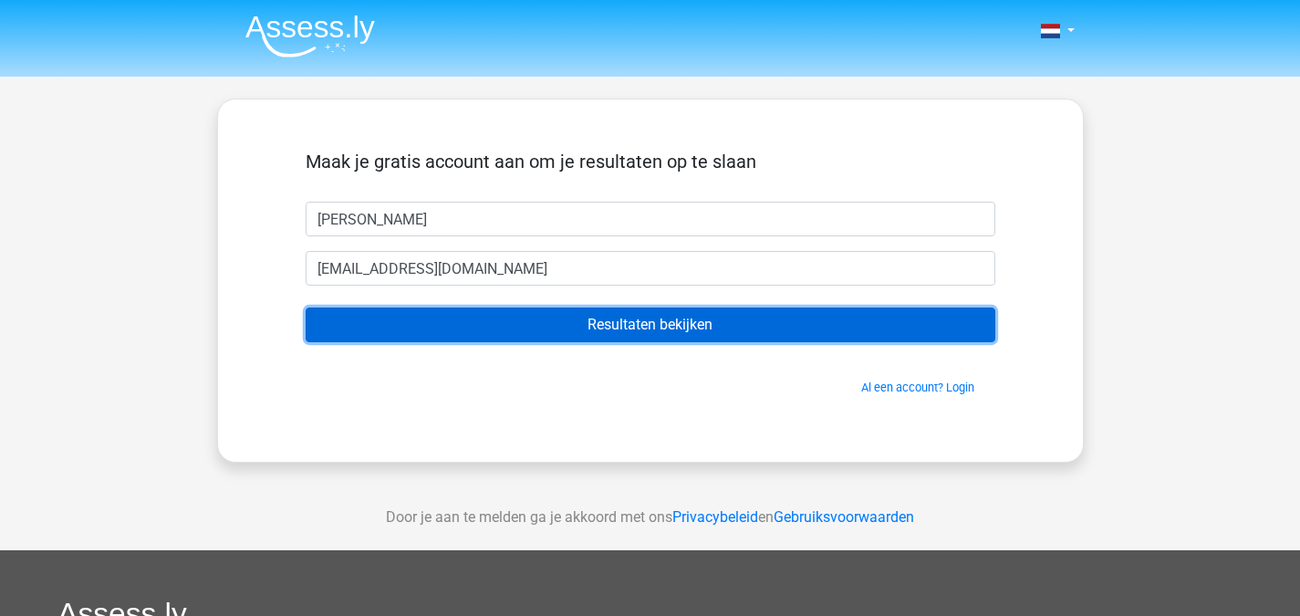
click at [512, 326] on input "Resultaten bekijken" at bounding box center [650, 324] width 689 height 35
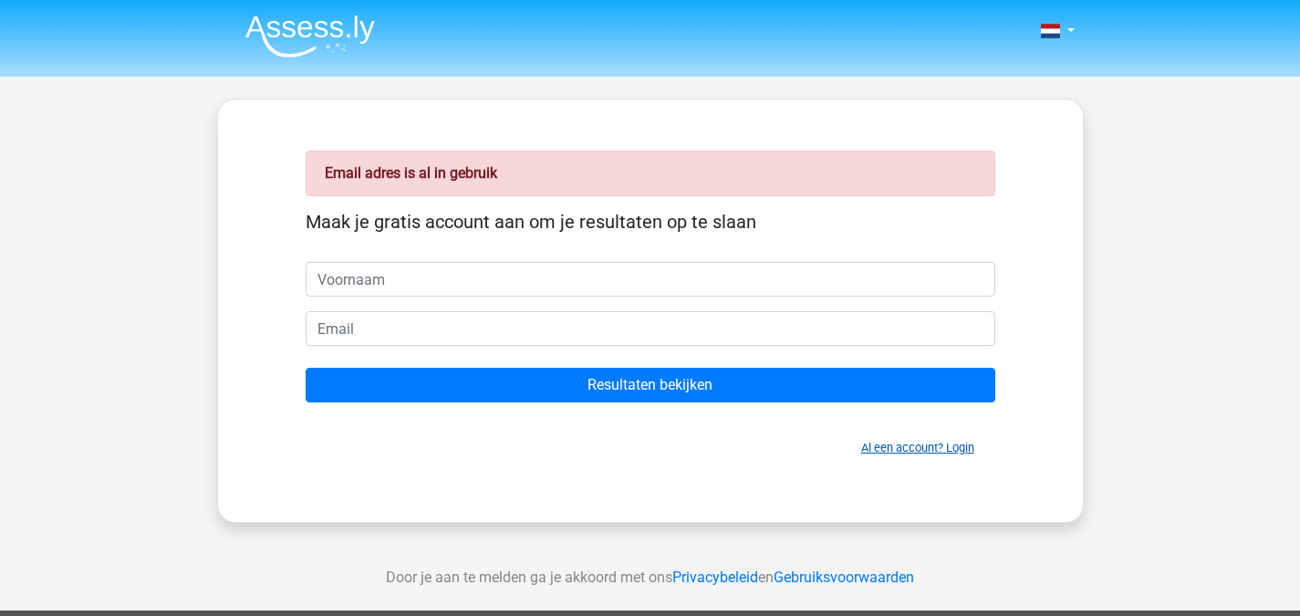
click at [880, 449] on link "Al een account? Login" at bounding box center [917, 448] width 113 height 14
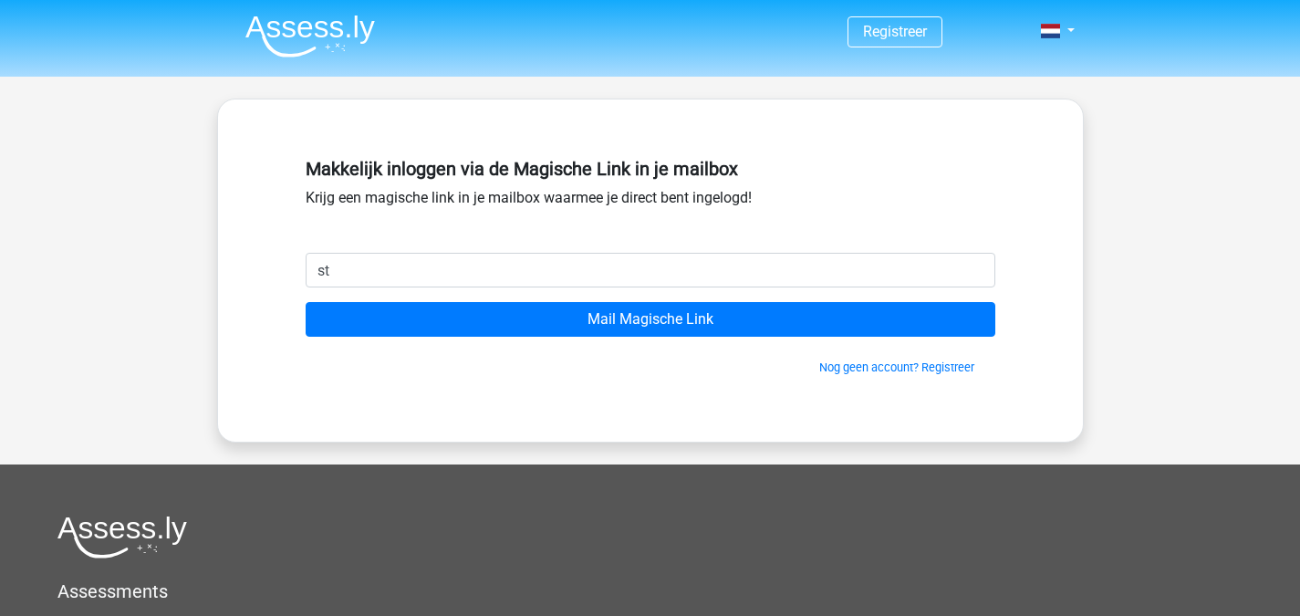
type input "[EMAIL_ADDRESS][DOMAIN_NAME]"
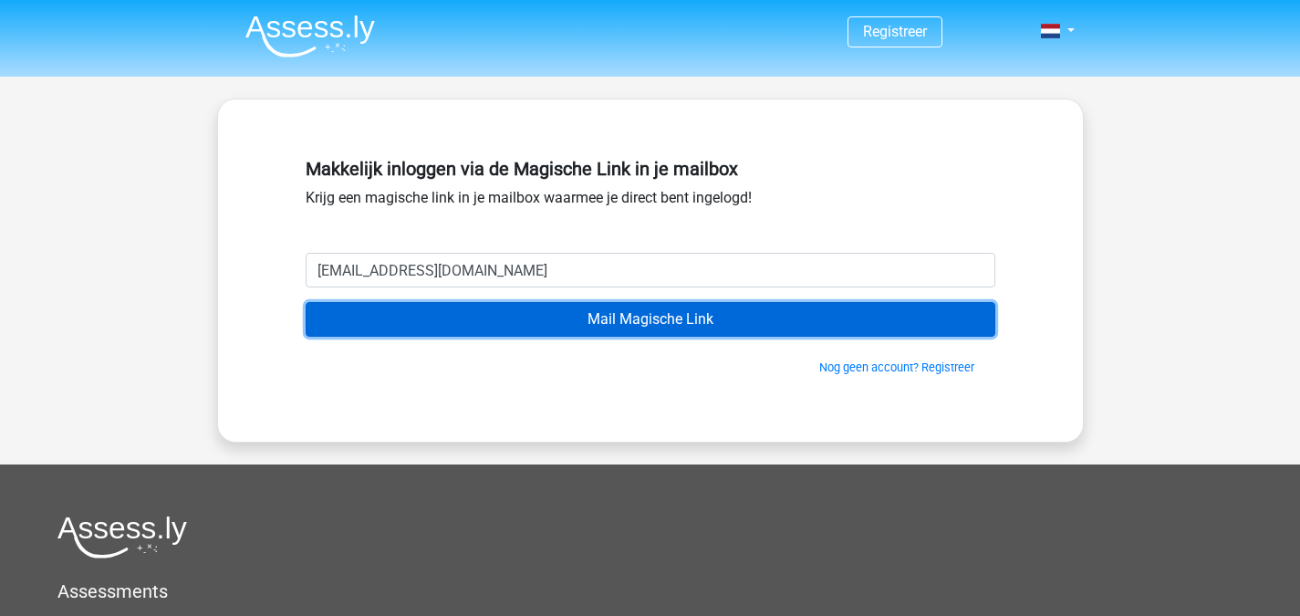
click at [596, 328] on input "Mail Magische Link" at bounding box center [650, 319] width 689 height 35
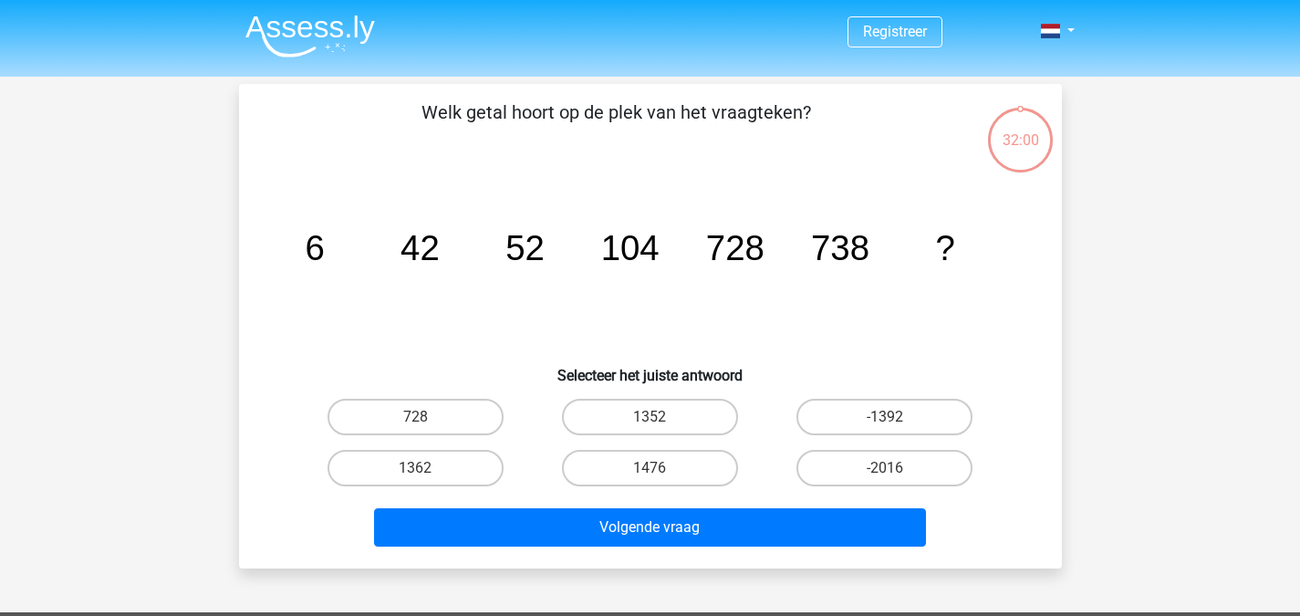
scroll to position [84, 0]
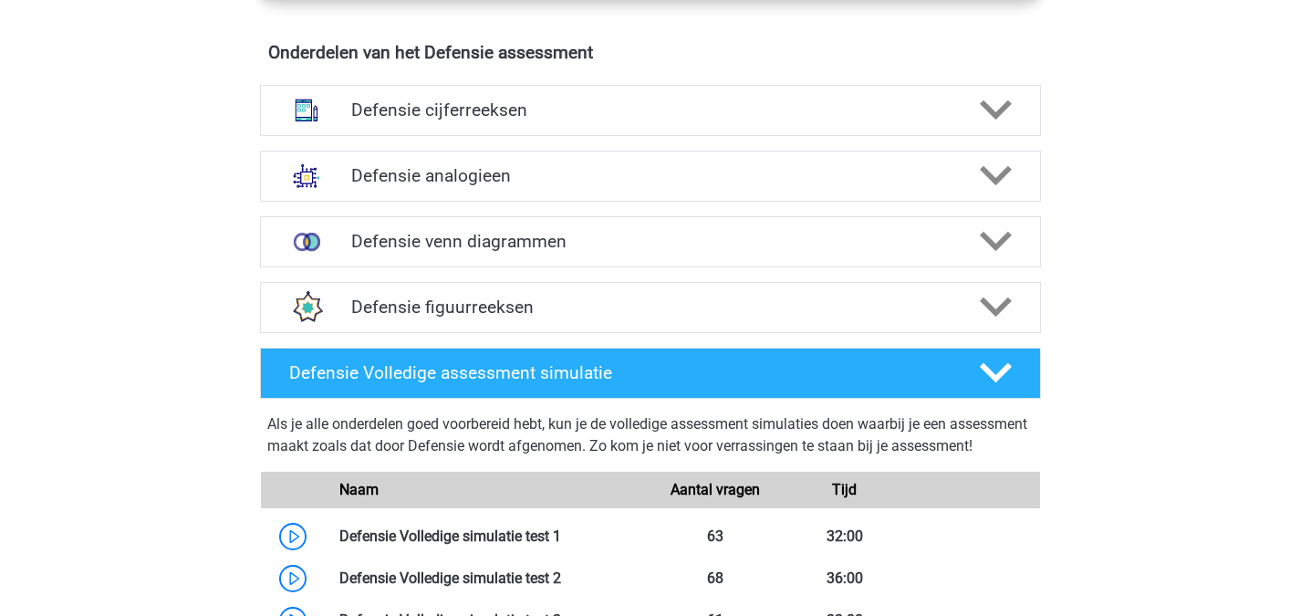
scroll to position [1331, 0]
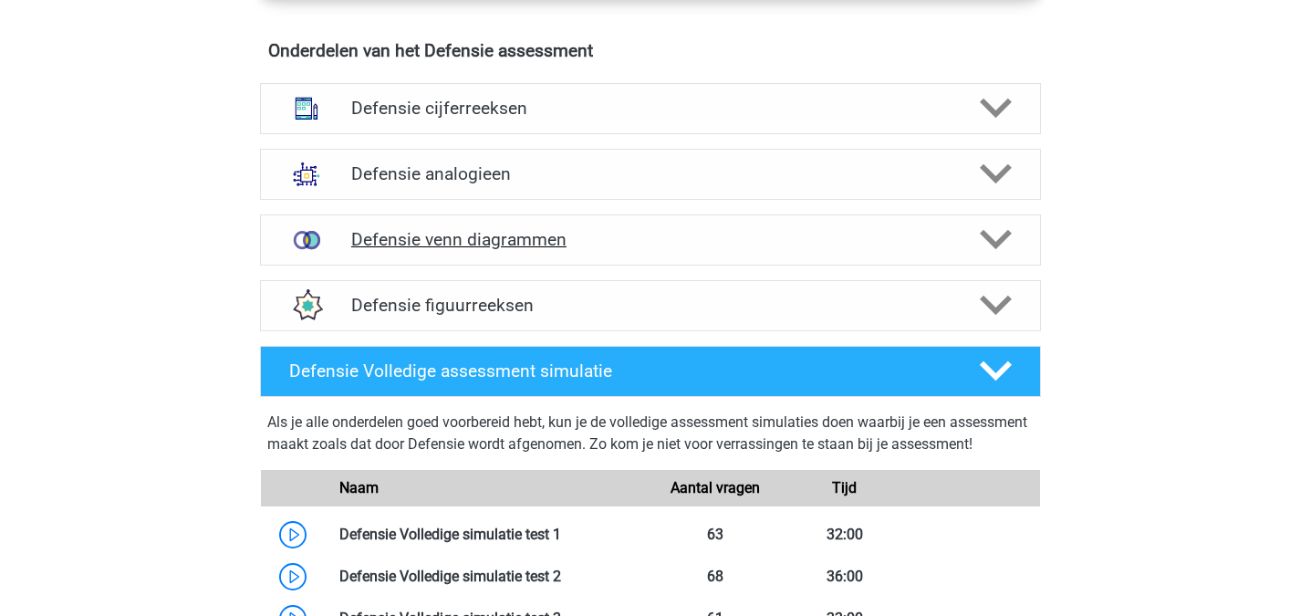
click at [981, 239] on icon at bounding box center [996, 239] width 32 height 32
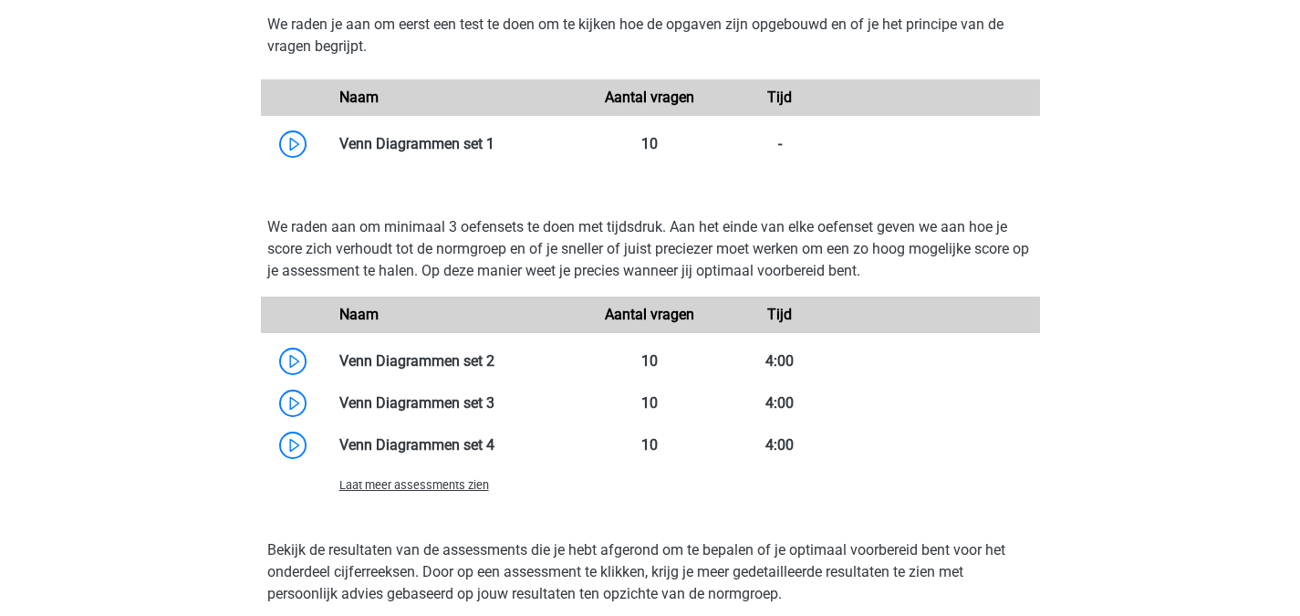
scroll to position [1716, 0]
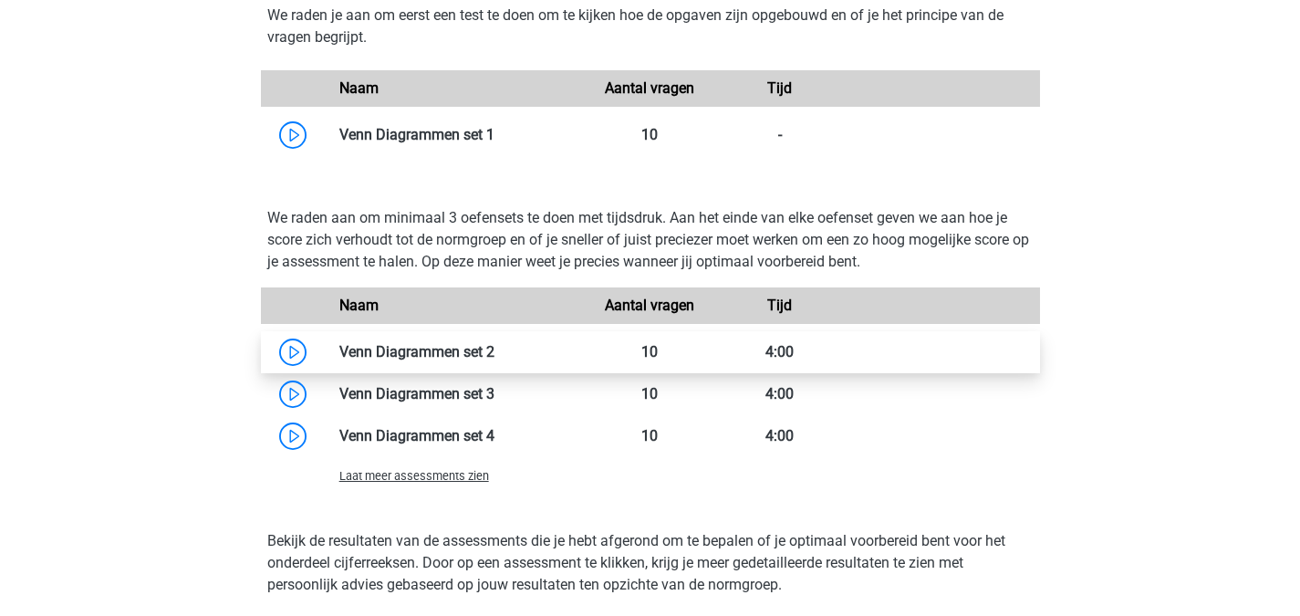
click at [494, 357] on link at bounding box center [494, 351] width 0 height 17
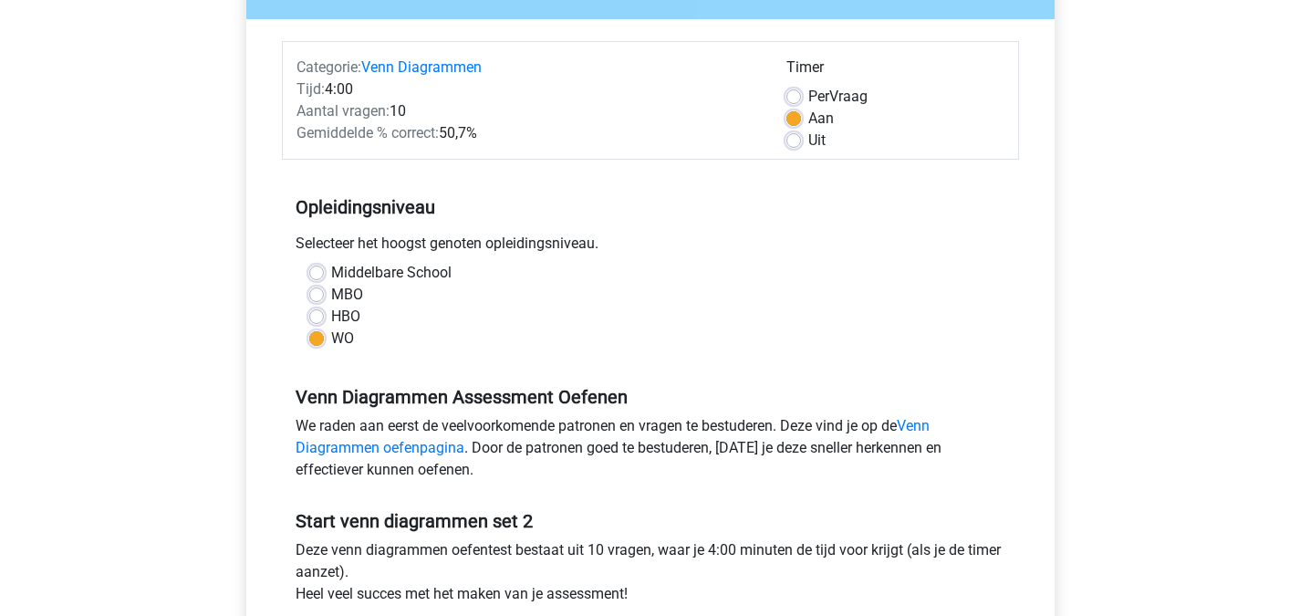
scroll to position [396, 0]
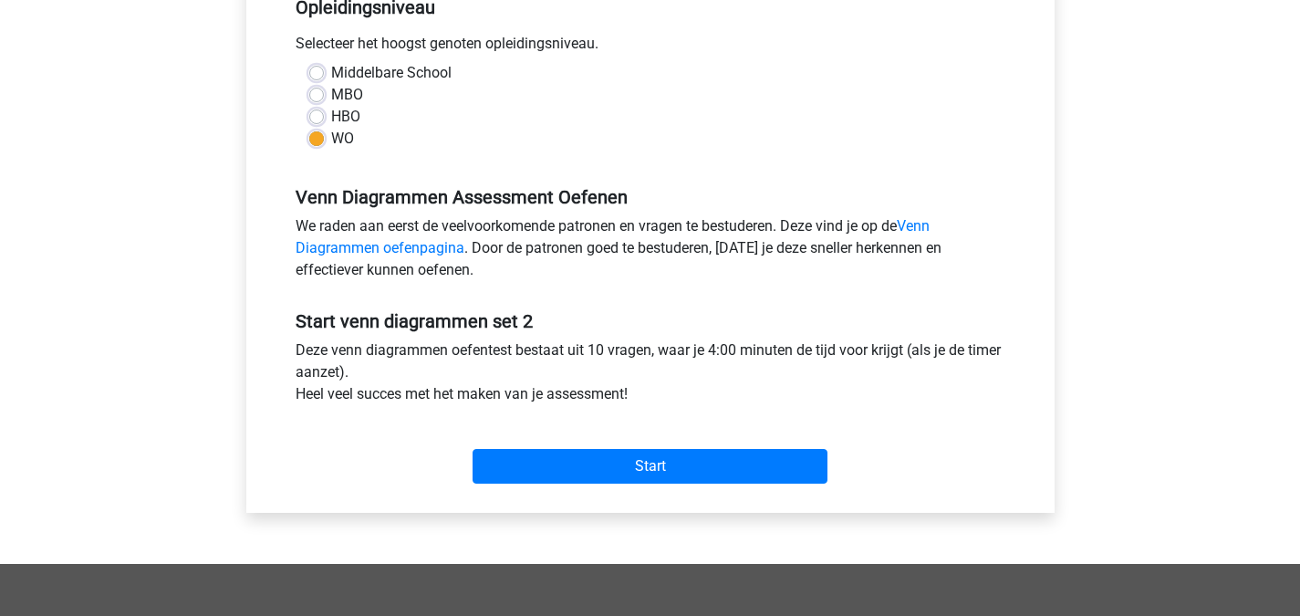
click at [755, 486] on div "Start" at bounding box center [650, 451] width 737 height 78
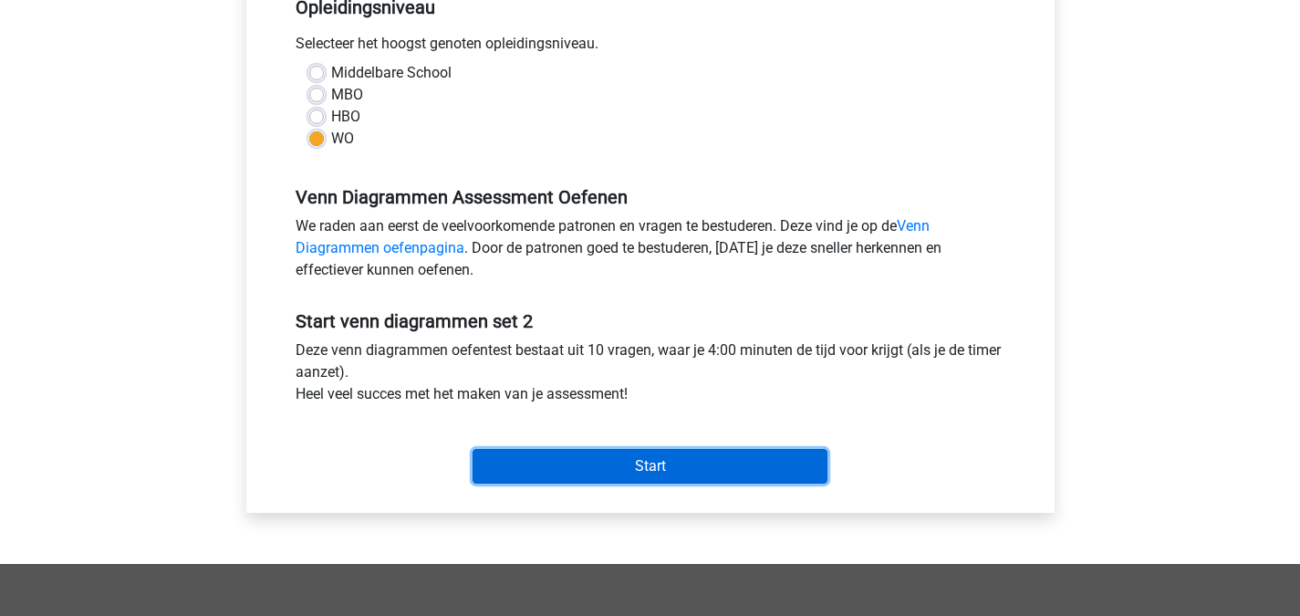
click at [706, 465] on input "Start" at bounding box center [649, 466] width 355 height 35
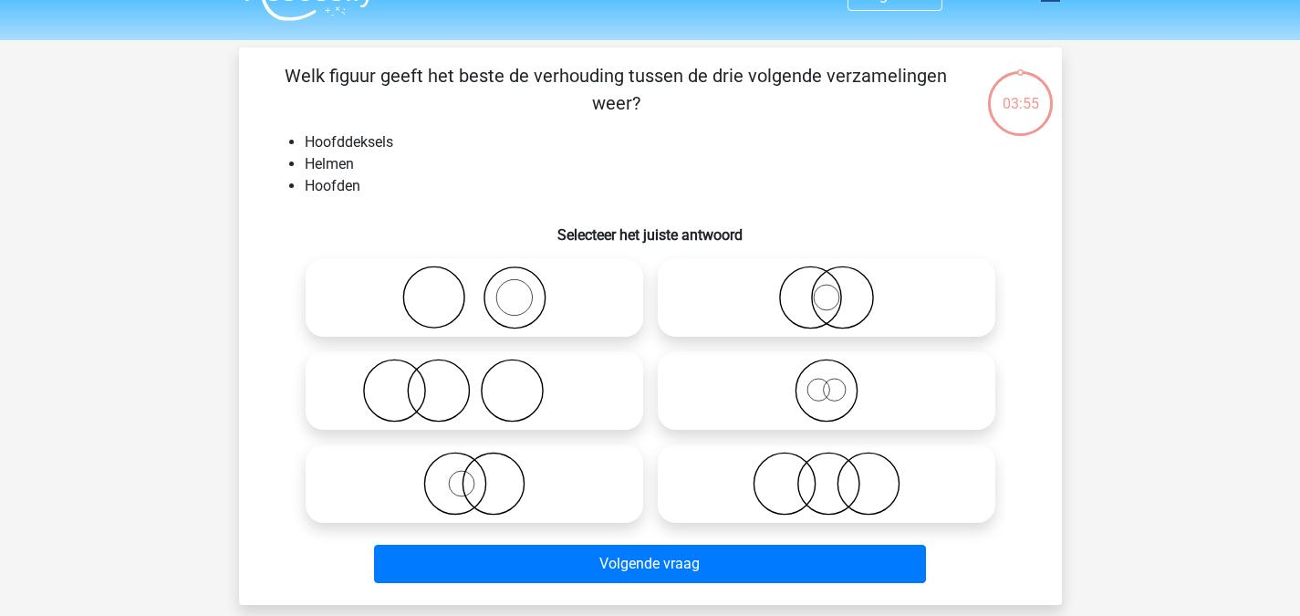
scroll to position [38, 0]
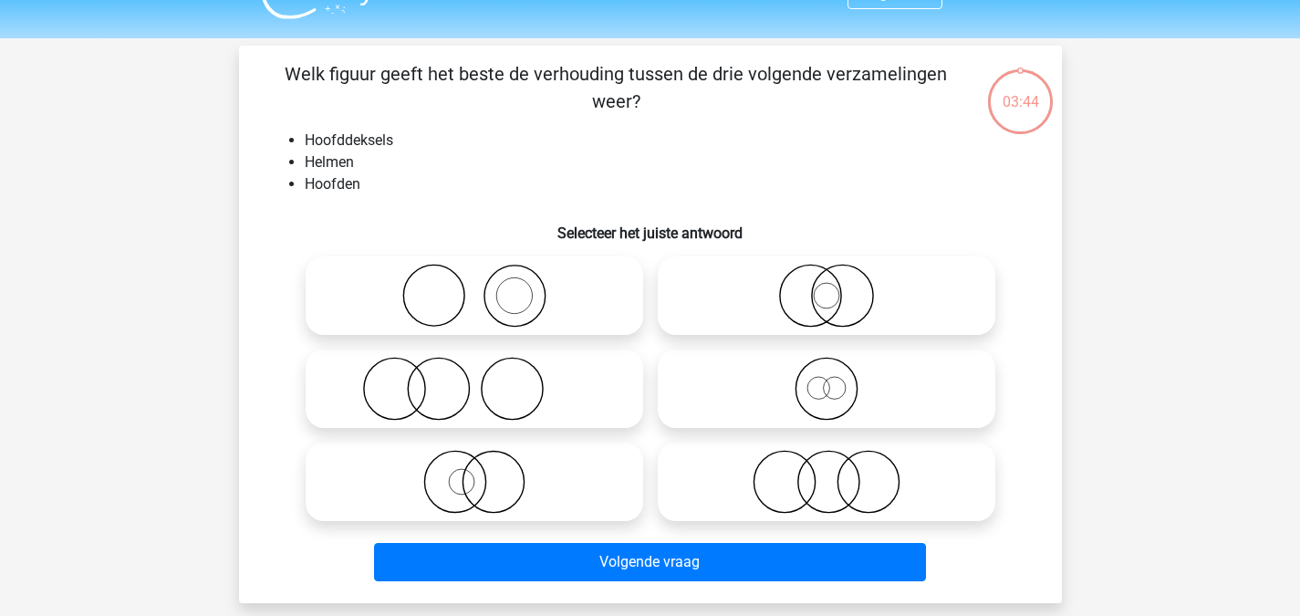
click at [482, 288] on icon at bounding box center [474, 296] width 323 height 64
click at [482, 286] on input "radio" at bounding box center [480, 281] width 12 height 12
radio input "true"
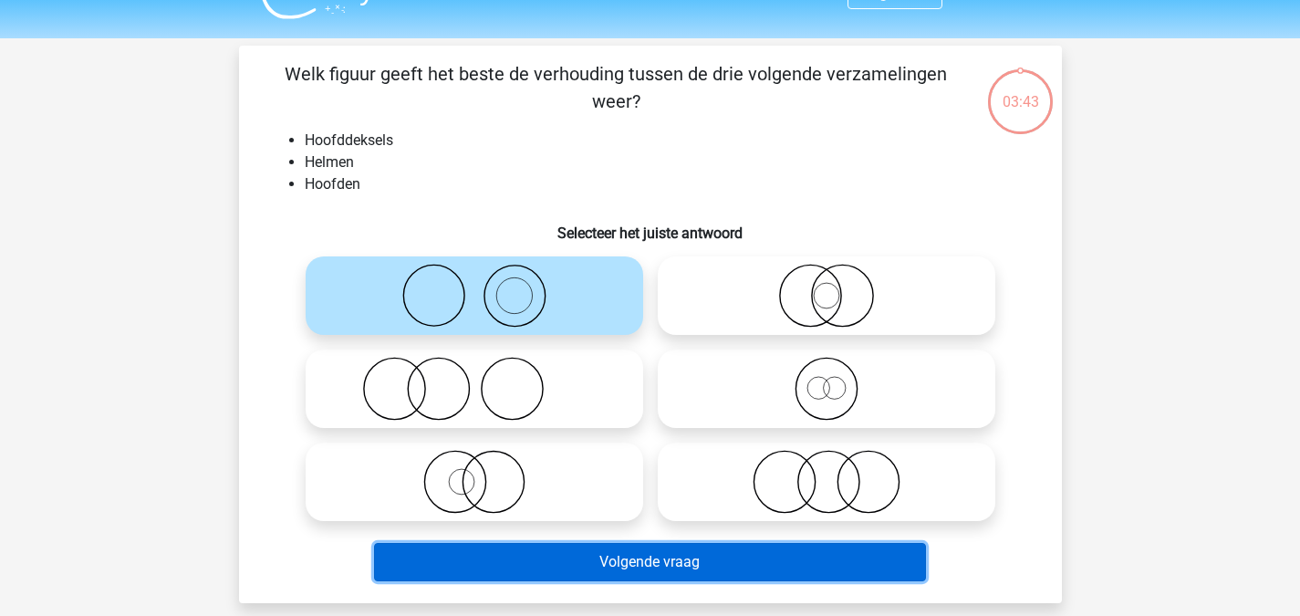
click at [638, 547] on button "Volgende vraag" at bounding box center [650, 562] width 552 height 38
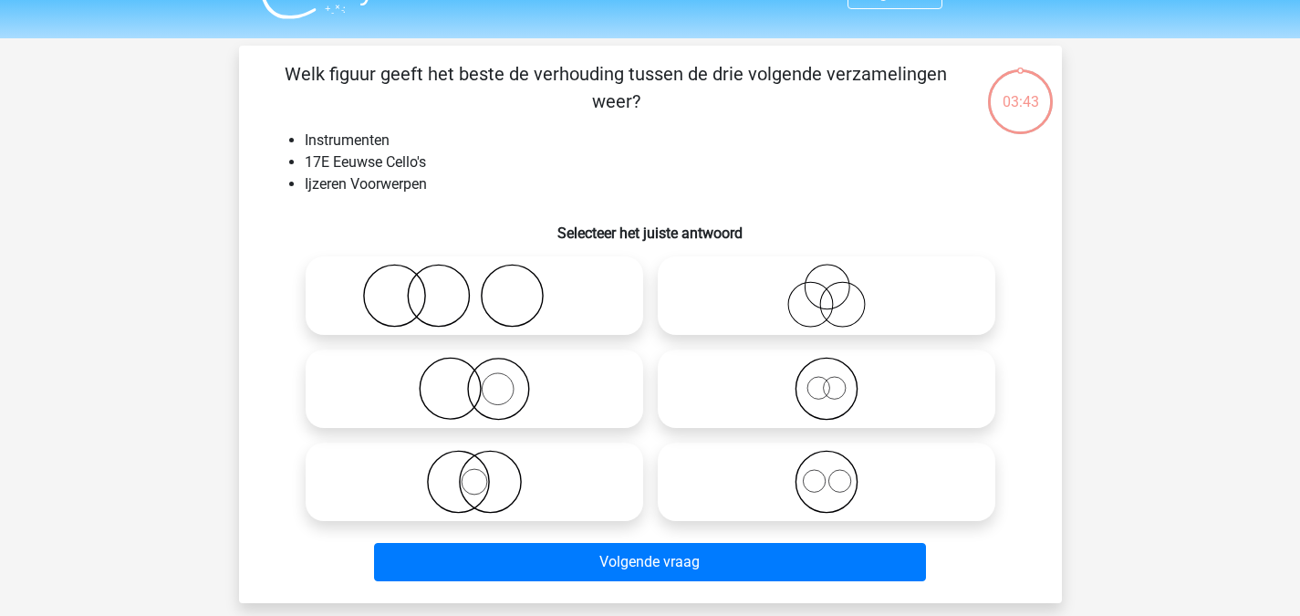
scroll to position [84, 0]
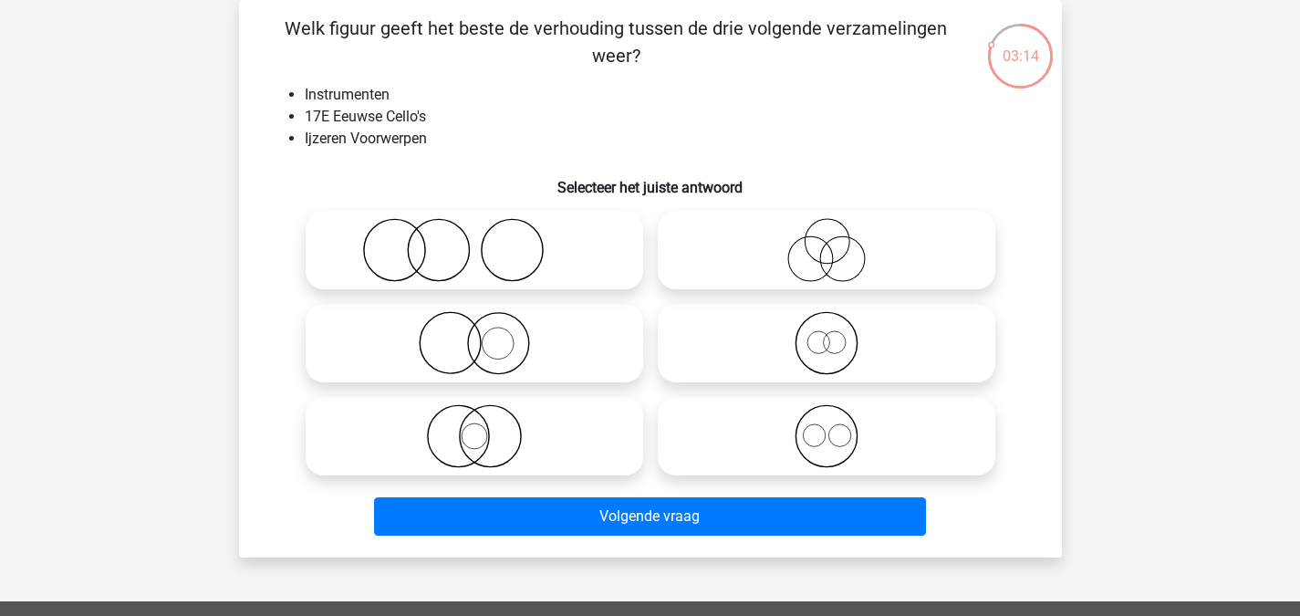
click at [573, 320] on icon at bounding box center [474, 343] width 323 height 64
click at [486, 322] on input "radio" at bounding box center [480, 328] width 12 height 12
radio input "true"
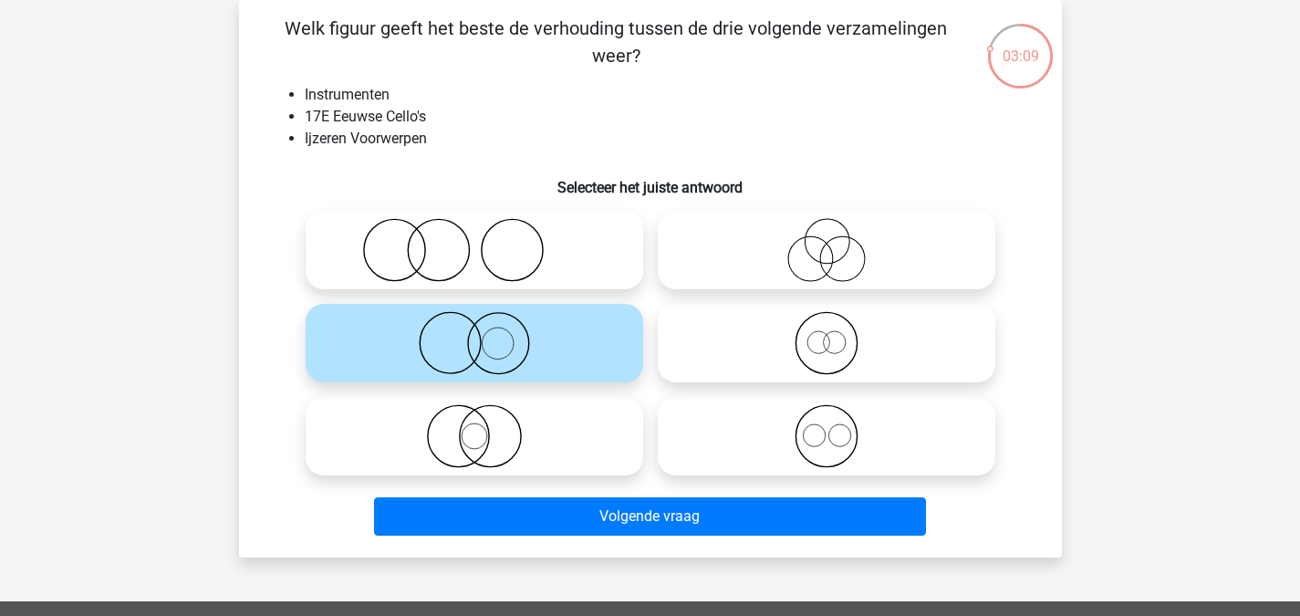
click at [553, 256] on icon at bounding box center [474, 250] width 323 height 64
click at [486, 241] on input "radio" at bounding box center [480, 235] width 12 height 12
radio input "true"
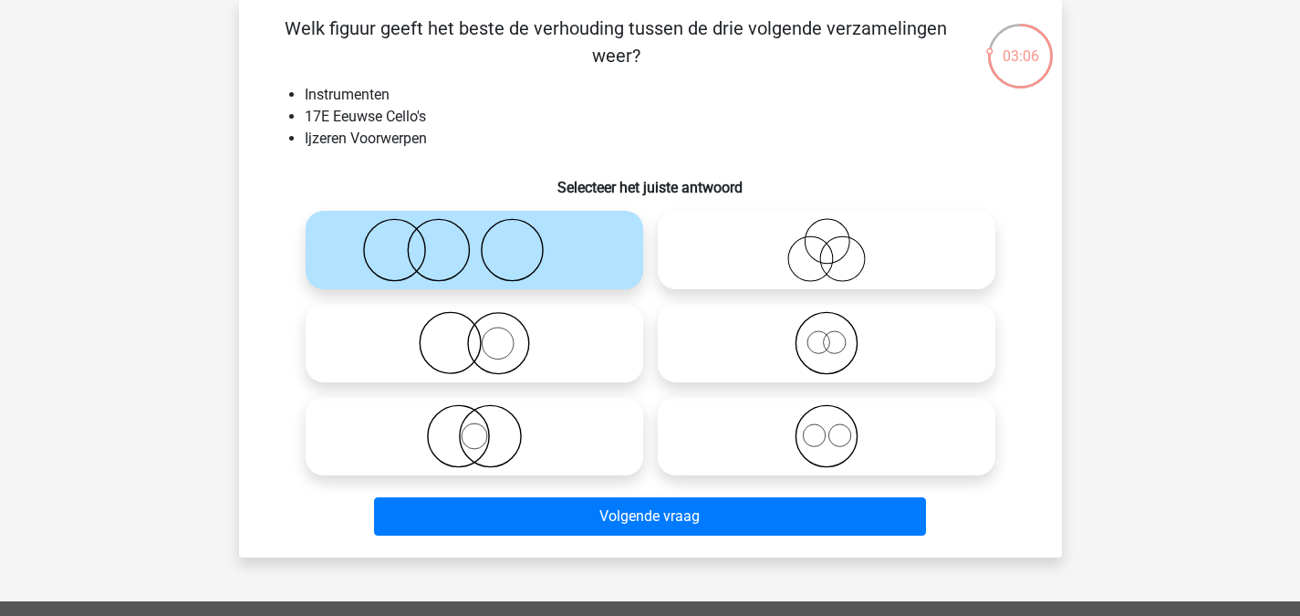
click at [558, 365] on icon at bounding box center [474, 343] width 323 height 64
click at [486, 334] on input "radio" at bounding box center [480, 328] width 12 height 12
radio input "true"
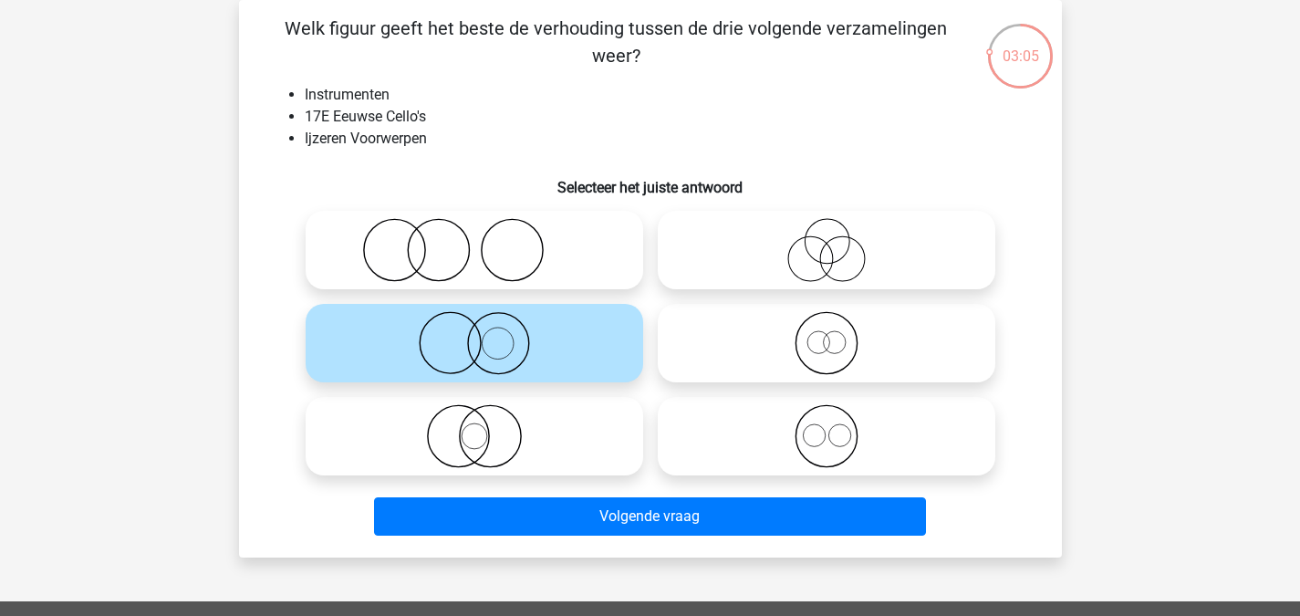
click at [532, 213] on label at bounding box center [474, 250] width 337 height 78
click at [486, 229] on input "radio" at bounding box center [480, 235] width 12 height 12
radio input "true"
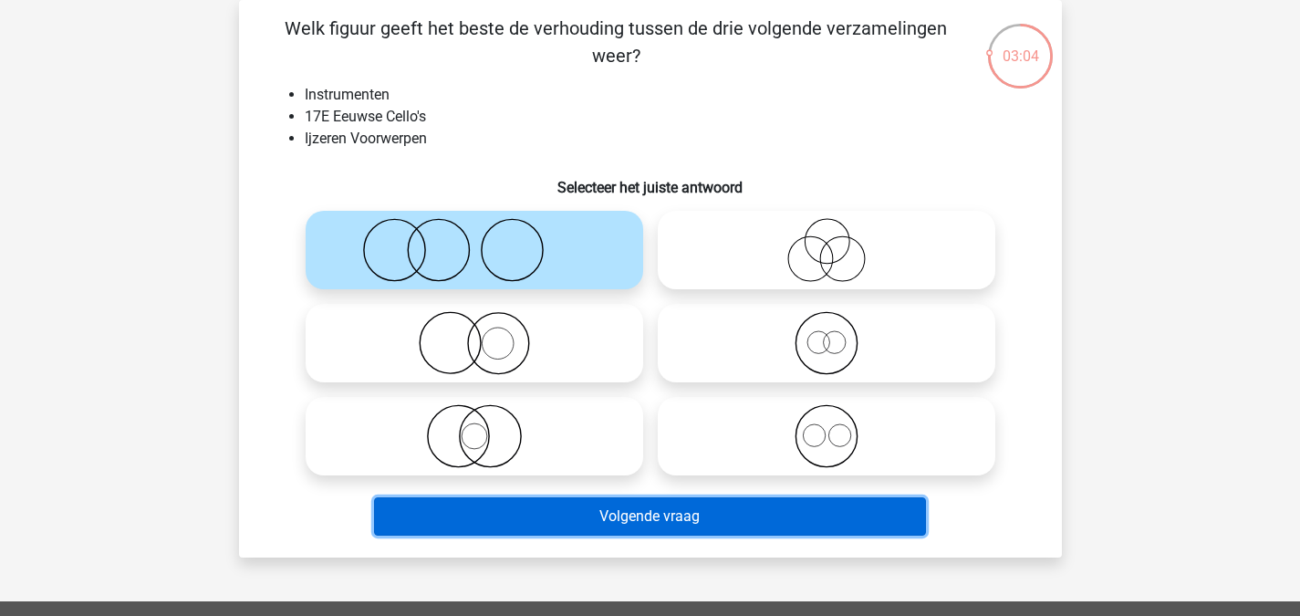
click at [613, 531] on button "Volgende vraag" at bounding box center [650, 516] width 552 height 38
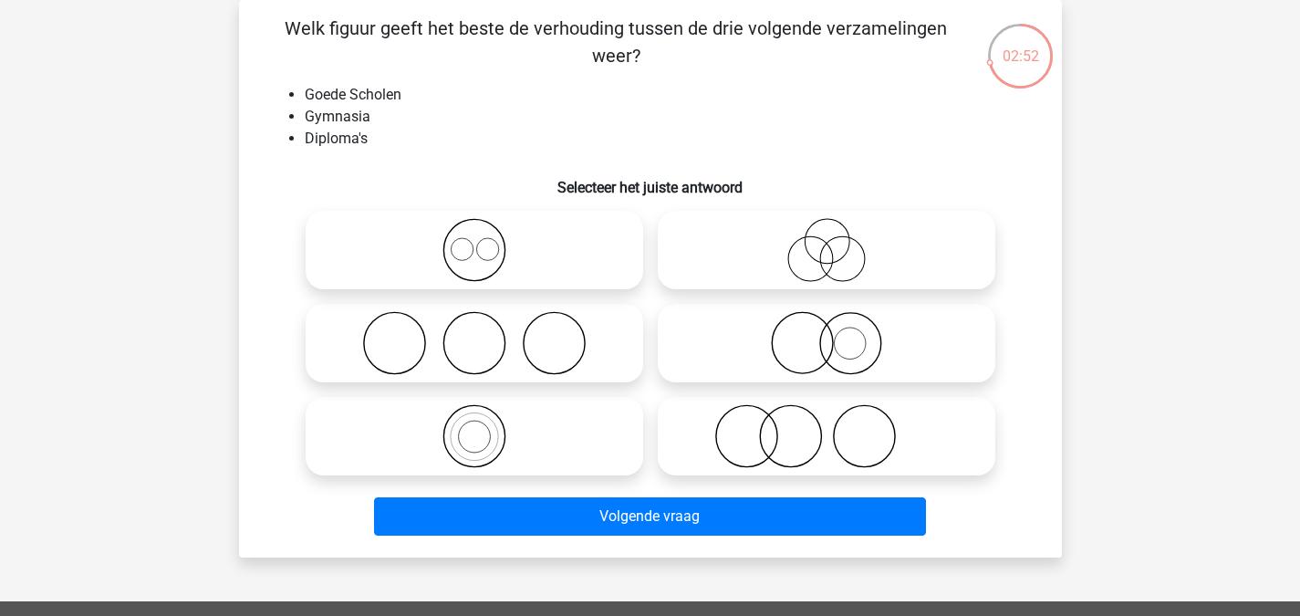
click at [589, 333] on icon at bounding box center [474, 343] width 323 height 64
click at [486, 333] on input "radio" at bounding box center [480, 328] width 12 height 12
radio input "true"
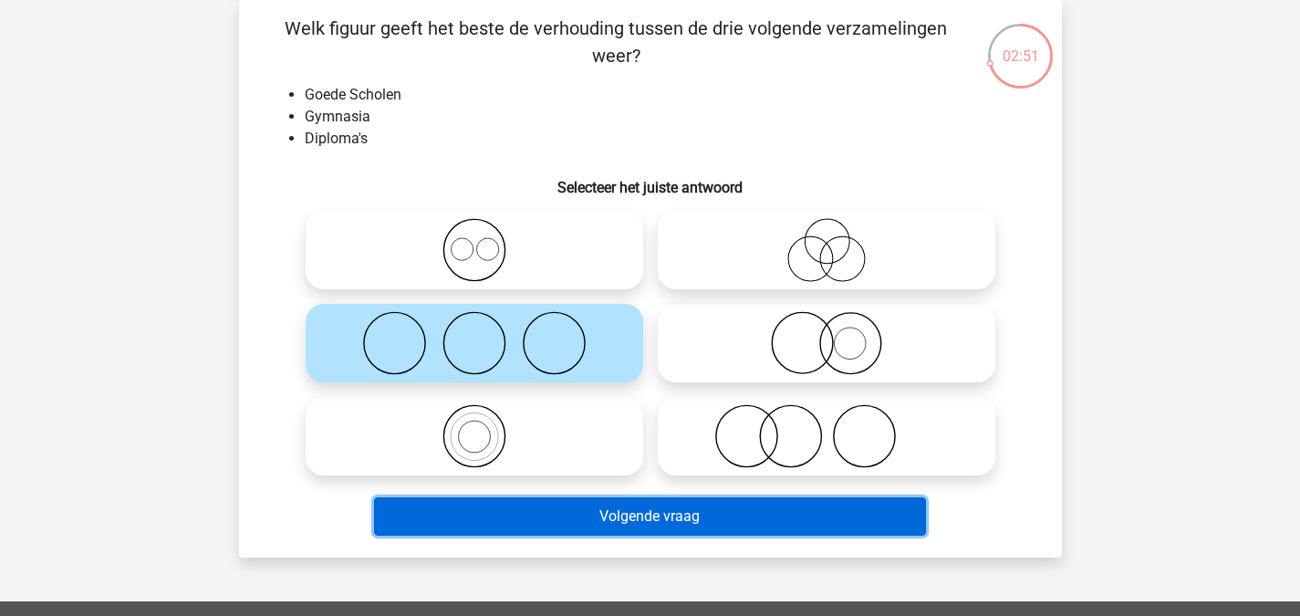
click at [603, 512] on button "Volgende vraag" at bounding box center [650, 516] width 552 height 38
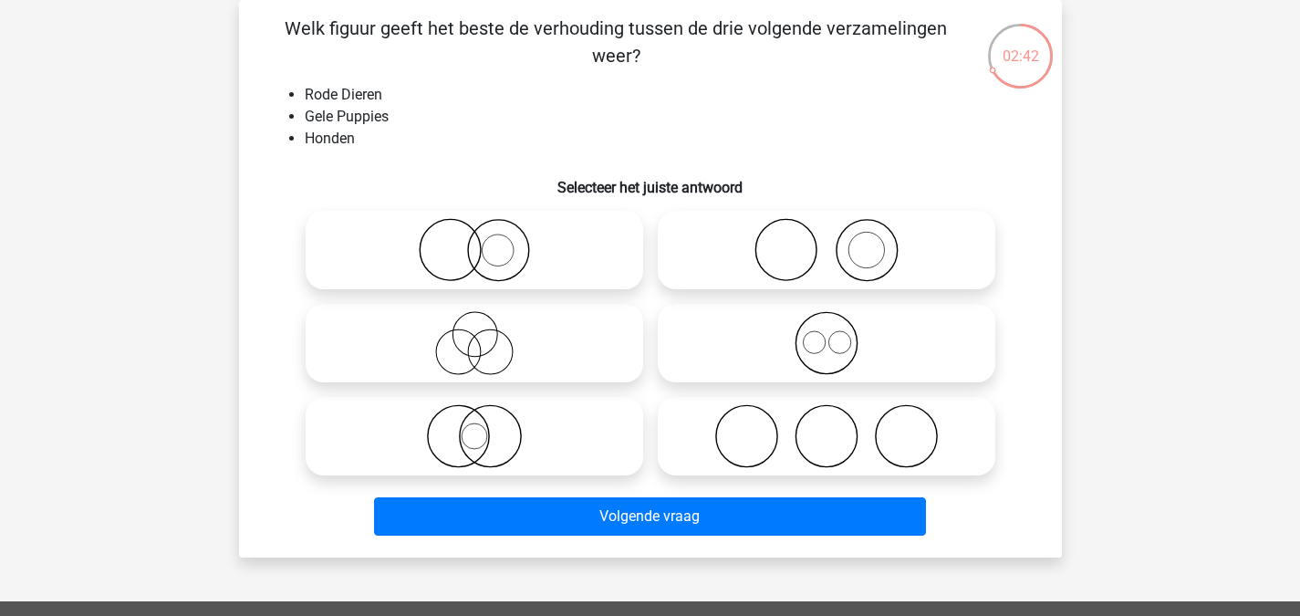
click at [900, 259] on icon at bounding box center [826, 250] width 323 height 64
click at [838, 241] on input "radio" at bounding box center [832, 235] width 12 height 12
radio input "true"
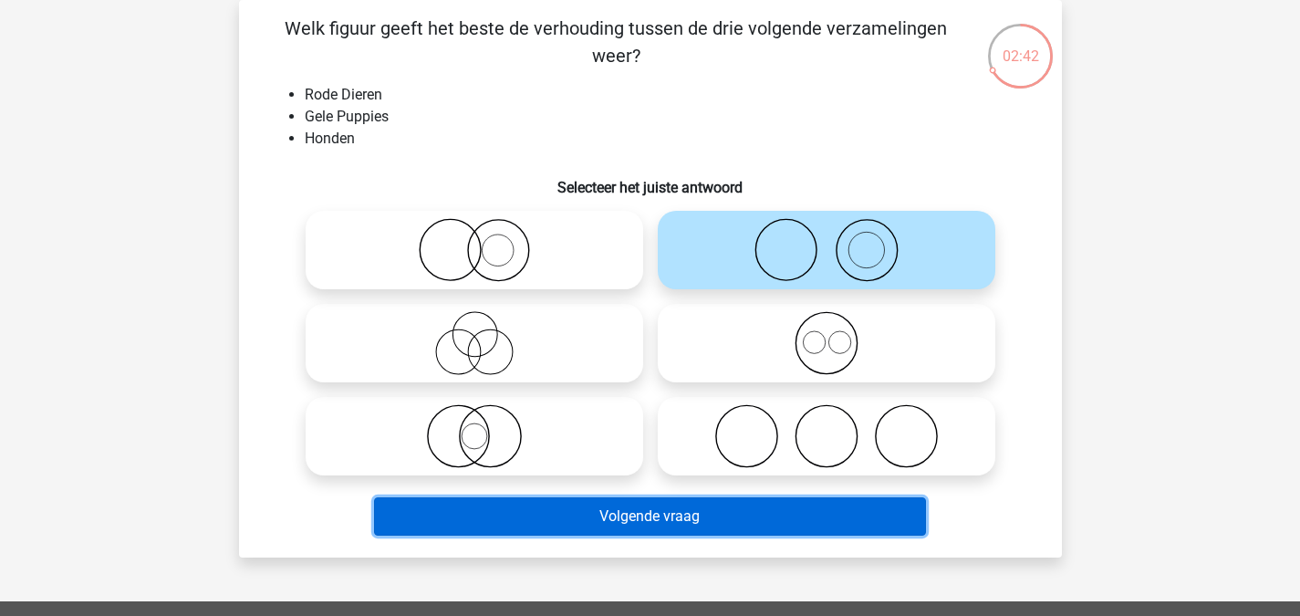
click at [753, 523] on button "Volgende vraag" at bounding box center [650, 516] width 552 height 38
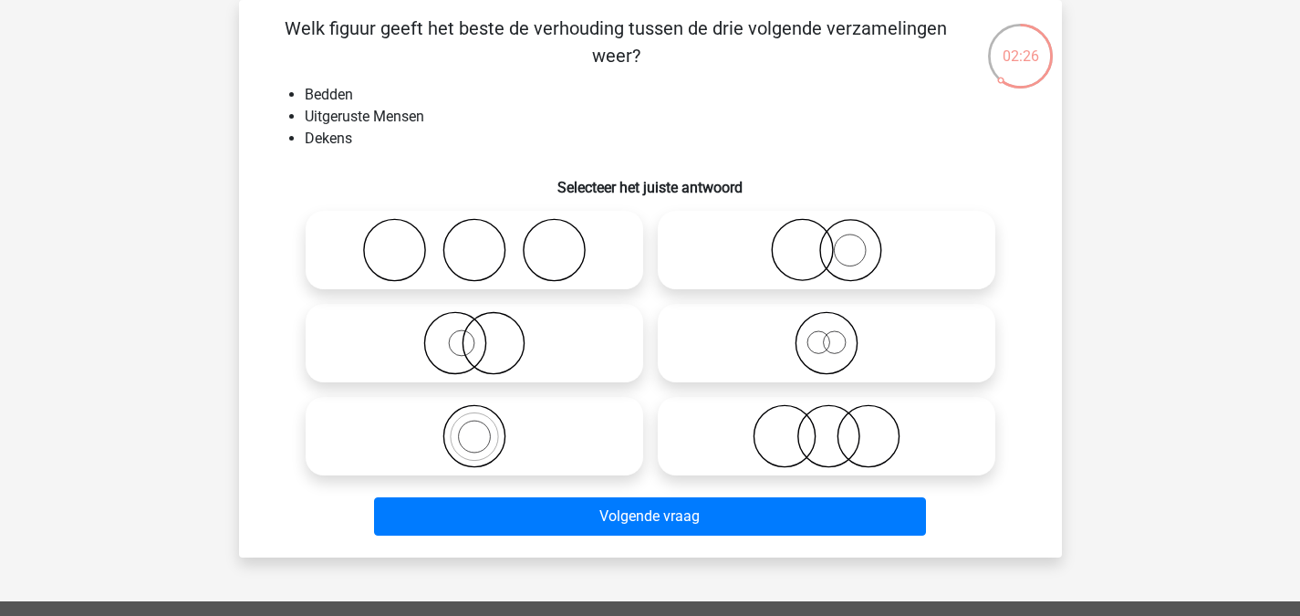
click at [758, 248] on icon at bounding box center [826, 250] width 323 height 64
click at [826, 241] on input "radio" at bounding box center [832, 235] width 12 height 12
radio input "true"
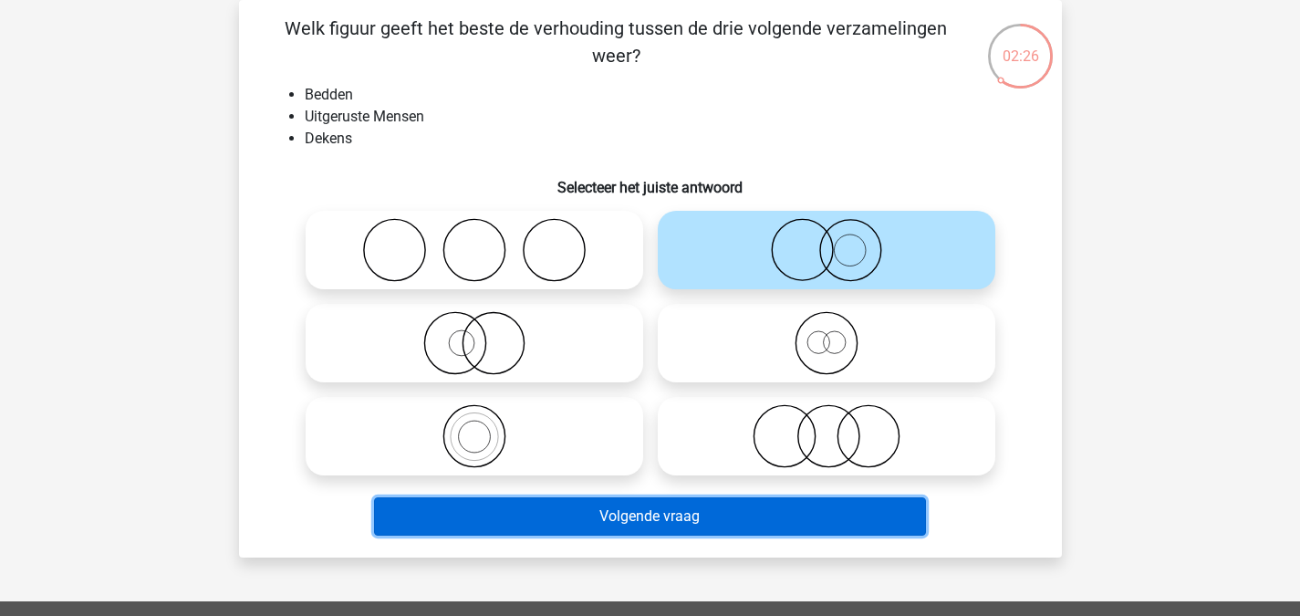
click at [646, 525] on button "Volgende vraag" at bounding box center [650, 516] width 552 height 38
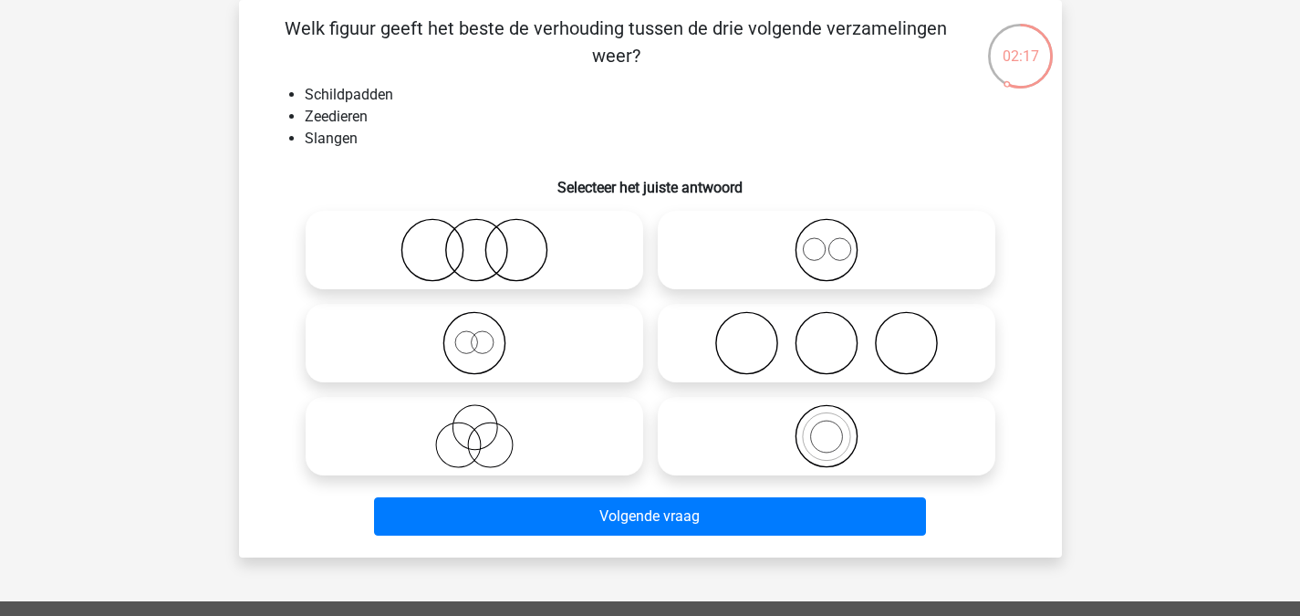
click at [776, 329] on icon at bounding box center [826, 343] width 323 height 64
click at [826, 329] on input "radio" at bounding box center [832, 328] width 12 height 12
radio input "true"
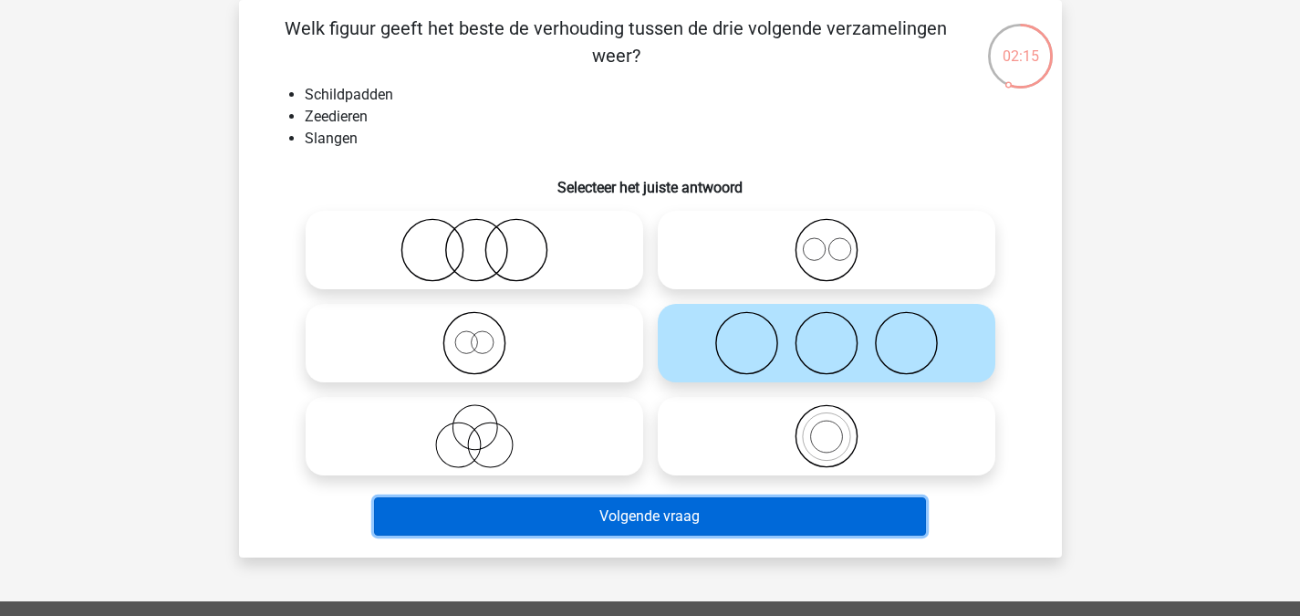
click at [686, 529] on button "Volgende vraag" at bounding box center [650, 516] width 552 height 38
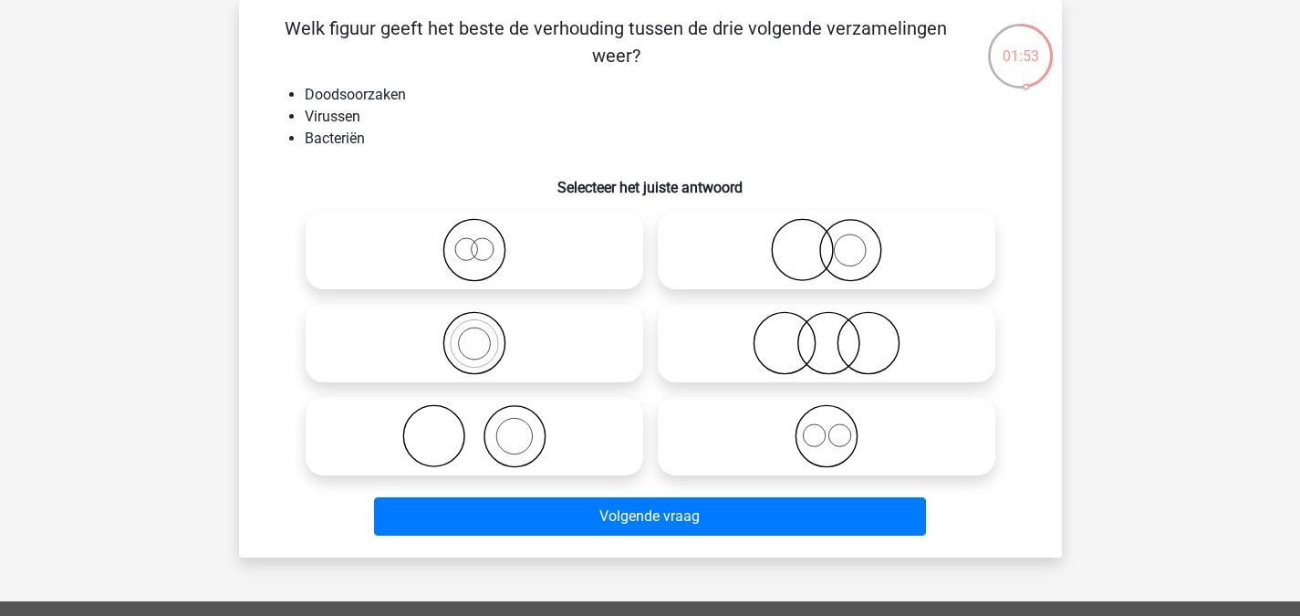
click at [614, 425] on icon at bounding box center [474, 436] width 323 height 64
click at [486, 425] on input "radio" at bounding box center [480, 421] width 12 height 12
radio input "true"
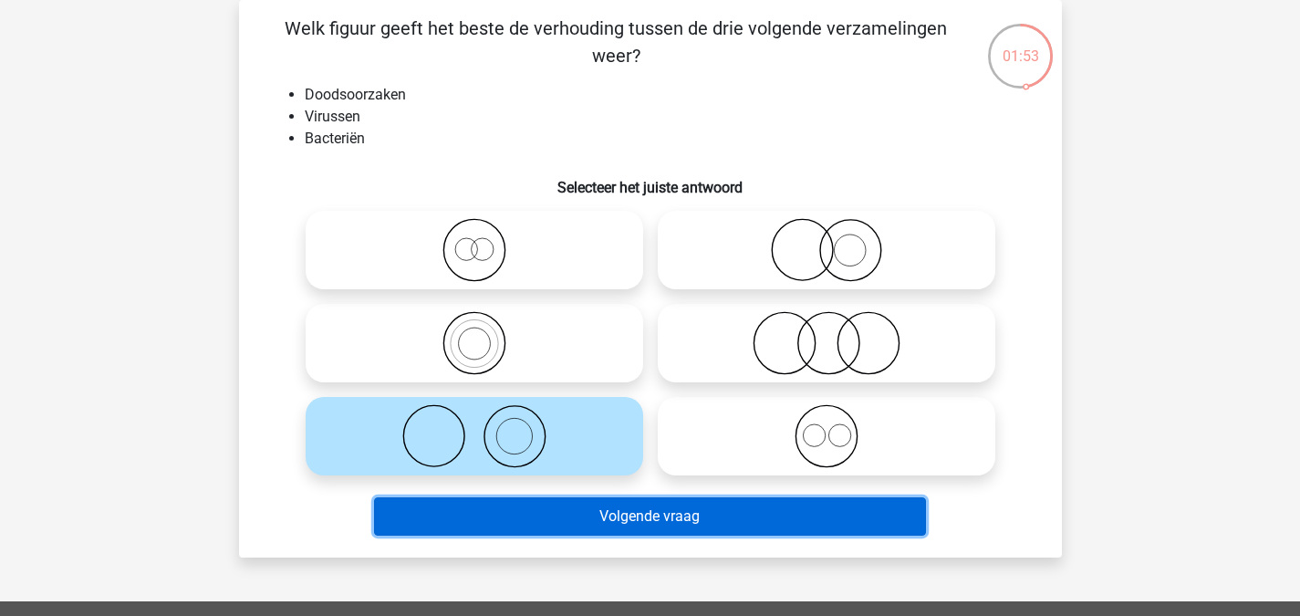
click at [609, 514] on button "Volgende vraag" at bounding box center [650, 516] width 552 height 38
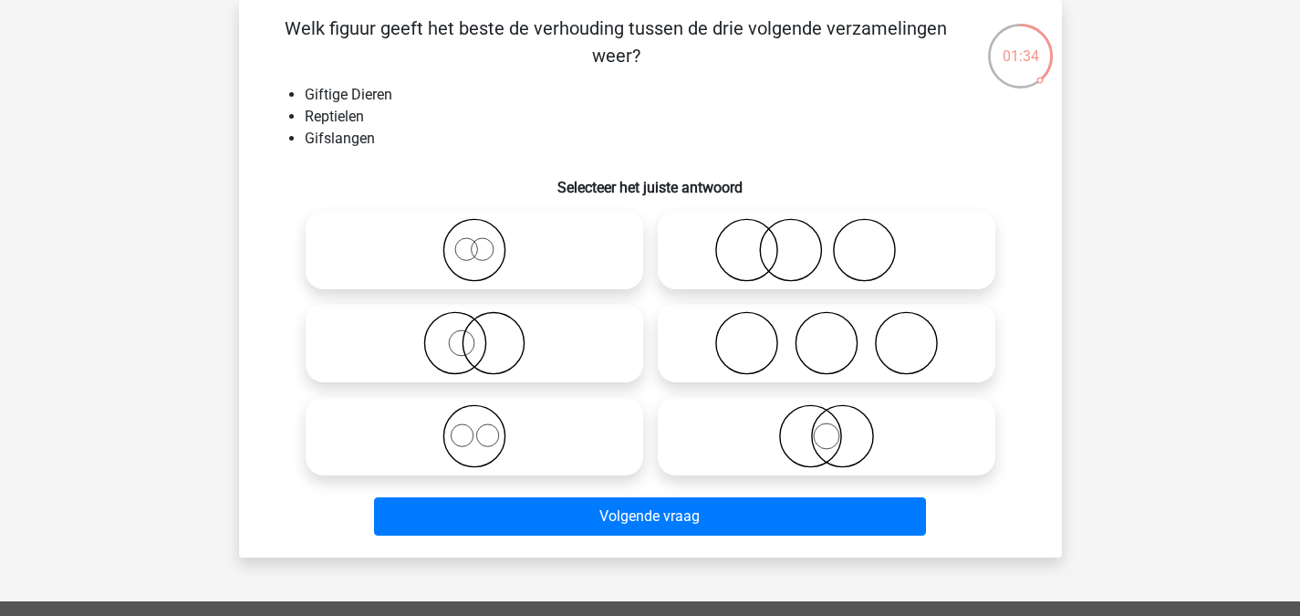
click at [514, 327] on icon at bounding box center [474, 343] width 323 height 64
click at [486, 327] on input "radio" at bounding box center [480, 328] width 12 height 12
radio input "true"
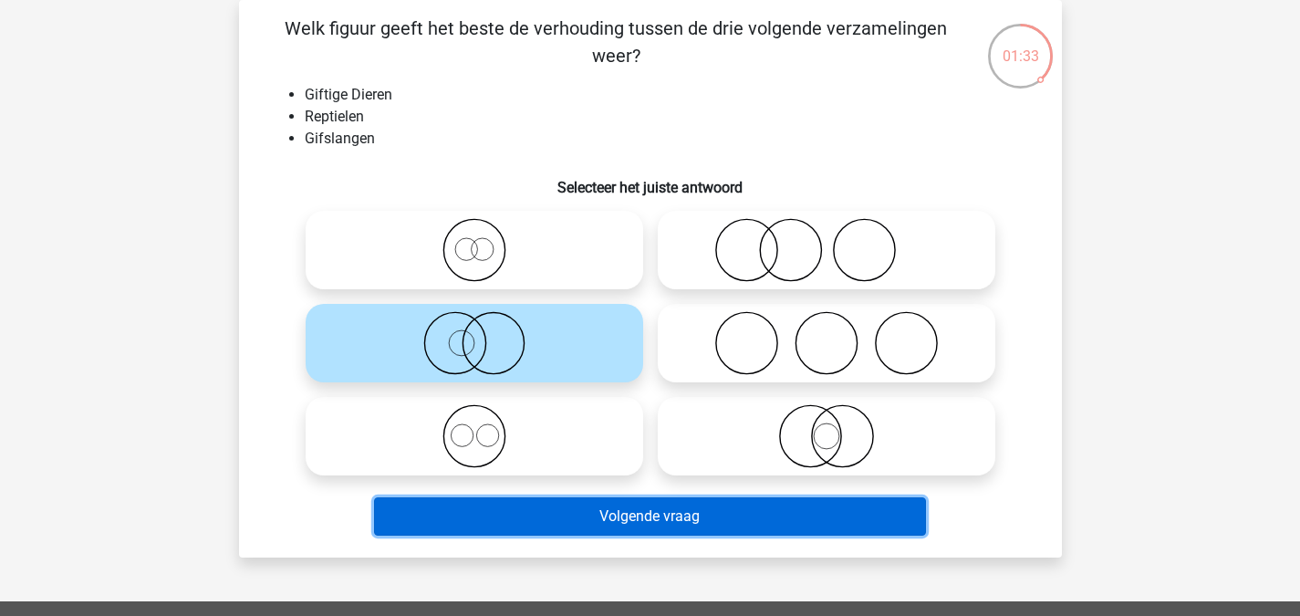
click at [632, 511] on button "Volgende vraag" at bounding box center [650, 516] width 552 height 38
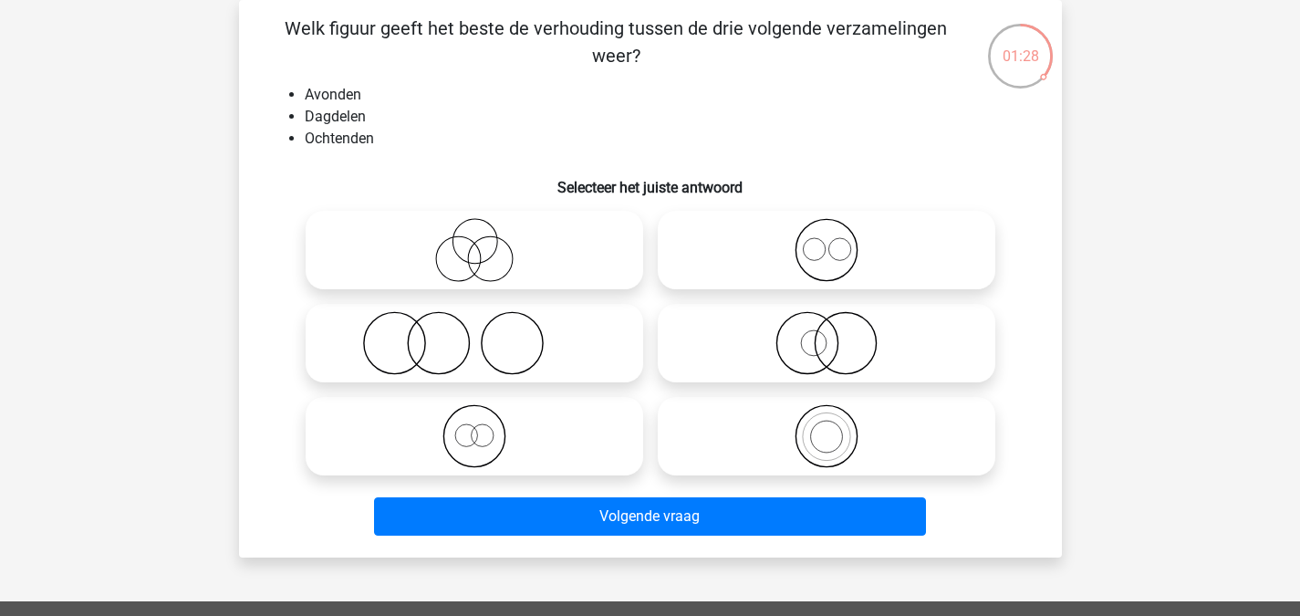
click at [809, 234] on icon at bounding box center [826, 250] width 323 height 64
click at [826, 234] on input "radio" at bounding box center [832, 235] width 12 height 12
radio input "true"
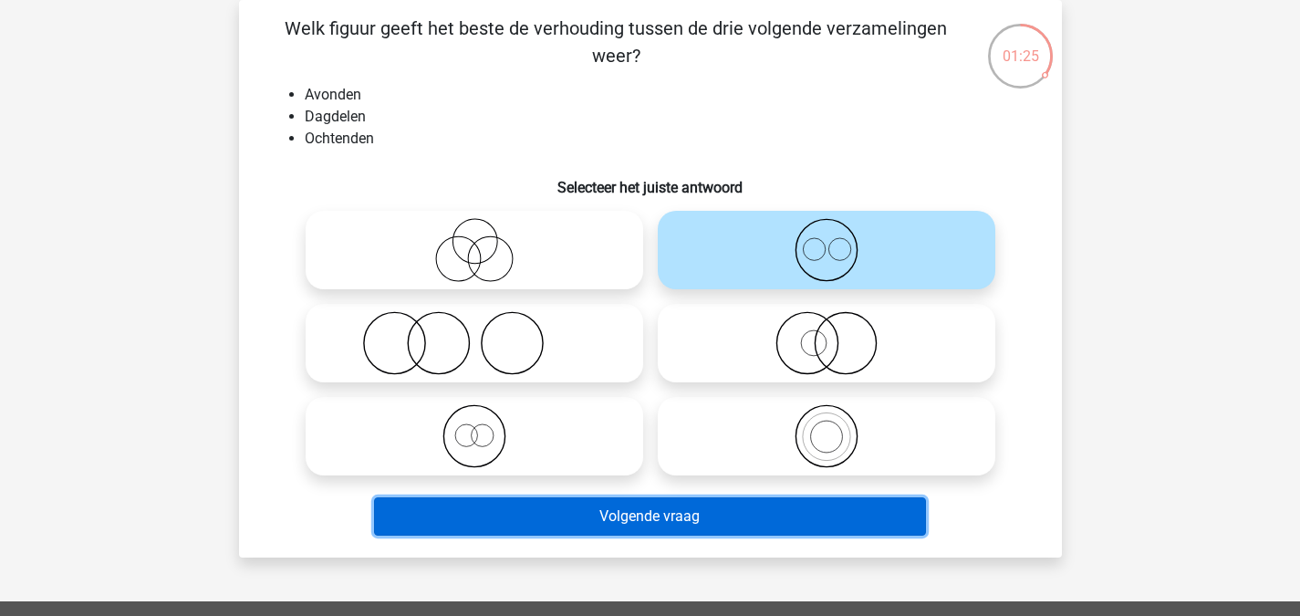
click at [726, 527] on button "Volgende vraag" at bounding box center [650, 516] width 552 height 38
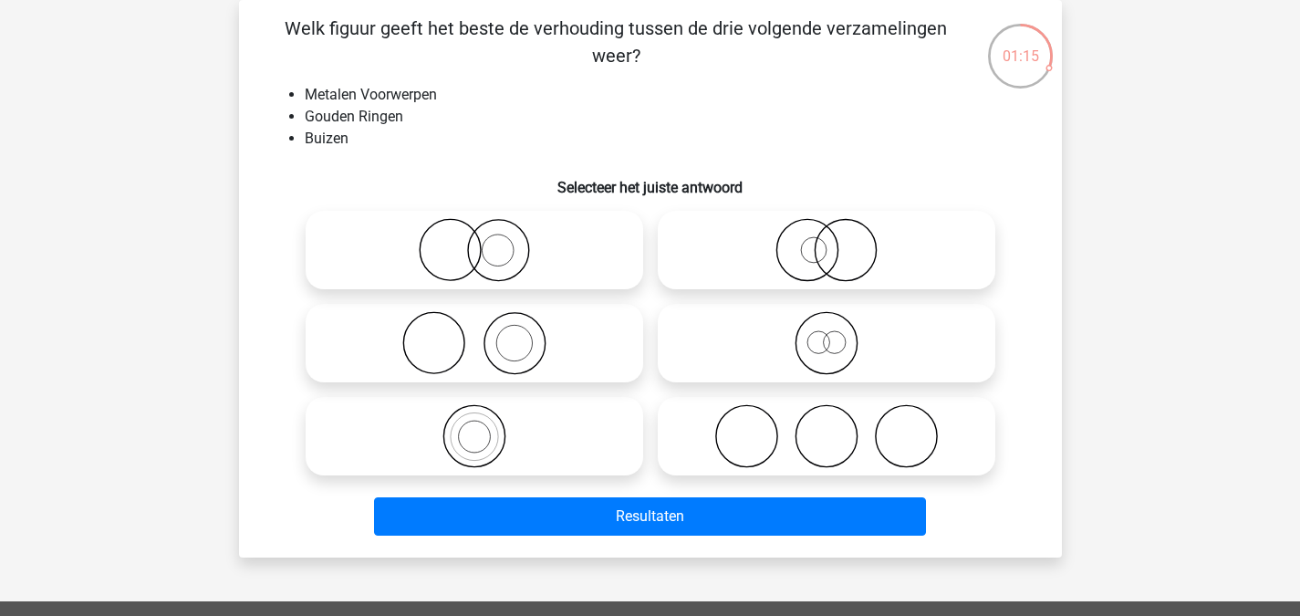
click at [544, 340] on circle at bounding box center [513, 343] width 61 height 61
click at [486, 334] on input "radio" at bounding box center [480, 328] width 12 height 12
radio input "true"
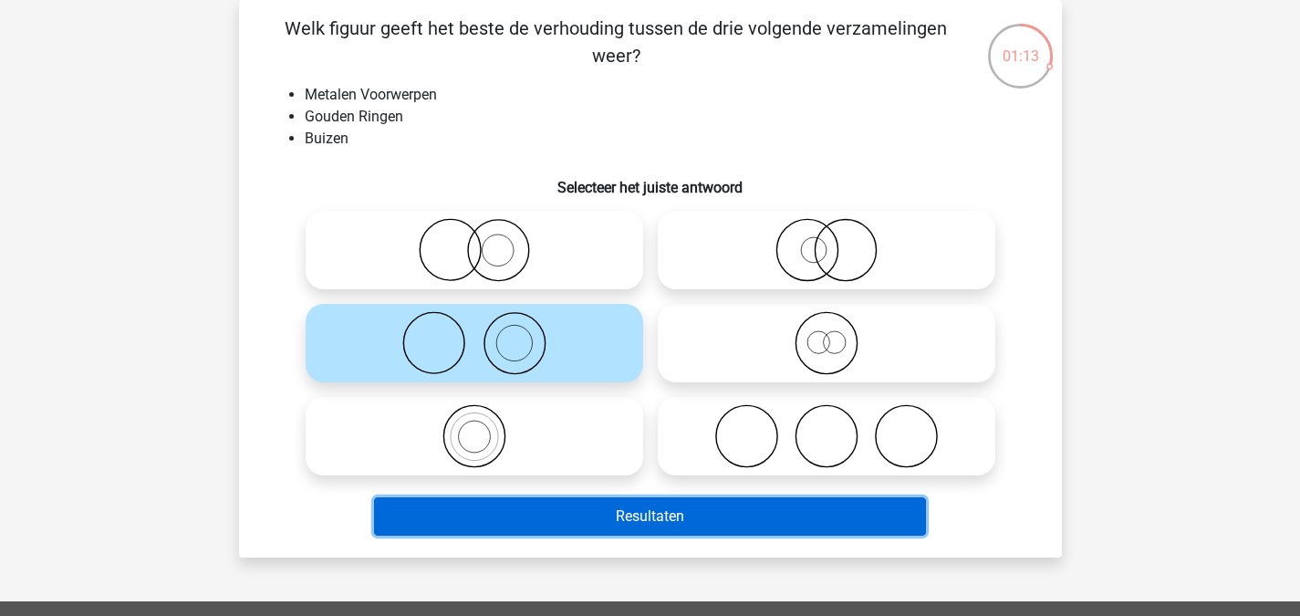
click at [658, 526] on button "Resultaten" at bounding box center [650, 516] width 552 height 38
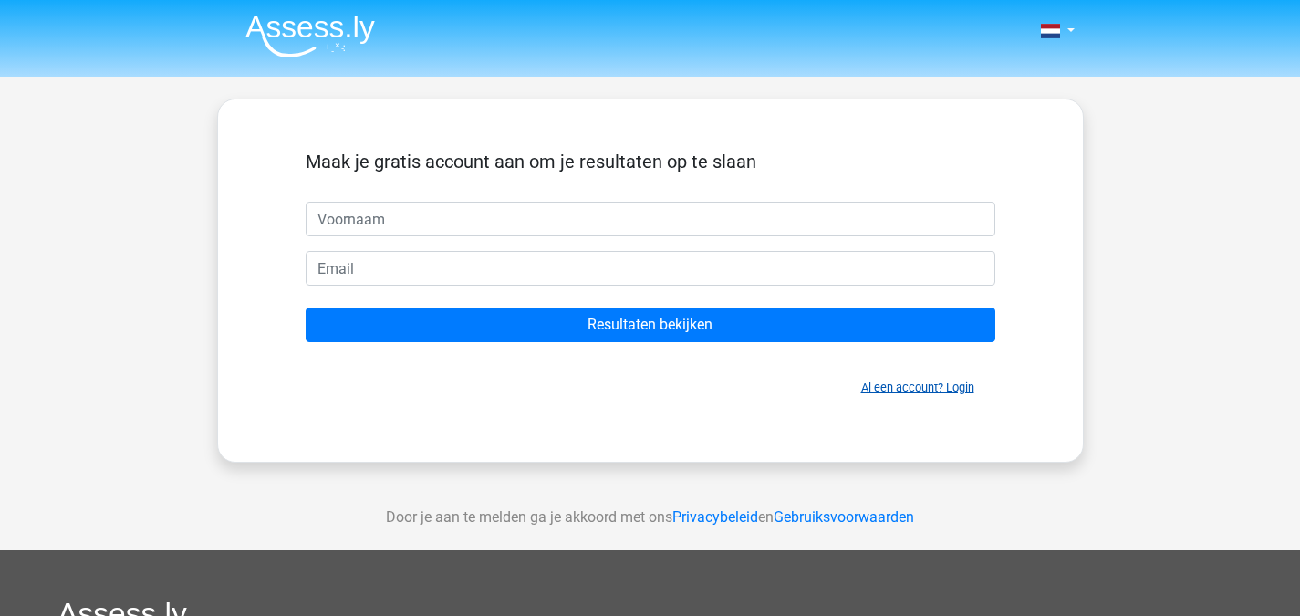
click at [888, 383] on link "Al een account? Login" at bounding box center [917, 387] width 113 height 14
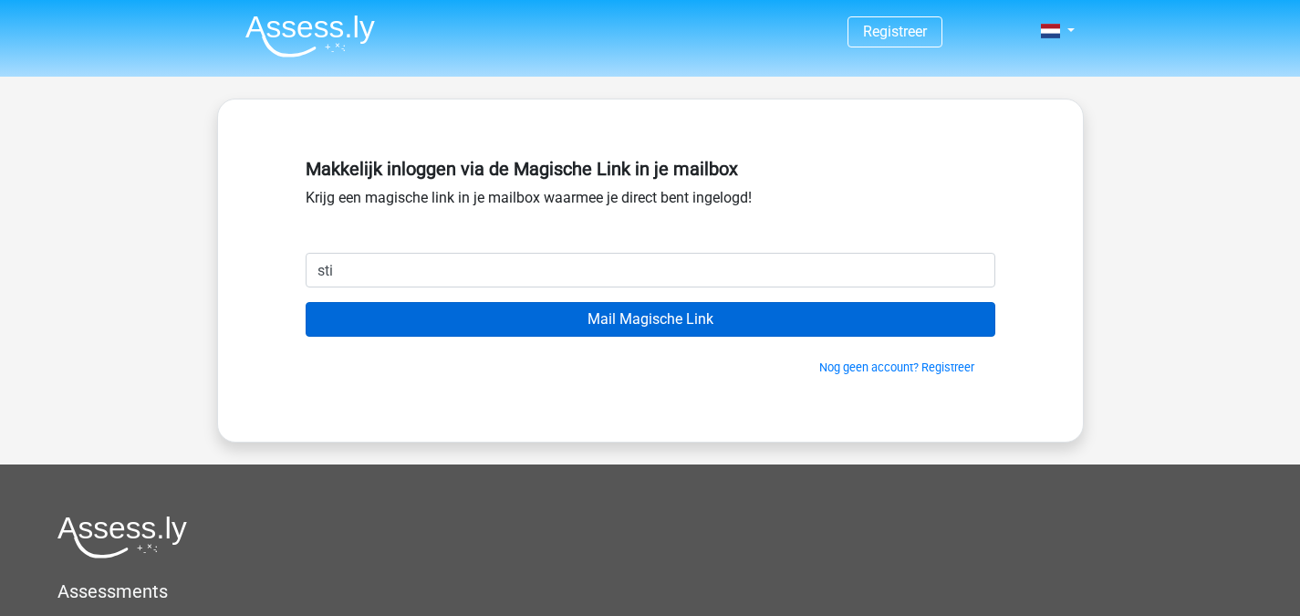
type input "[EMAIL_ADDRESS][DOMAIN_NAME]"
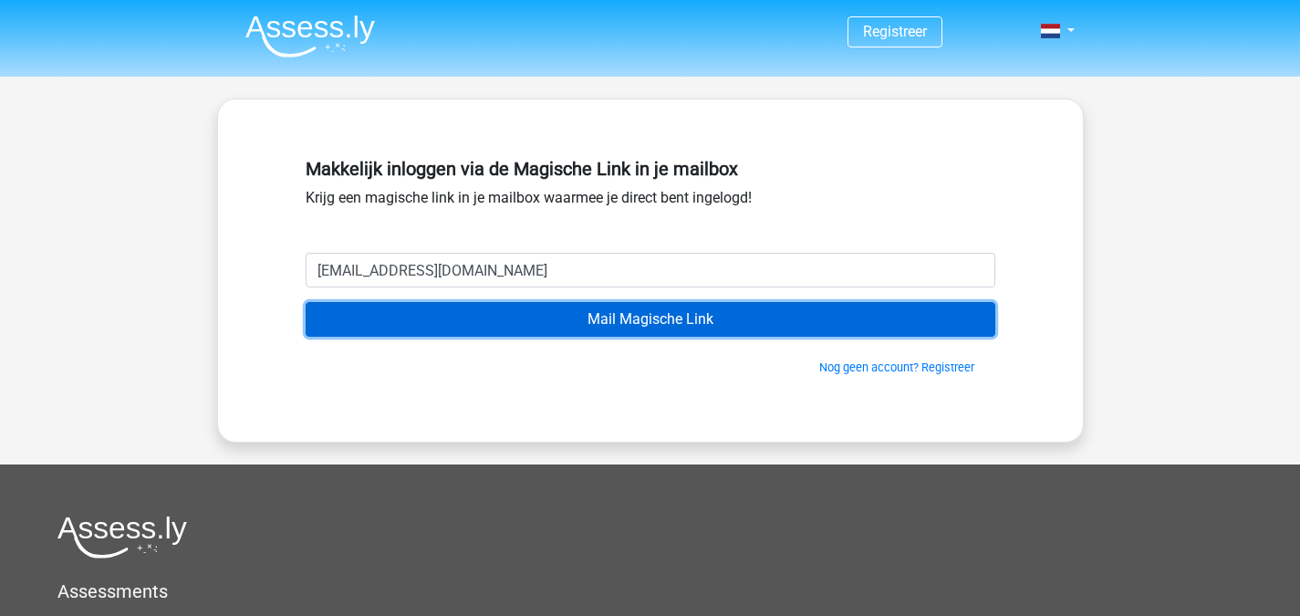
click at [621, 306] on input "Mail Magische Link" at bounding box center [650, 319] width 689 height 35
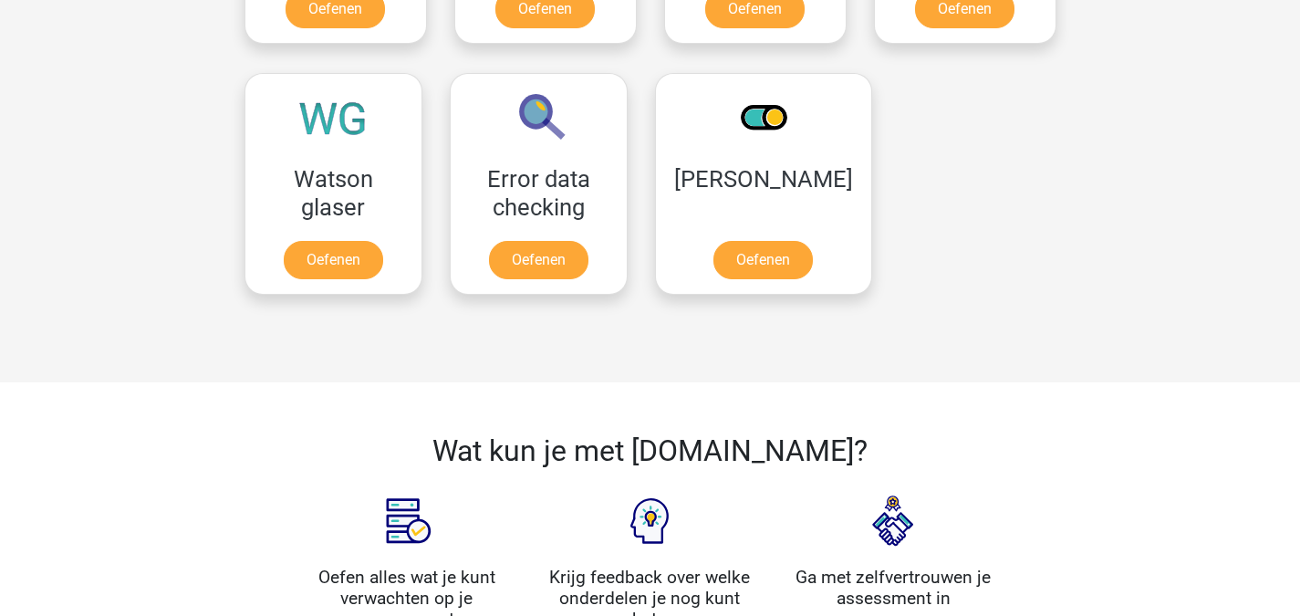
scroll to position [1500, 0]
